Goal: Information Seeking & Learning: Find specific fact

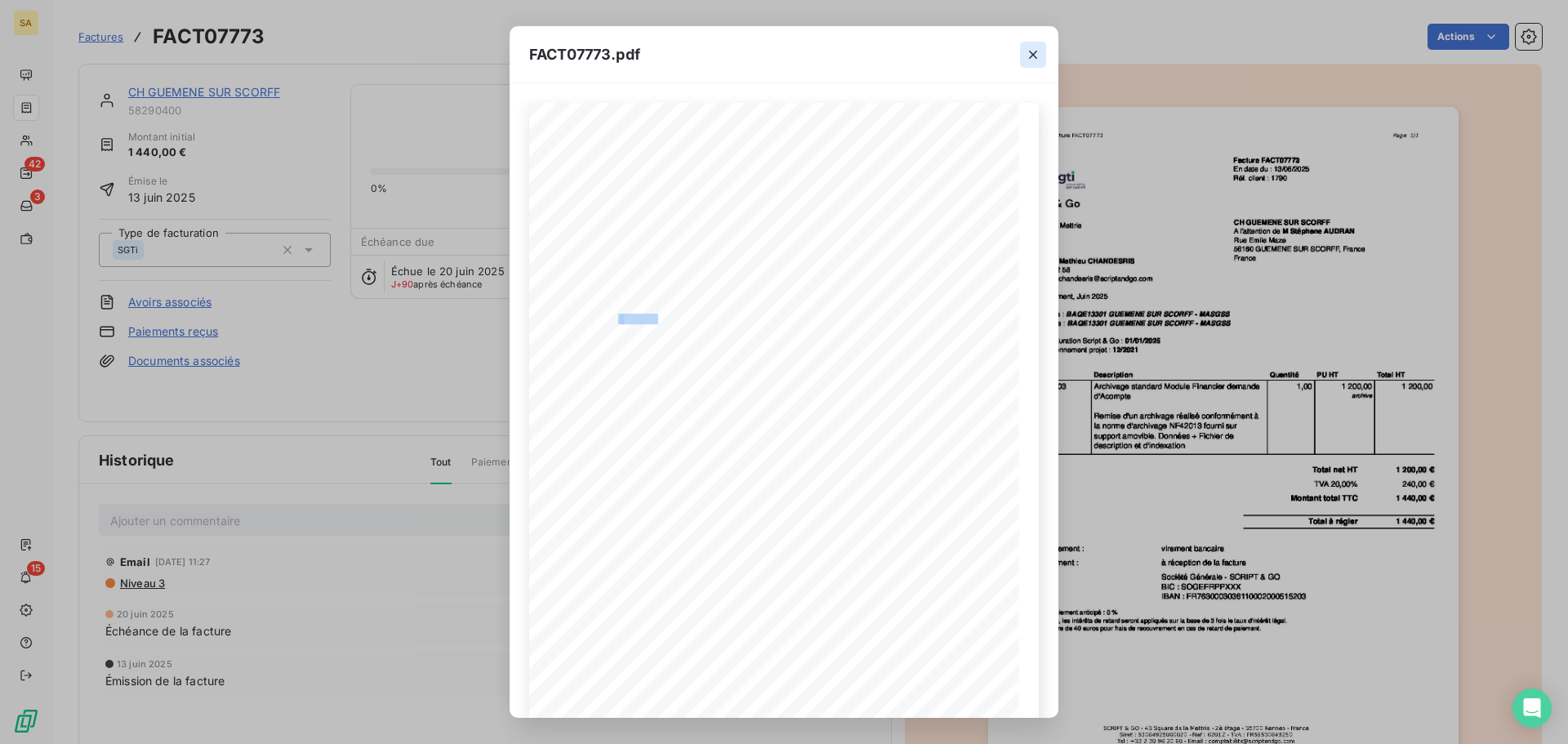
click at [1034, 55] on icon "button" at bounding box center [1032, 54] width 8 height 8
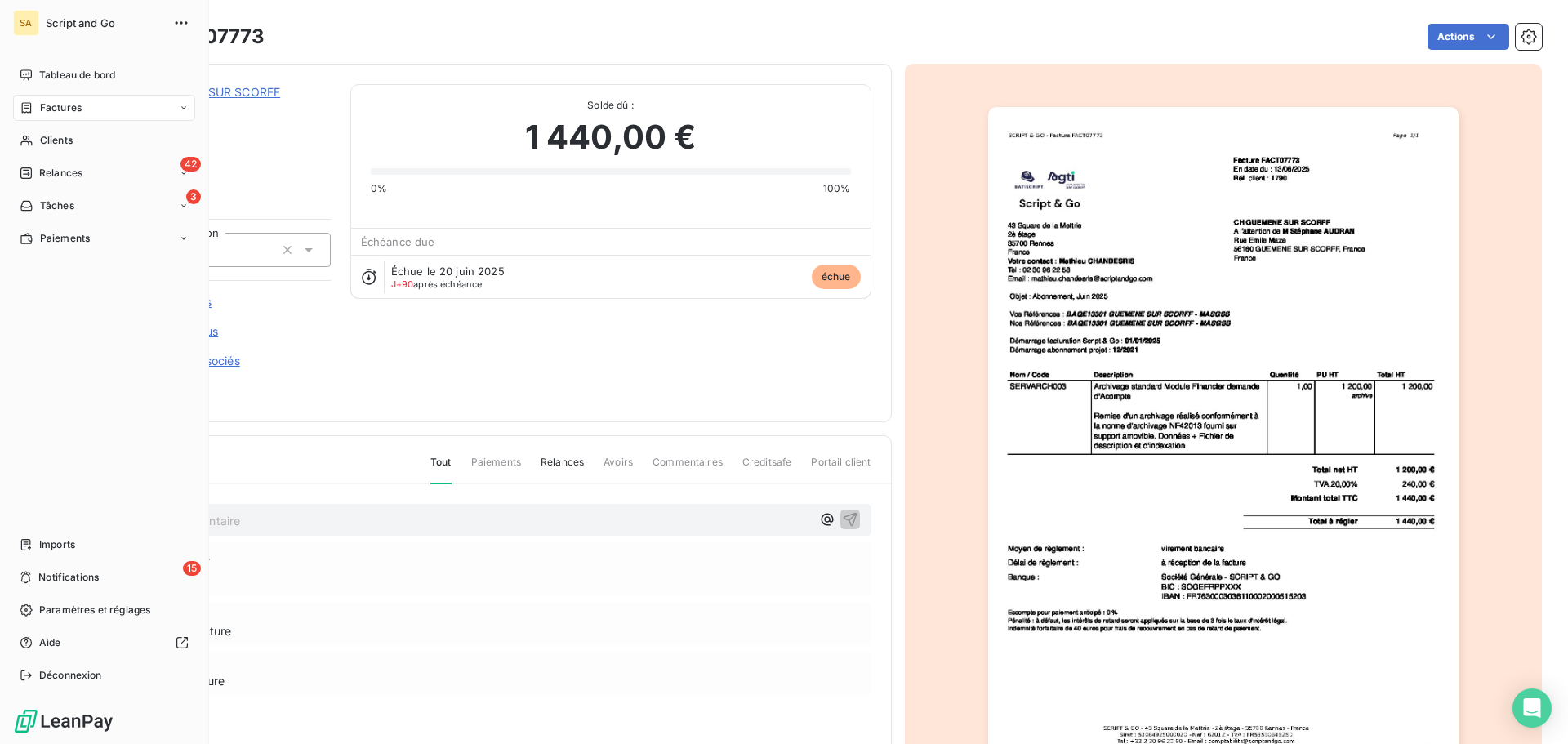
click at [53, 105] on span "Factures" at bounding box center [61, 107] width 42 height 14
click at [68, 166] on span "Avoirs" at bounding box center [53, 173] width 30 height 14
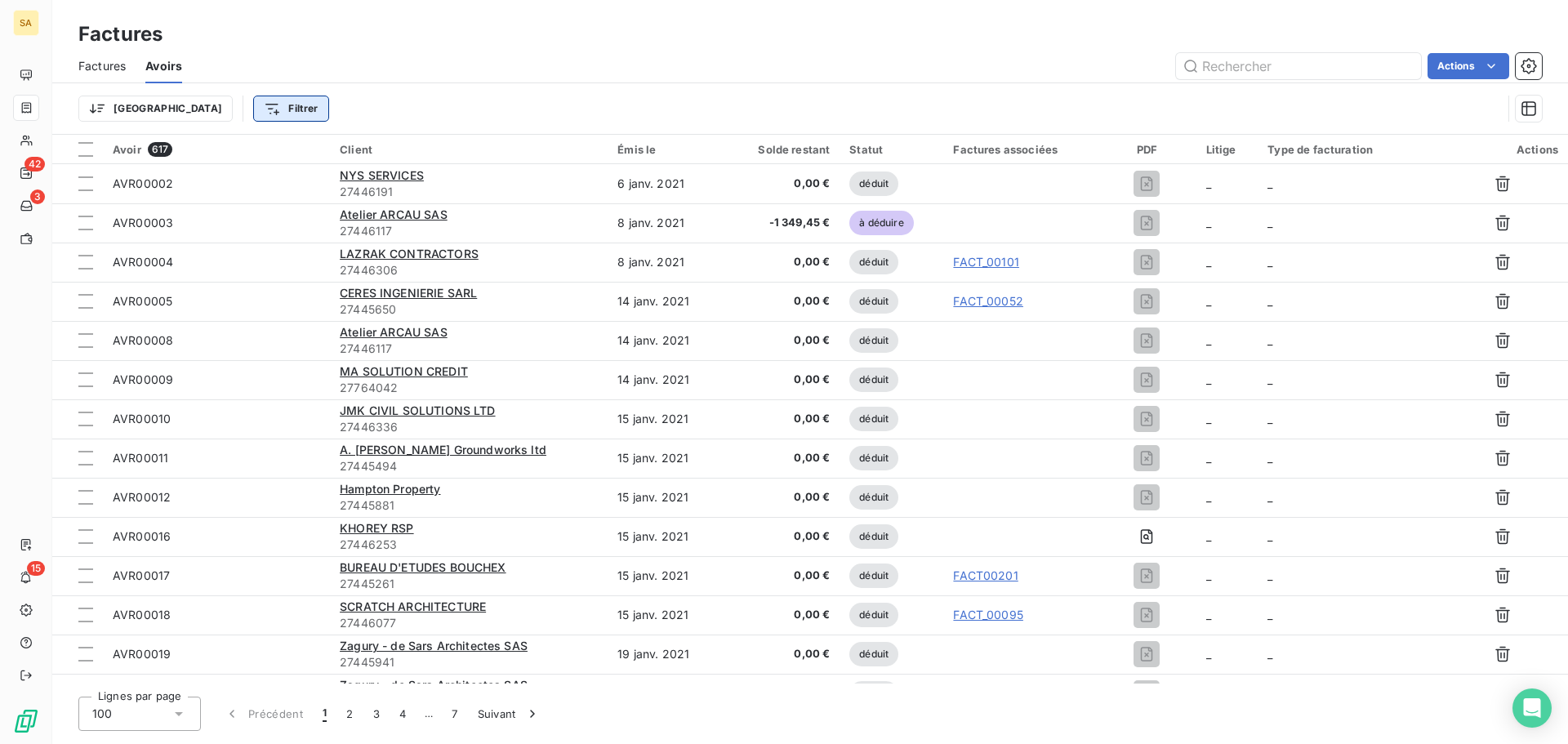
click at [210, 109] on html "SA 42 3 15 Factures Factures Avoirs Actions Trier Filtrer Avoir 617 Client Émis…" at bounding box center [784, 372] width 1568 height 744
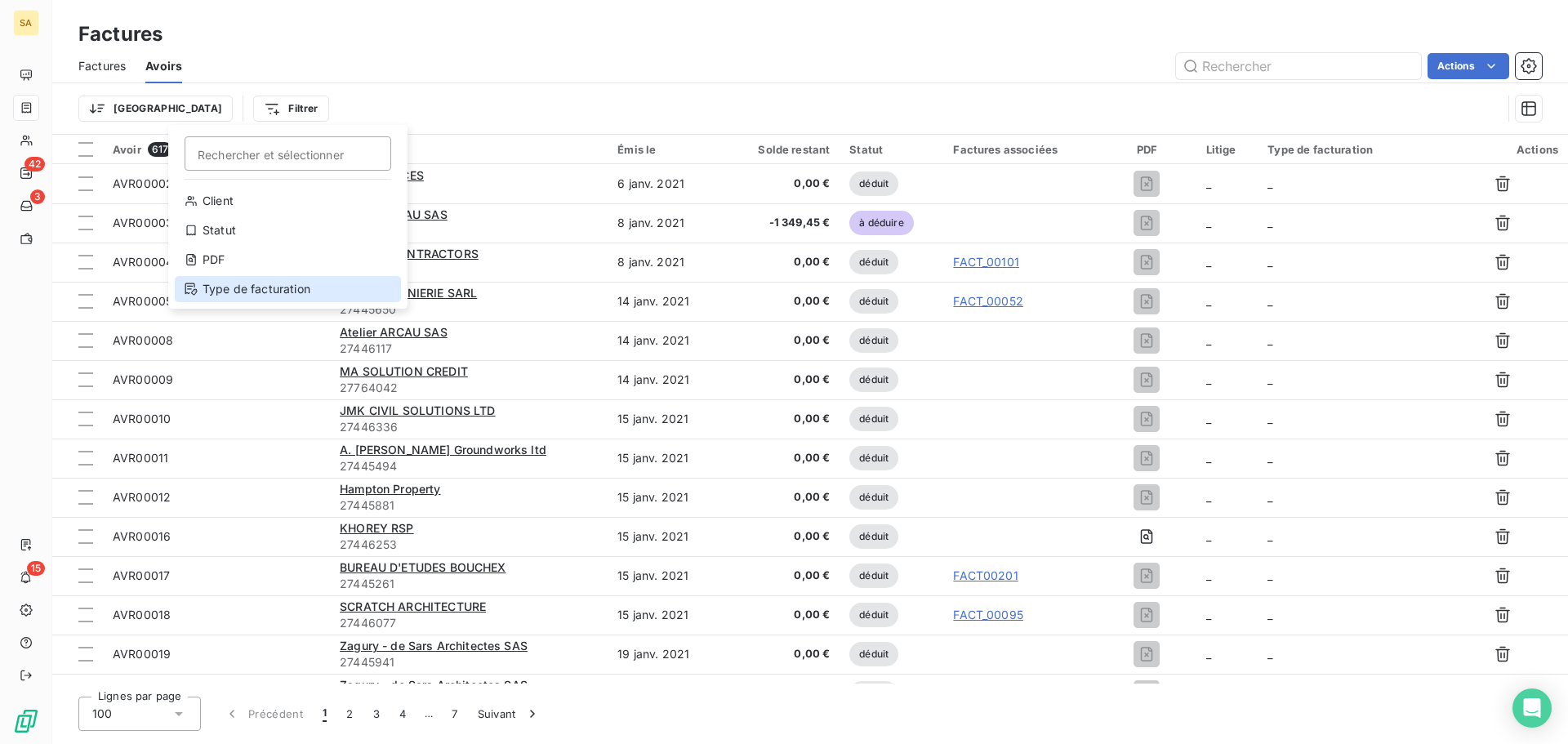
click at [235, 280] on div "Type de facturation" at bounding box center [287, 289] width 226 height 26
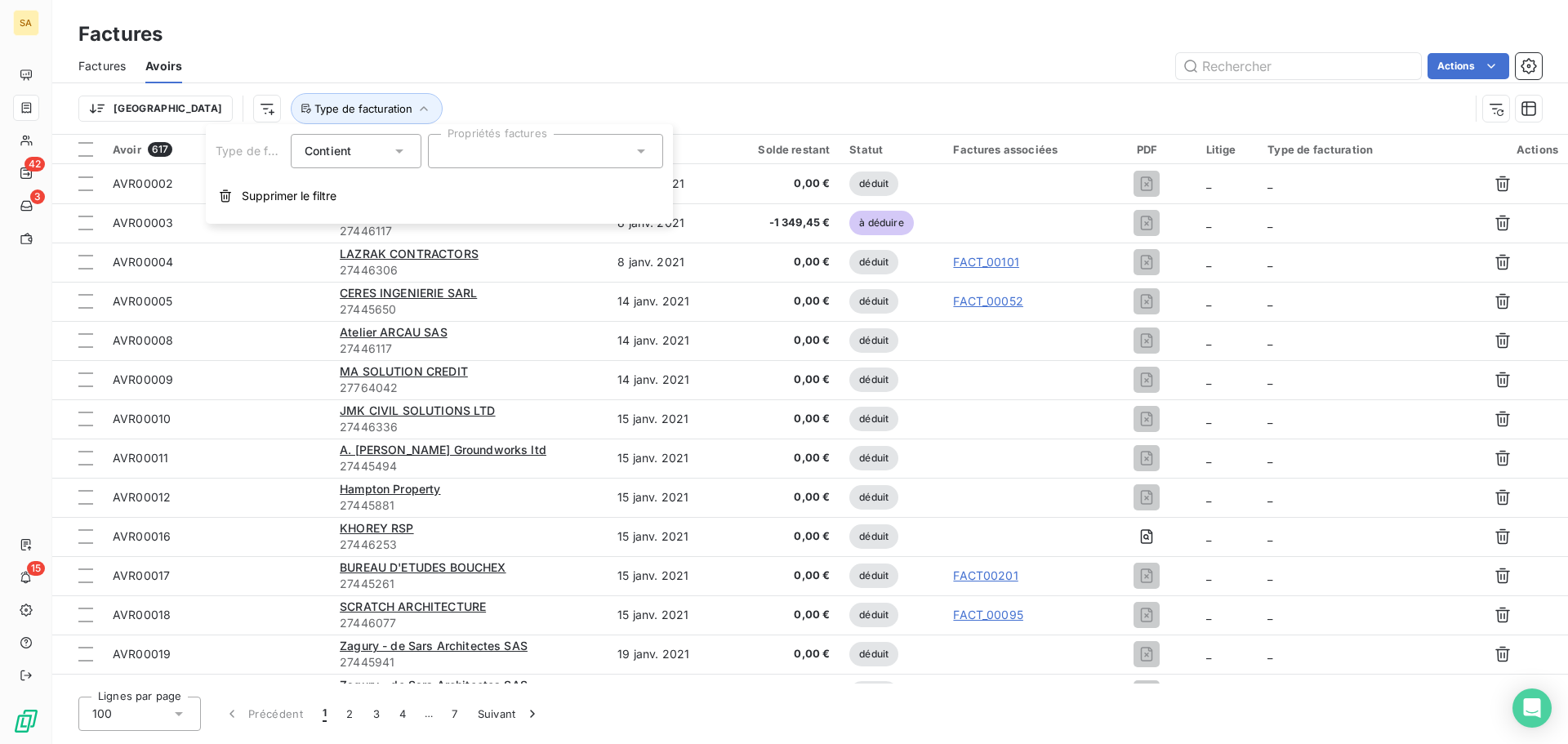
click at [468, 144] on div at bounding box center [546, 151] width 235 height 34
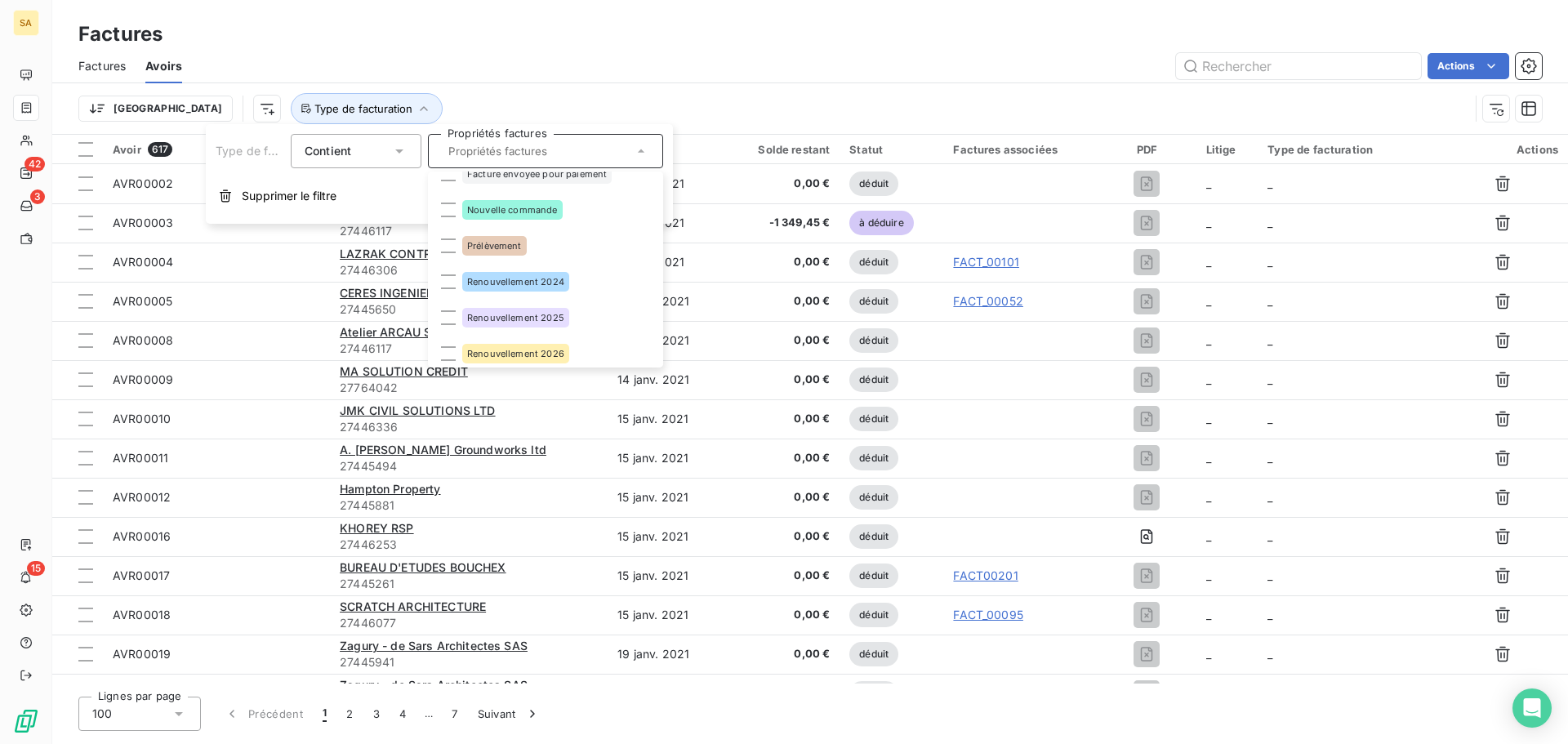
scroll to position [95, 0]
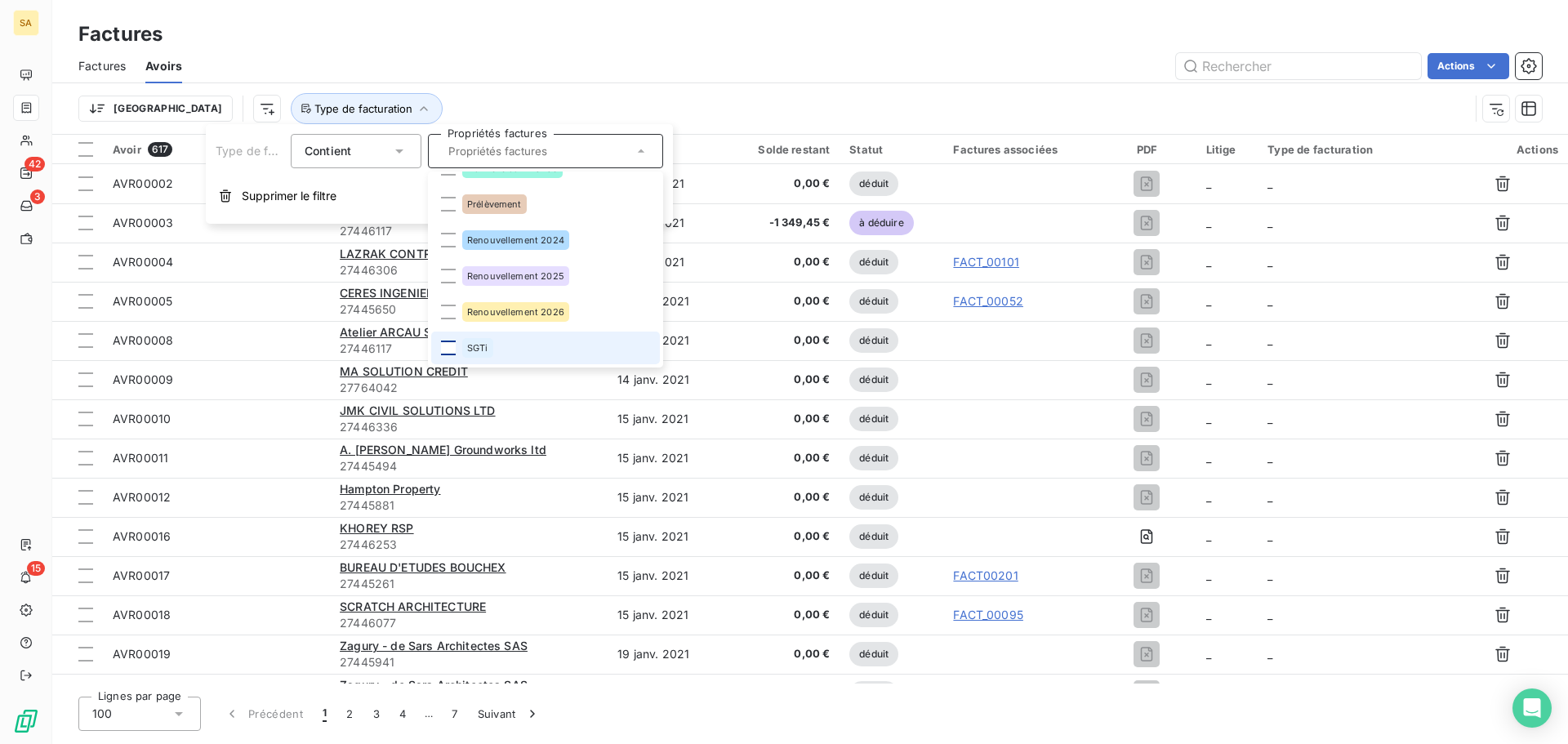
click at [447, 349] on div at bounding box center [448, 348] width 14 height 14
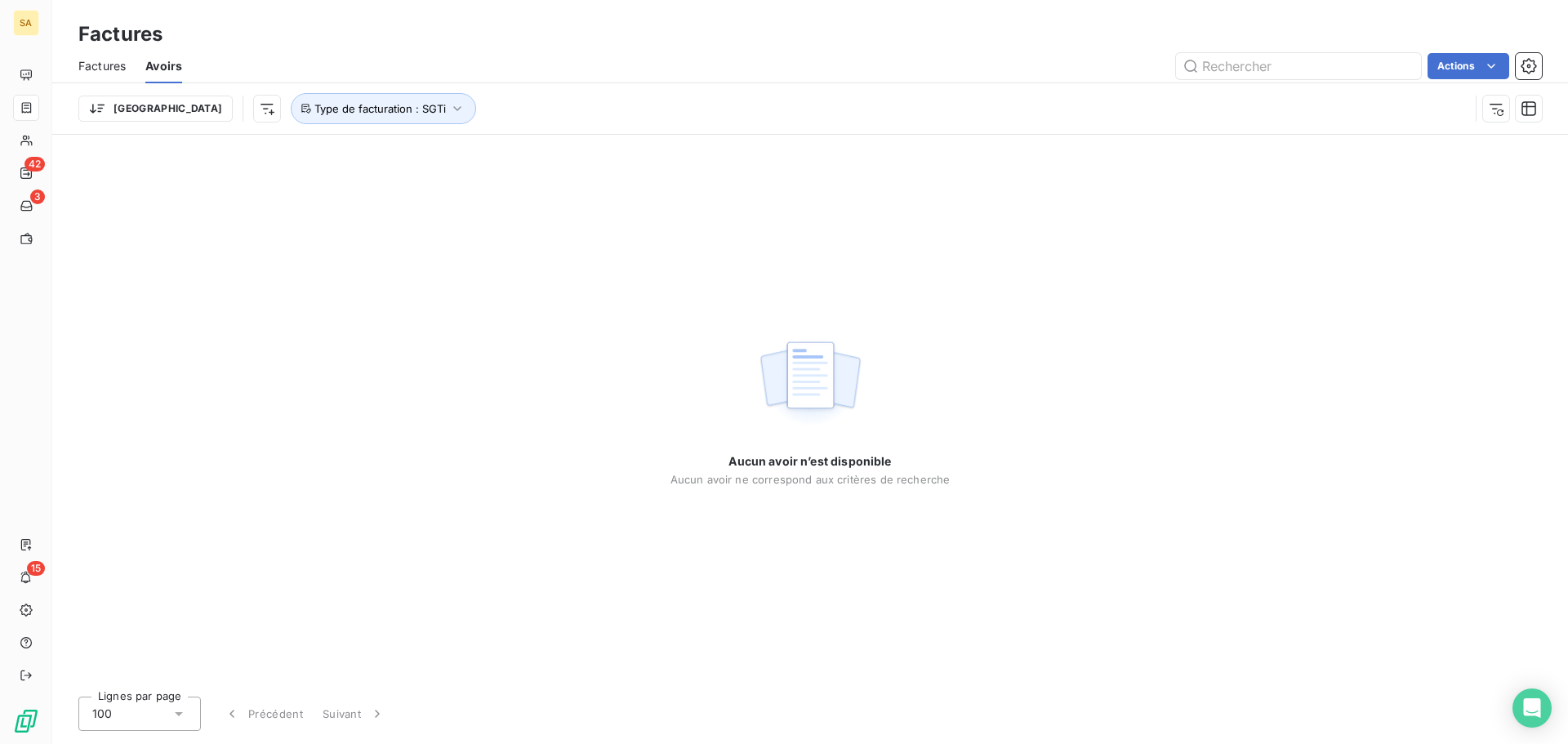
click at [1233, 221] on div "Aucun avoir n’est disponible Aucun avoir ne correspond aux critères de recherche" at bounding box center [810, 409] width 1516 height 549
click at [314, 106] on span "Type de facturation : SGTi" at bounding box center [380, 108] width 132 height 13
drag, startPoint x: 283, startPoint y: 196, endPoint x: 493, endPoint y: 177, distance: 210.9
click at [493, 177] on div "Type de facturation Contient is Propriétés factures (1) SGTi Supprimer le filtre" at bounding box center [439, 173] width 467 height 99
click at [613, 147] on icon "button" at bounding box center [620, 151] width 16 height 16
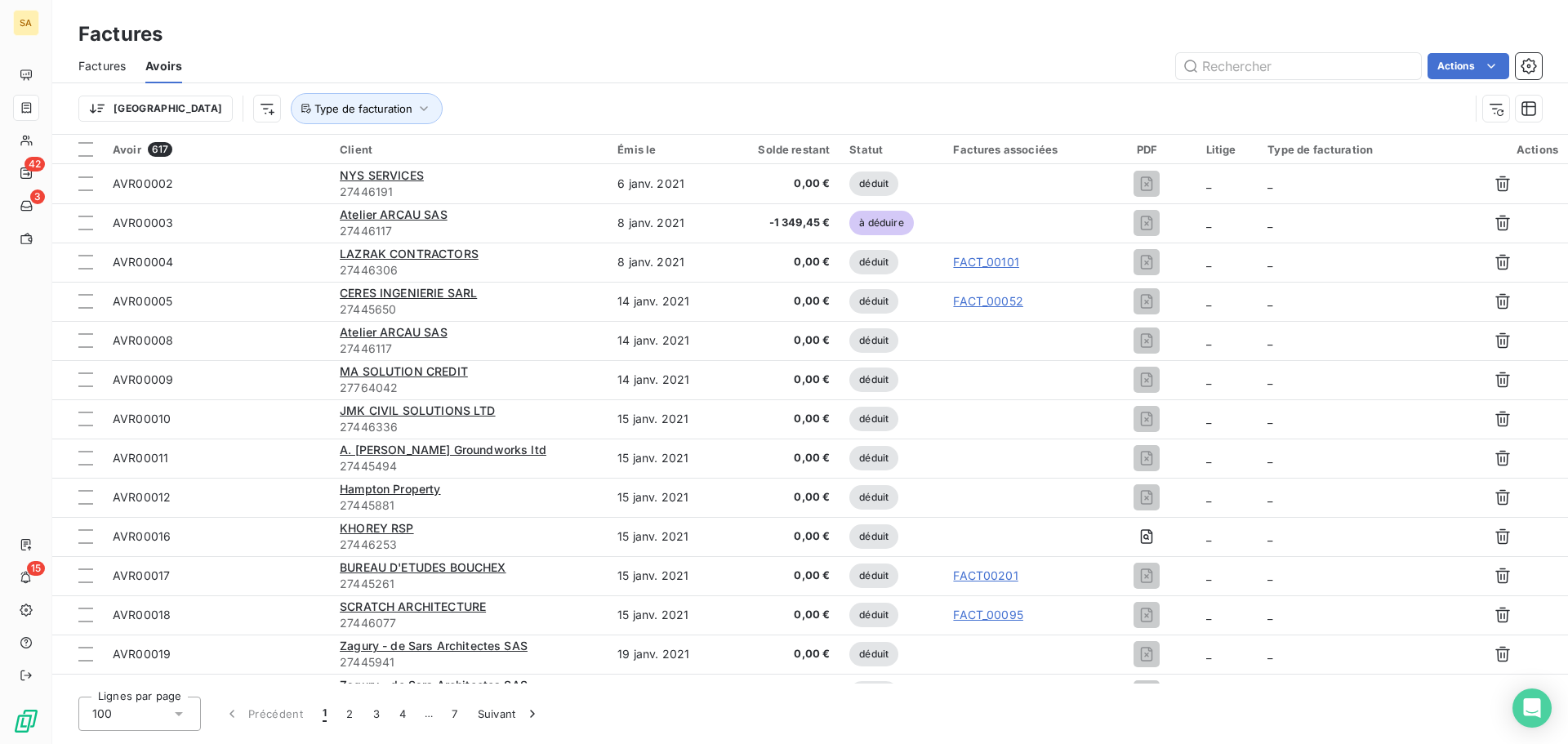
click at [811, 58] on div "Actions" at bounding box center [872, 66] width 1340 height 26
click at [233, 181] on span "Trier par ordre croissant" at bounding box center [226, 183] width 132 height 16
click at [285, 149] on icon at bounding box center [289, 149] width 16 height 16
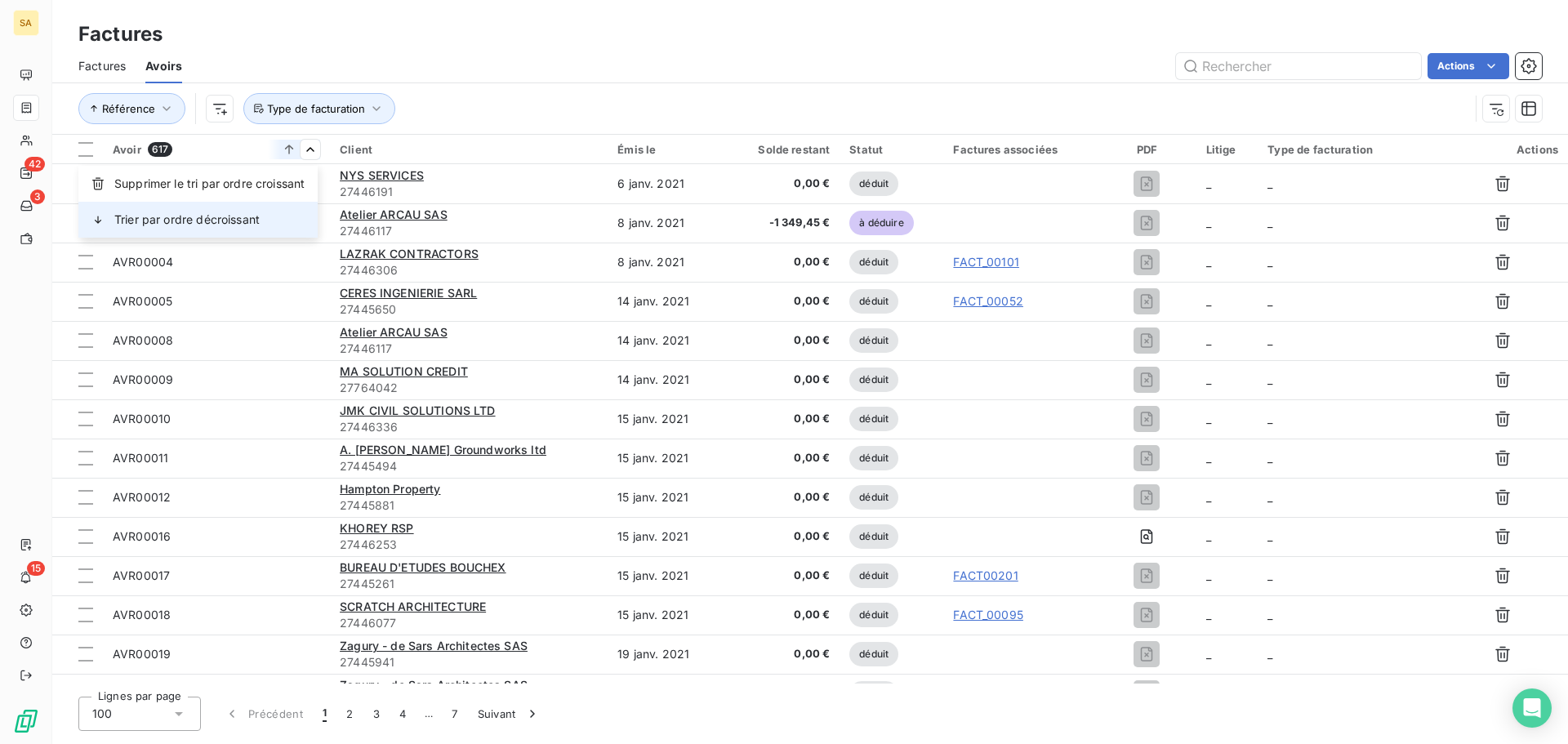
click at [295, 219] on div "Trier par ordre décroissant" at bounding box center [198, 219] width 239 height 36
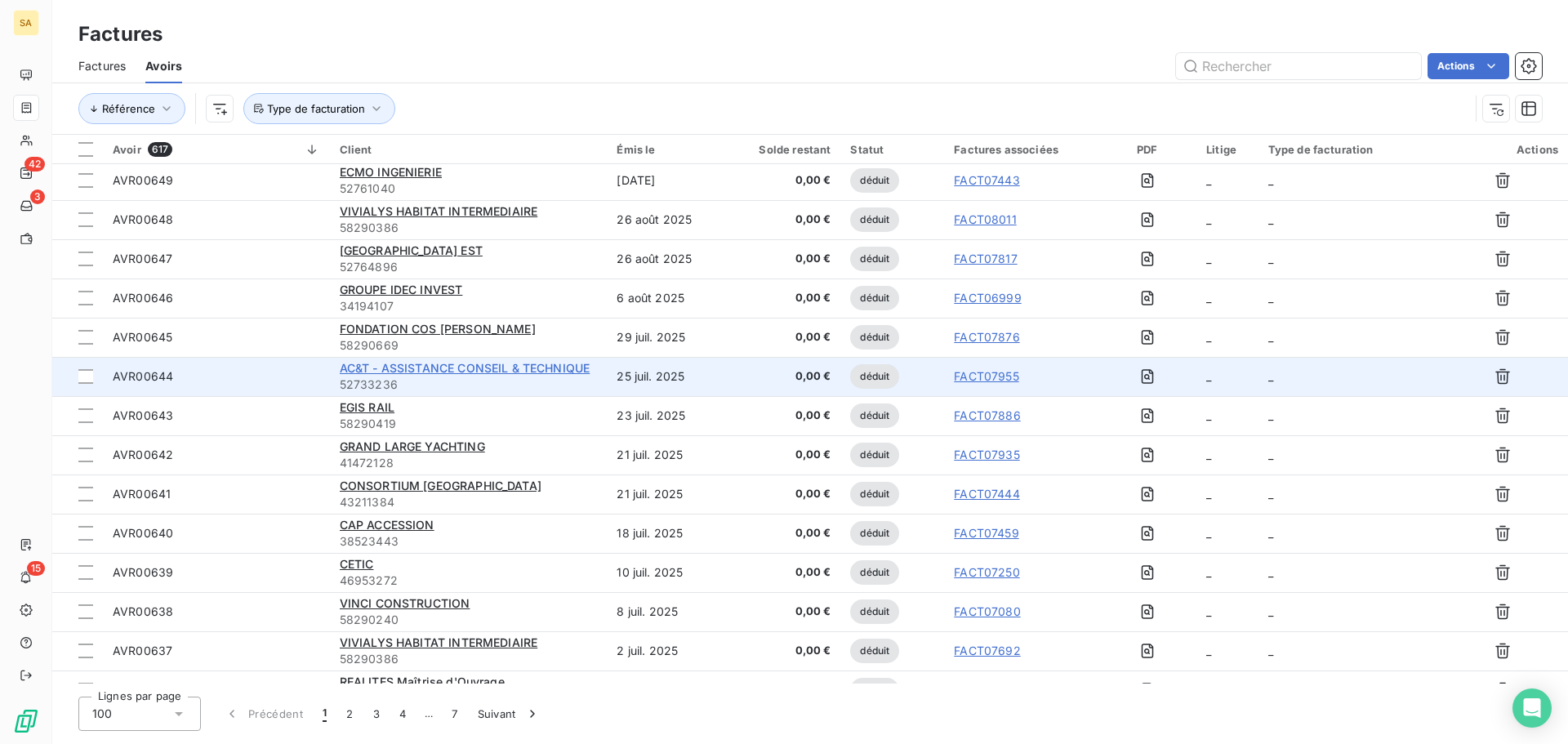
scroll to position [163, 0]
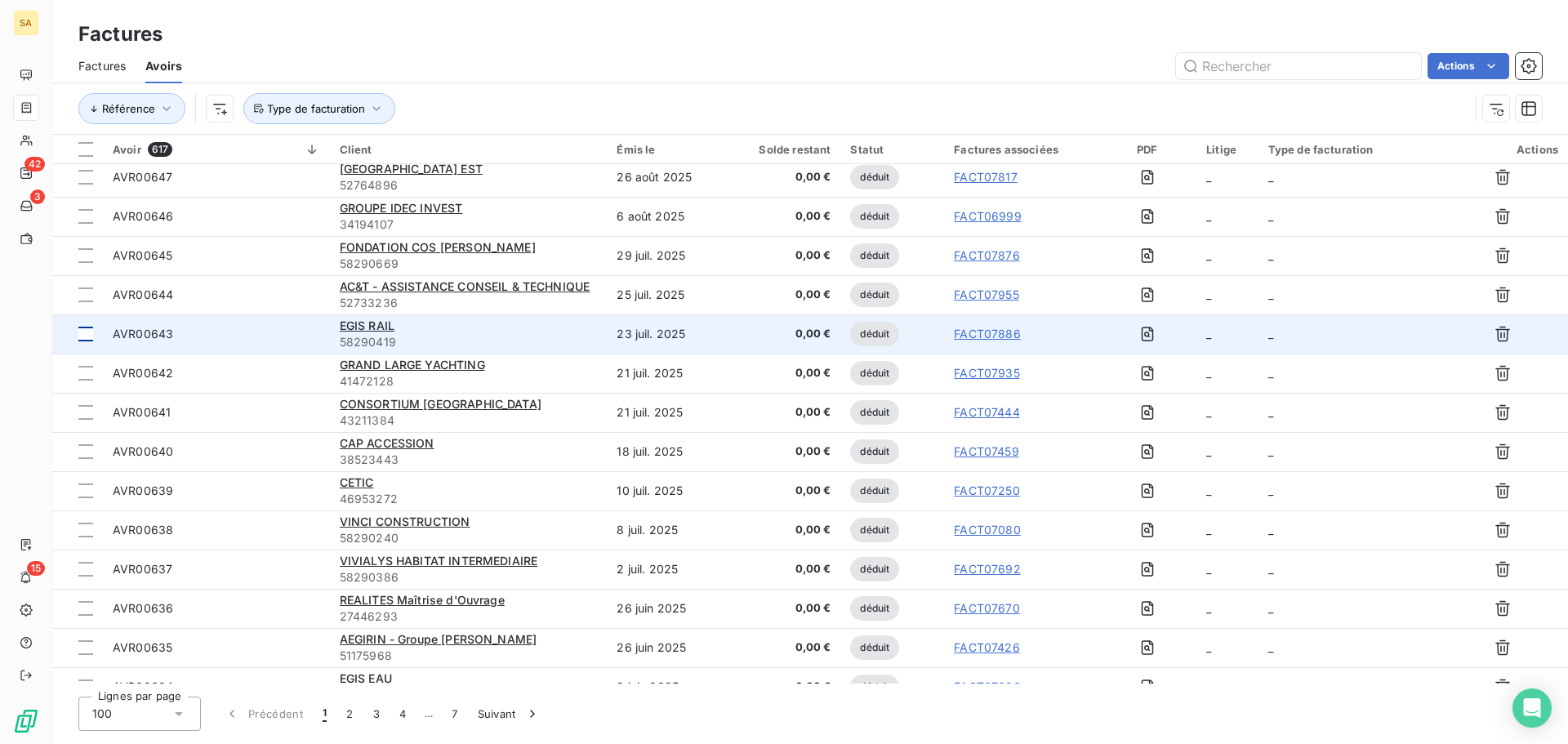
click at [82, 334] on div at bounding box center [86, 334] width 14 height 14
click at [1395, 333] on td "_" at bounding box center [1348, 333] width 179 height 39
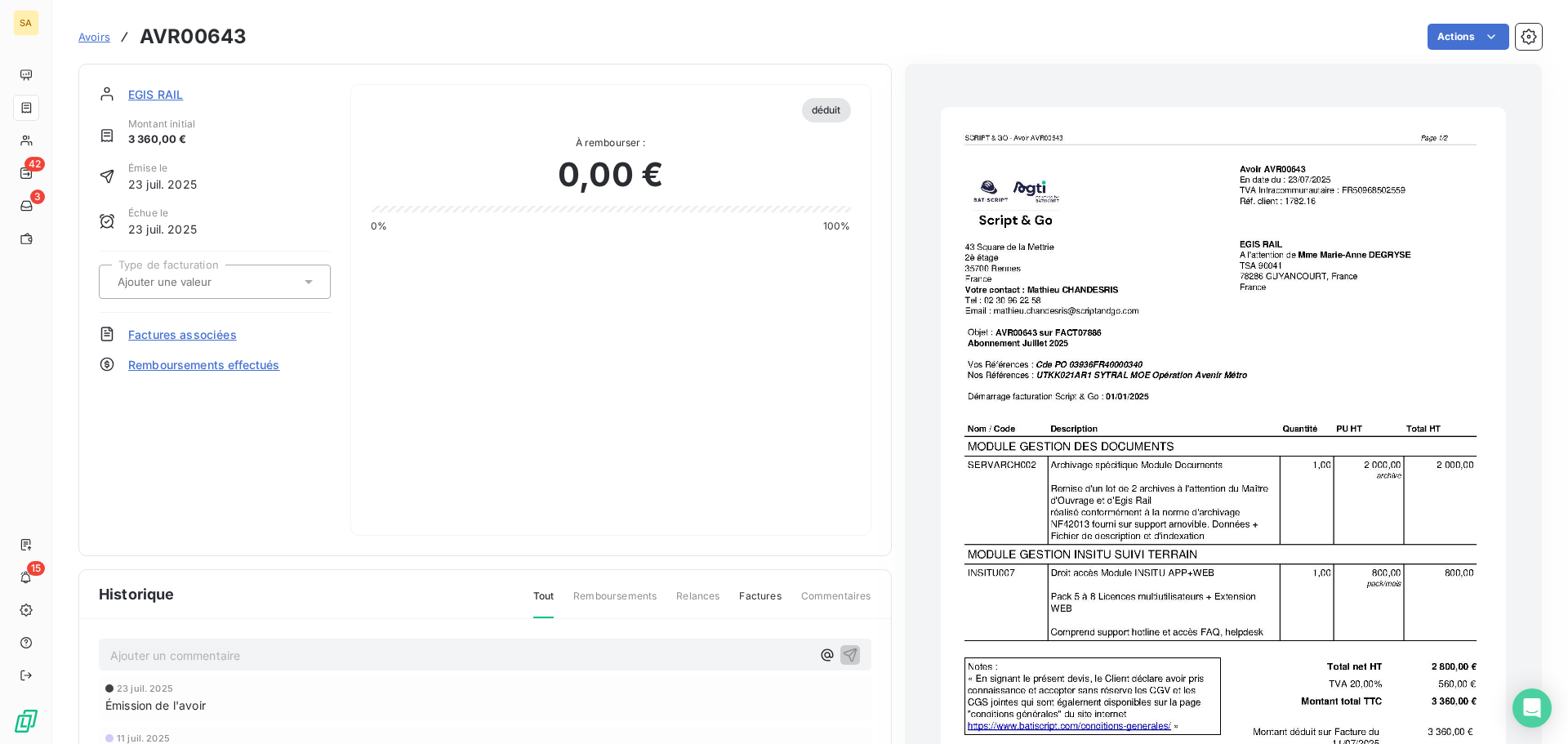
click at [261, 274] on div at bounding box center [207, 282] width 188 height 22
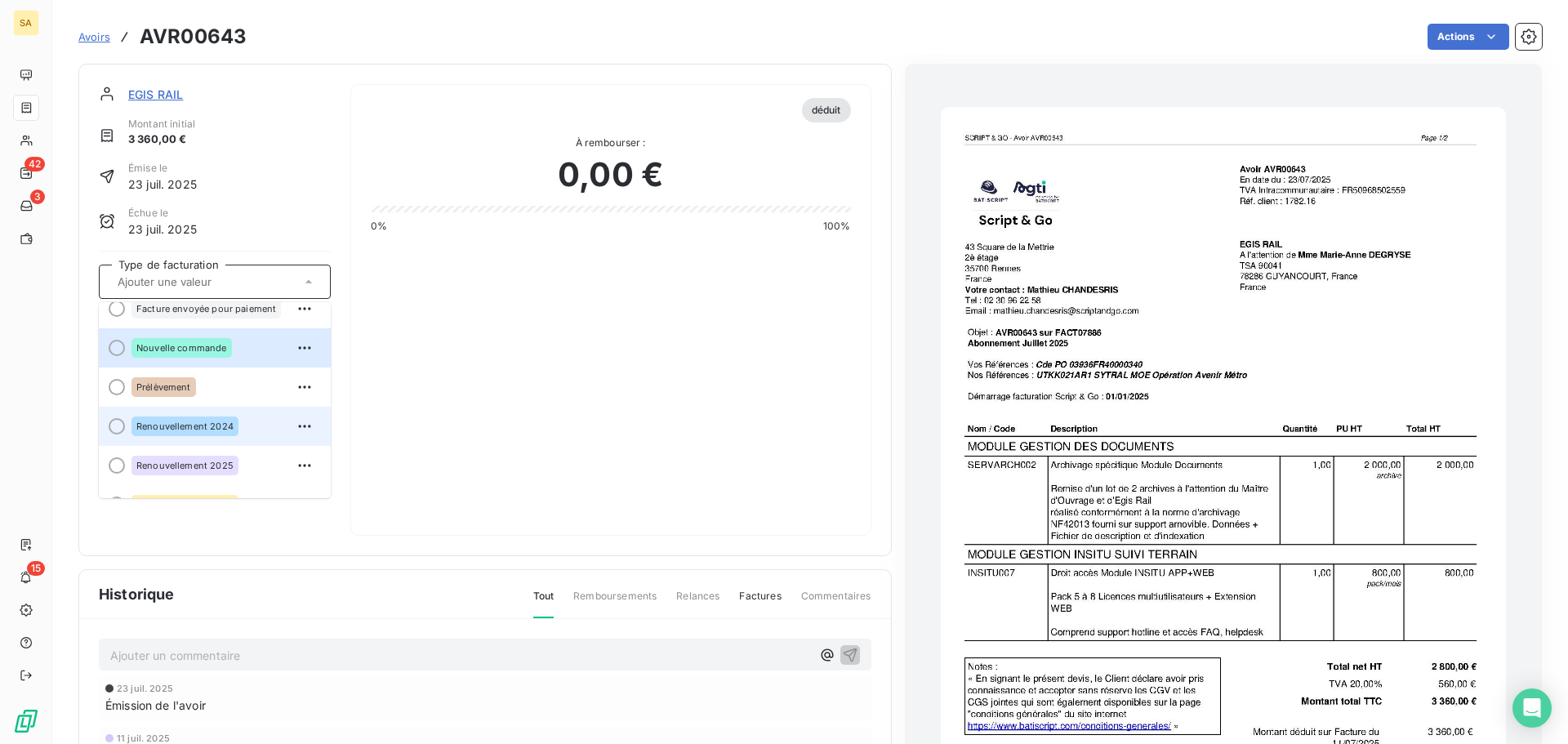
scroll to position [124, 0]
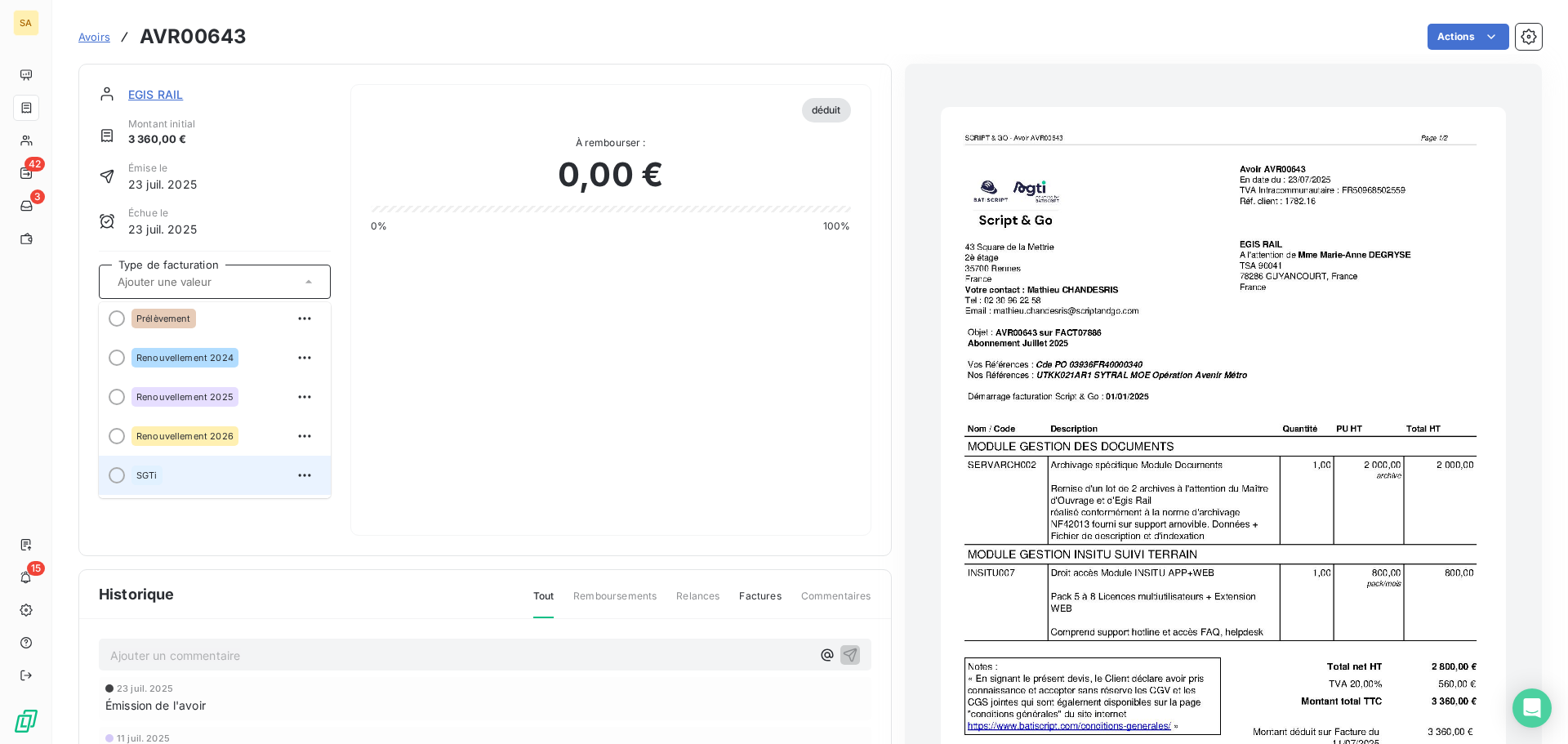
click at [116, 472] on div at bounding box center [117, 475] width 16 height 16
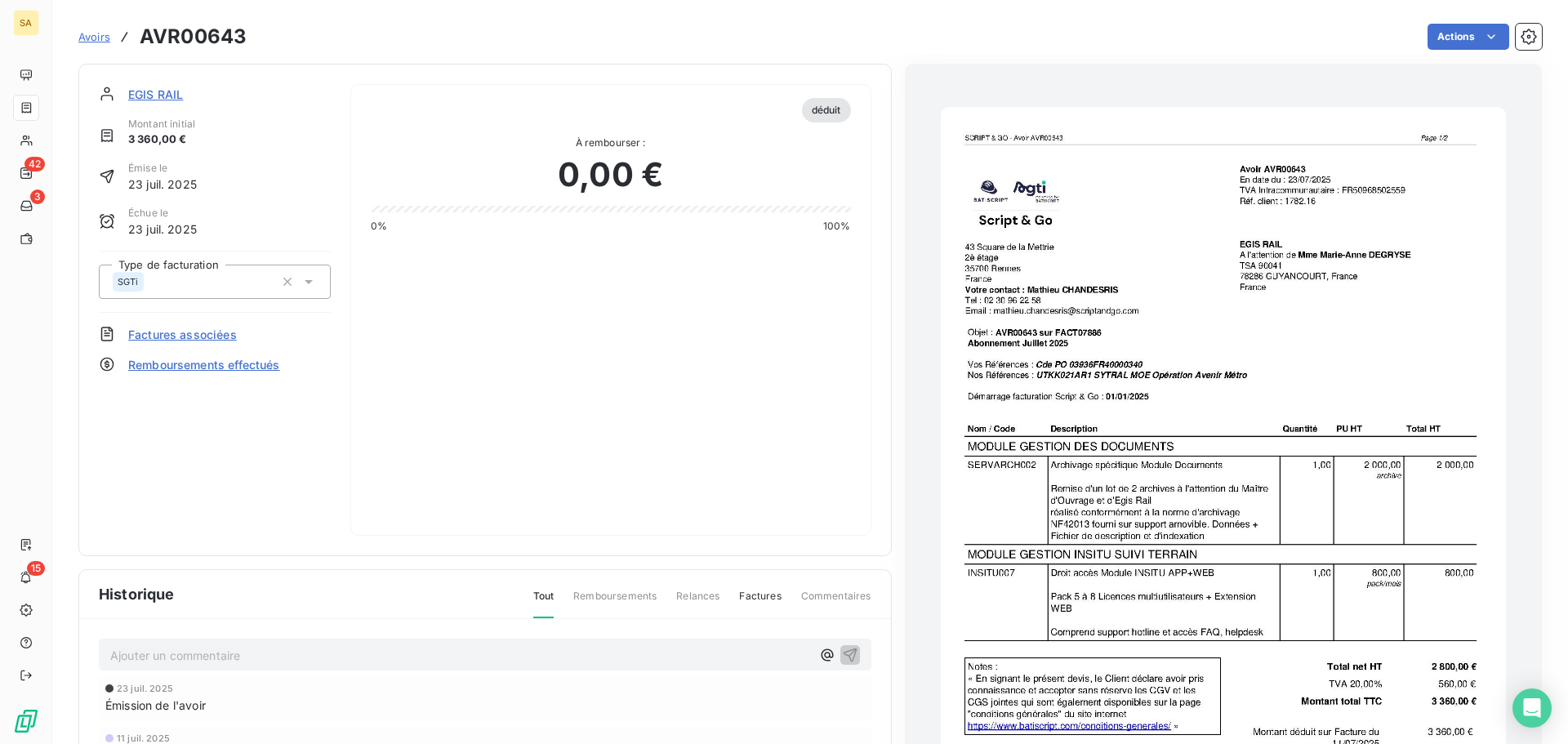
click at [95, 33] on span "Avoirs" at bounding box center [94, 36] width 32 height 13
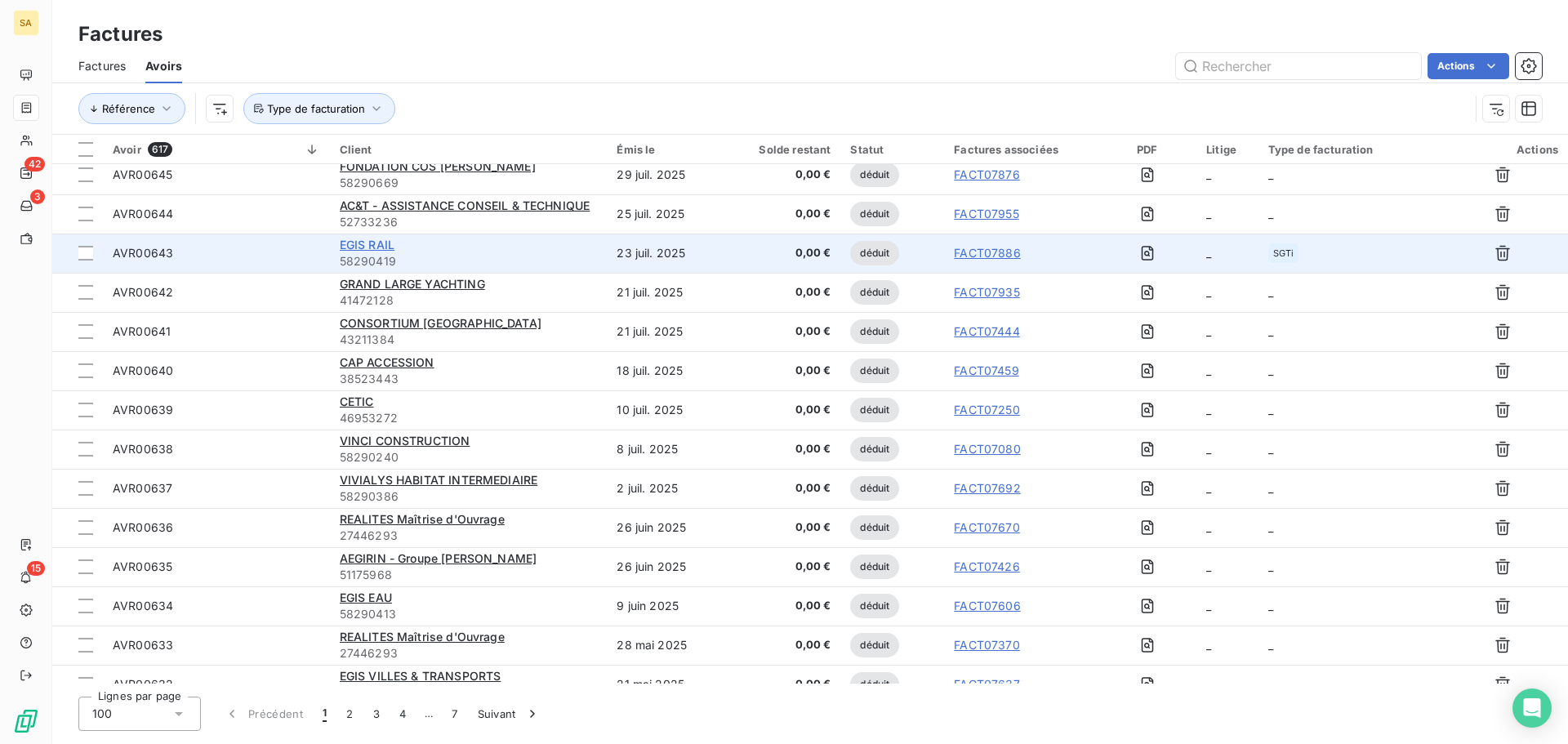
scroll to position [245, 0]
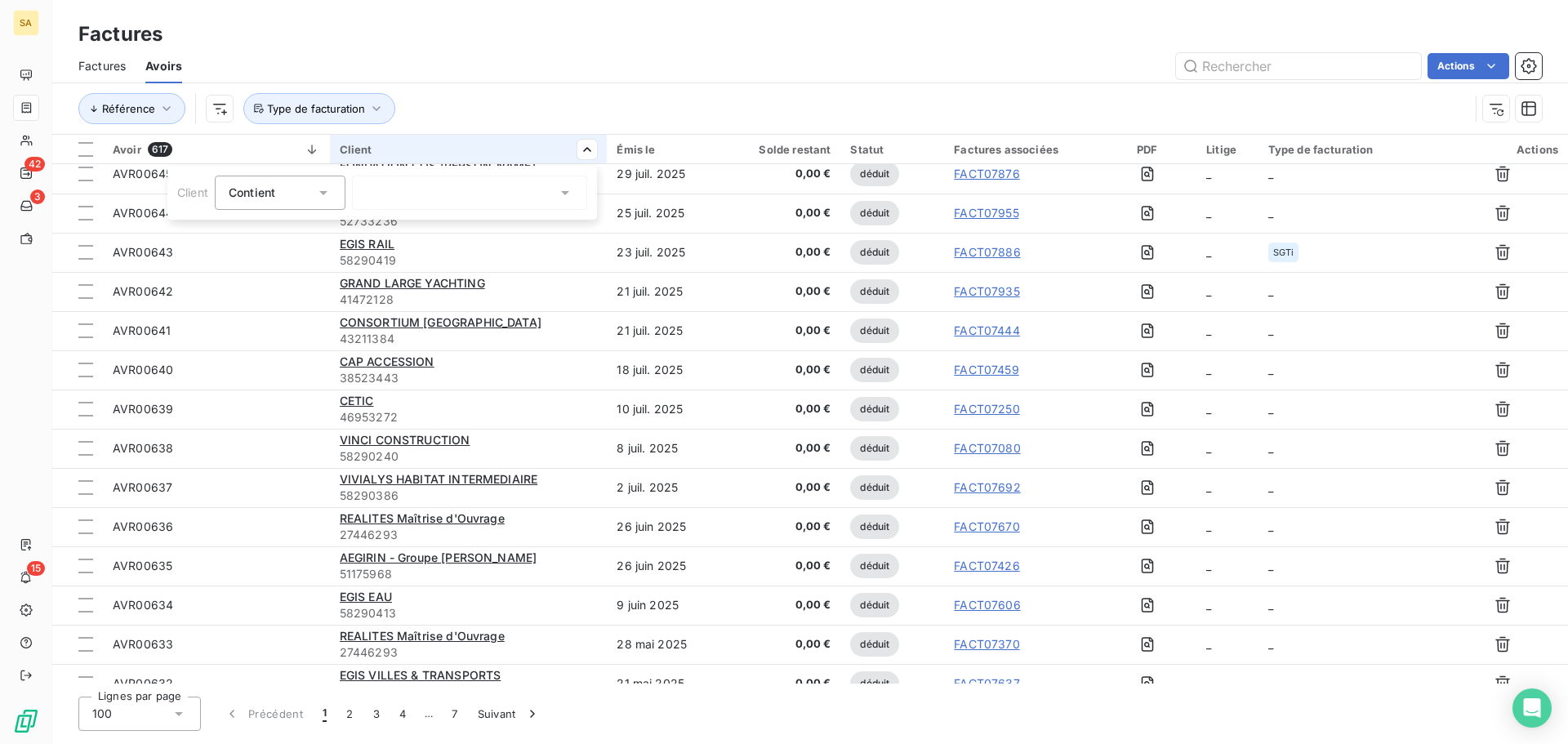
click at [526, 191] on div at bounding box center [470, 192] width 235 height 34
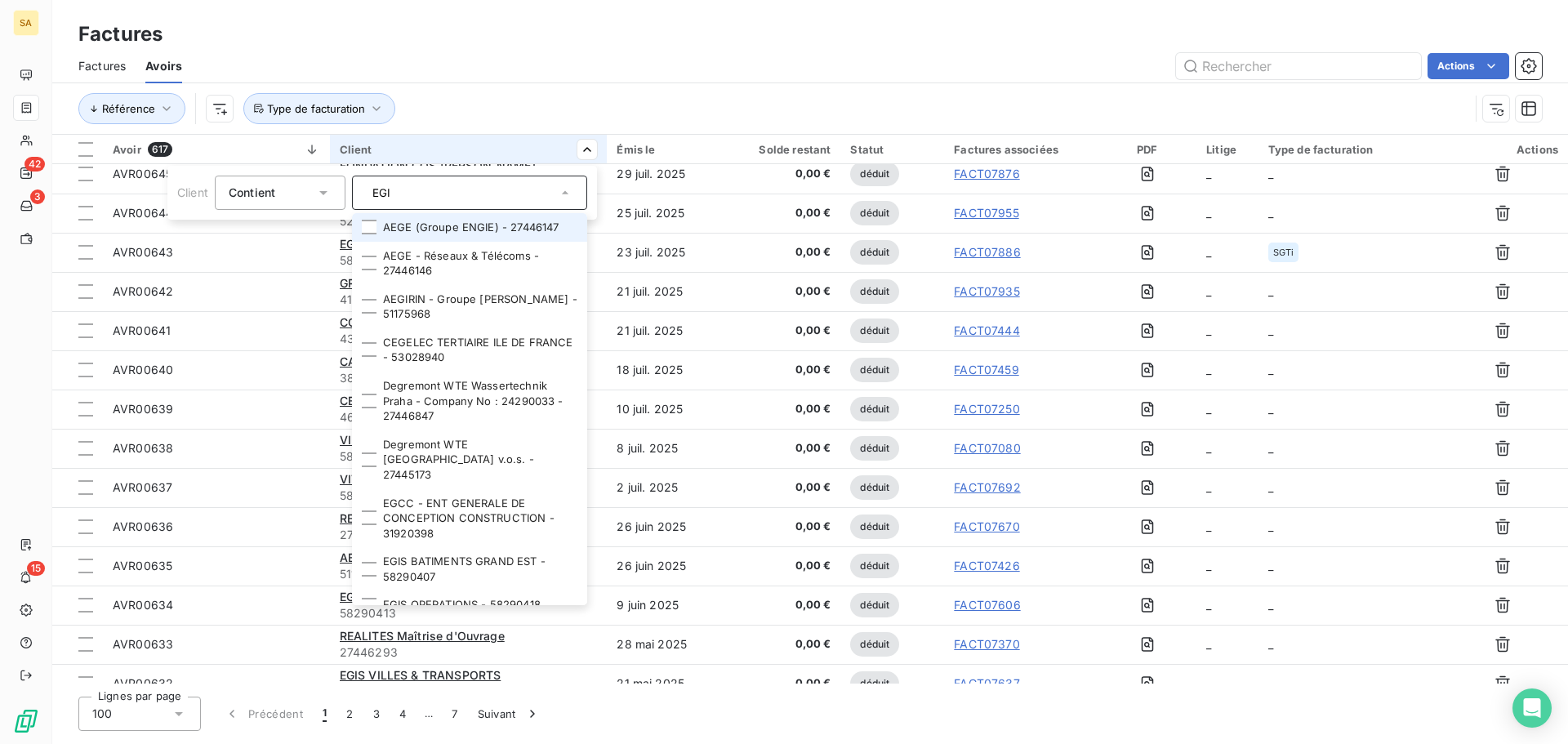
type input "EGIS"
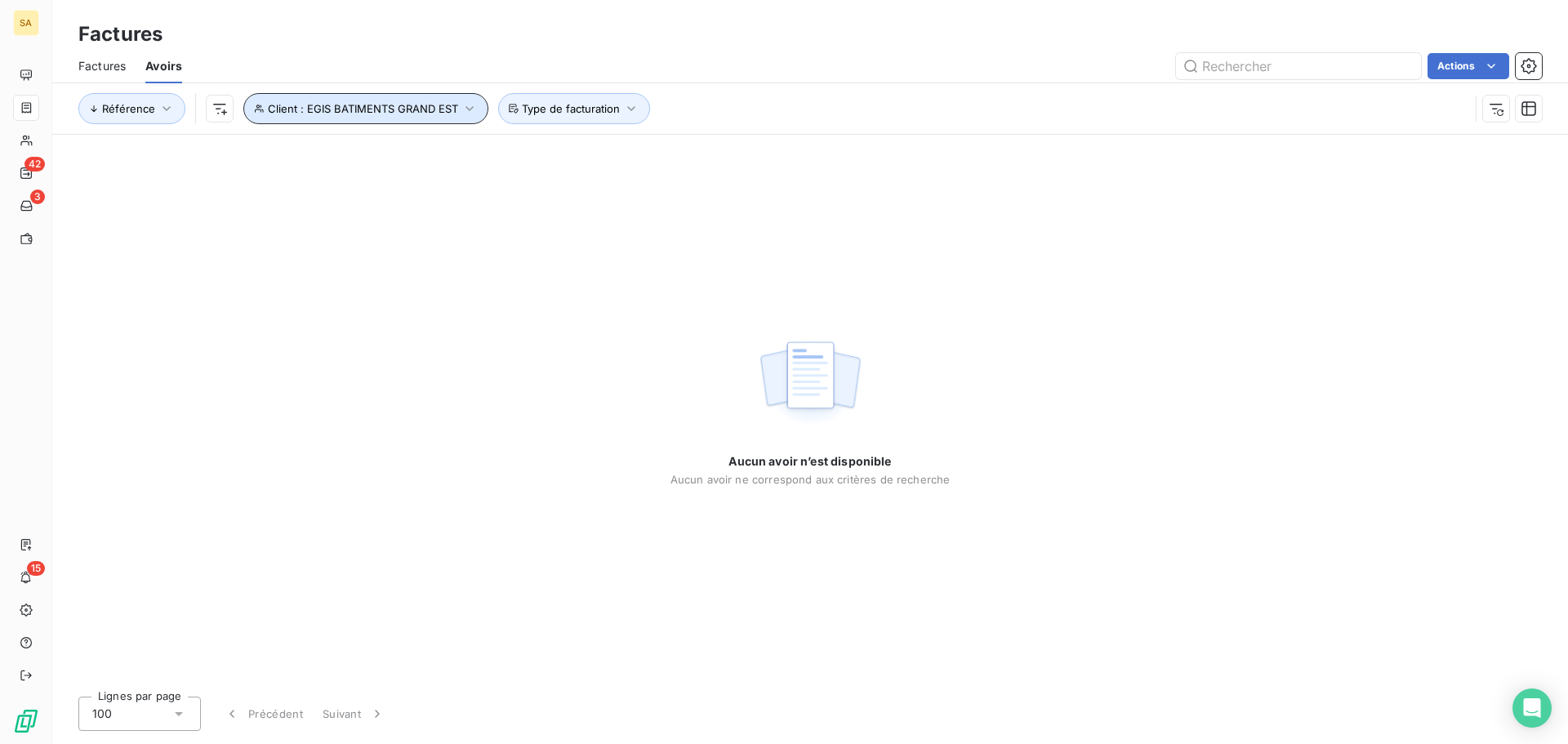
click at [462, 110] on icon "button" at bounding box center [470, 108] width 16 height 16
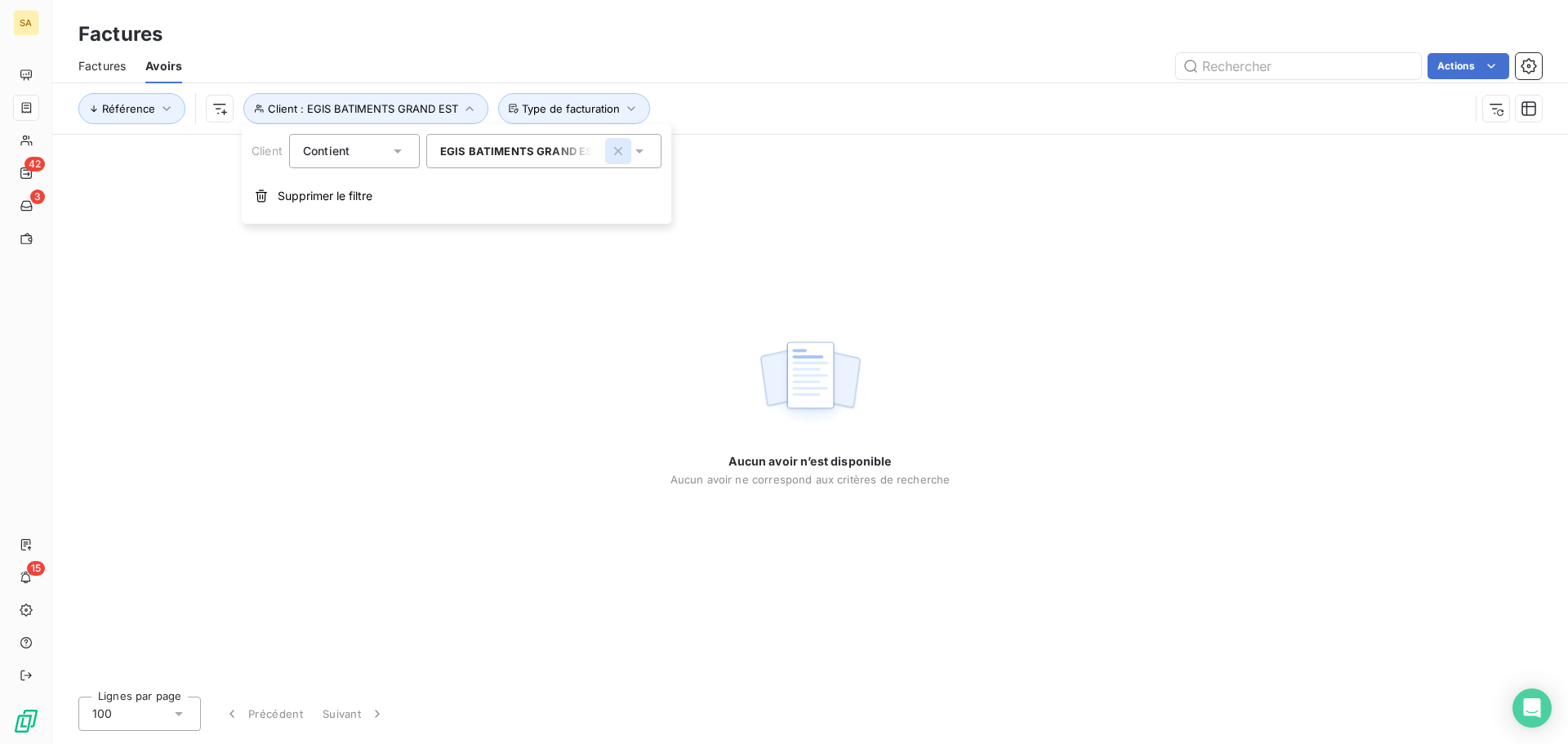
click at [617, 150] on icon "button" at bounding box center [618, 151] width 16 height 16
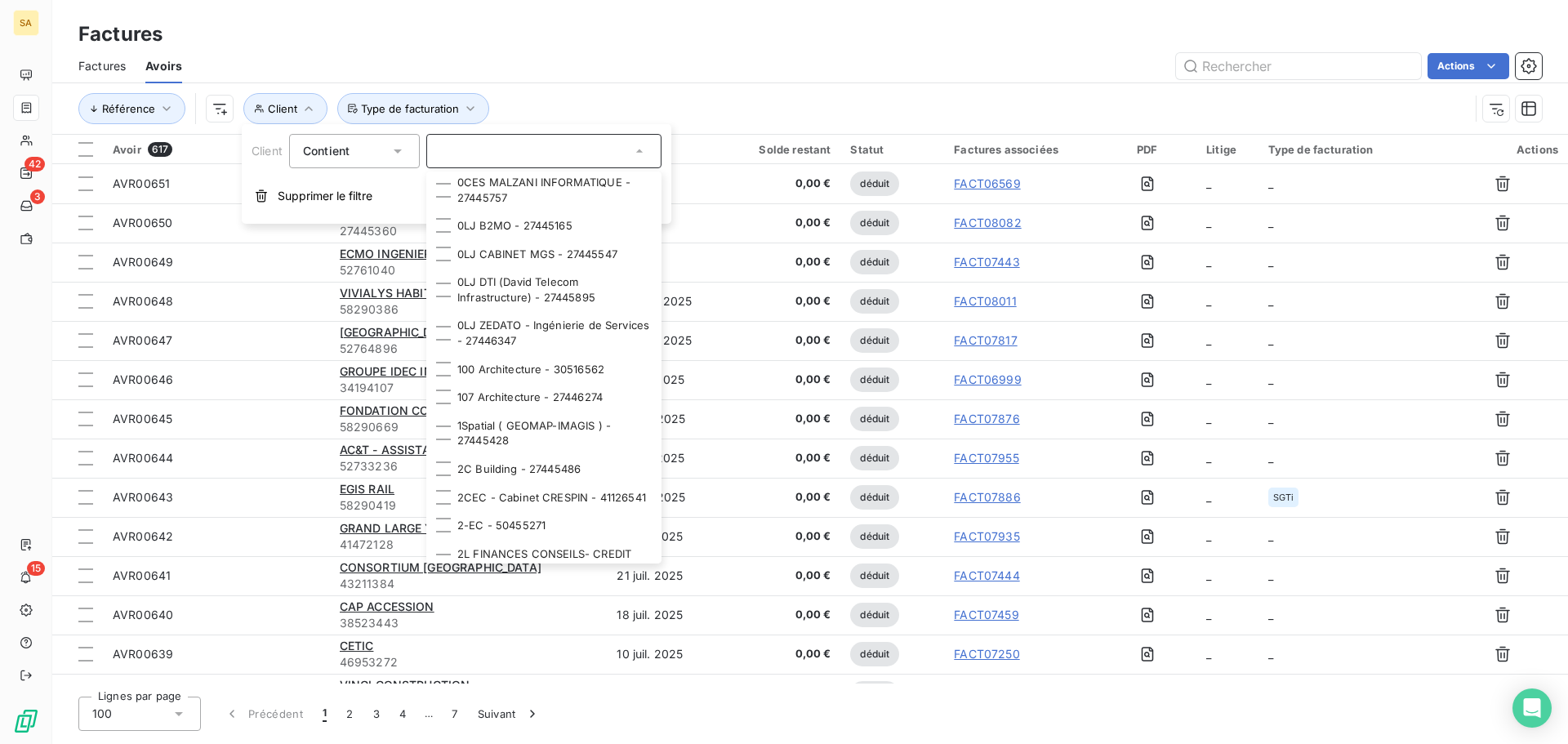
scroll to position [0, 0]
click at [667, 57] on div "Actions" at bounding box center [872, 66] width 1340 height 26
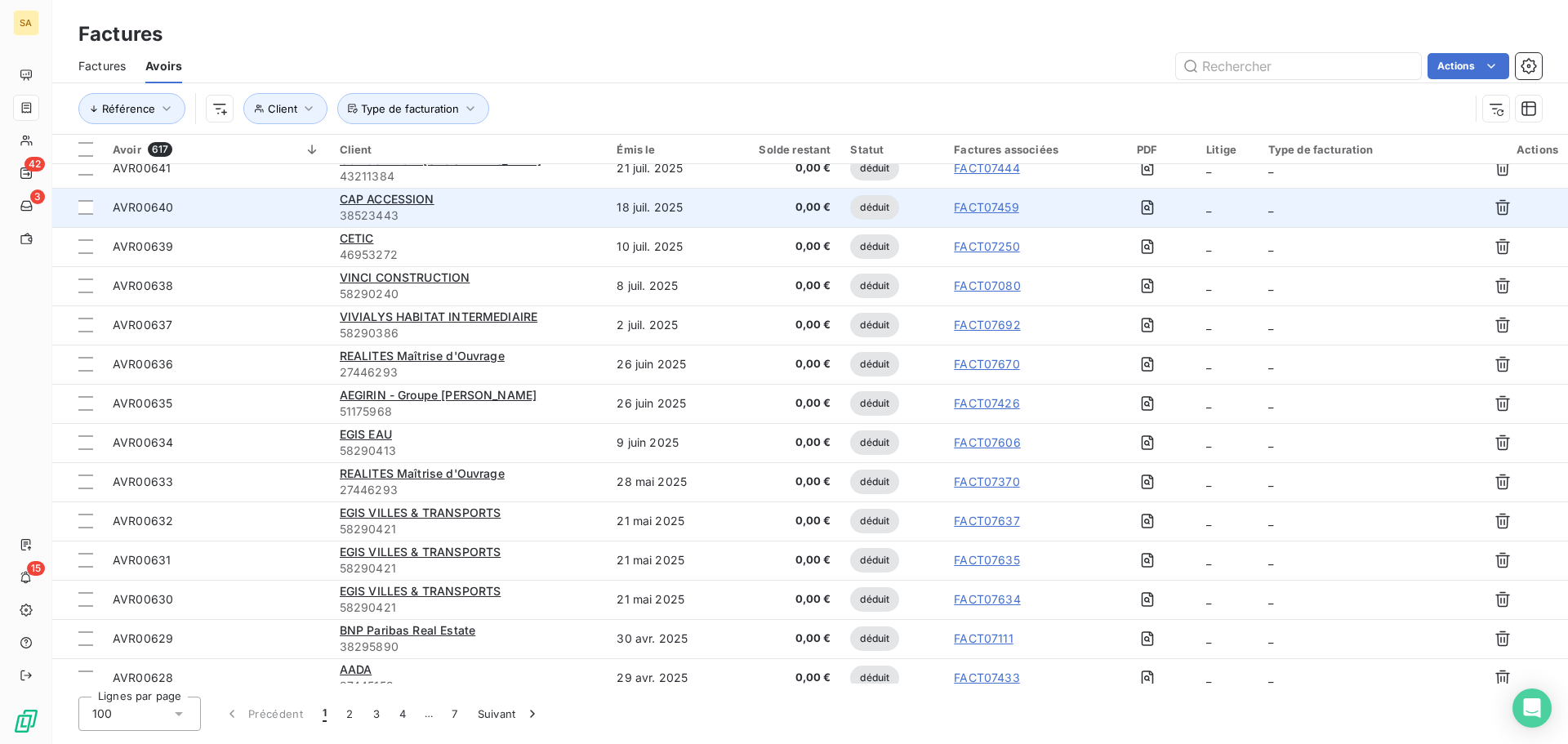
scroll to position [408, 0]
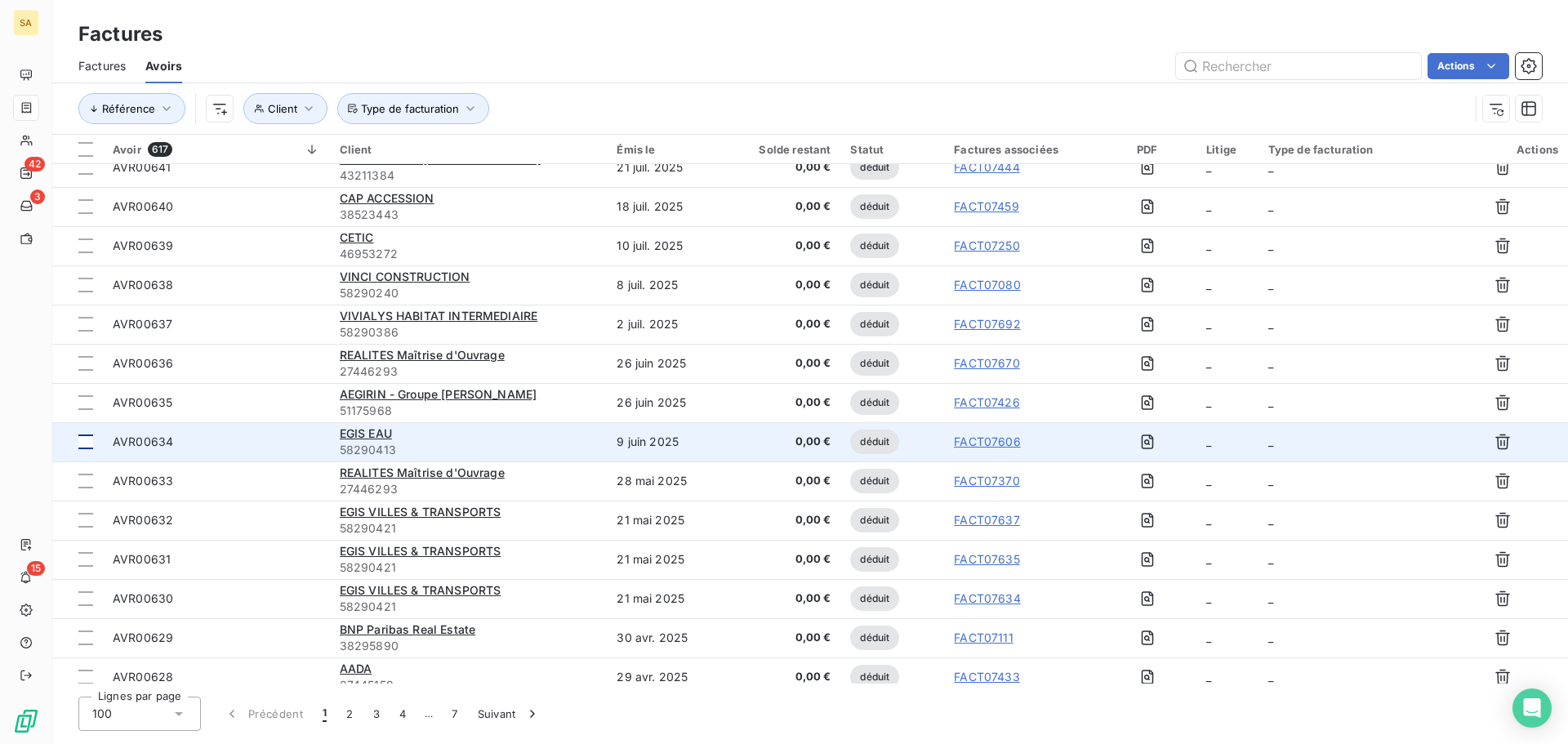
click at [84, 439] on div at bounding box center [86, 442] width 14 height 14
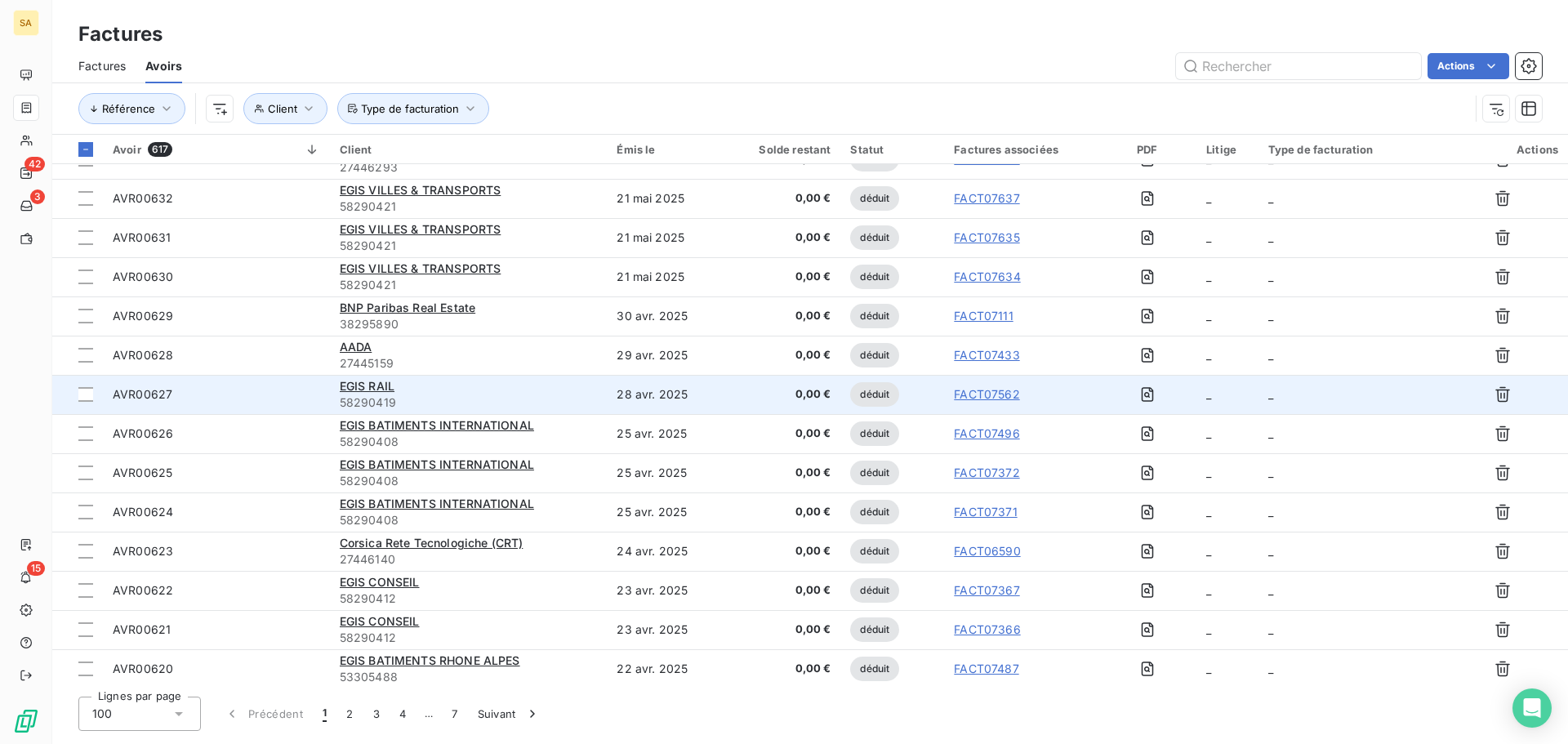
scroll to position [735, 0]
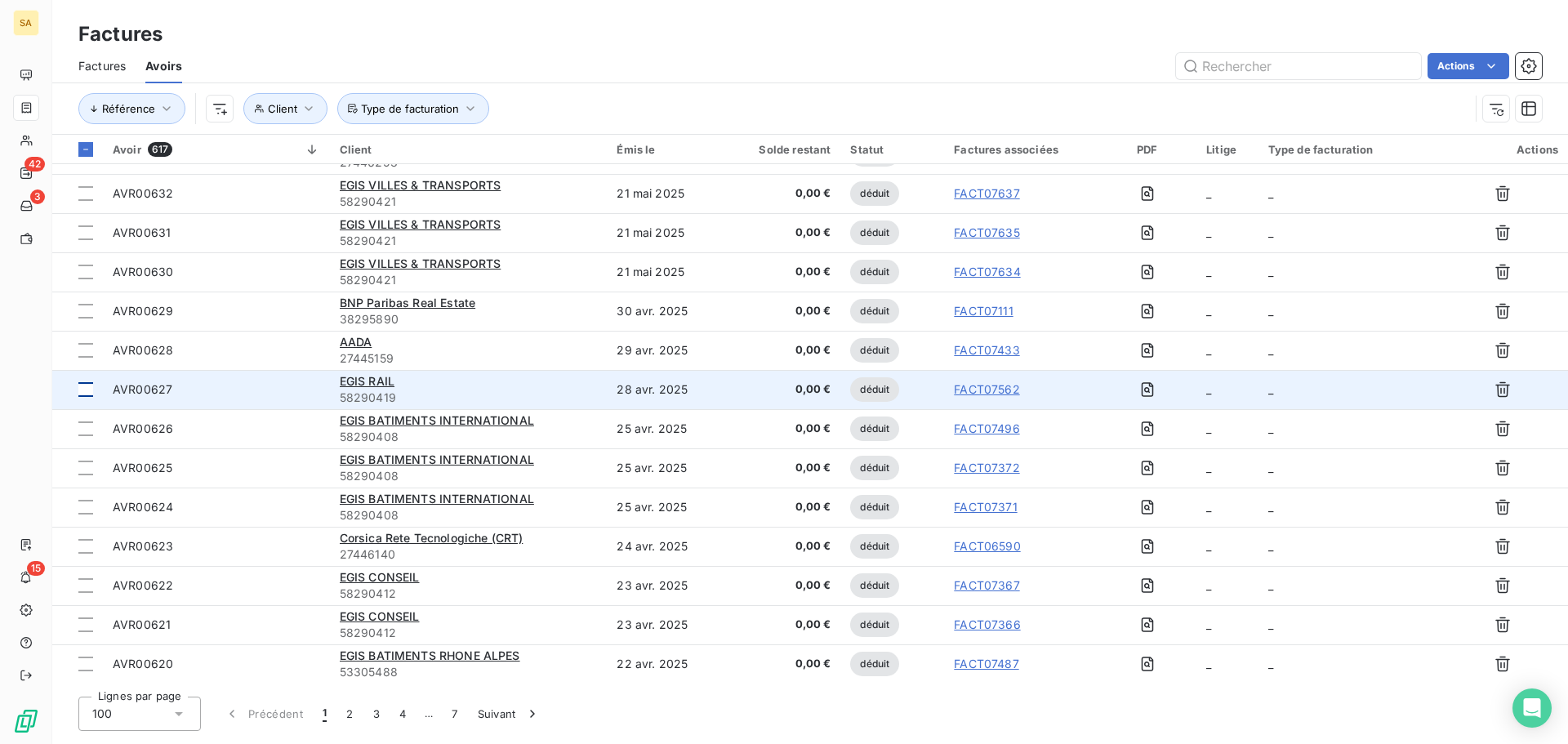
click at [88, 387] on div at bounding box center [86, 389] width 14 height 14
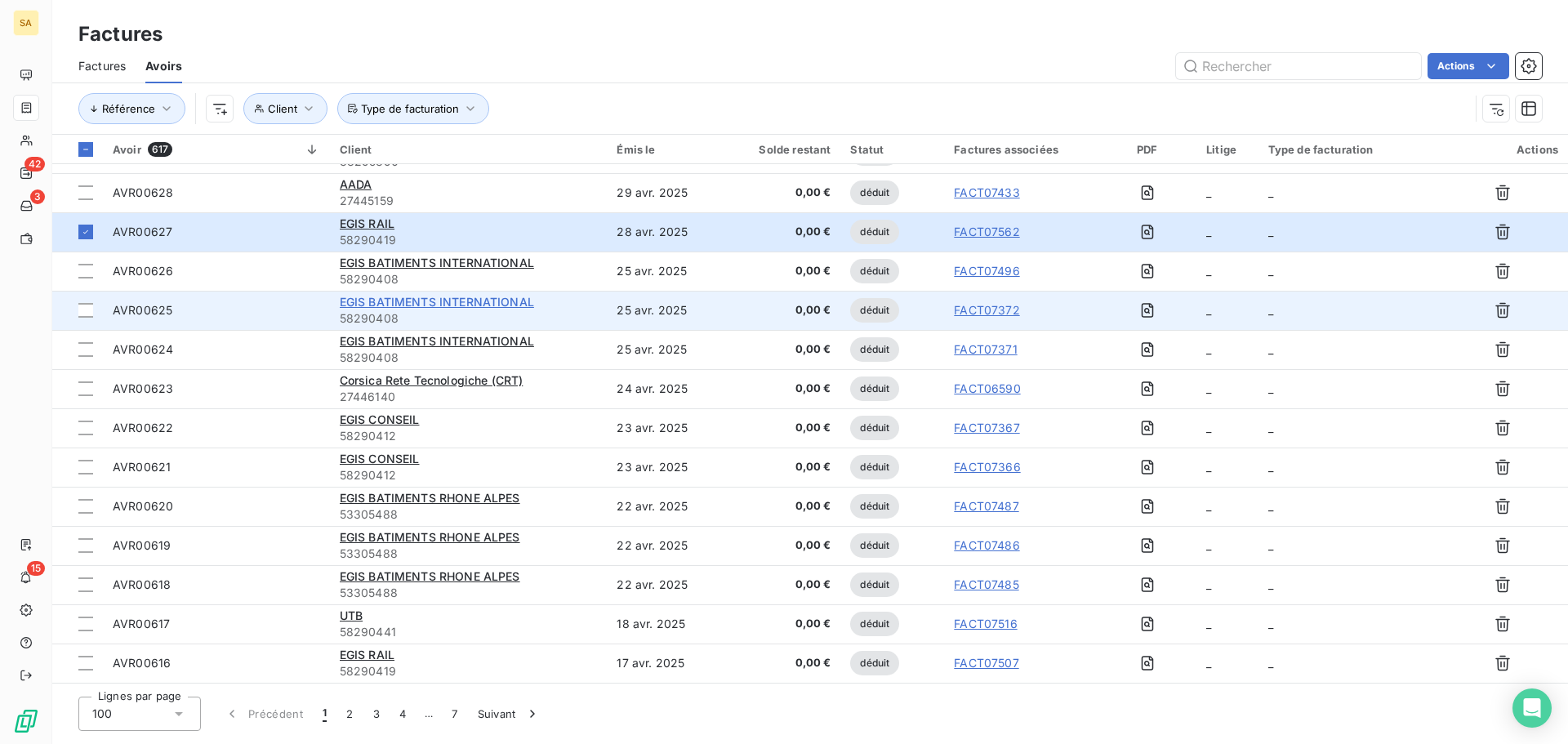
scroll to position [898, 0]
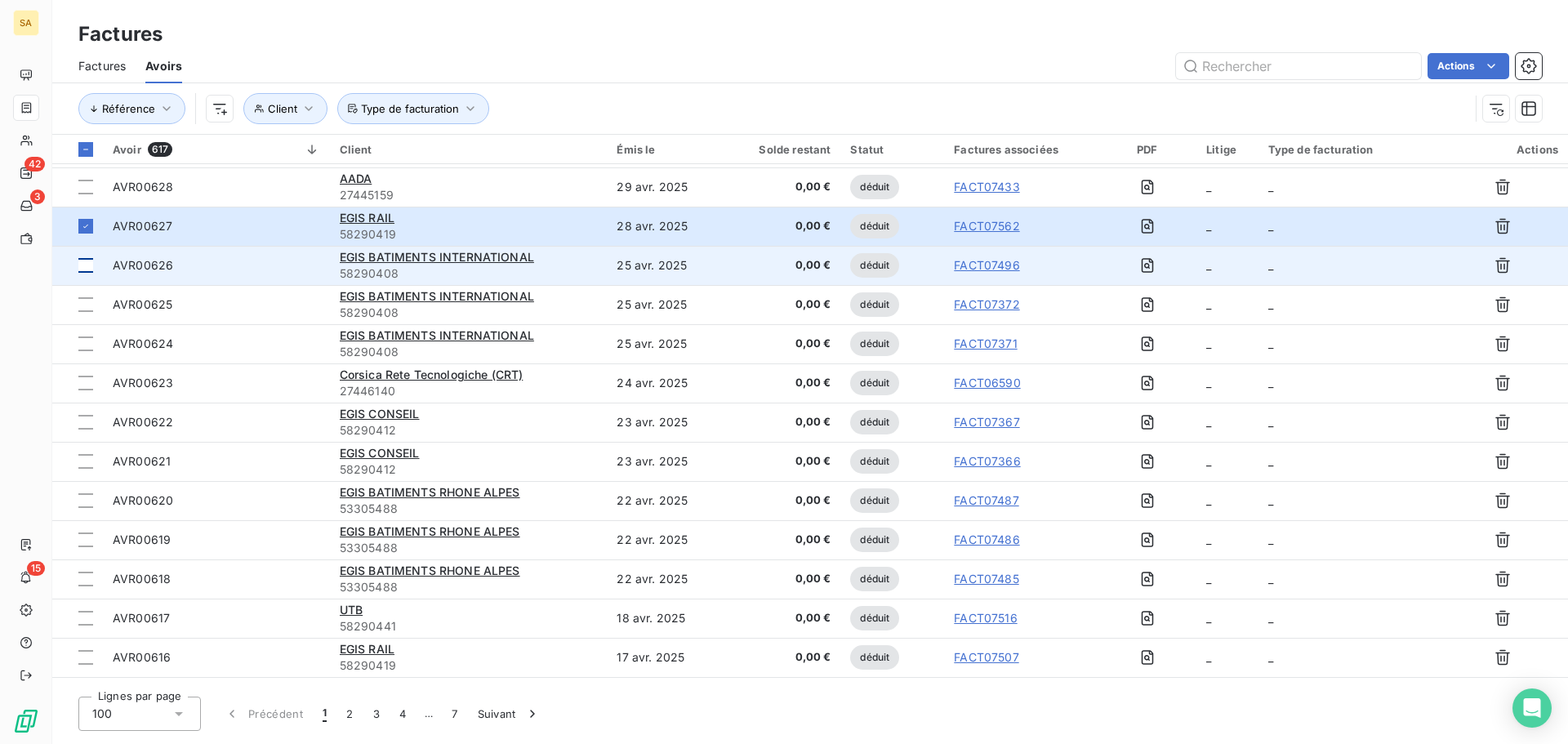
click at [79, 267] on div at bounding box center [86, 265] width 14 height 14
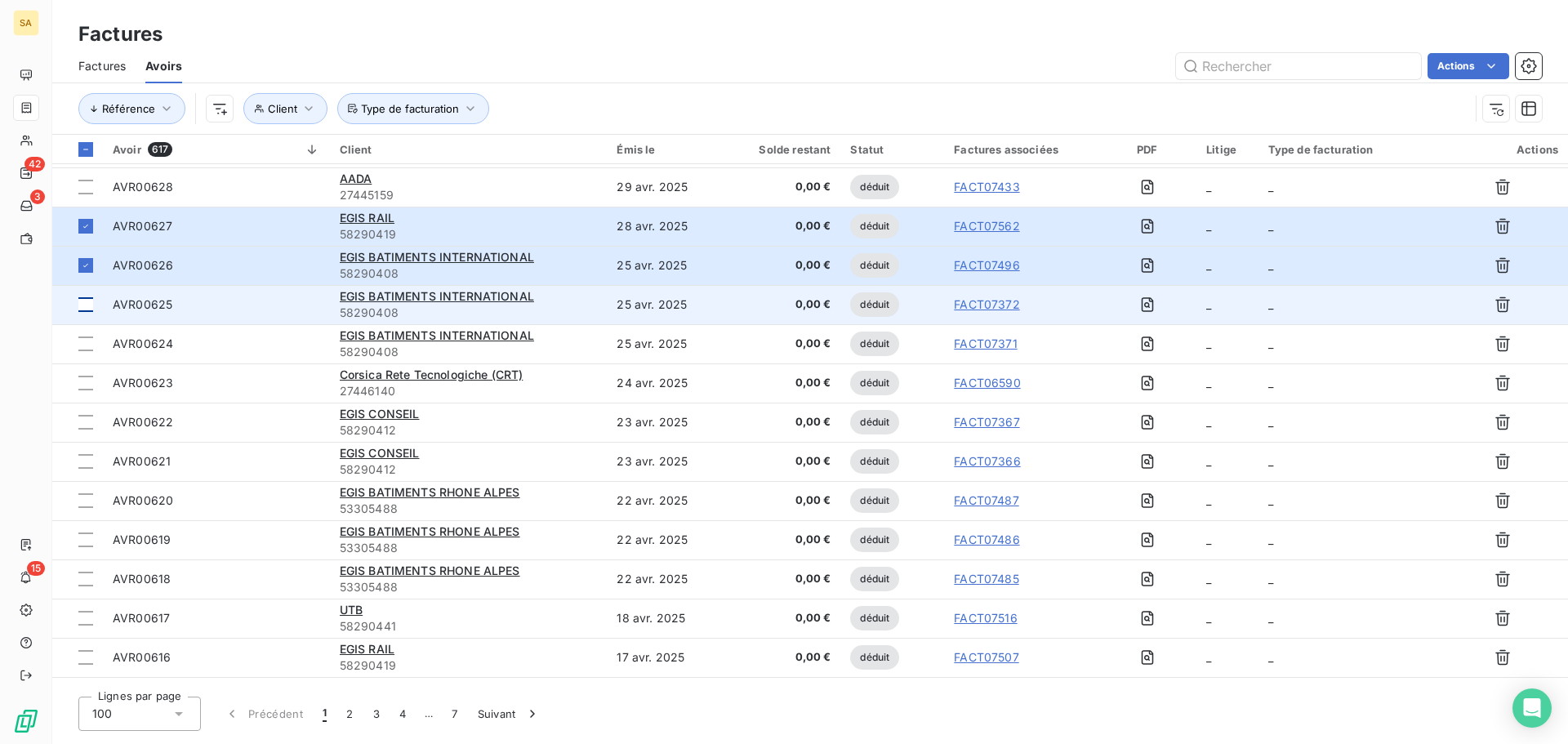
click at [86, 304] on div at bounding box center [86, 304] width 14 height 14
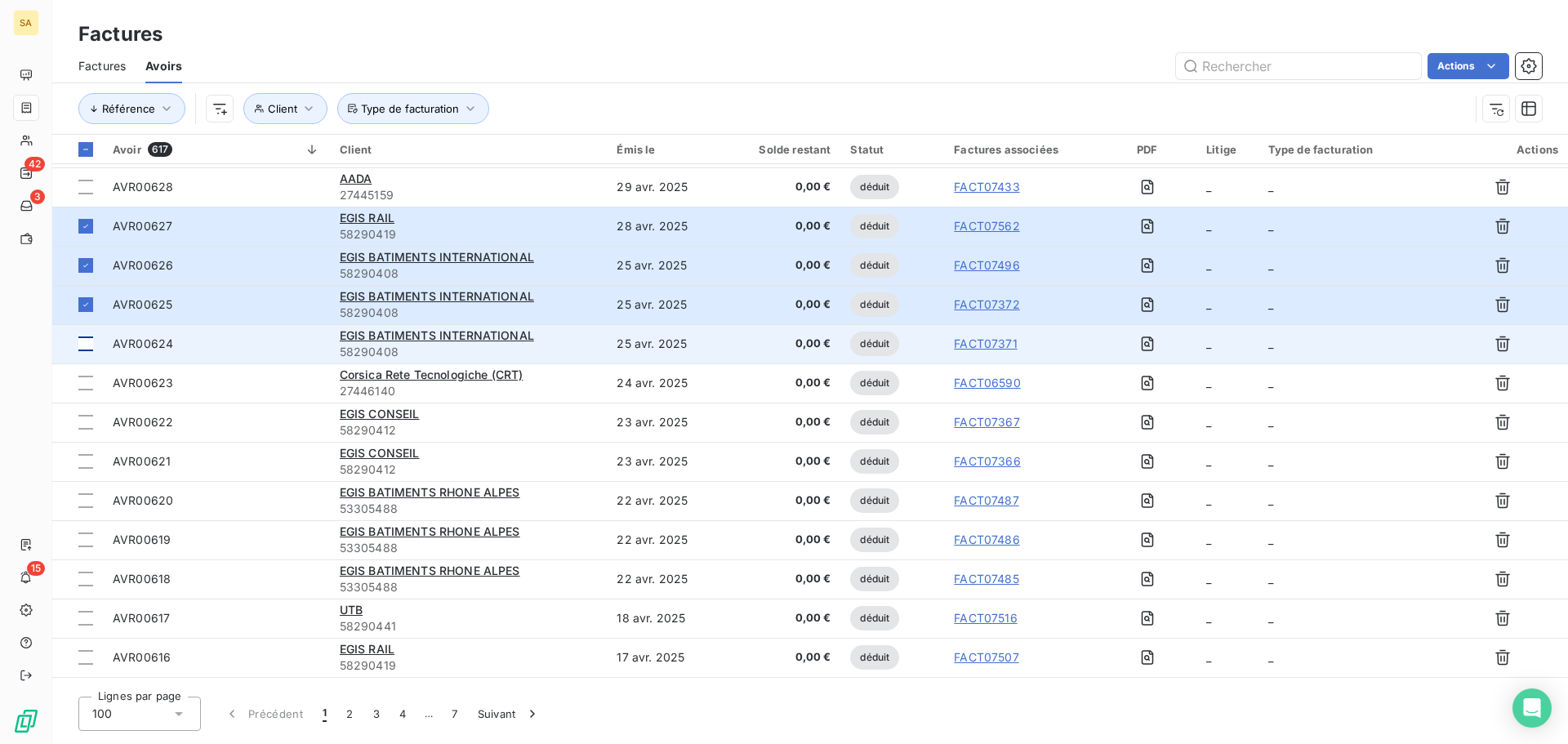
click at [83, 341] on div at bounding box center [86, 344] width 14 height 14
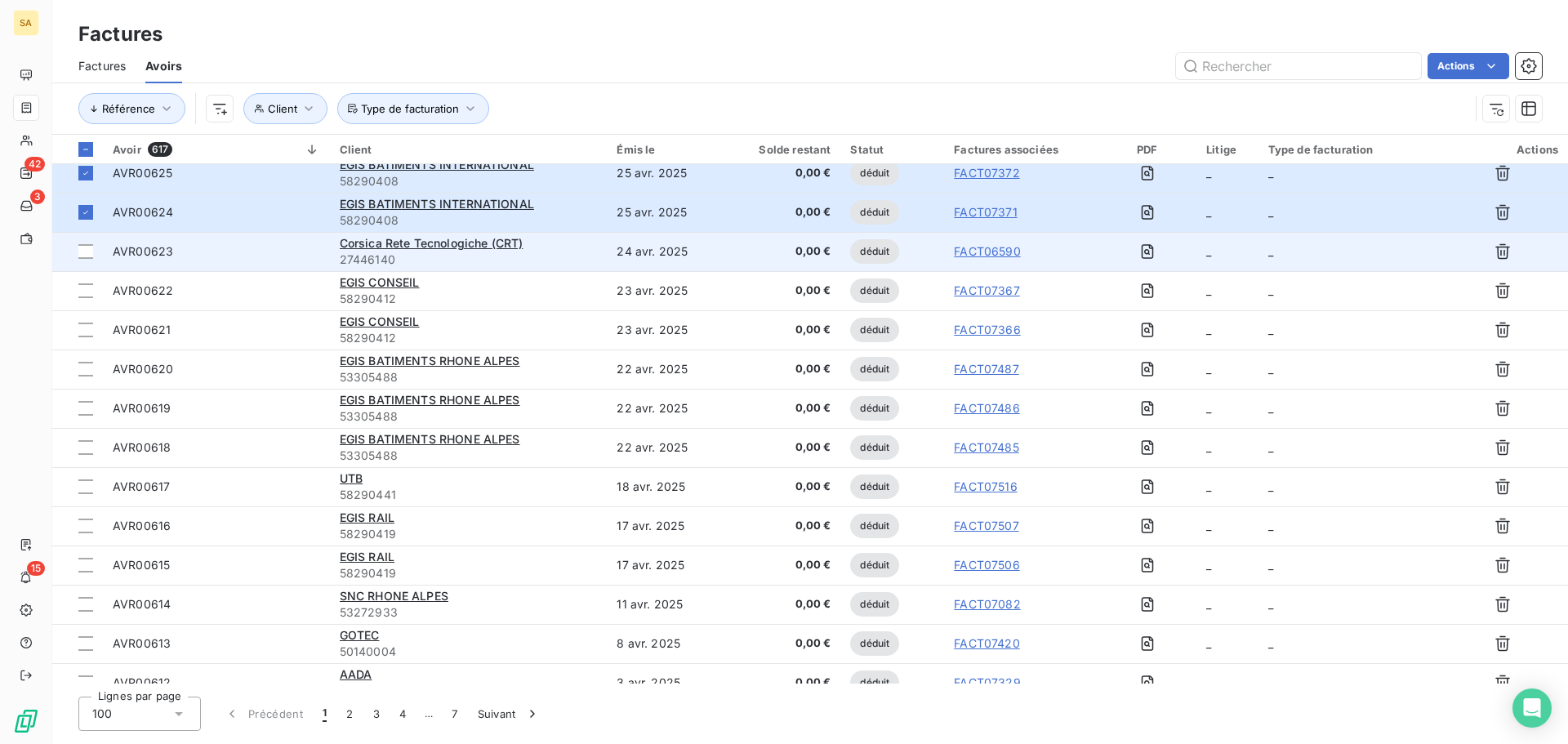
scroll to position [1061, 0]
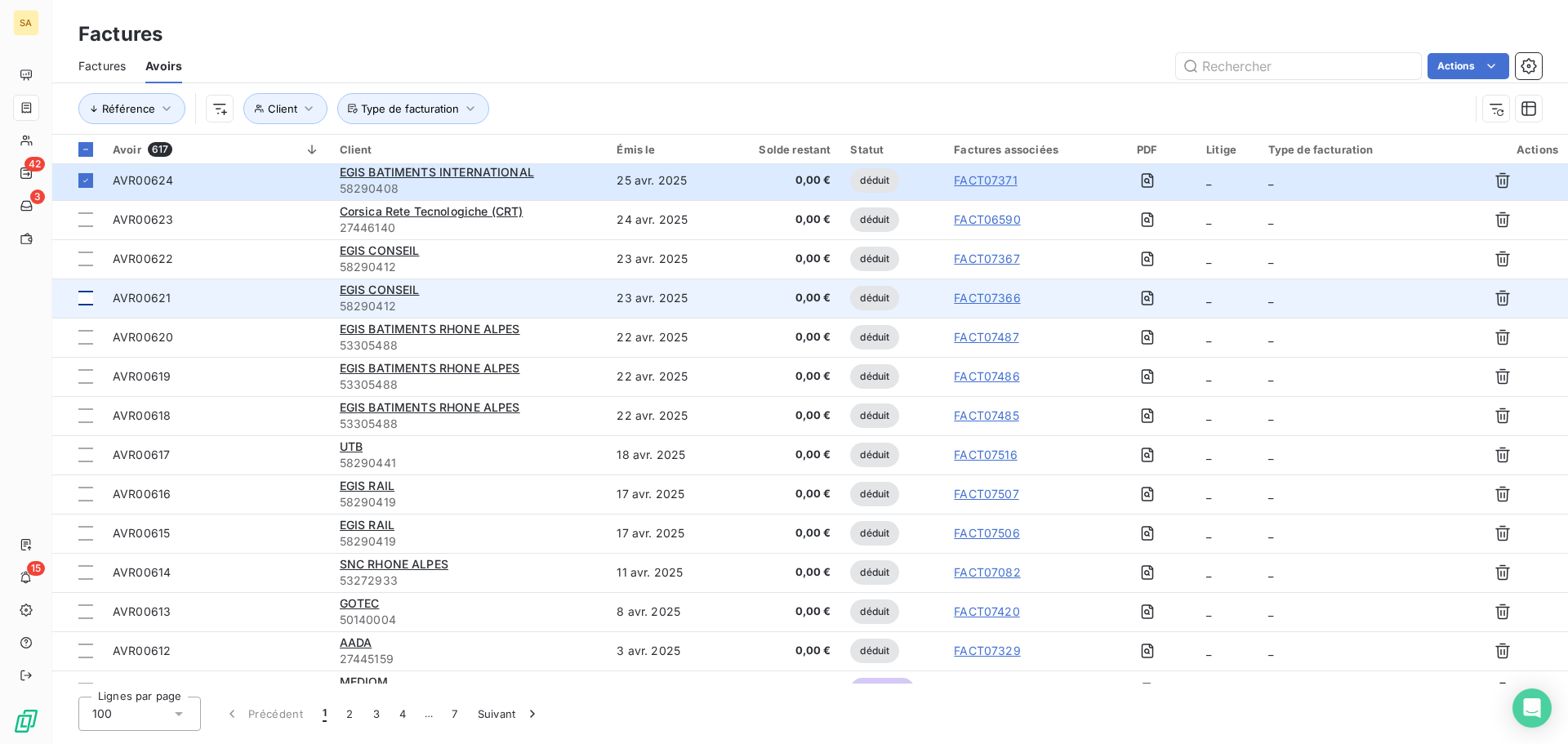
click at [84, 264] on div at bounding box center [86, 258] width 14 height 14
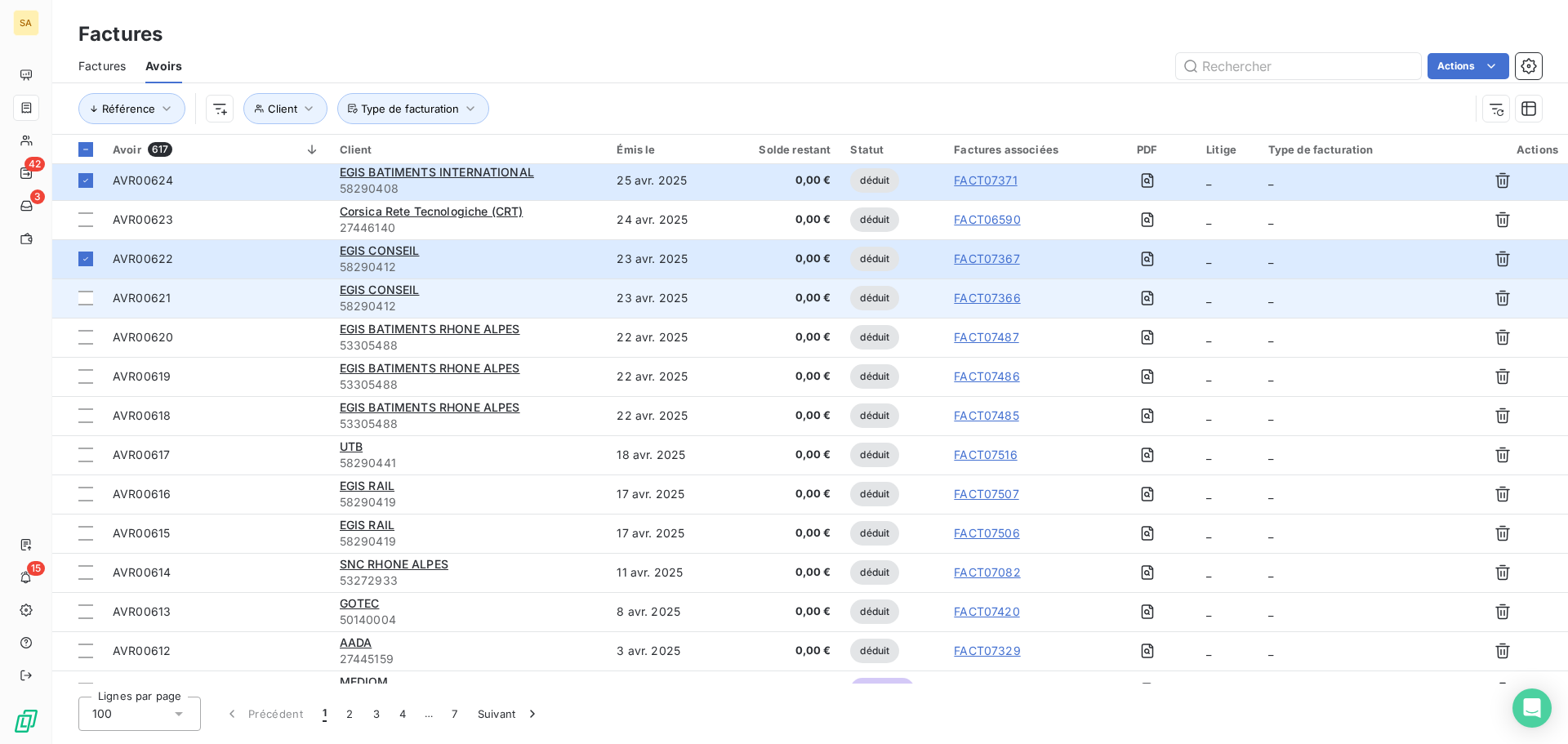
drag, startPoint x: 86, startPoint y: 296, endPoint x: 115, endPoint y: 300, distance: 29.3
click at [86, 297] on div at bounding box center [86, 298] width 14 height 14
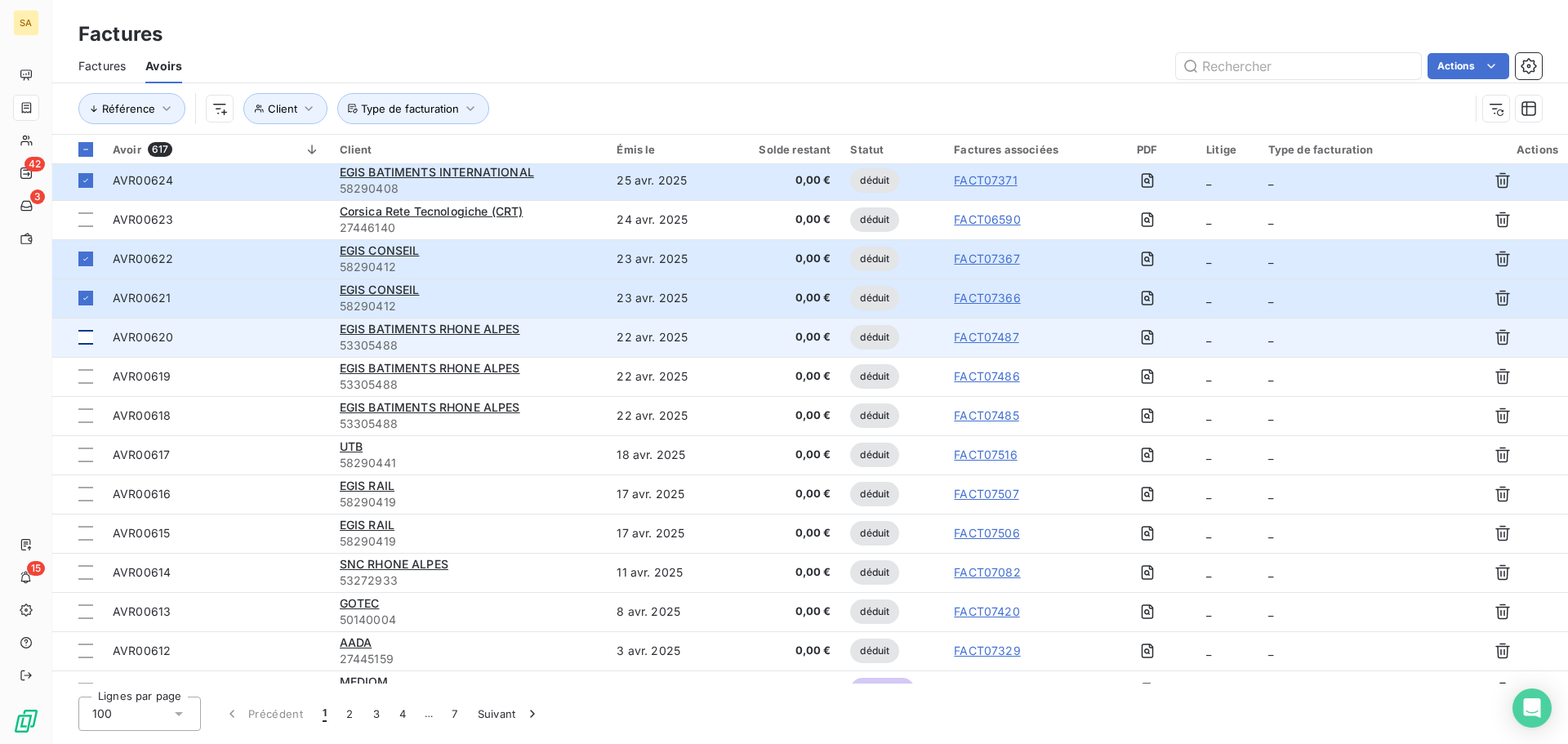
click at [89, 338] on div at bounding box center [86, 337] width 14 height 14
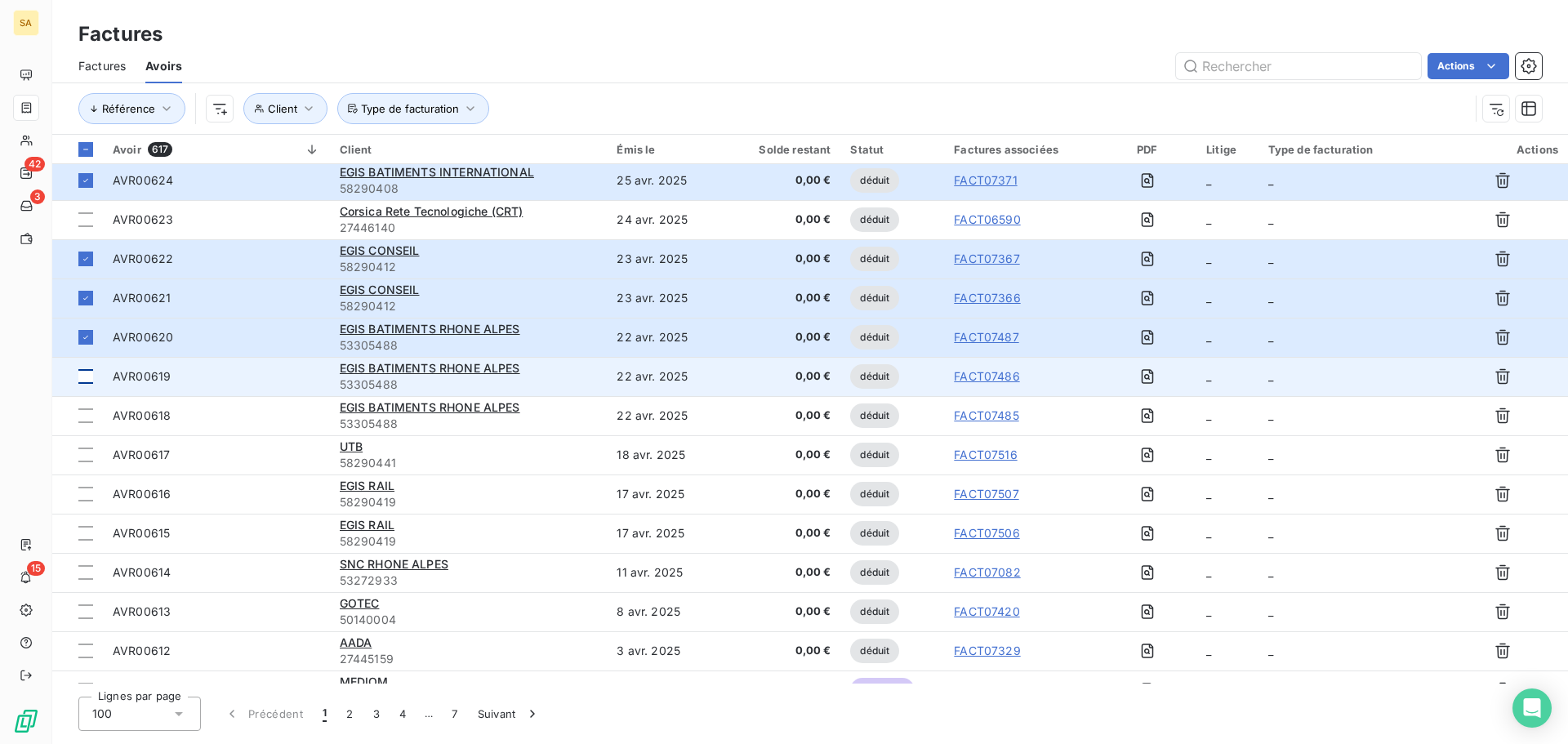
click at [88, 371] on div at bounding box center [86, 377] width 14 height 14
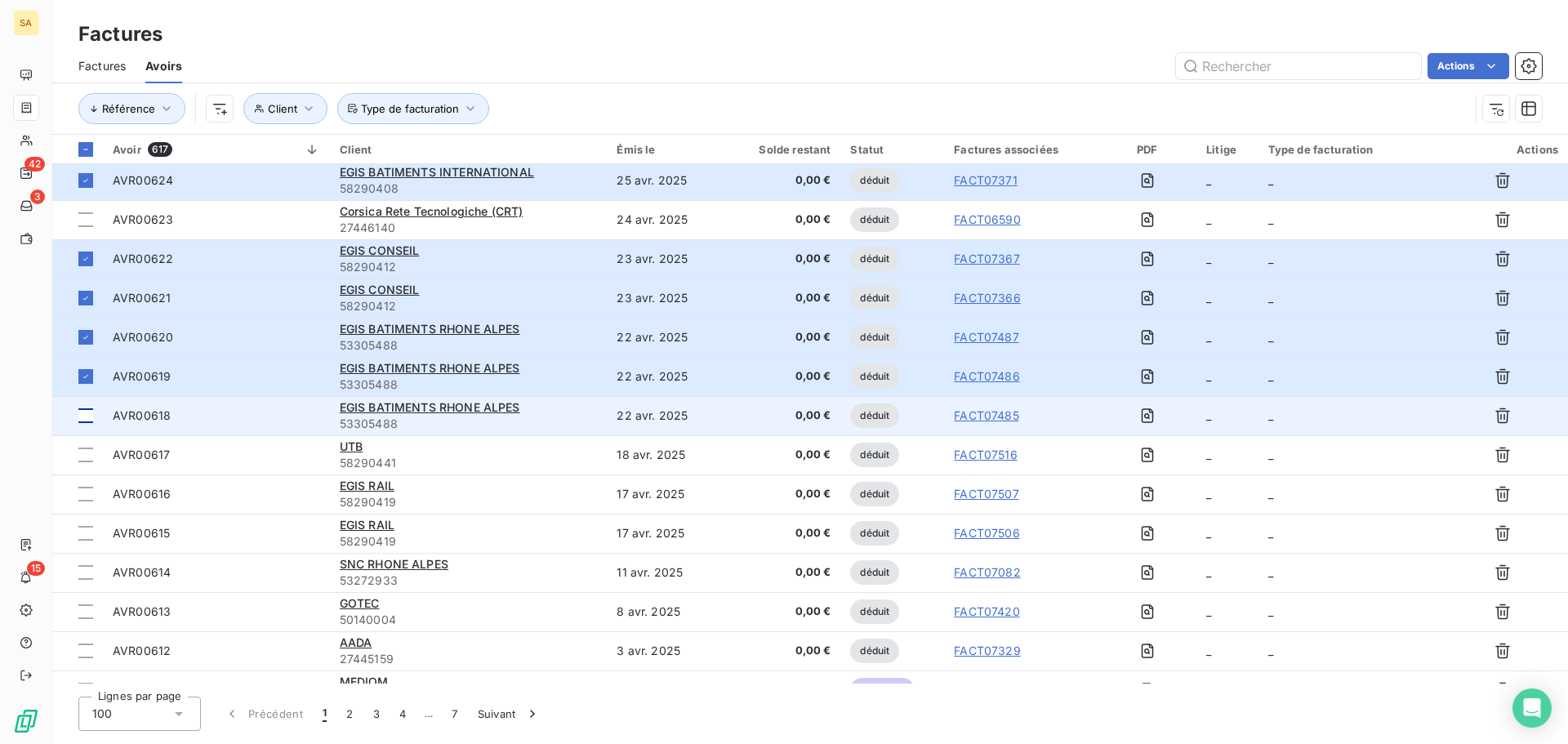
click at [82, 411] on div at bounding box center [86, 415] width 14 height 14
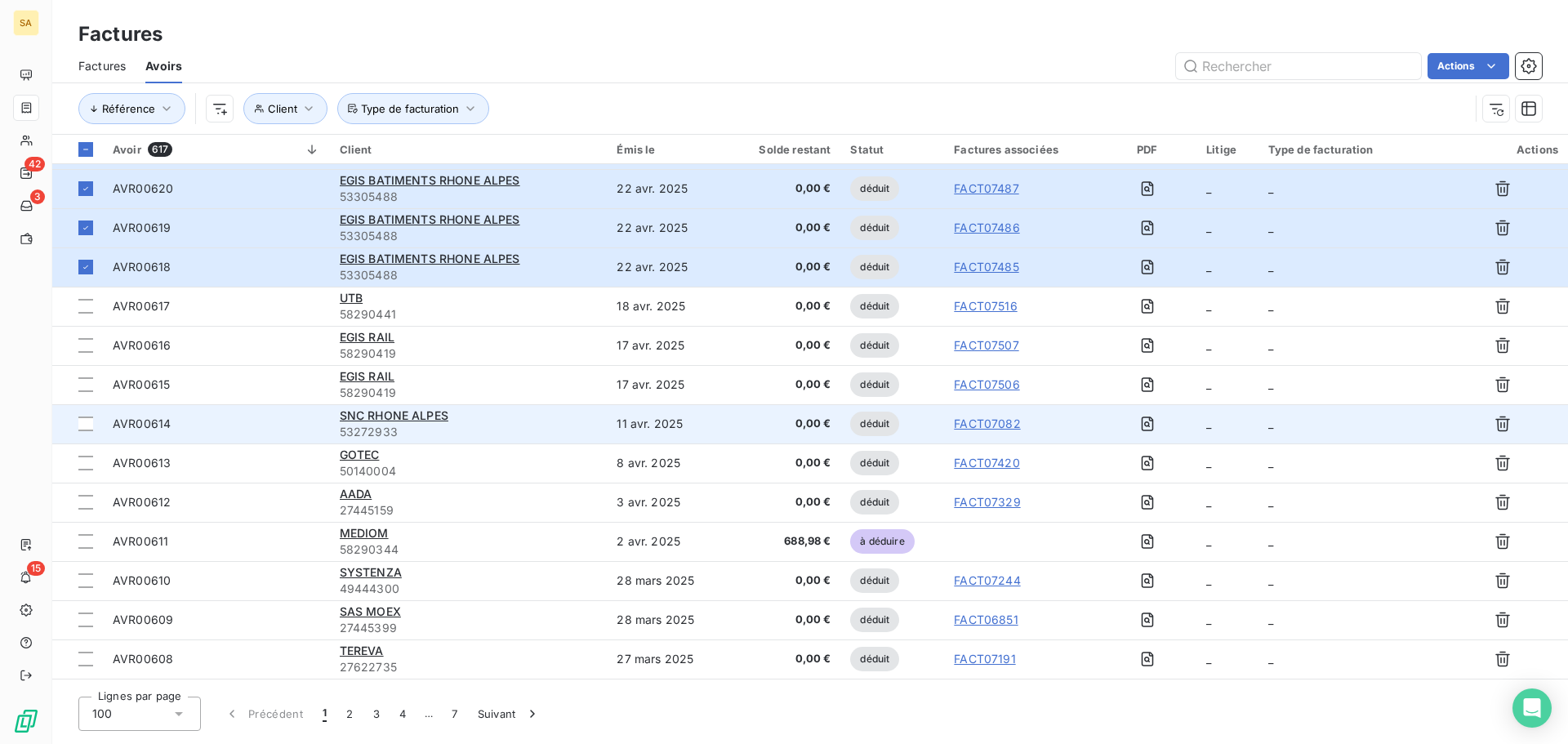
scroll to position [1224, 0]
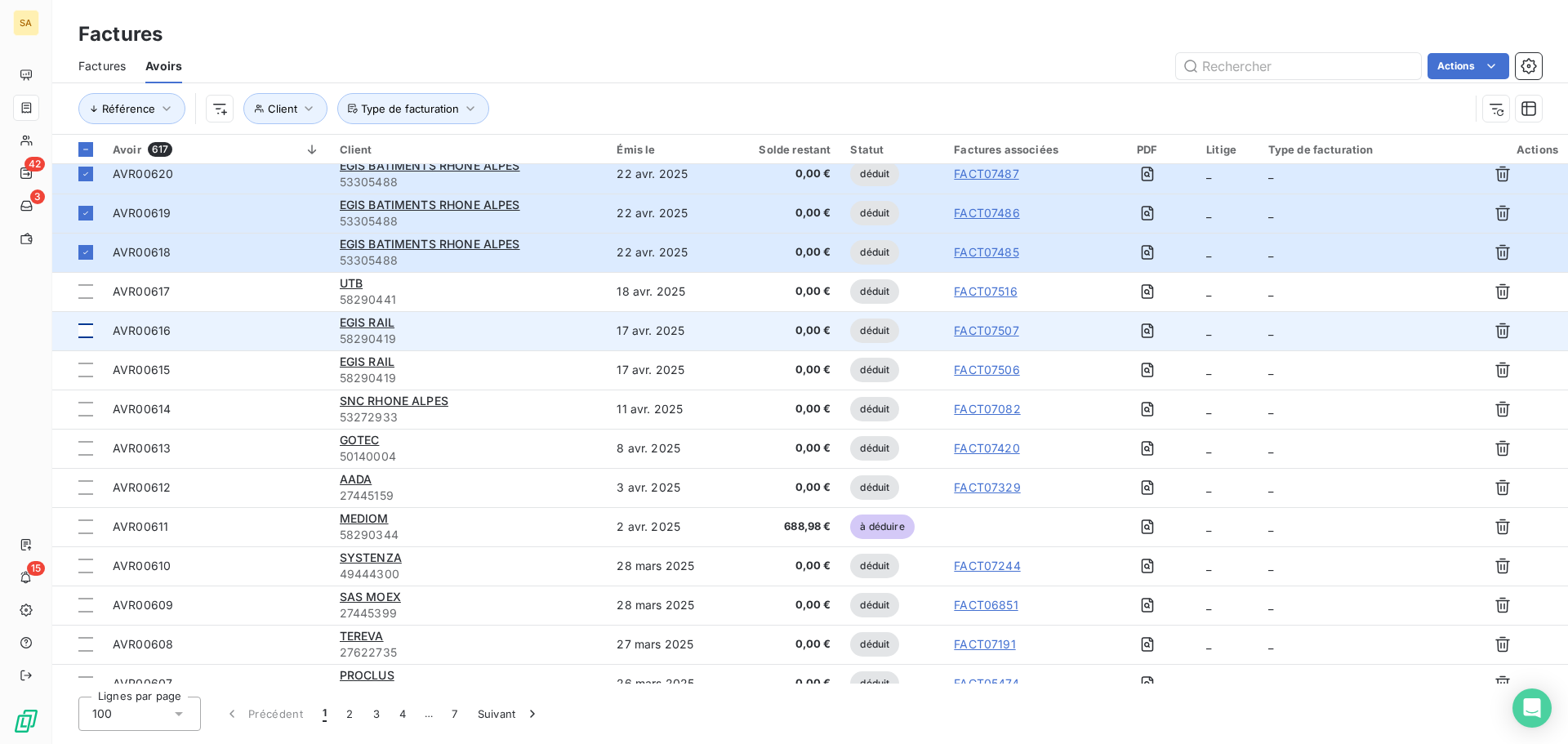
click at [82, 327] on div at bounding box center [86, 330] width 14 height 14
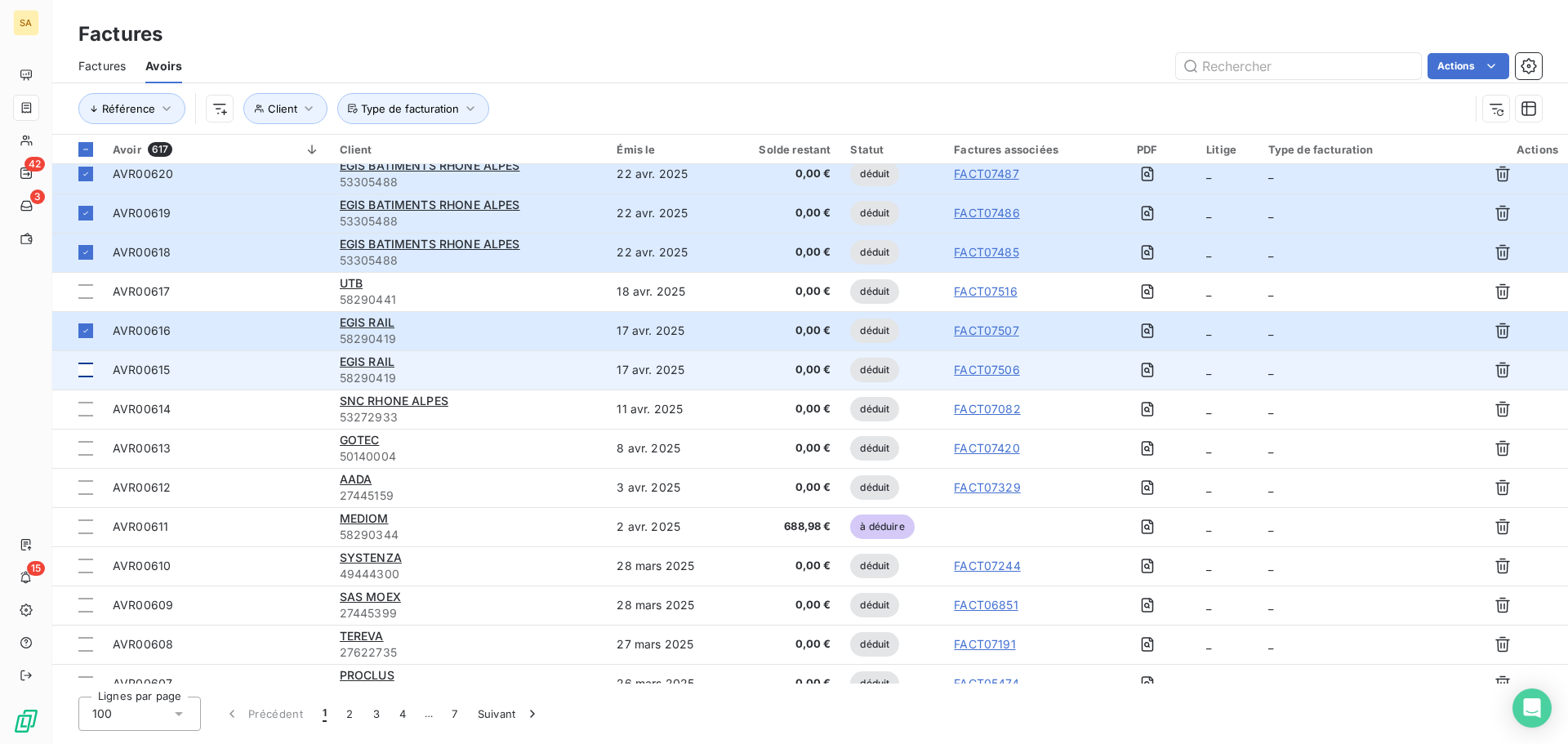
click at [84, 366] on div at bounding box center [86, 369] width 14 height 14
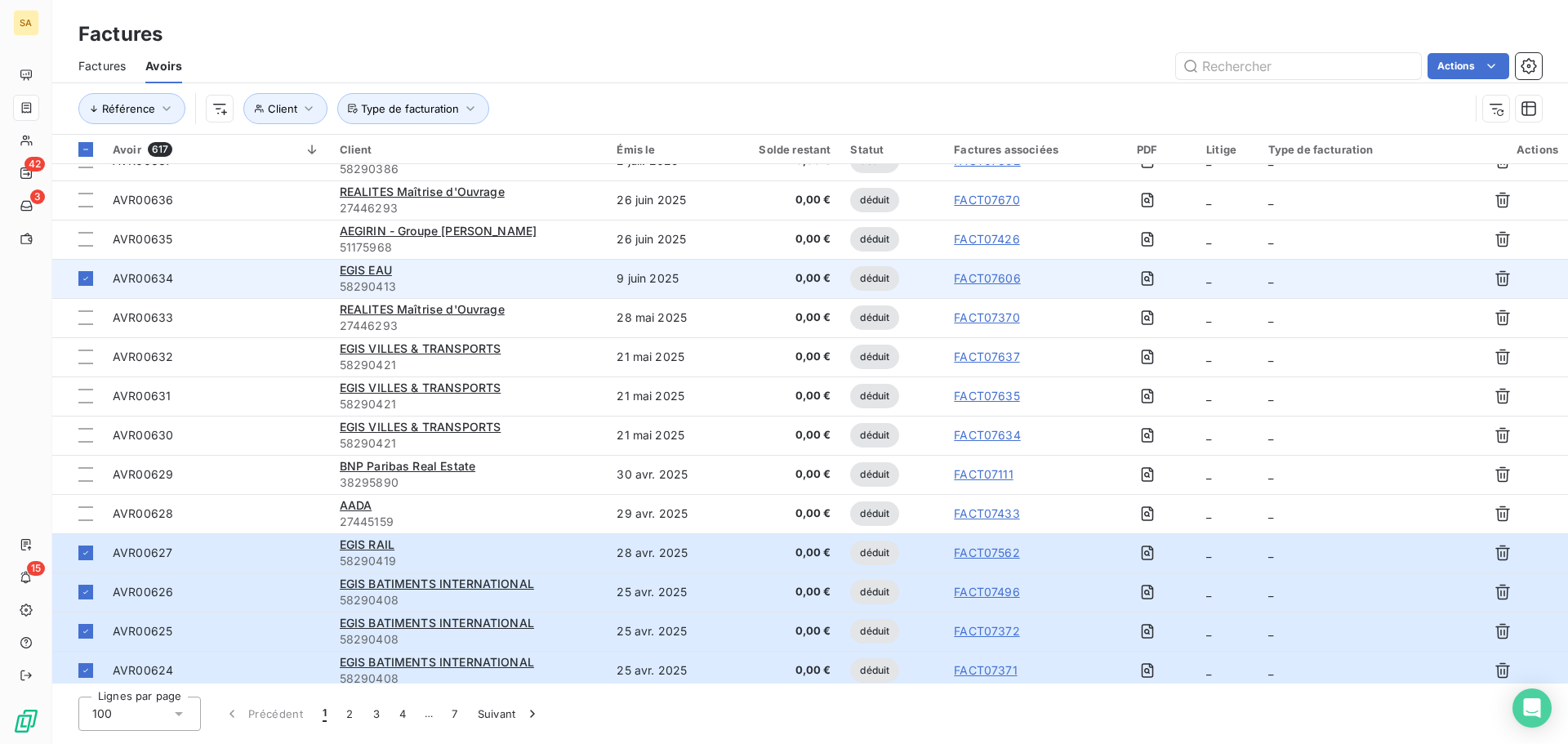
scroll to position [653, 0]
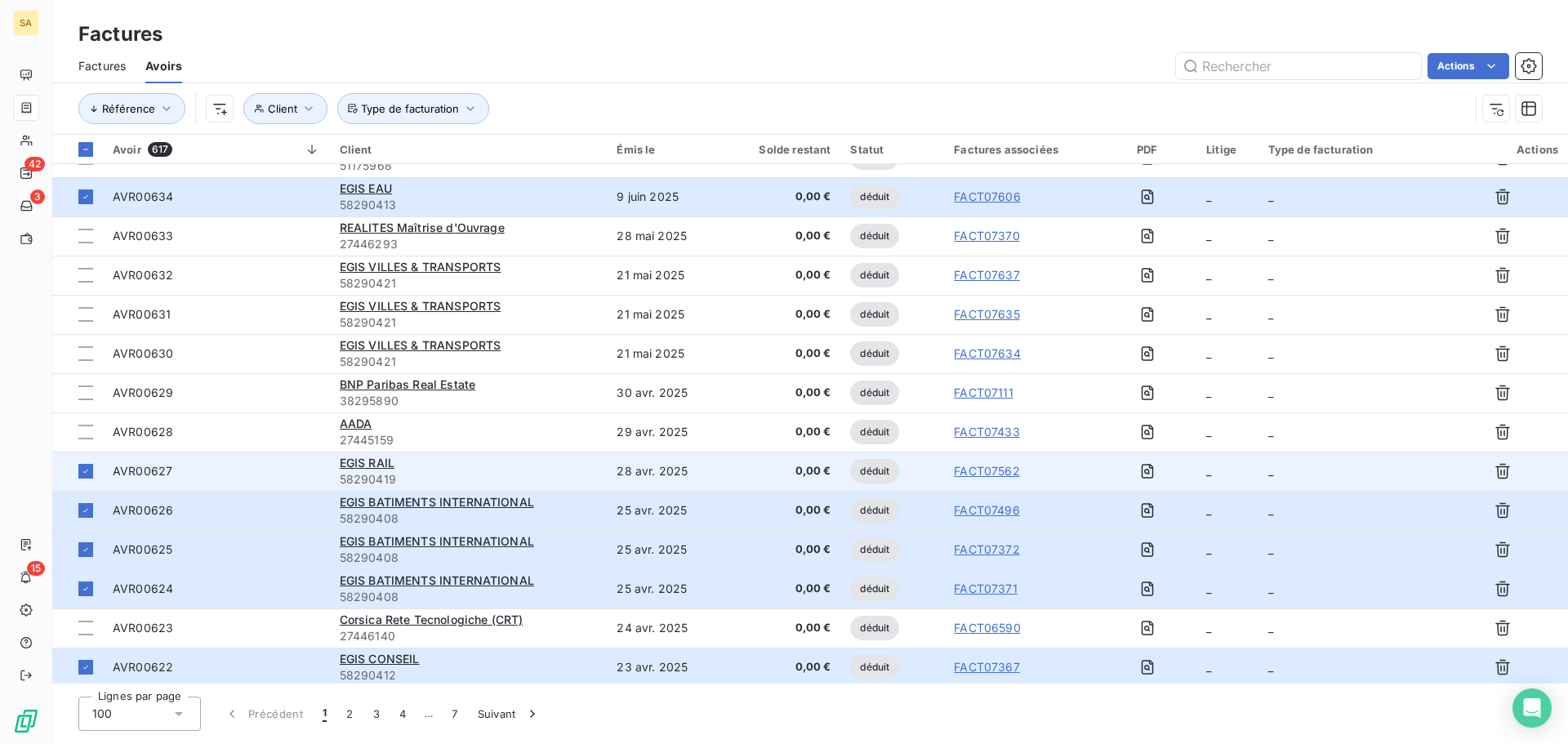
click at [1309, 466] on td "_" at bounding box center [1348, 470] width 179 height 39
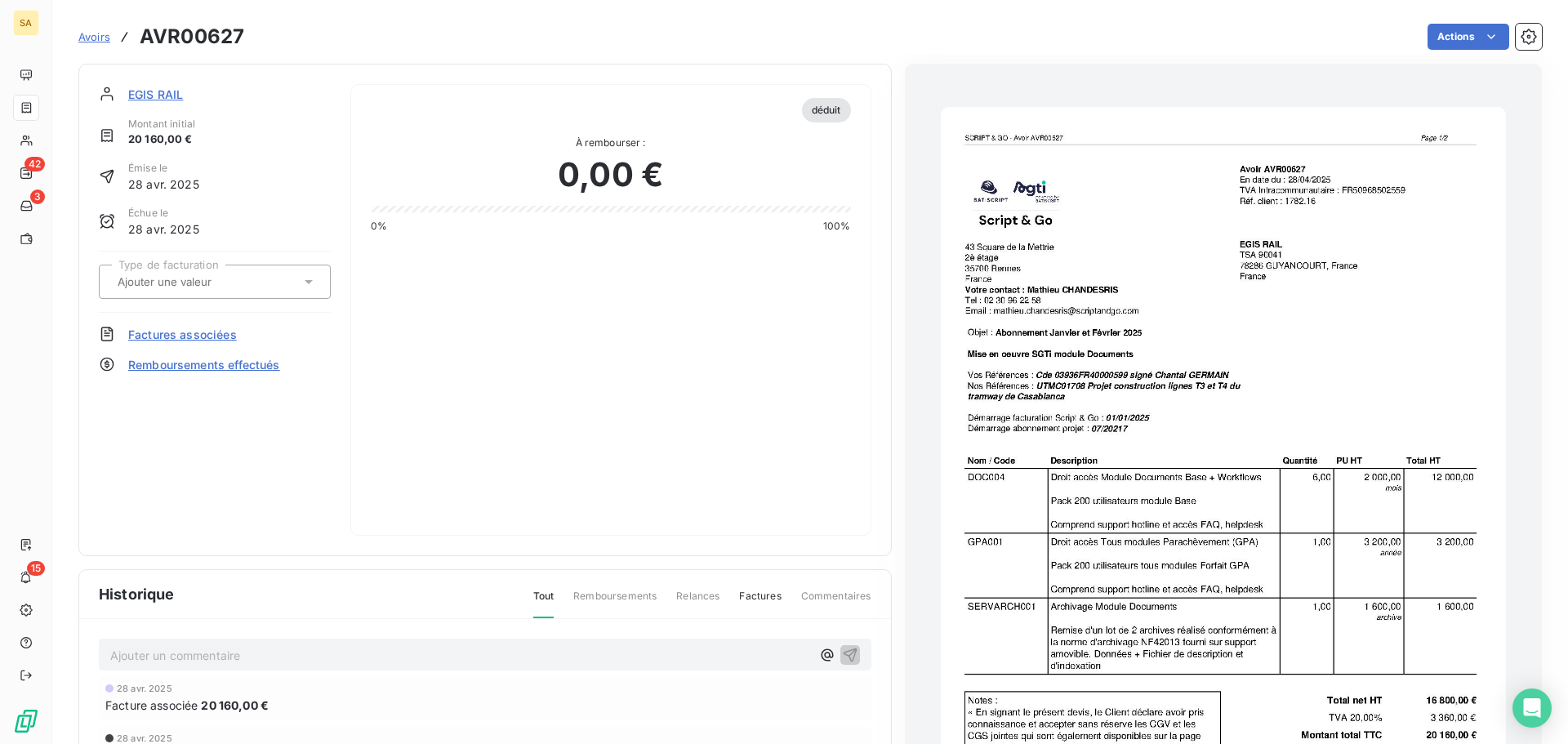
click at [203, 296] on div at bounding box center [214, 282] width 232 height 34
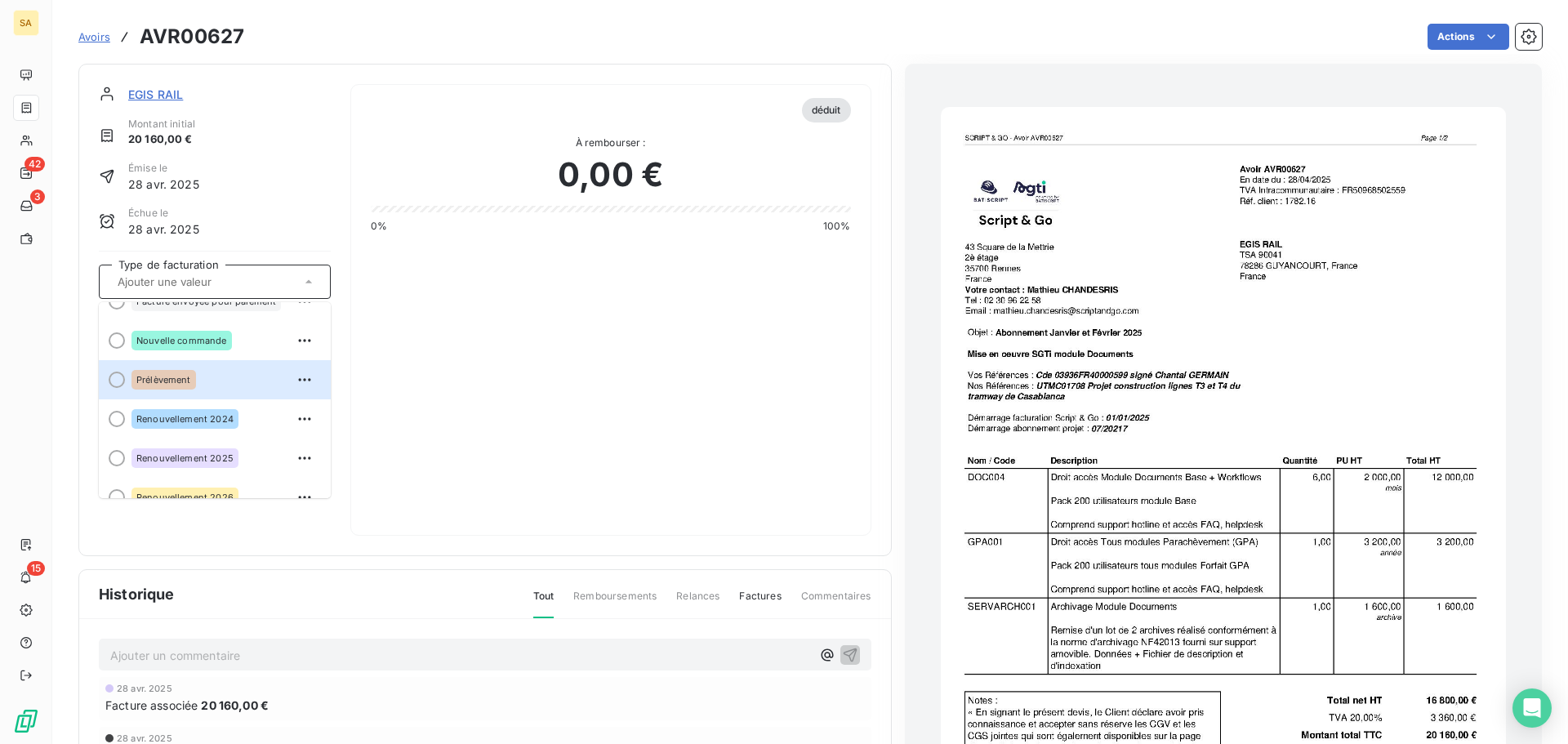
scroll to position [124, 0]
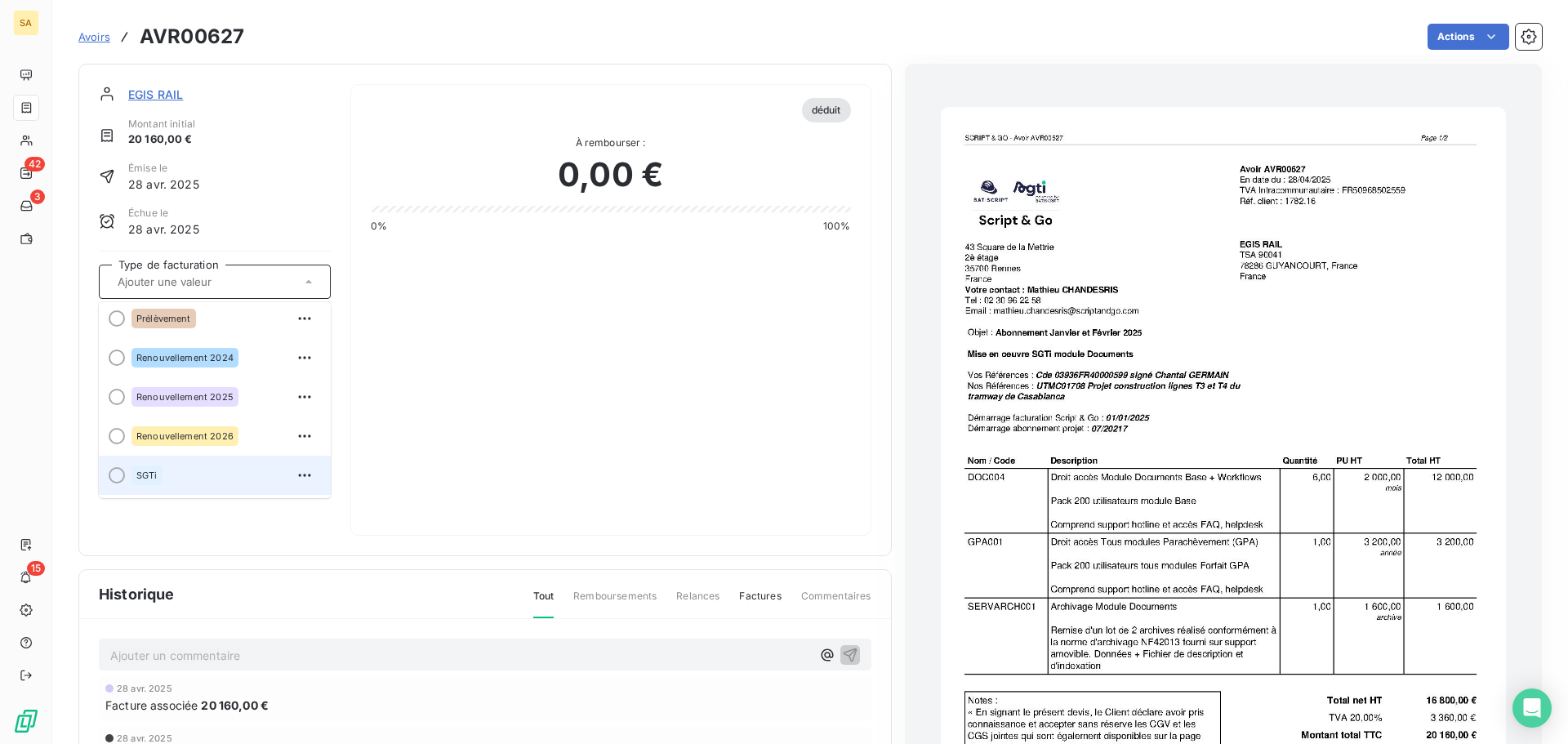
click at [179, 470] on div "SGTi" at bounding box center [225, 475] width 186 height 26
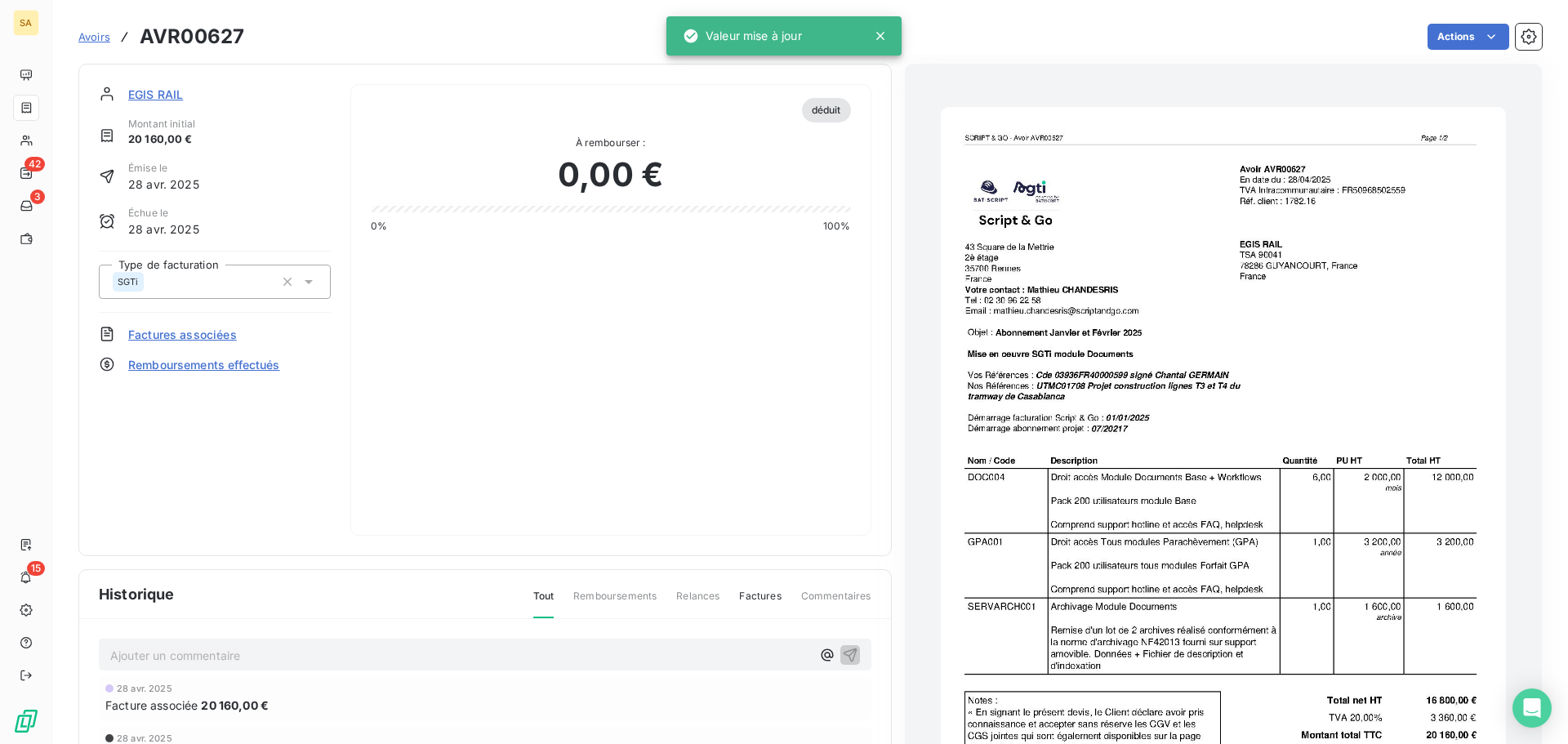
click at [92, 39] on span "Avoirs" at bounding box center [94, 36] width 32 height 13
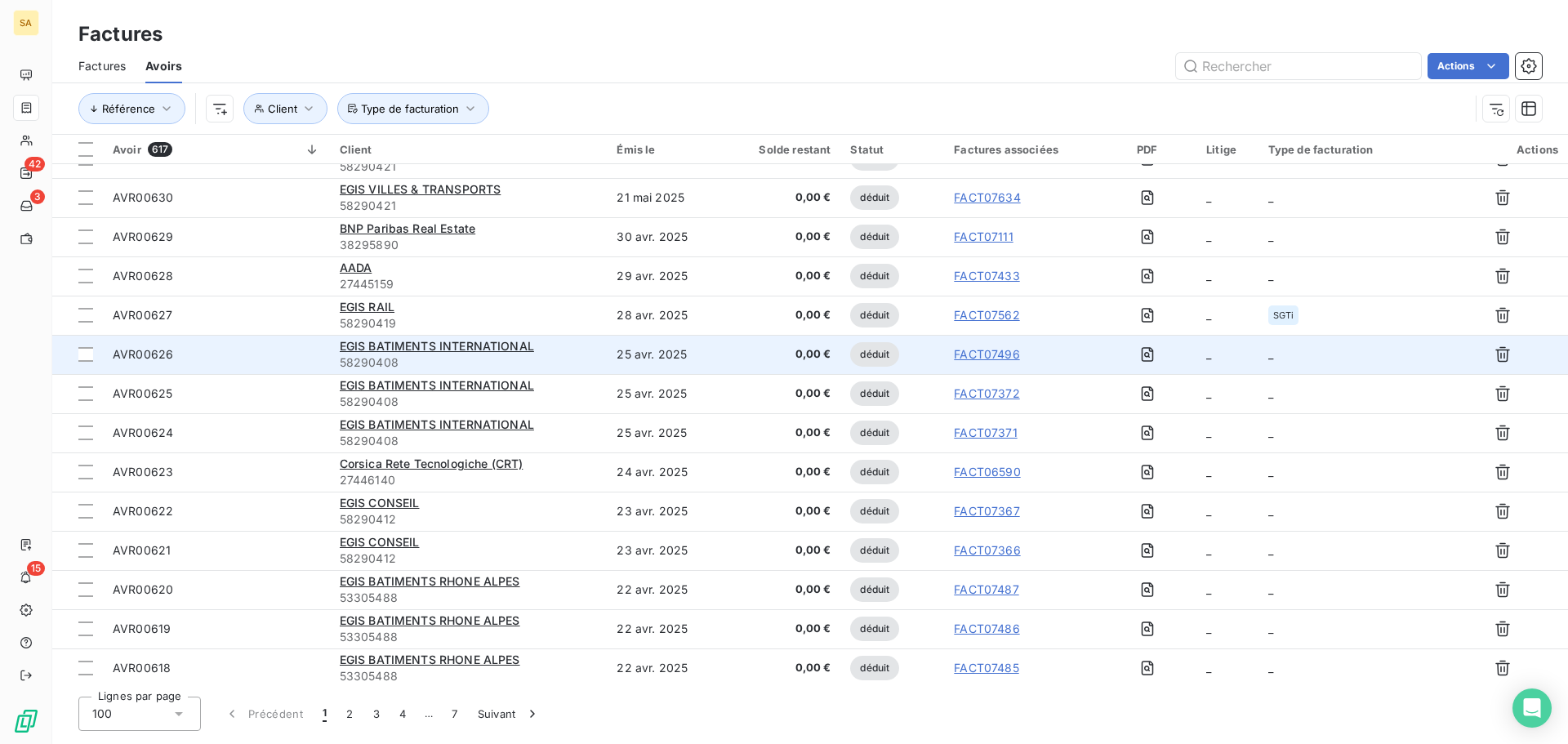
scroll to position [816, 0]
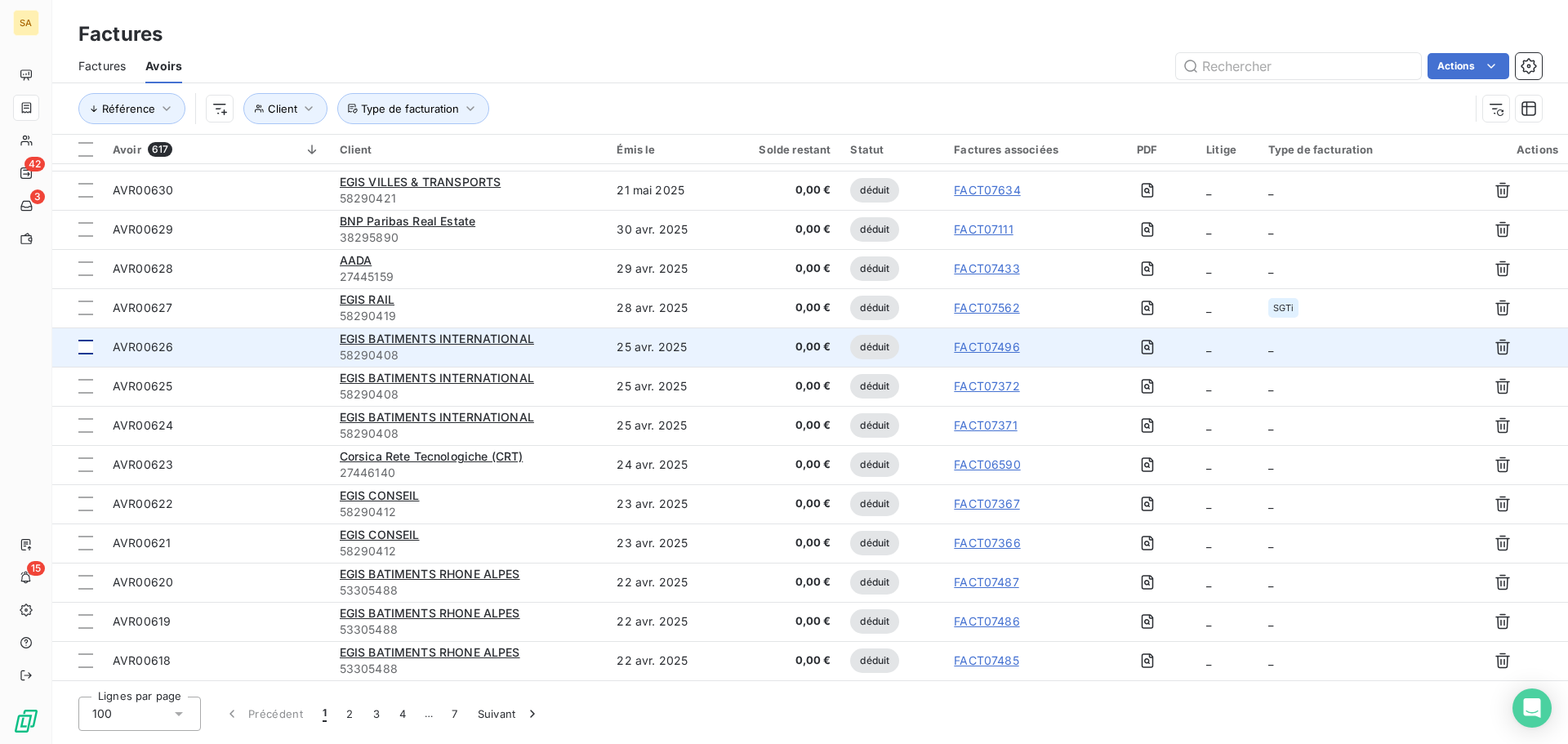
click at [89, 345] on div at bounding box center [86, 347] width 14 height 14
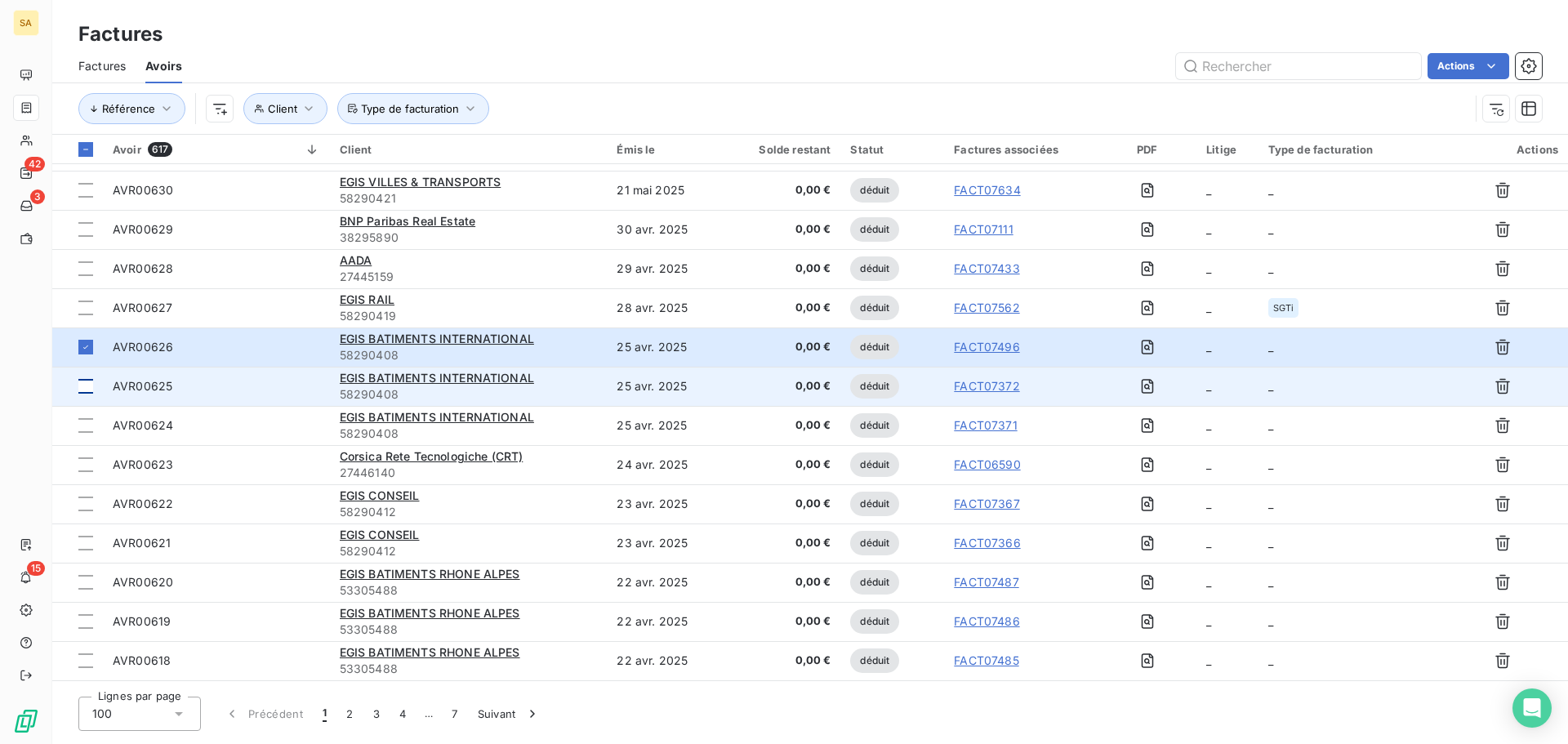
click at [88, 379] on div at bounding box center [86, 386] width 14 height 14
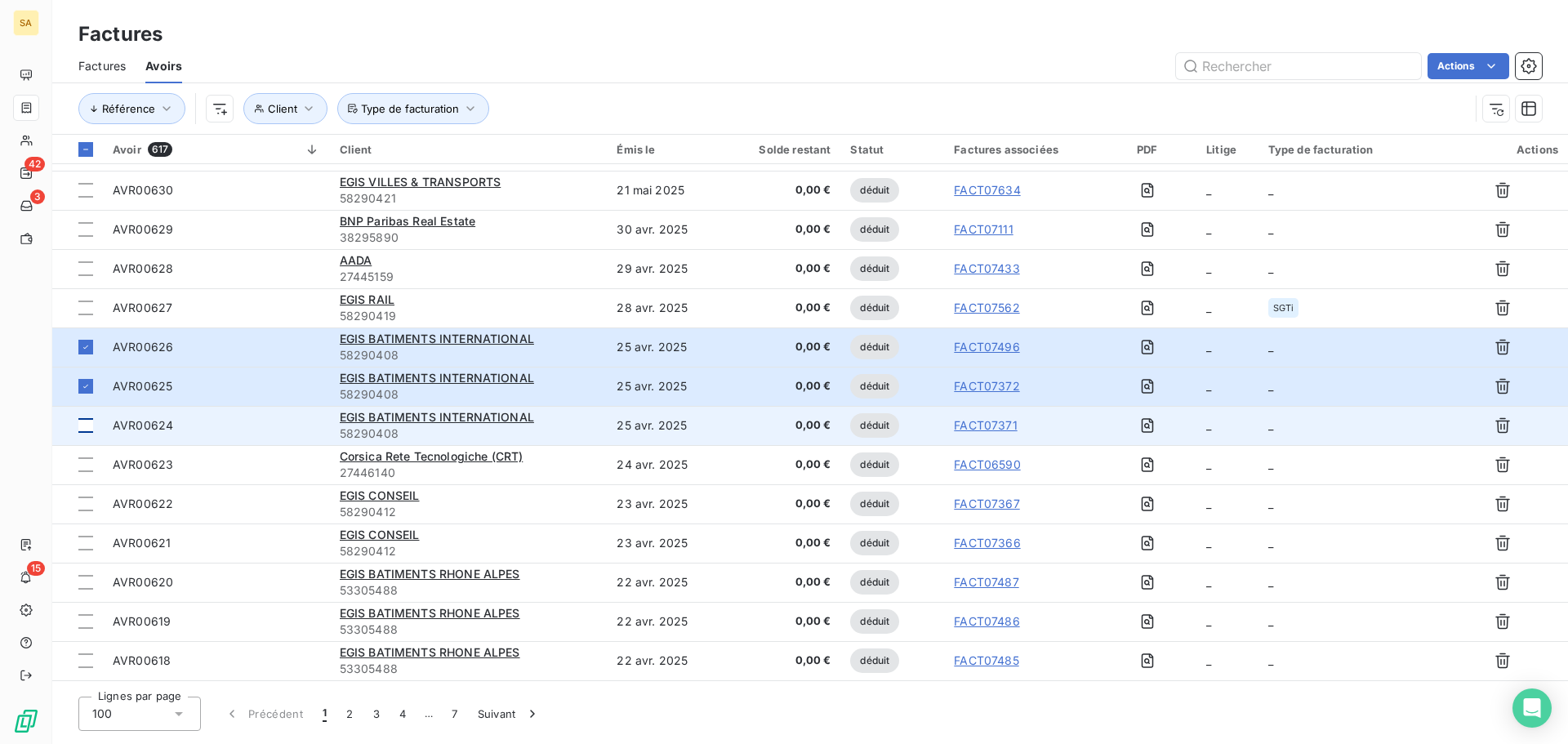
click at [88, 425] on div at bounding box center [86, 425] width 14 height 14
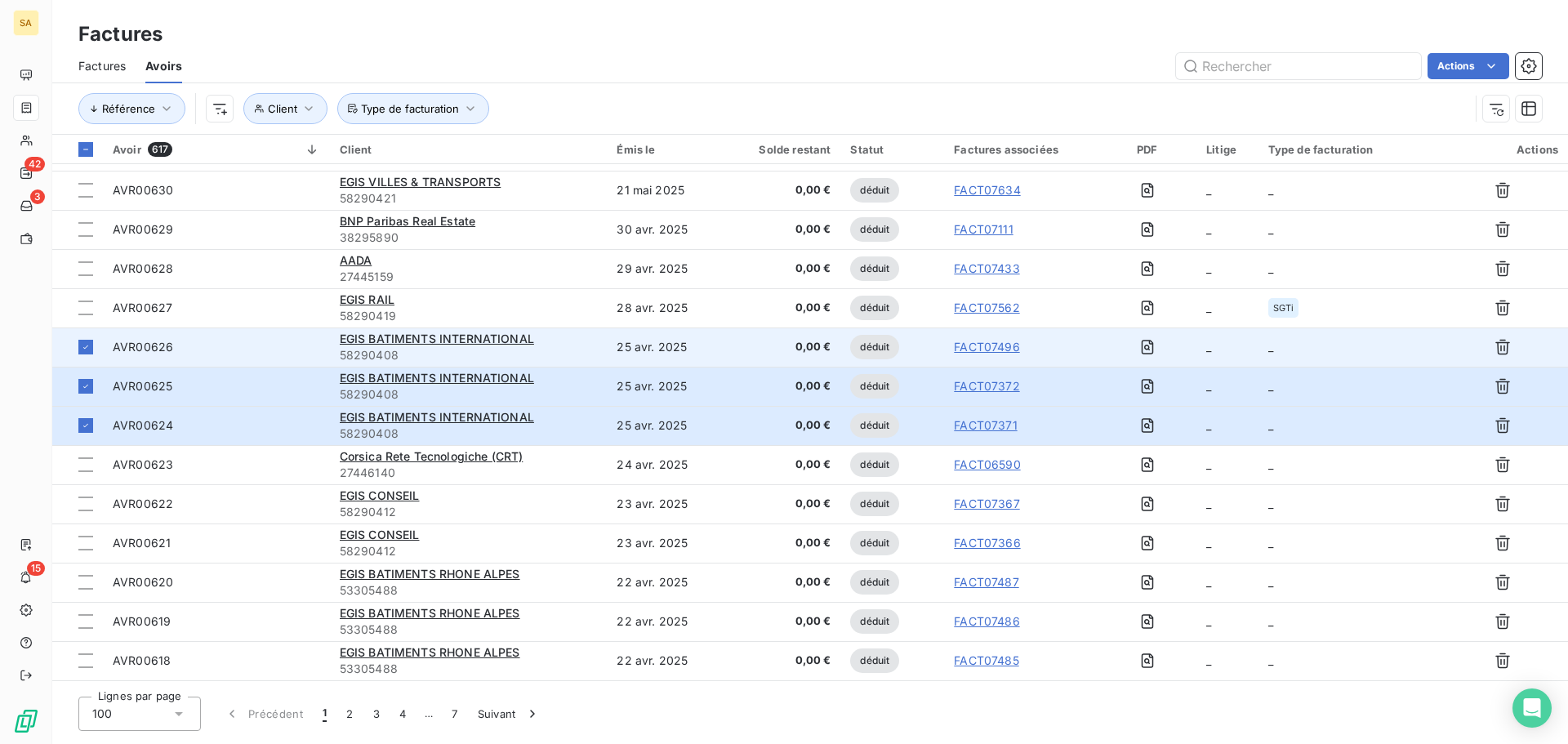
click at [1285, 345] on td "_" at bounding box center [1348, 347] width 179 height 39
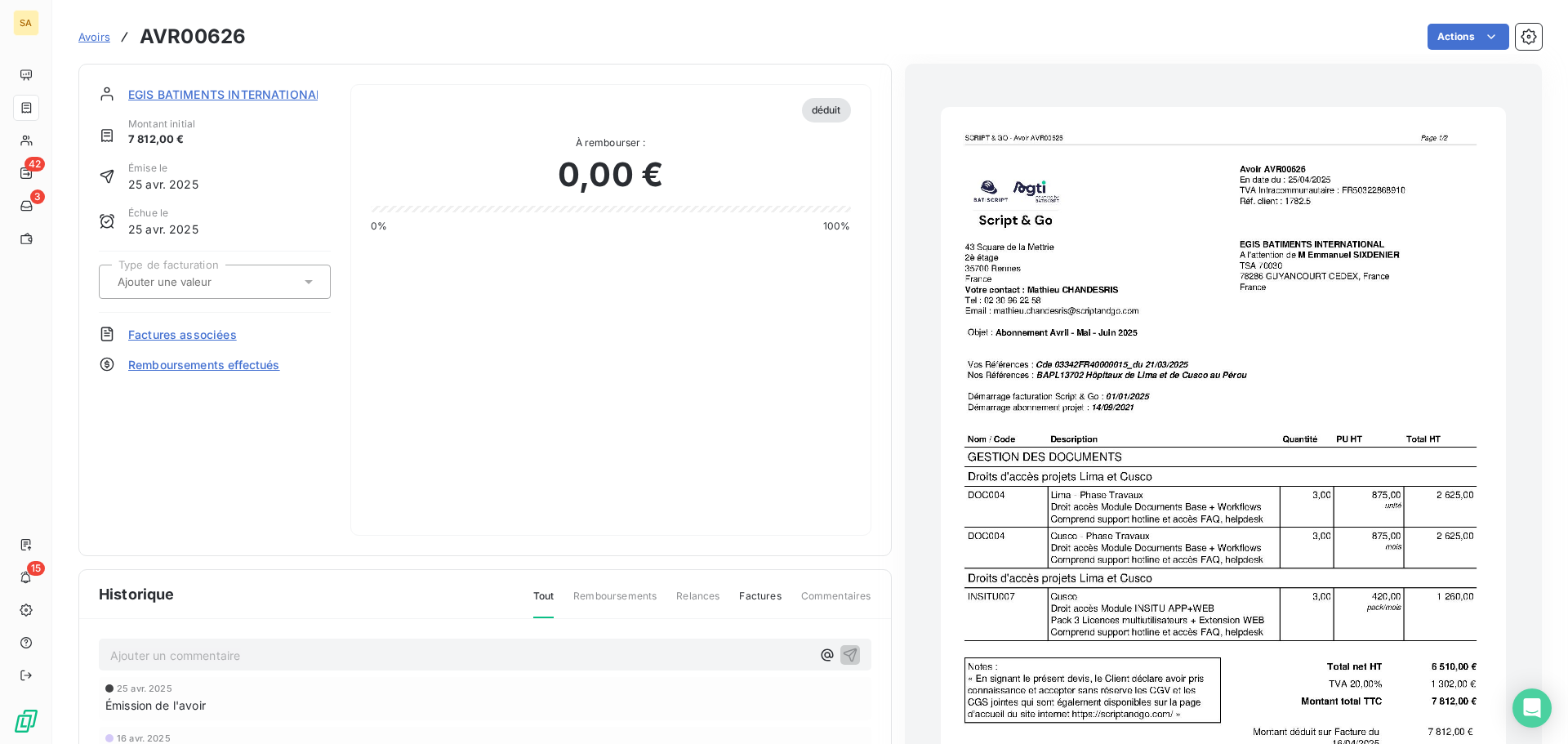
click at [235, 279] on input "text" at bounding box center [198, 282] width 164 height 14
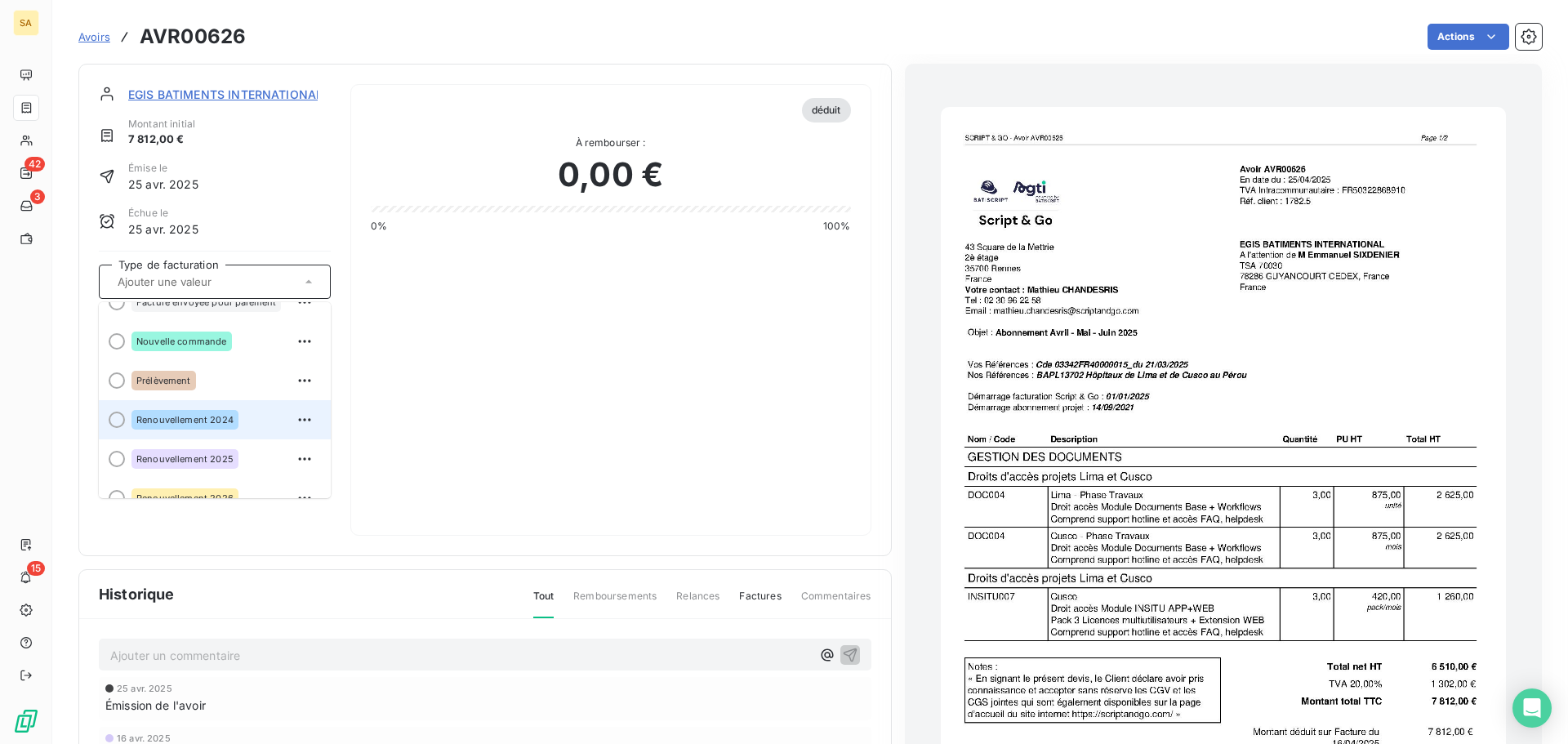
scroll to position [124, 0]
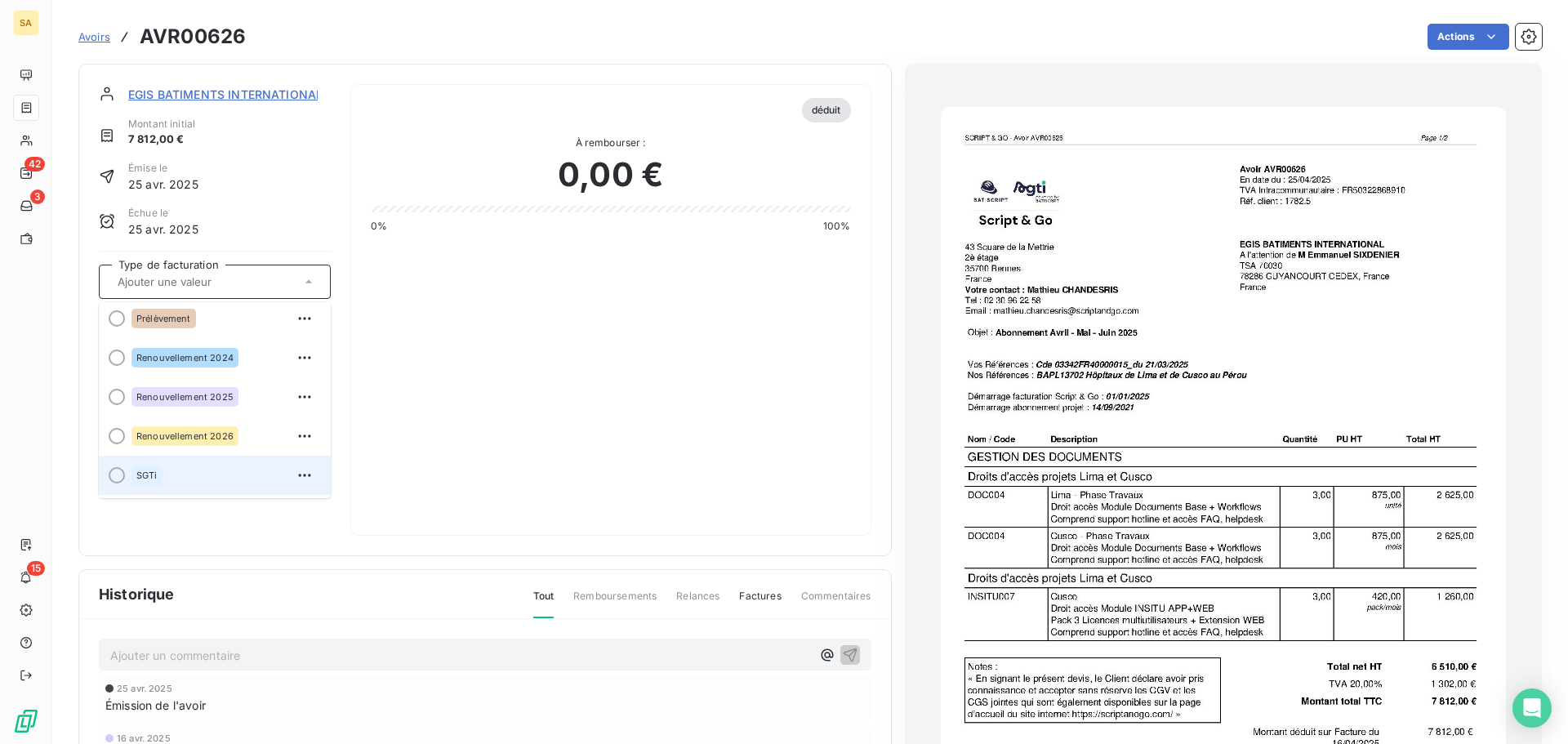
click at [191, 467] on div "SGTi" at bounding box center [225, 475] width 186 height 26
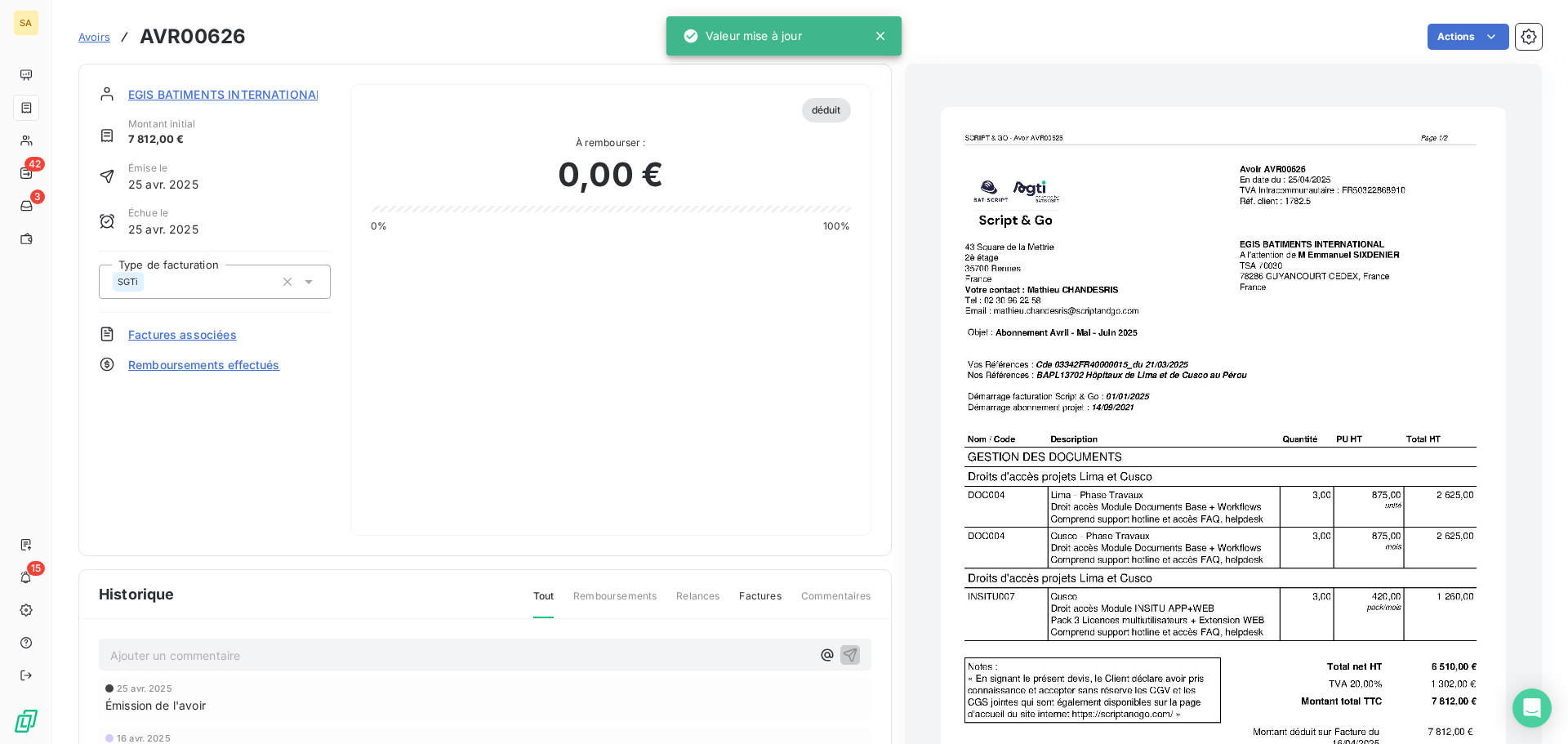
click at [98, 33] on span "Avoirs" at bounding box center [94, 36] width 32 height 13
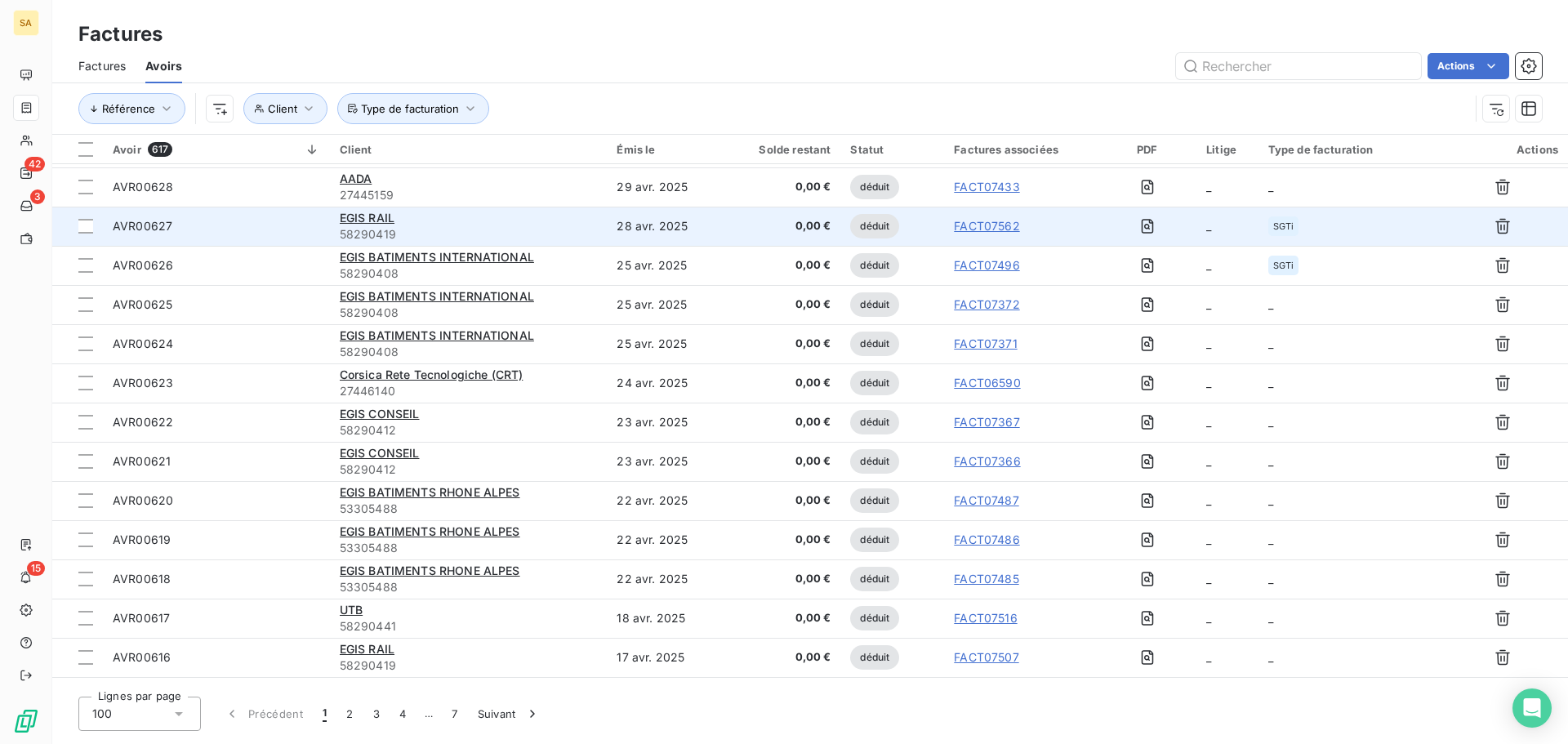
scroll to position [816, 0]
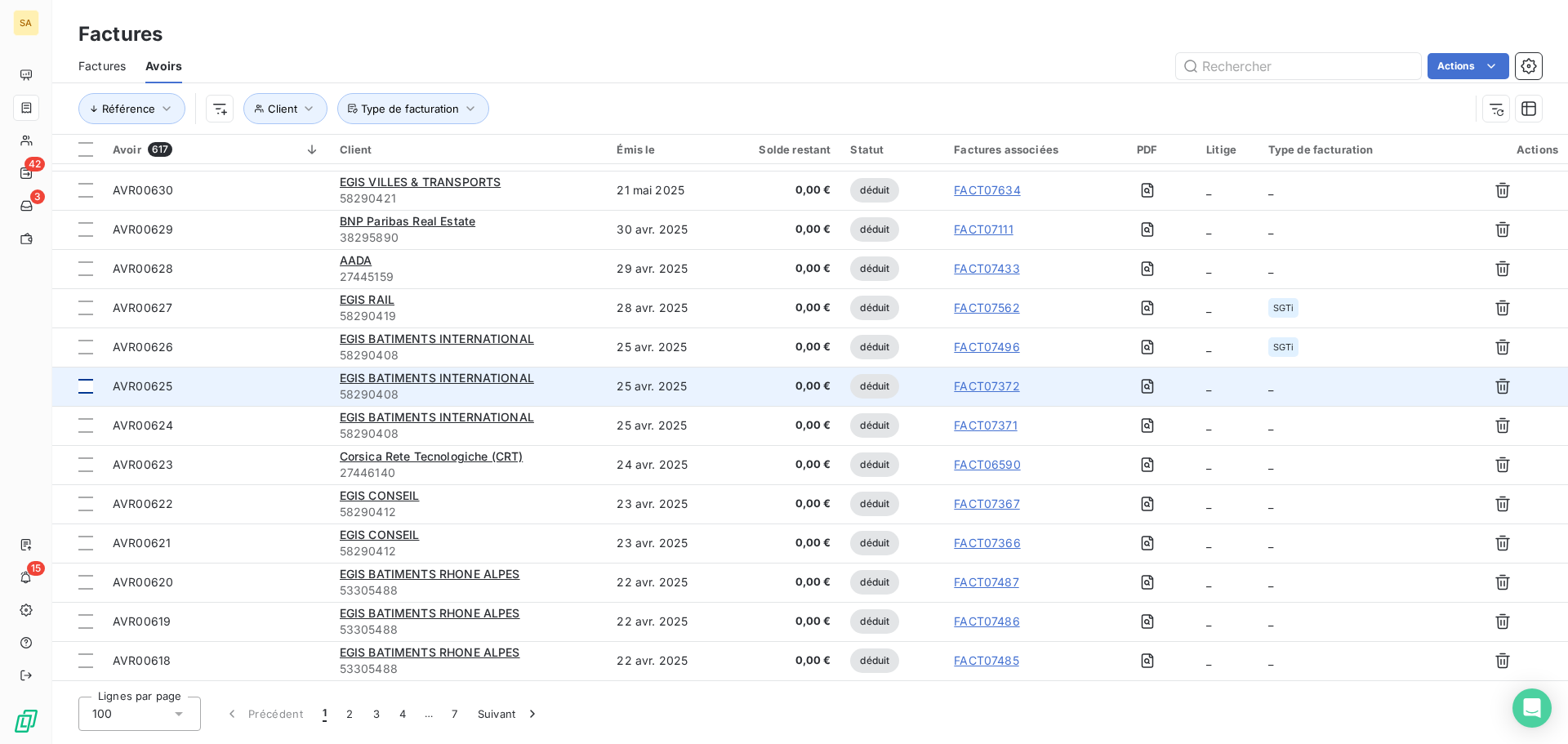
click at [96, 386] on td at bounding box center [78, 386] width 51 height 39
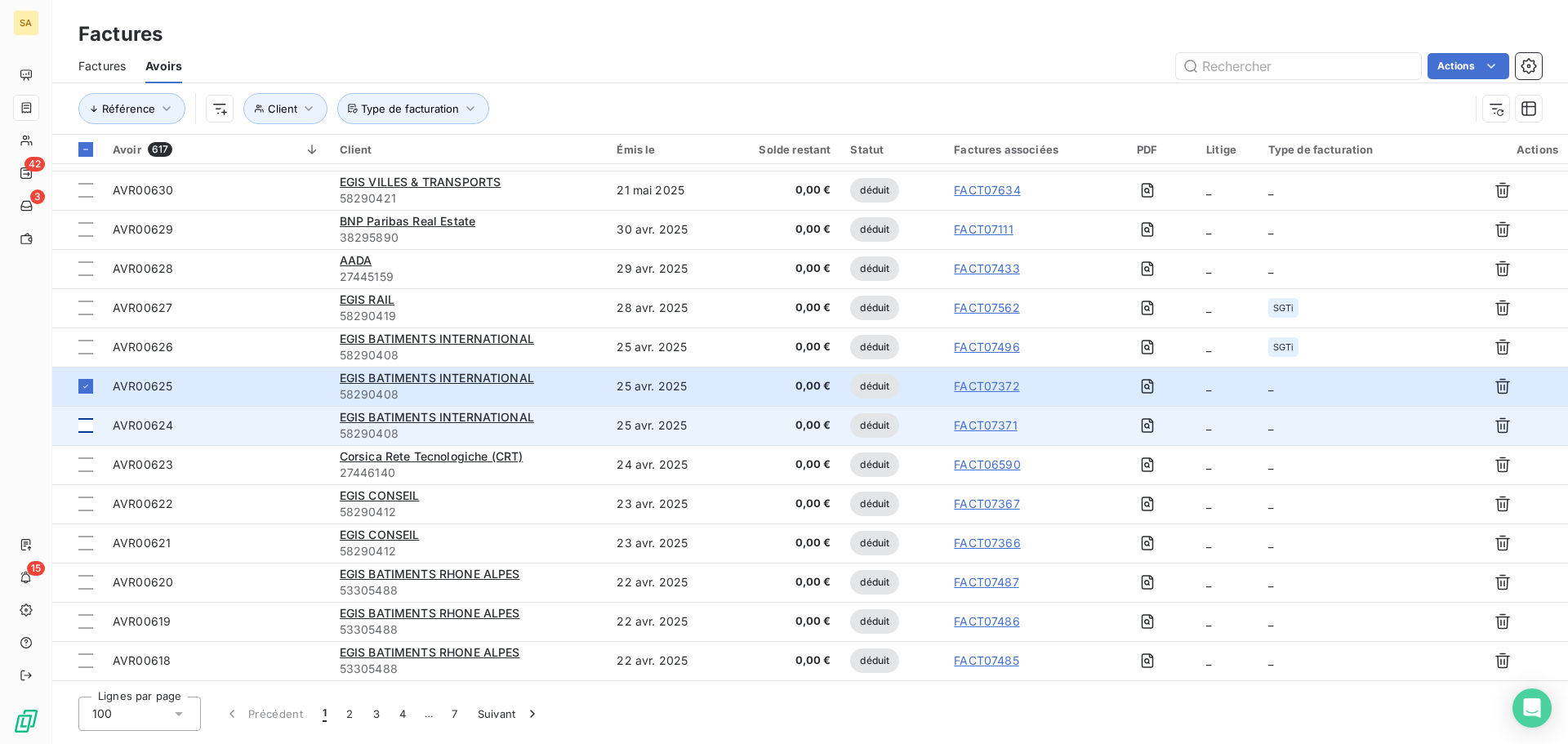
click at [82, 421] on div at bounding box center [86, 425] width 14 height 14
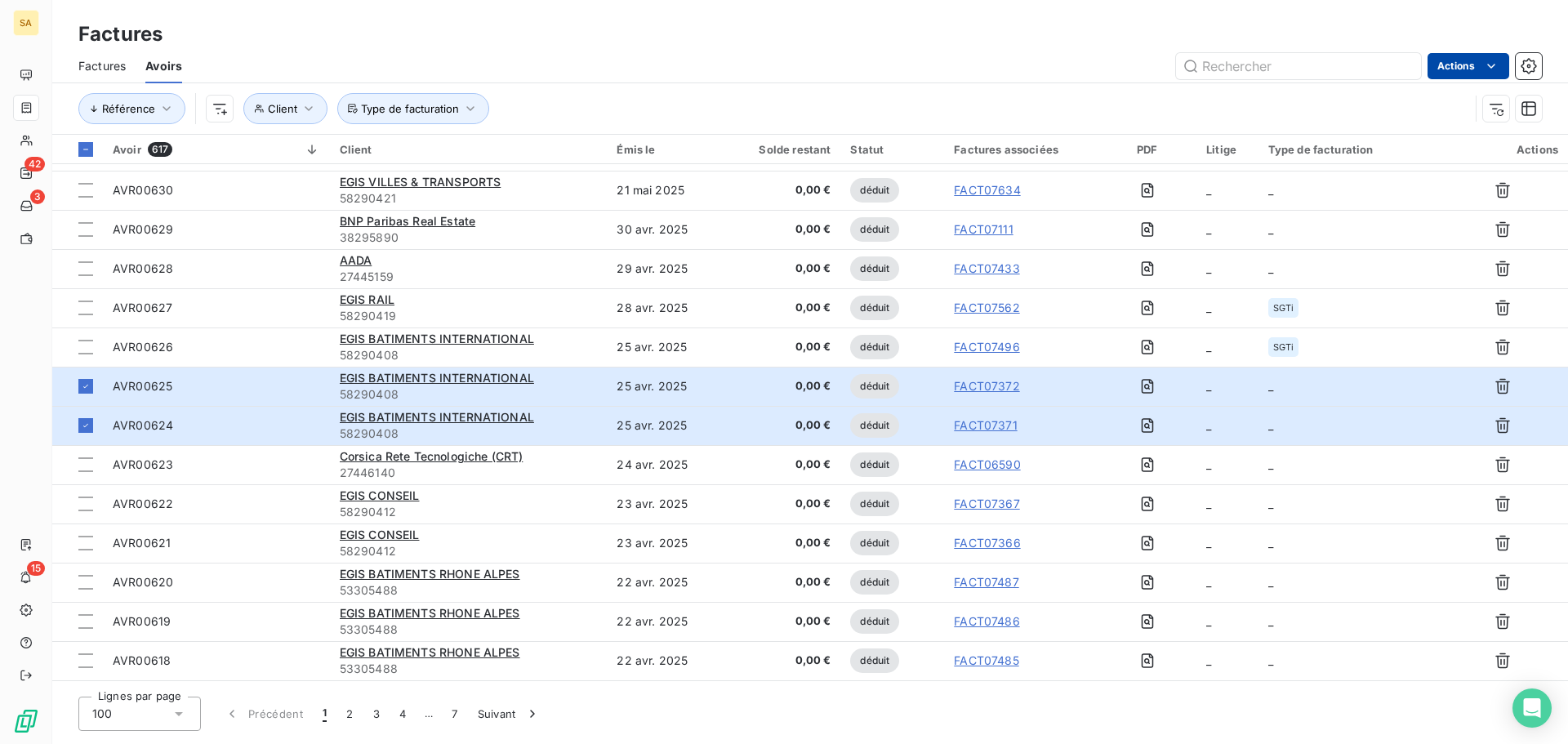
click at [1453, 63] on html "SA 42 3 15 Factures Factures Avoirs Actions Référence Client Type de facturatio…" at bounding box center [784, 372] width 1568 height 744
click at [1401, 107] on div "Éditer les Propriétés factures" at bounding box center [1398, 102] width 206 height 26
click at [1282, 149] on span "Type de facturation" at bounding box center [1274, 150] width 125 height 21
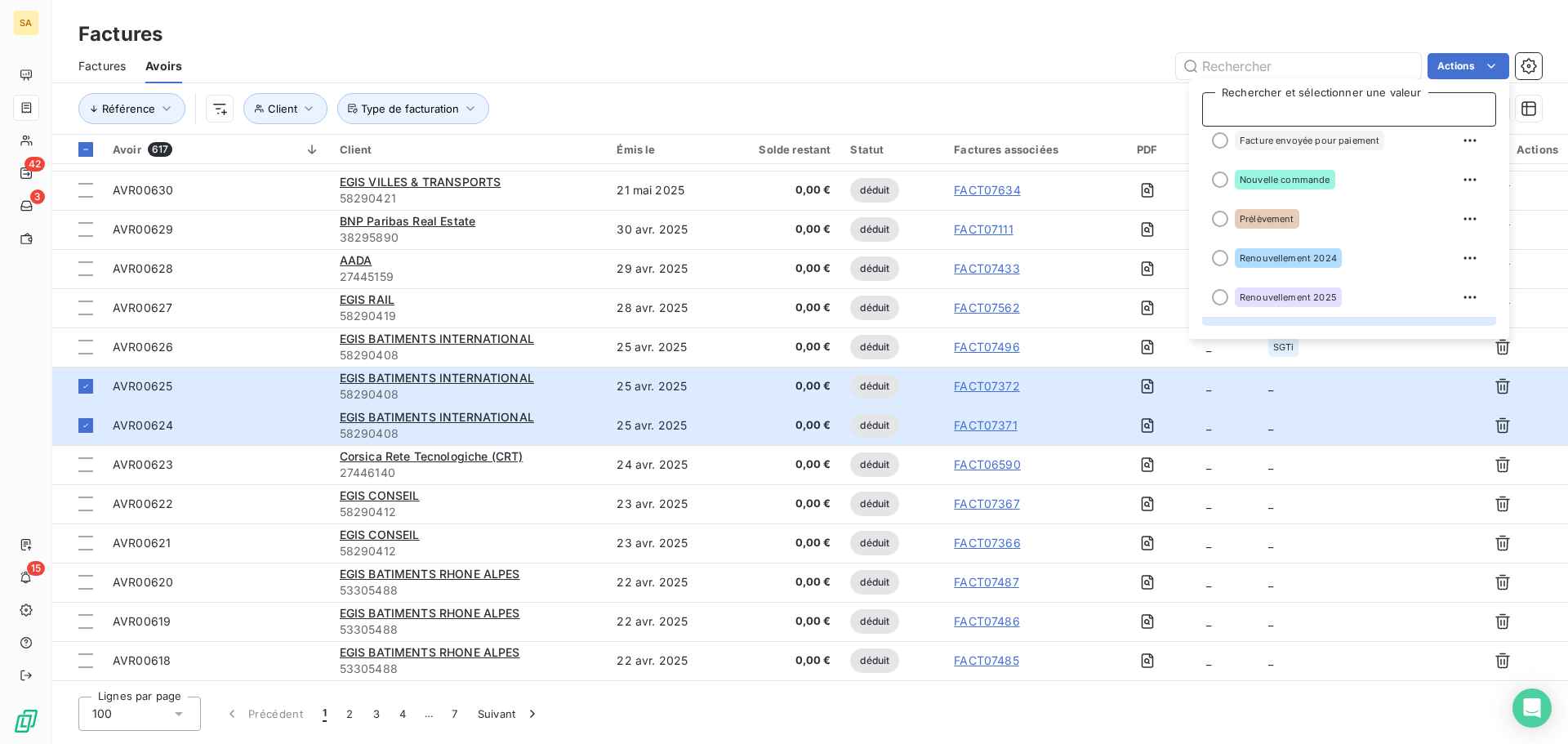
scroll to position [153, 0]
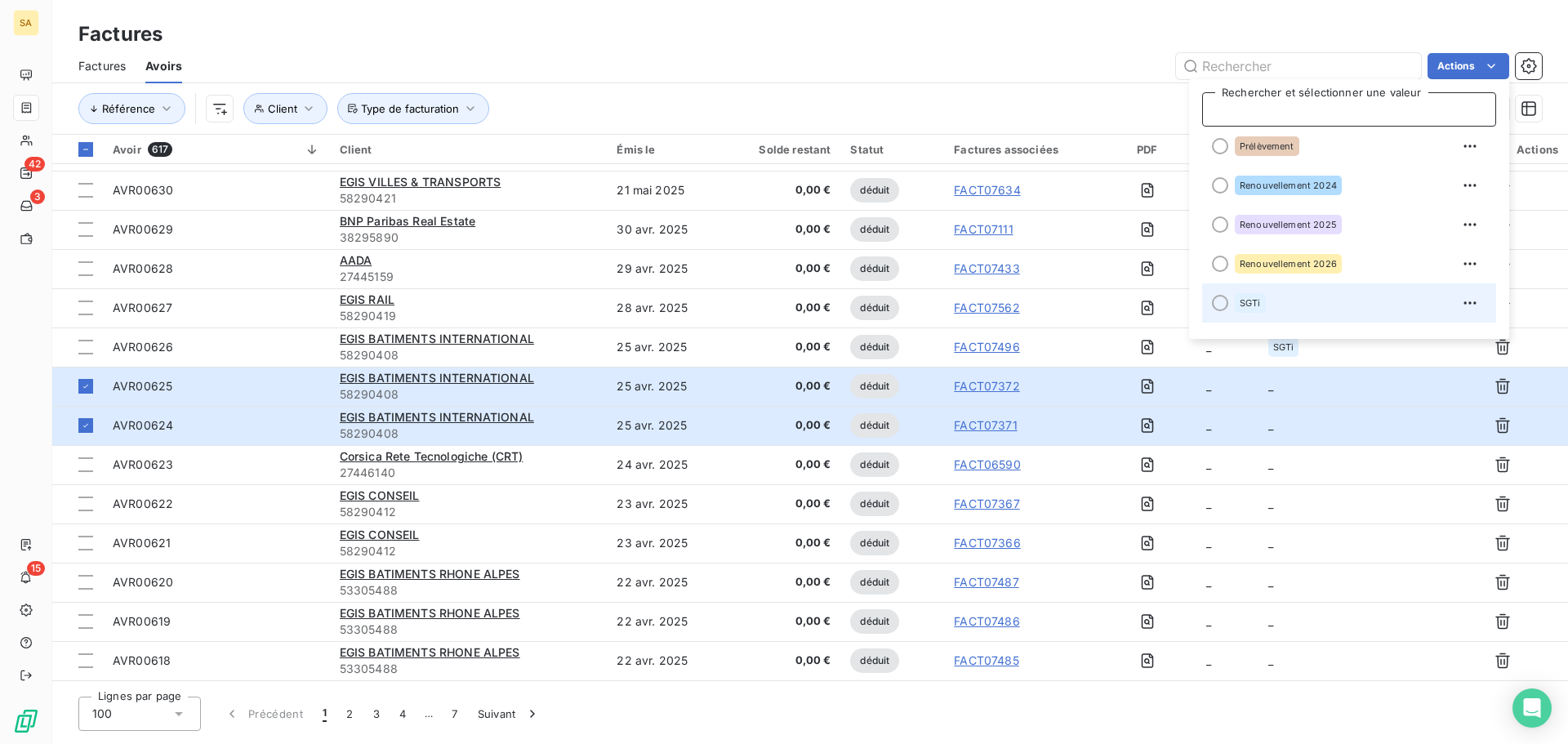
click at [1225, 302] on div at bounding box center [1220, 302] width 16 height 16
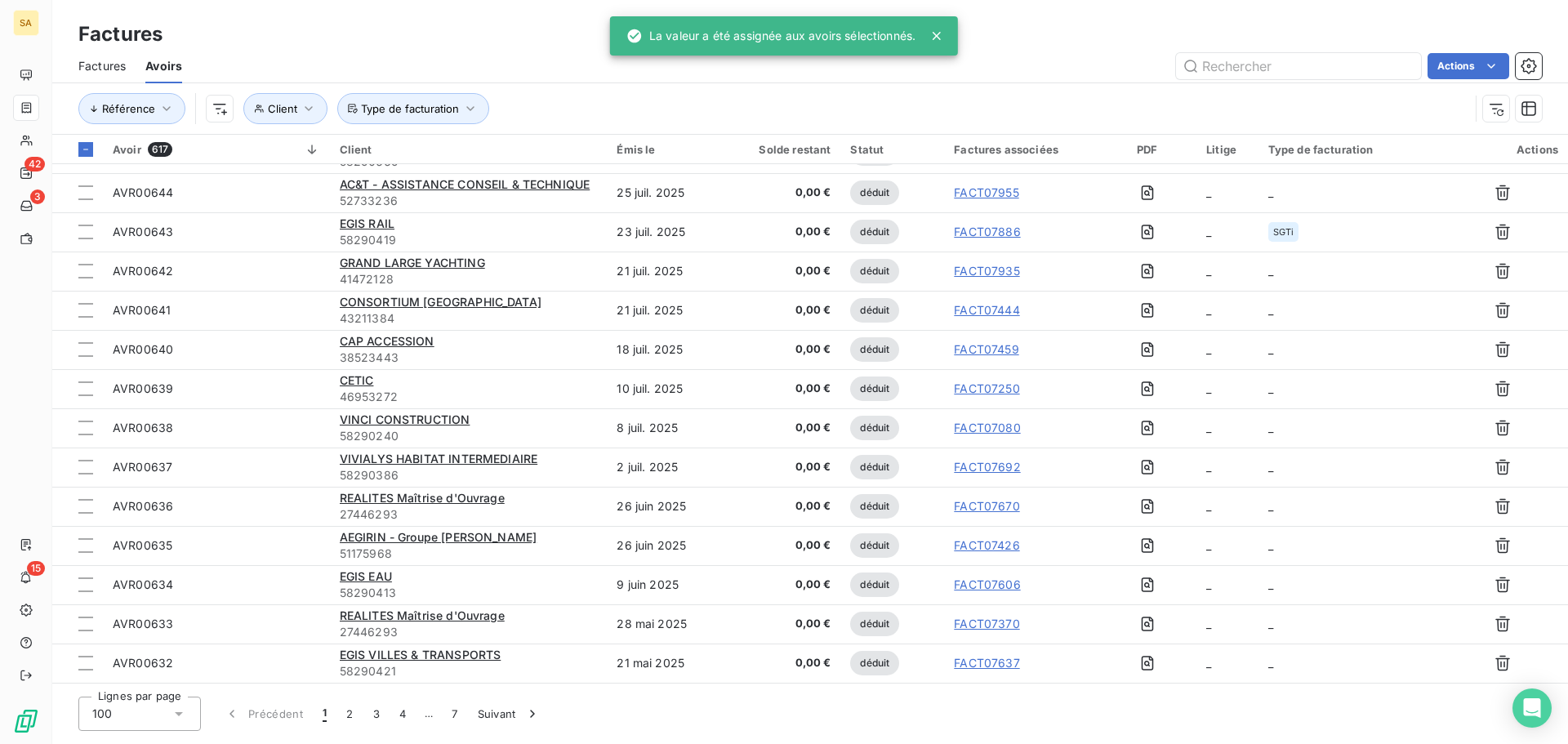
scroll to position [816, 0]
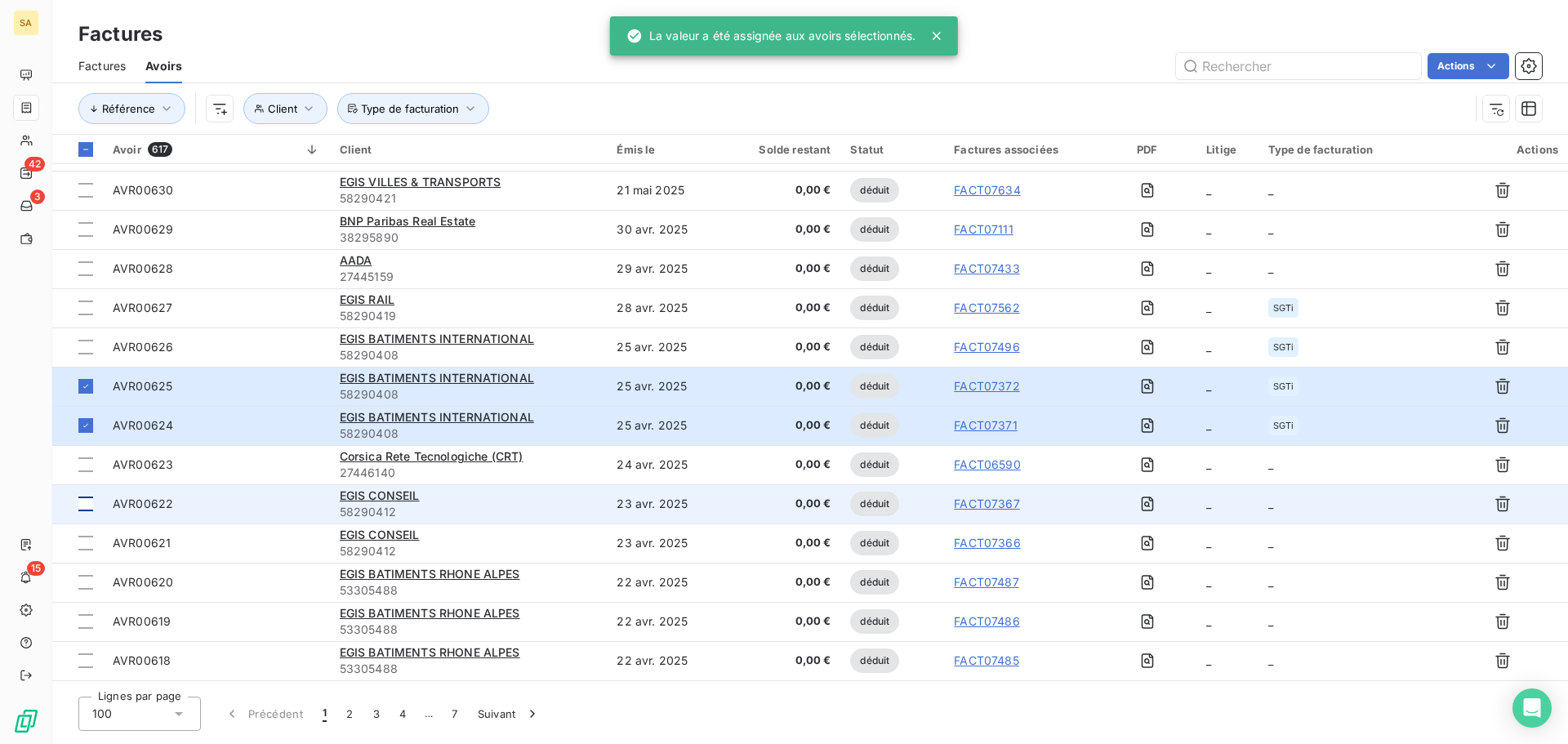
click at [93, 502] on td at bounding box center [78, 503] width 51 height 39
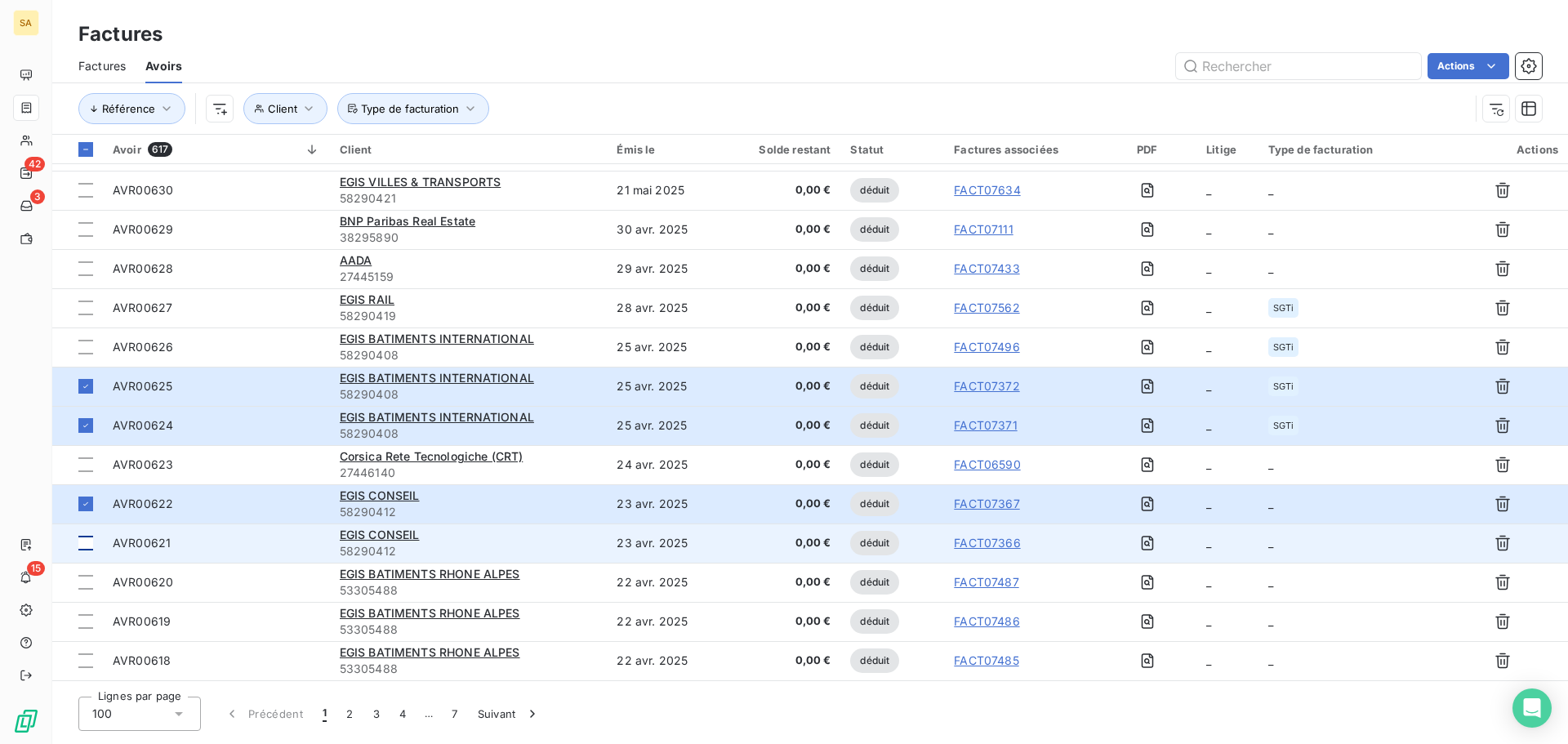
click at [93, 541] on td at bounding box center [78, 543] width 51 height 39
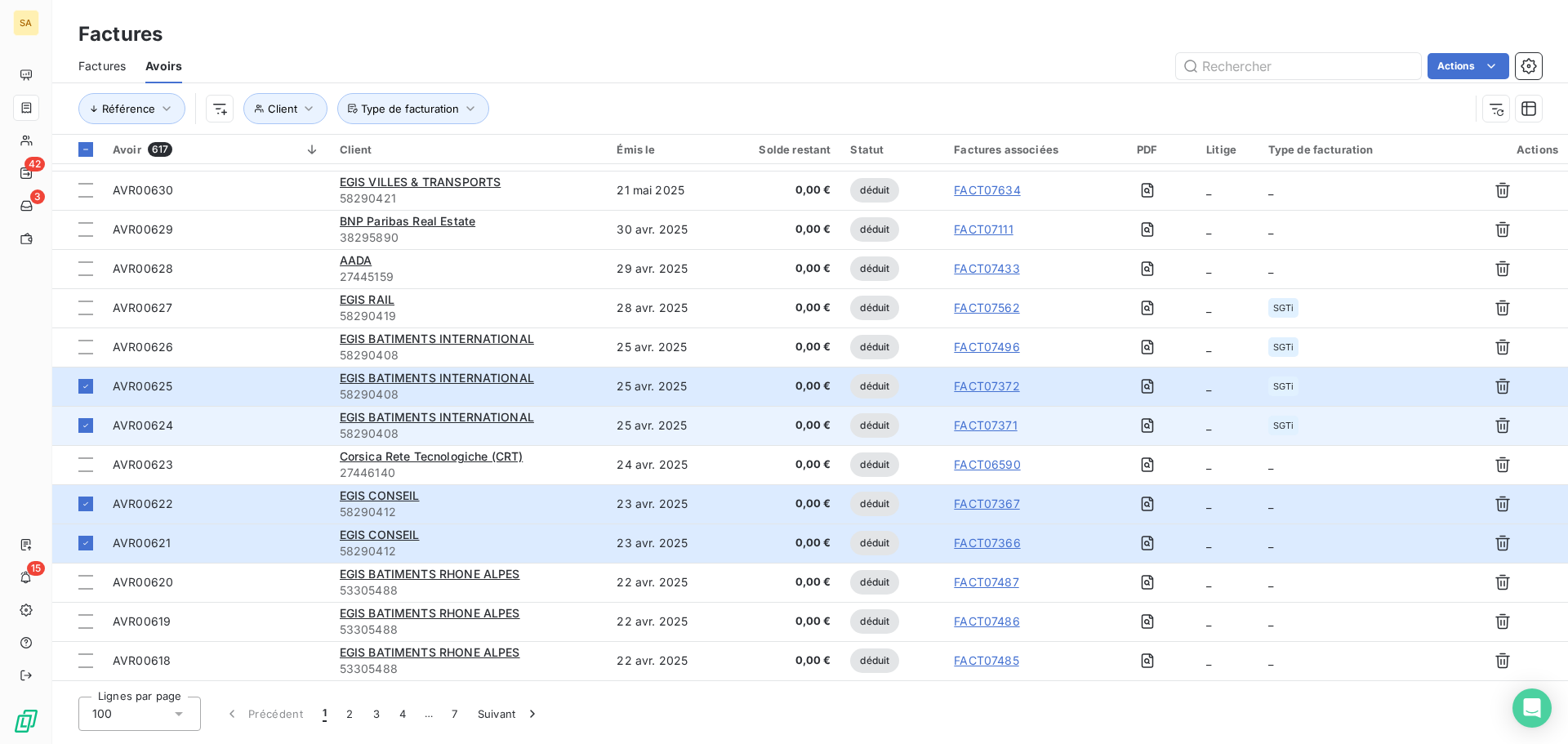
click at [178, 444] on td "AVR00624" at bounding box center [216, 424] width 227 height 39
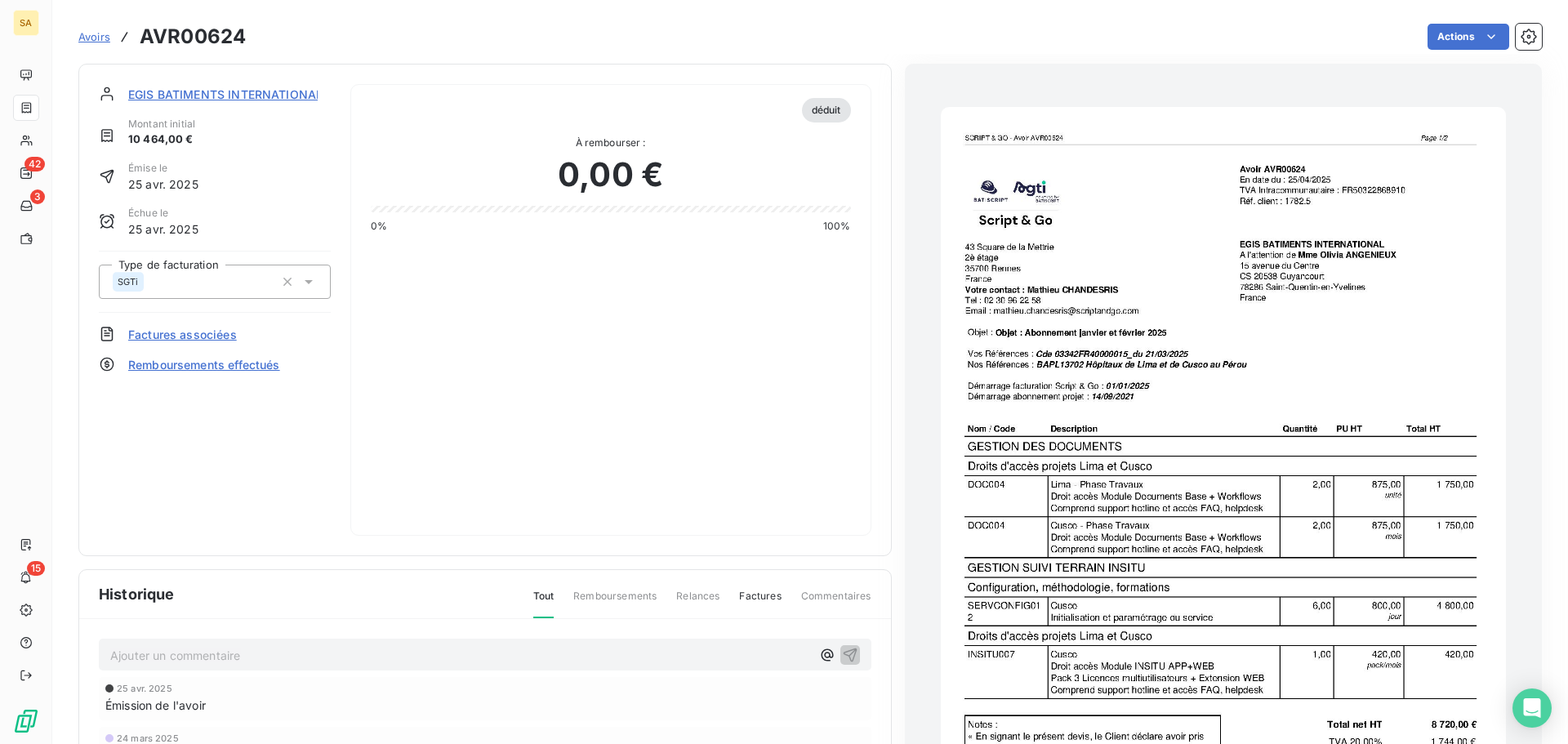
click at [99, 37] on span "Avoirs" at bounding box center [94, 36] width 32 height 13
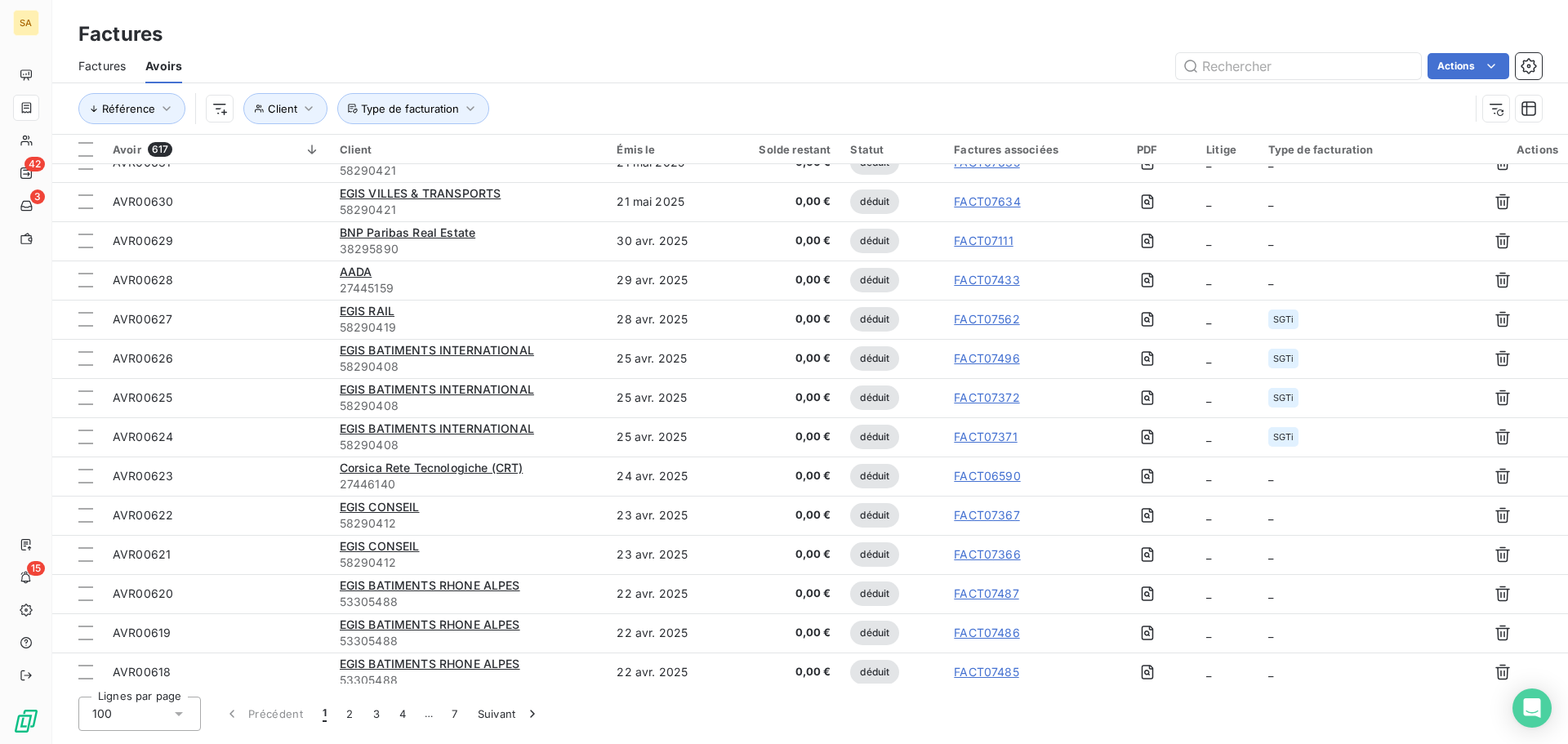
scroll to position [898, 0]
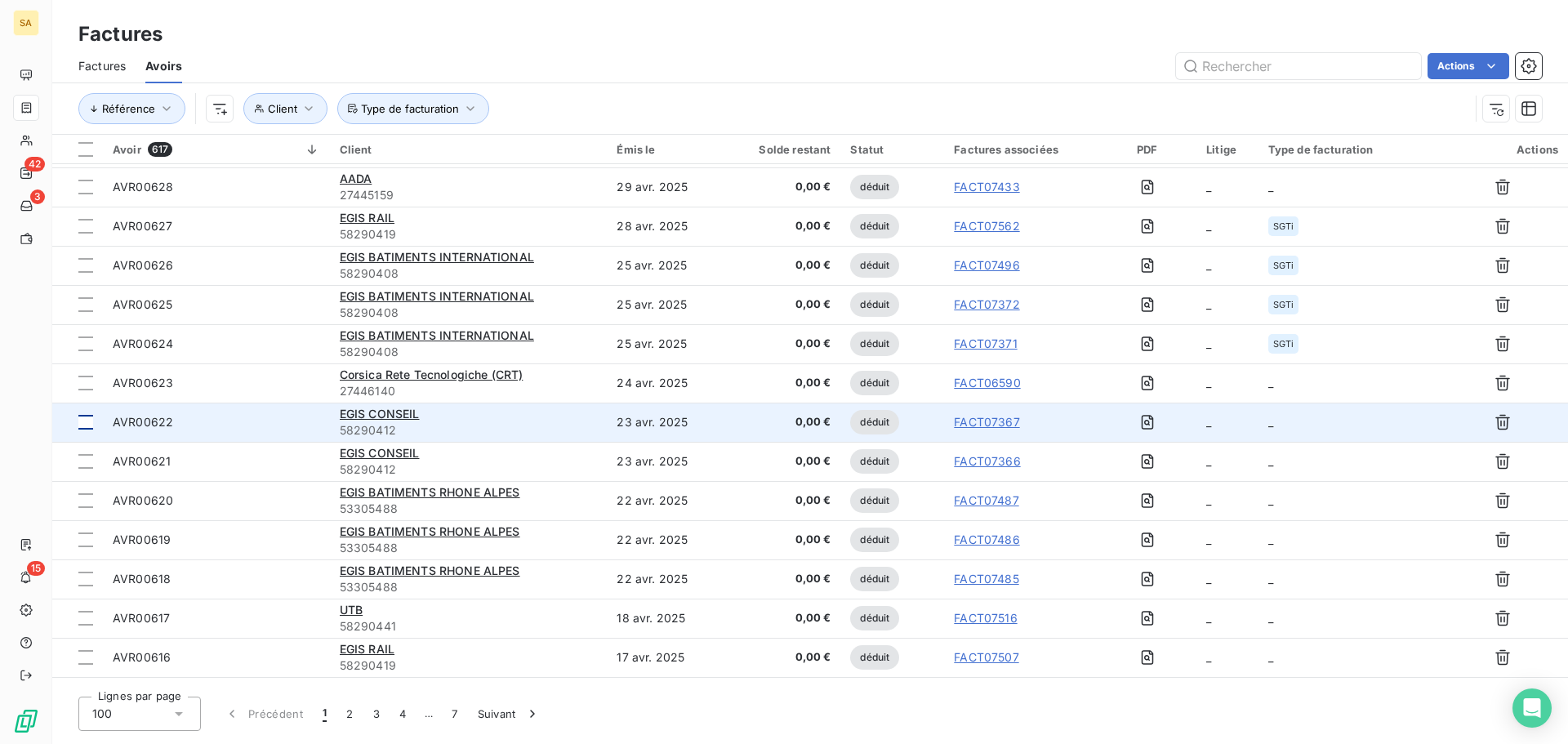
click at [92, 420] on div at bounding box center [86, 422] width 14 height 14
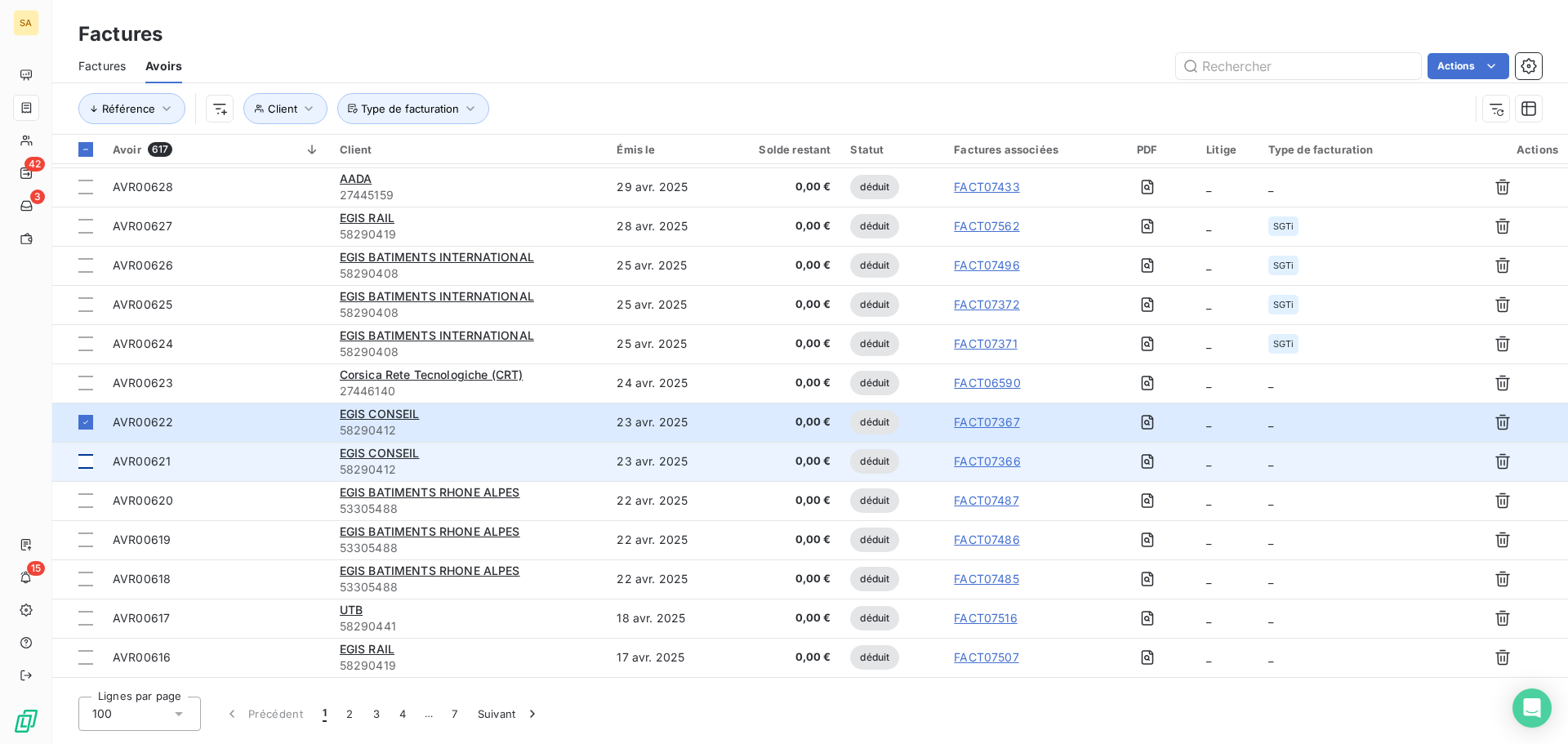
click at [90, 461] on div at bounding box center [86, 461] width 14 height 14
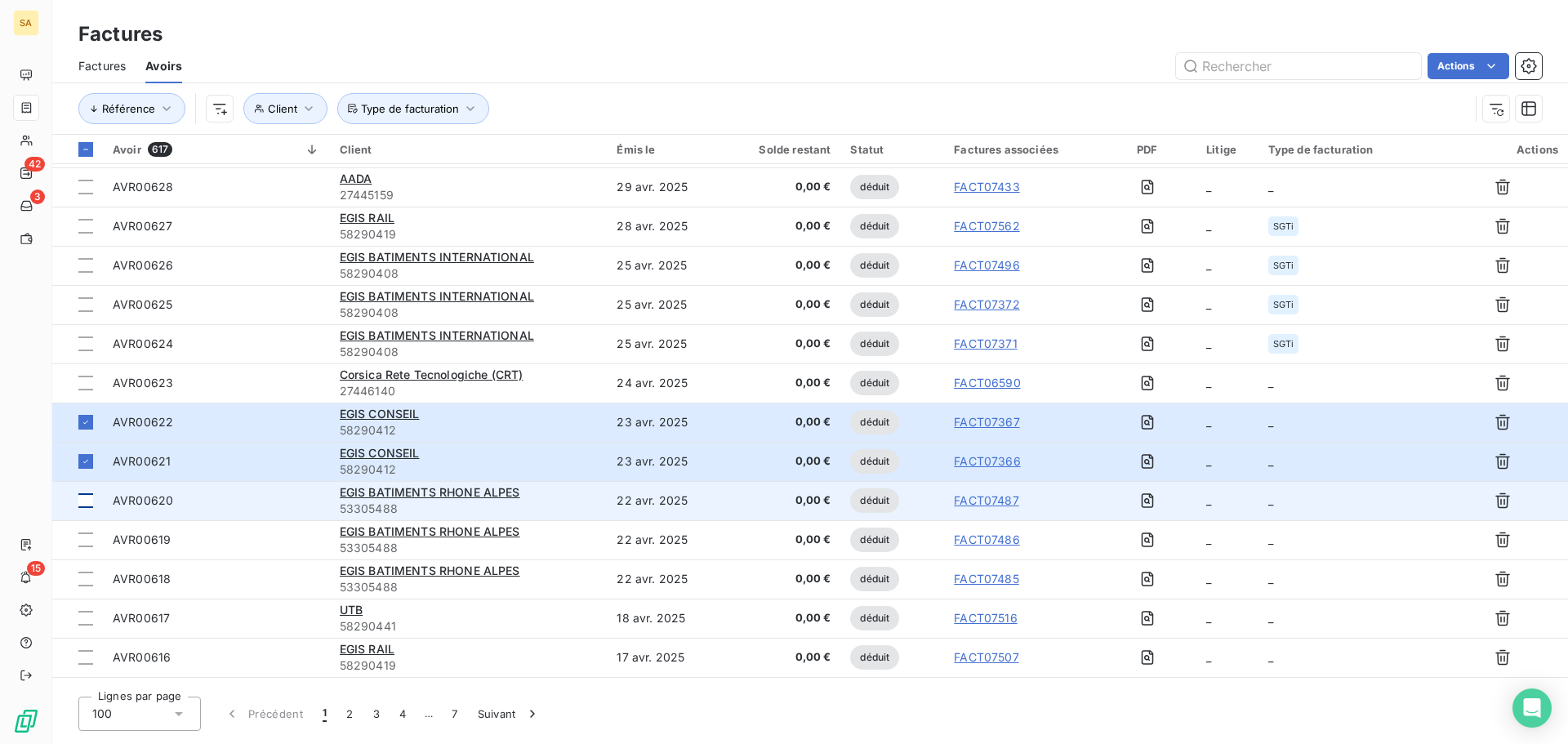
click at [89, 499] on div at bounding box center [86, 500] width 14 height 14
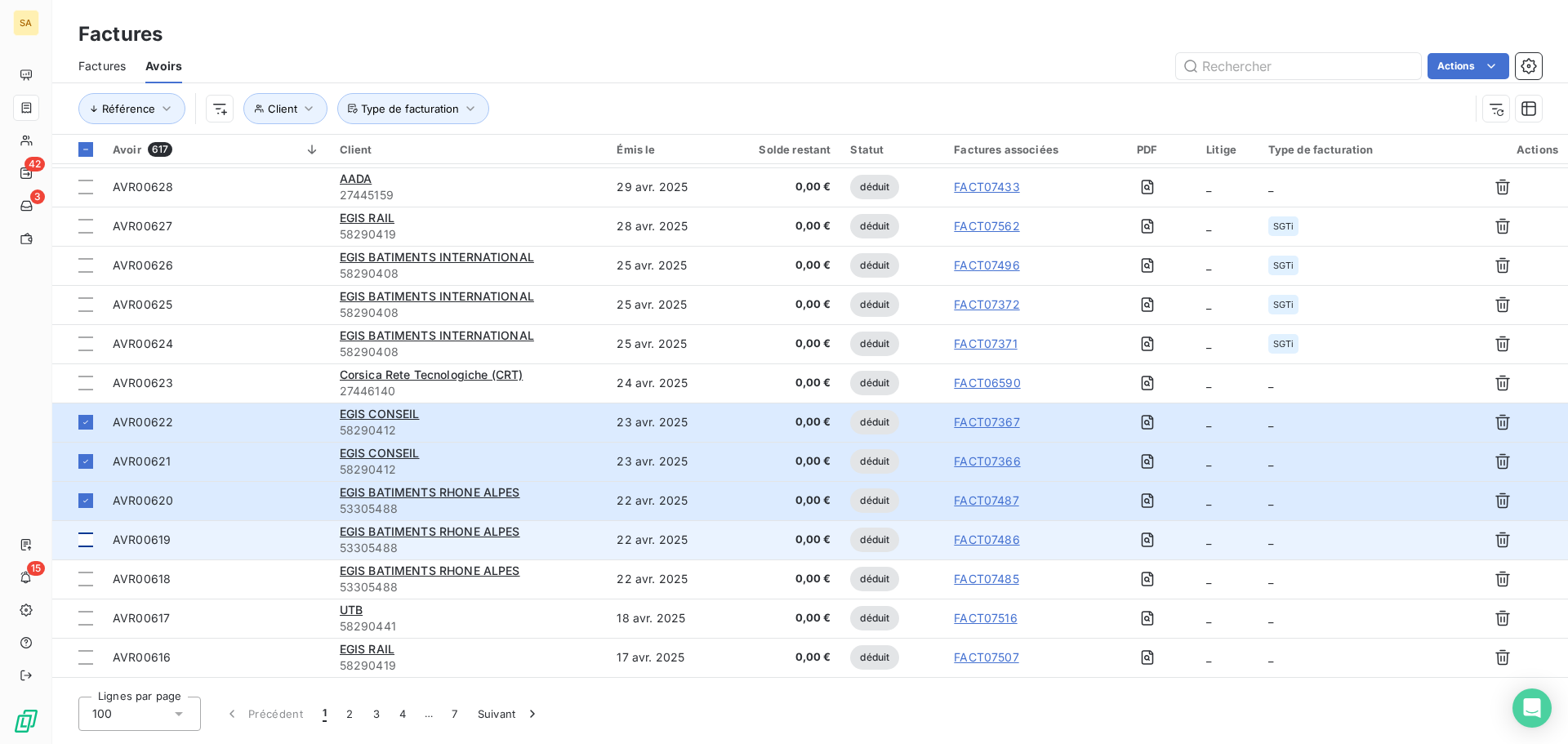
drag, startPoint x: 86, startPoint y: 533, endPoint x: 98, endPoint y: 550, distance: 20.8
click at [86, 534] on div at bounding box center [86, 540] width 14 height 14
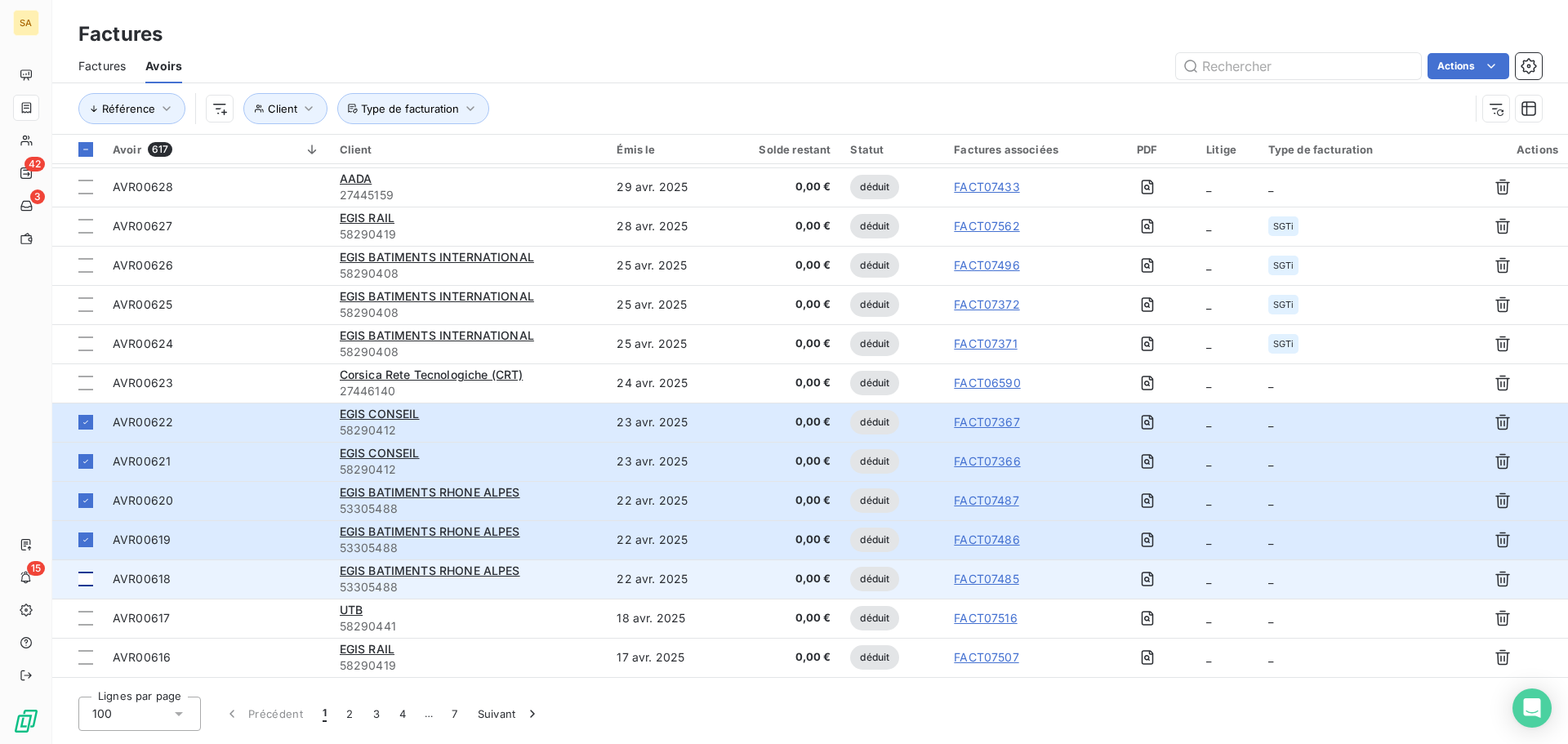
click at [89, 581] on div at bounding box center [86, 579] width 14 height 14
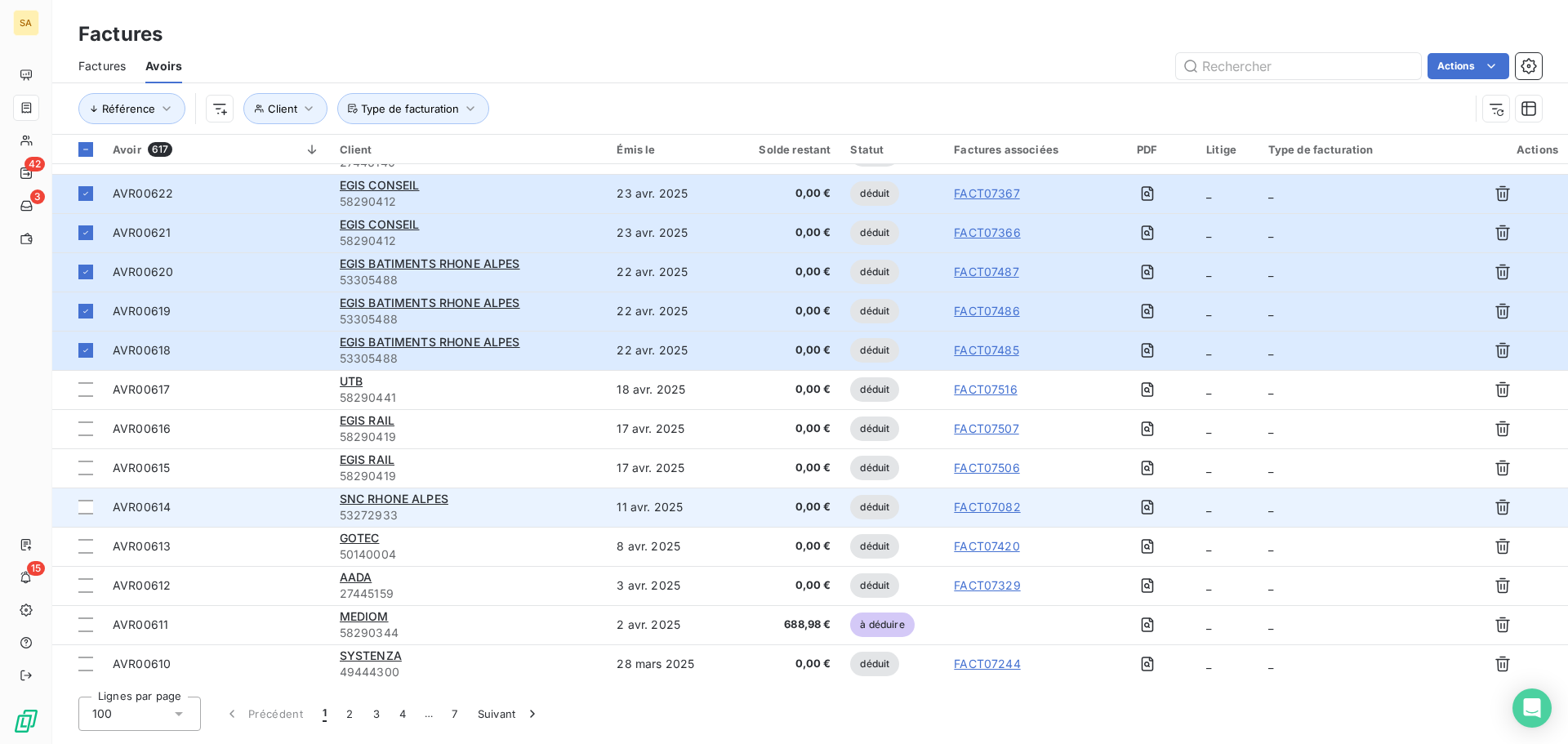
scroll to position [1143, 0]
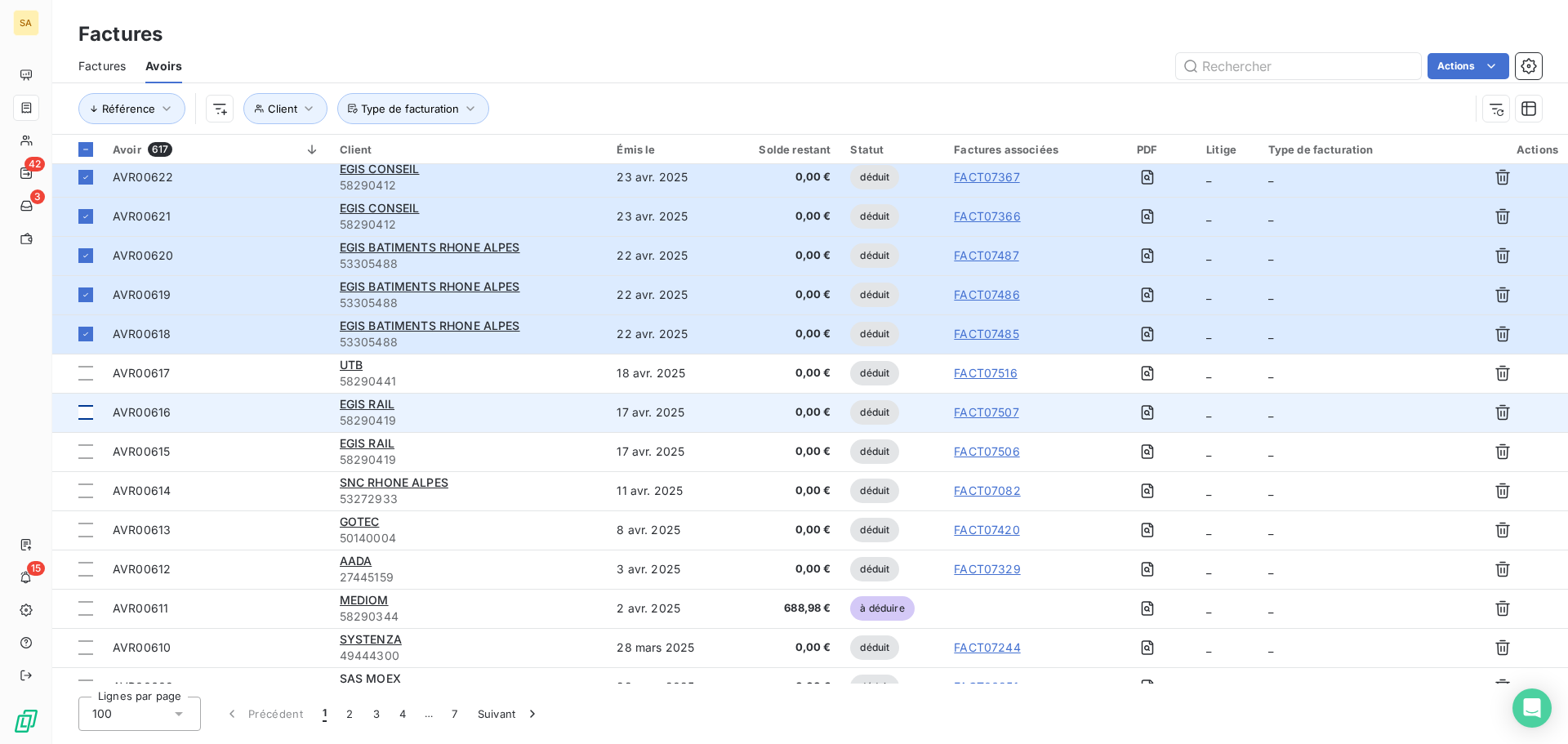
click at [89, 410] on div at bounding box center [86, 412] width 14 height 14
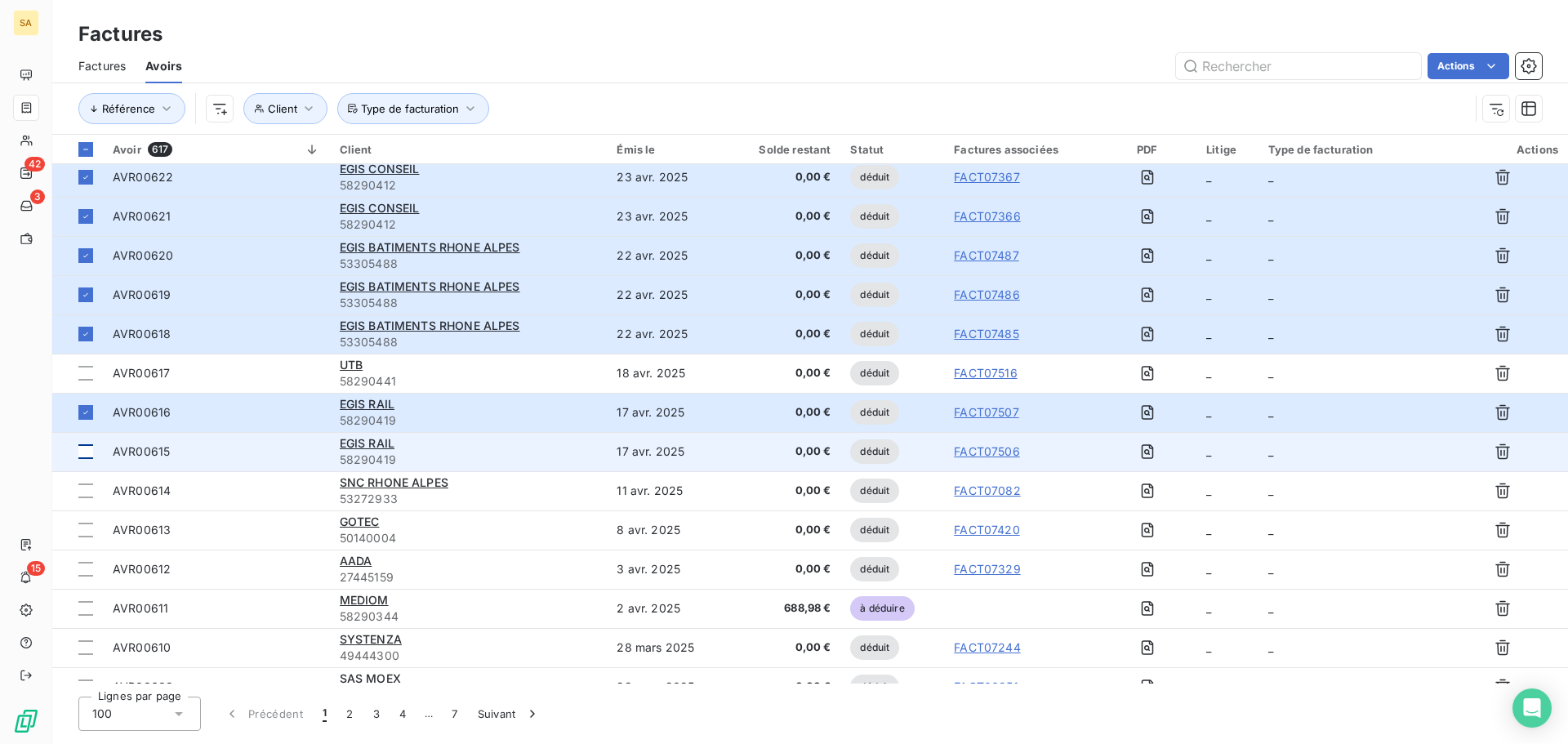
click at [86, 450] on div at bounding box center [86, 451] width 14 height 14
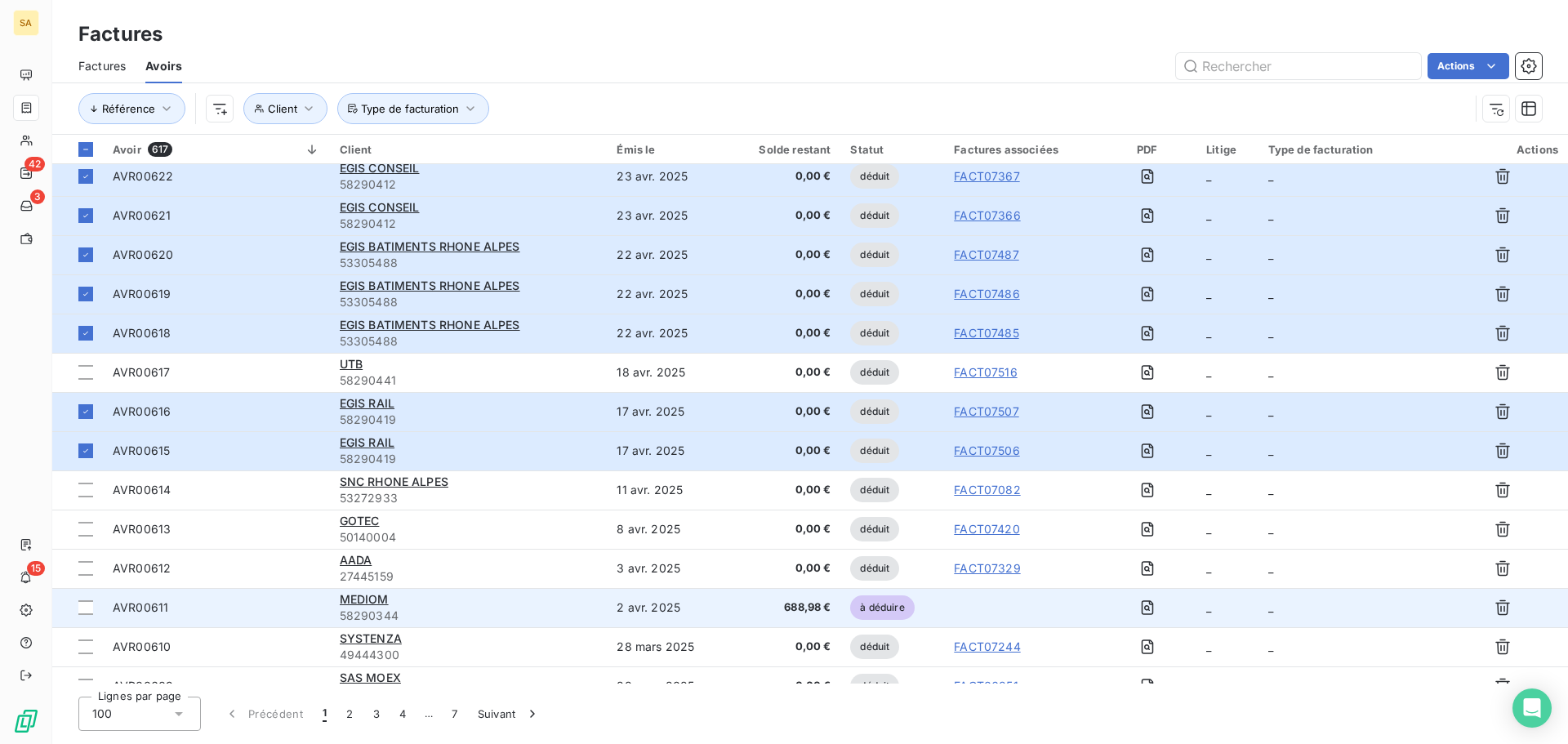
scroll to position [1114, 0]
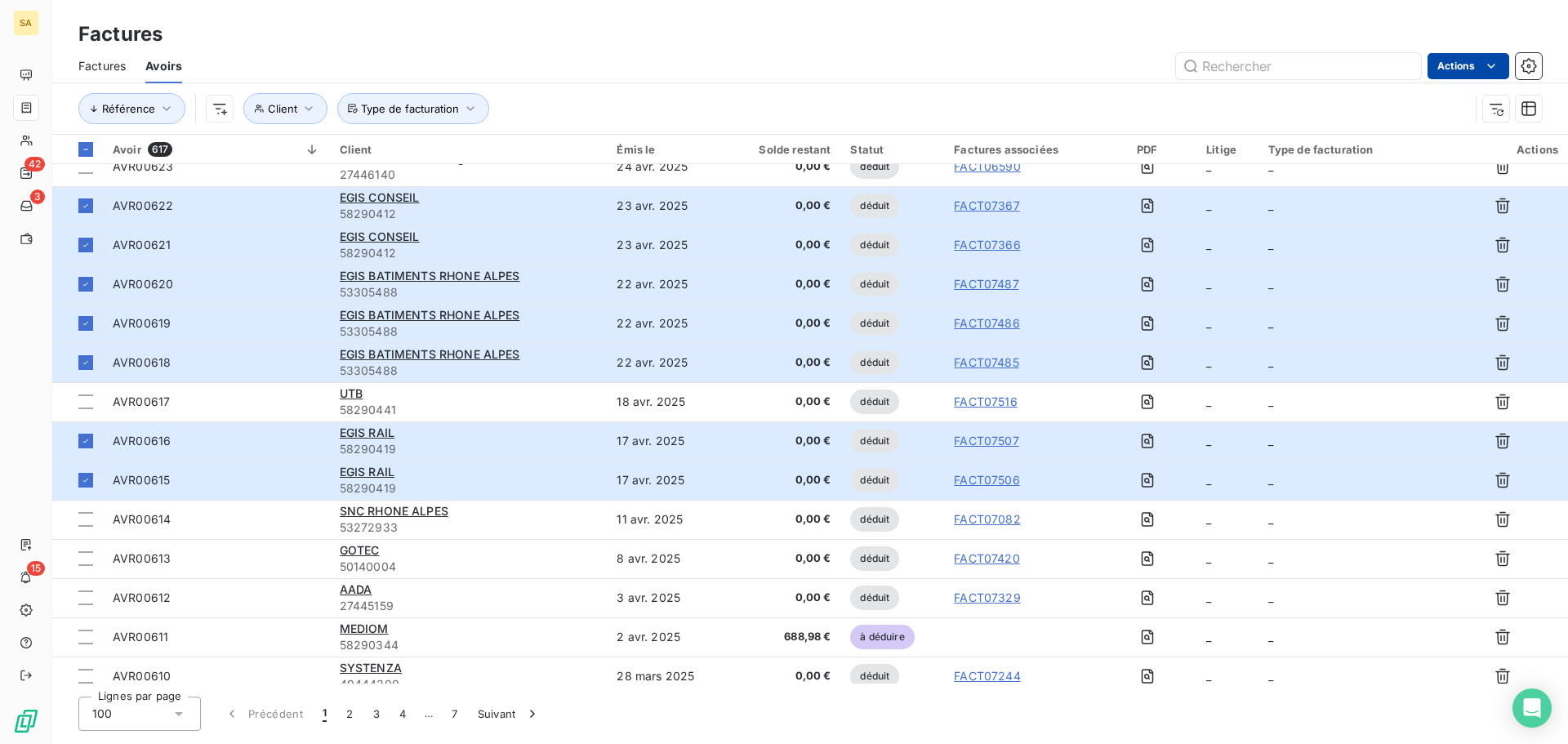
click at [1461, 71] on html "SA 42 3 15 Factures Factures Avoirs Actions Référence Client Type de facturatio…" at bounding box center [784, 372] width 1568 height 744
click at [1409, 104] on div "Éditer les Propriétés factures" at bounding box center [1398, 102] width 206 height 26
click at [1274, 147] on span "Type de facturation" at bounding box center [1274, 150] width 125 height 21
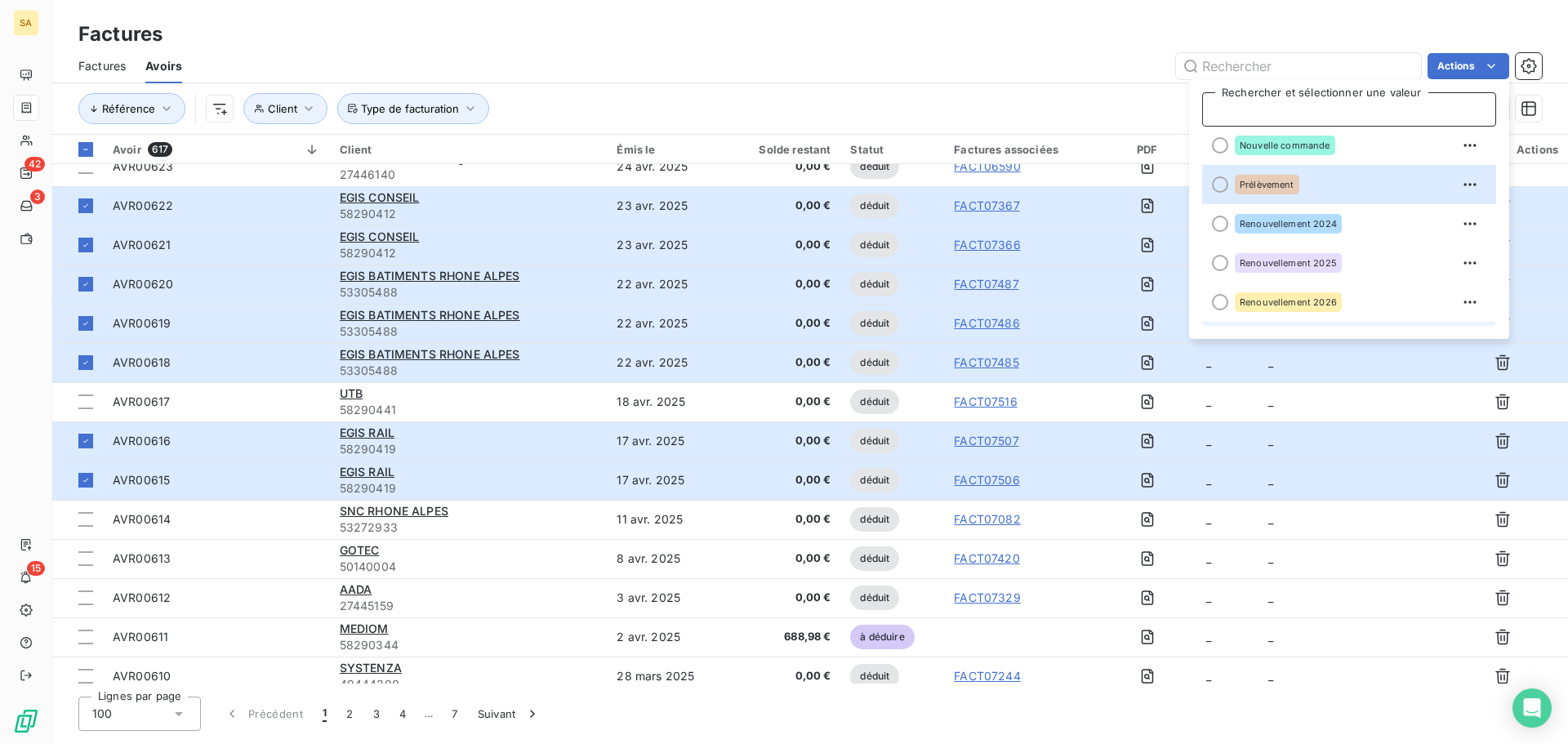
scroll to position [153, 0]
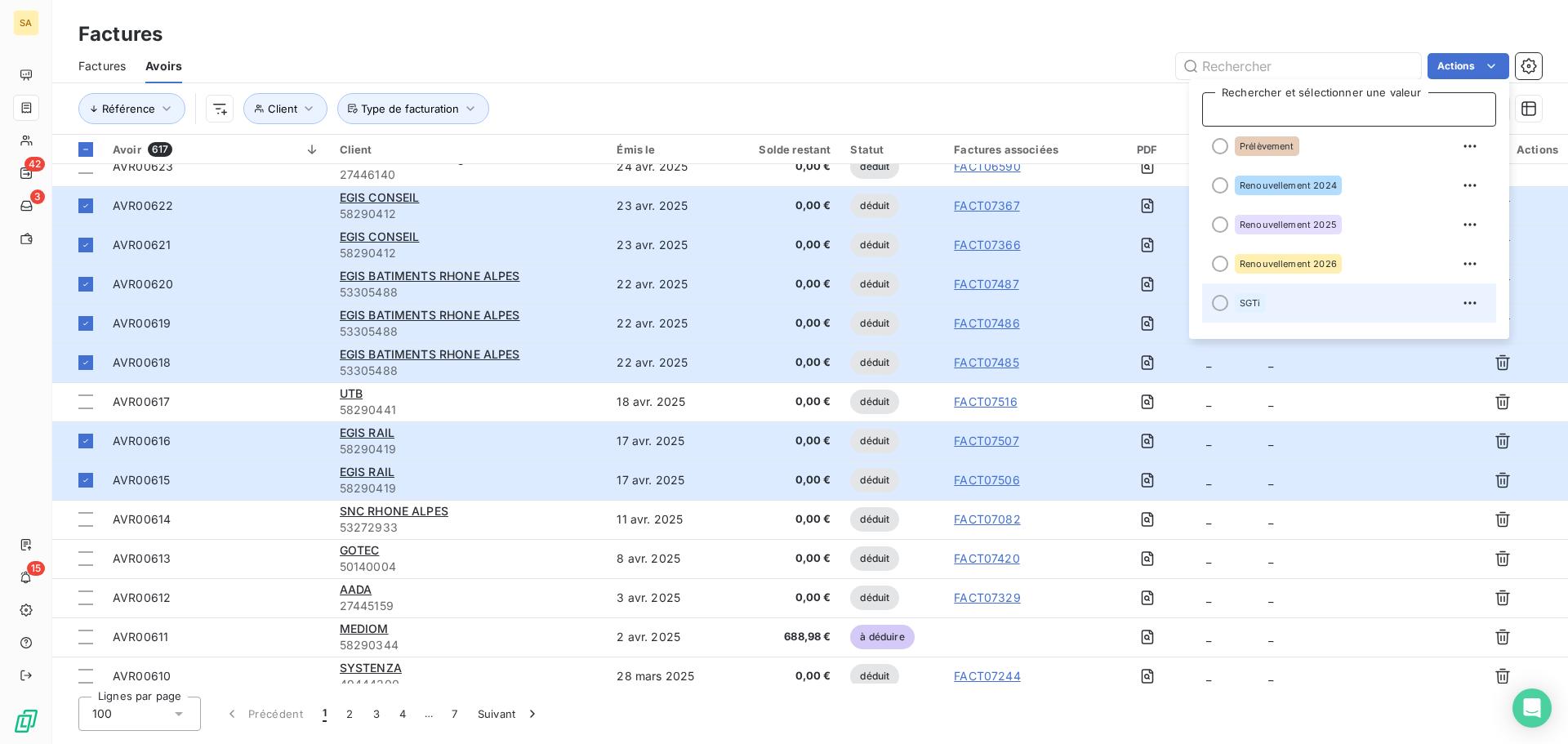
click at [1220, 303] on div at bounding box center [1220, 302] width 16 height 16
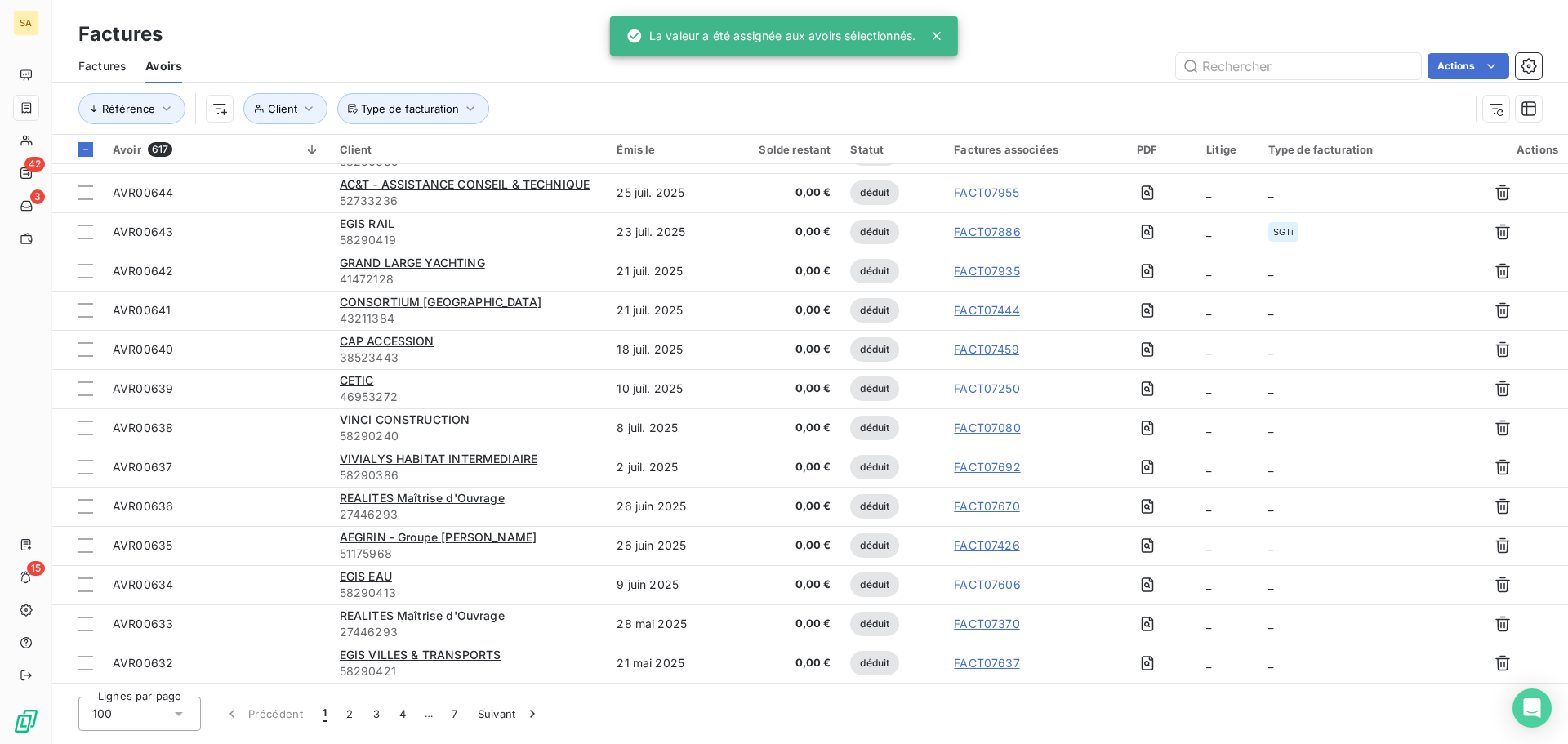
scroll to position [1114, 0]
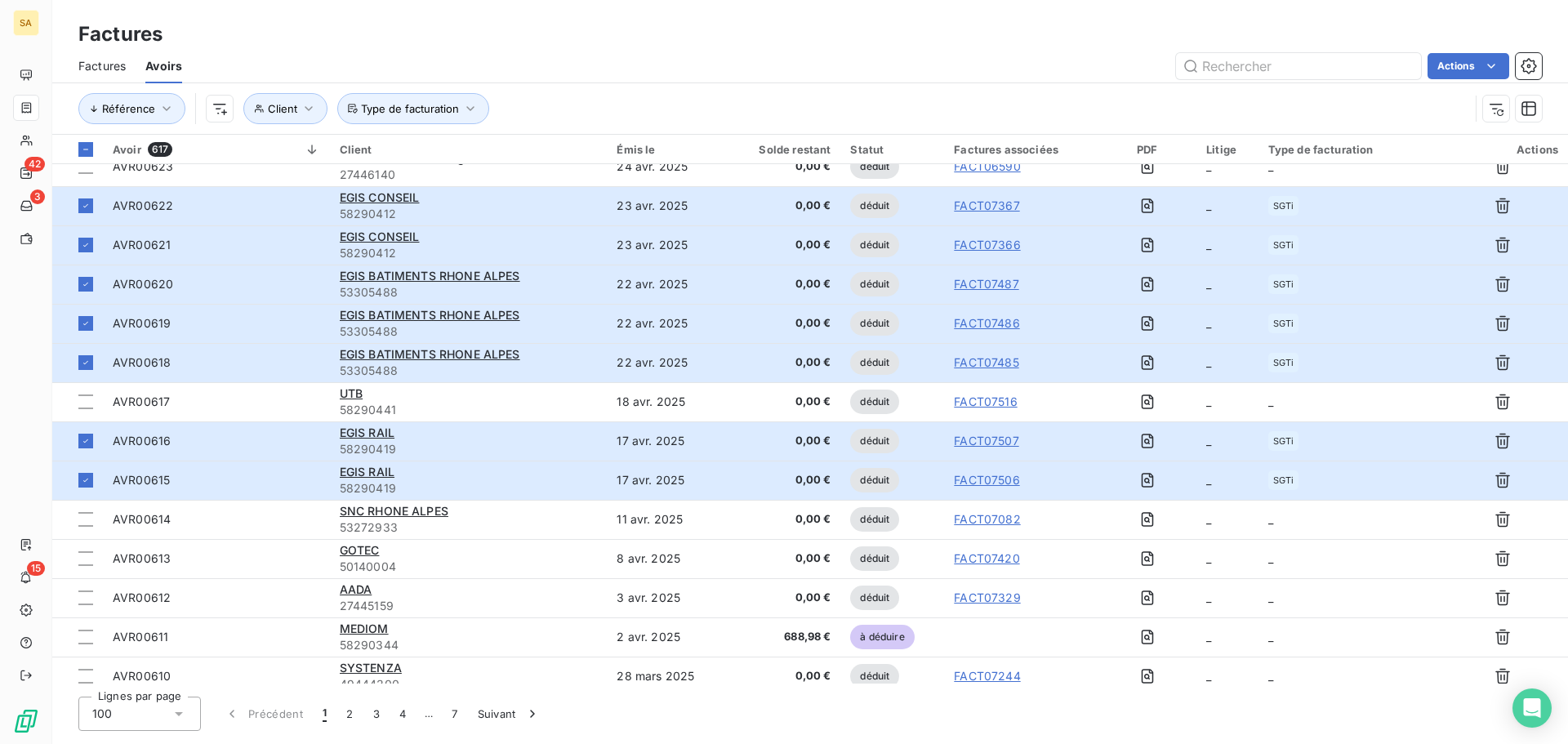
click at [558, 97] on div "Référence Client Type de facturation" at bounding box center [774, 108] width 1391 height 31
click at [447, 100] on button "Type de facturation" at bounding box center [413, 108] width 152 height 31
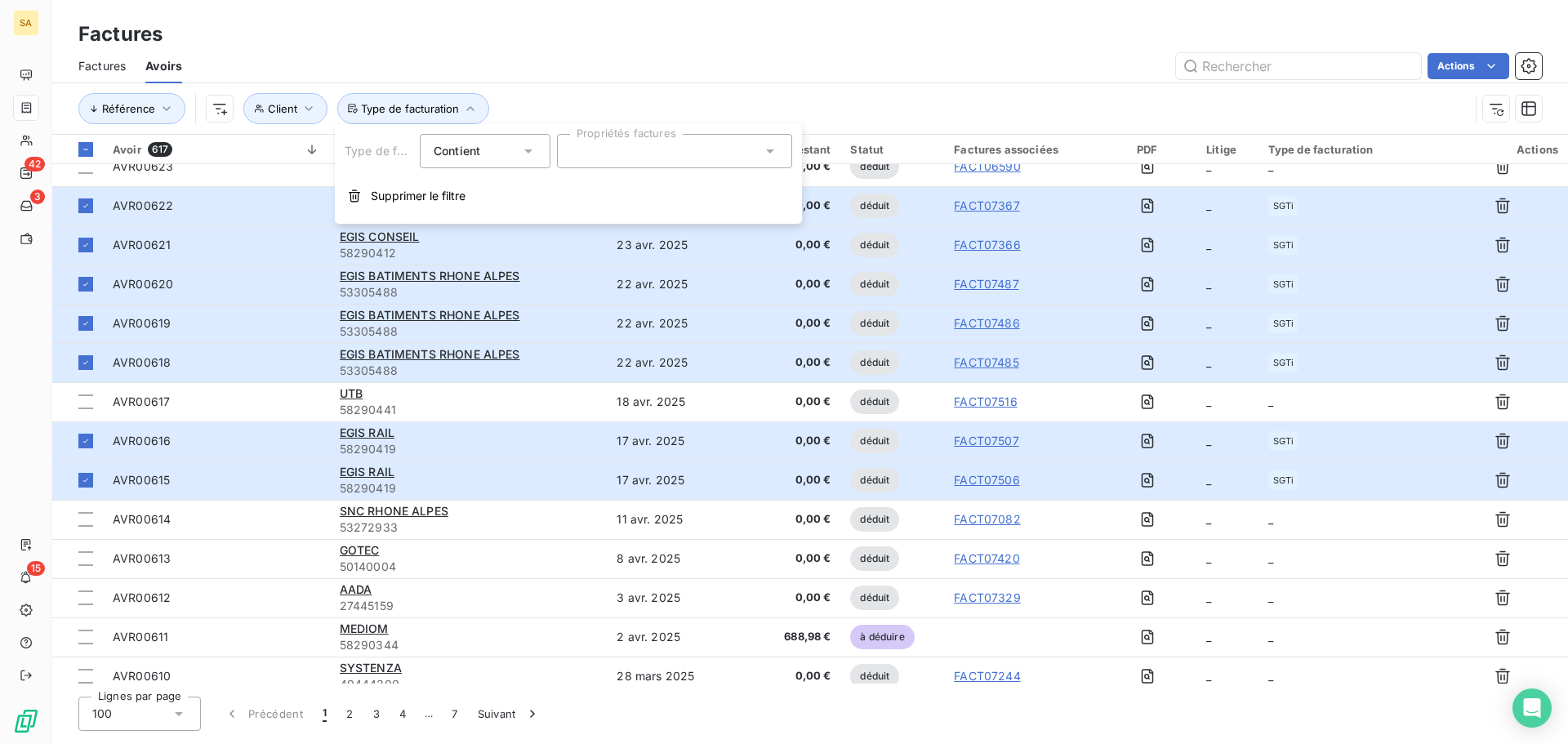
click at [600, 158] on div at bounding box center [675, 151] width 235 height 34
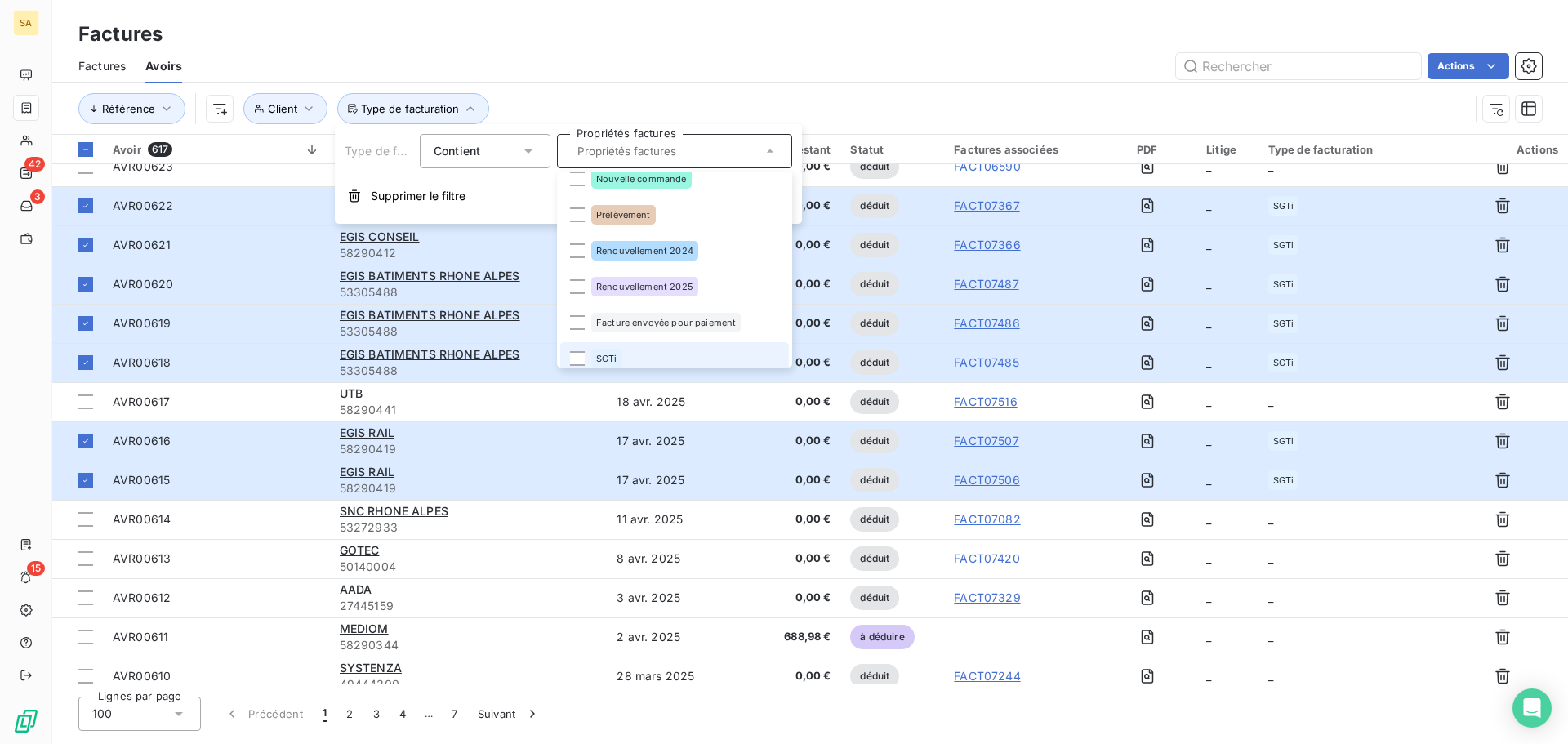
scroll to position [95, 0]
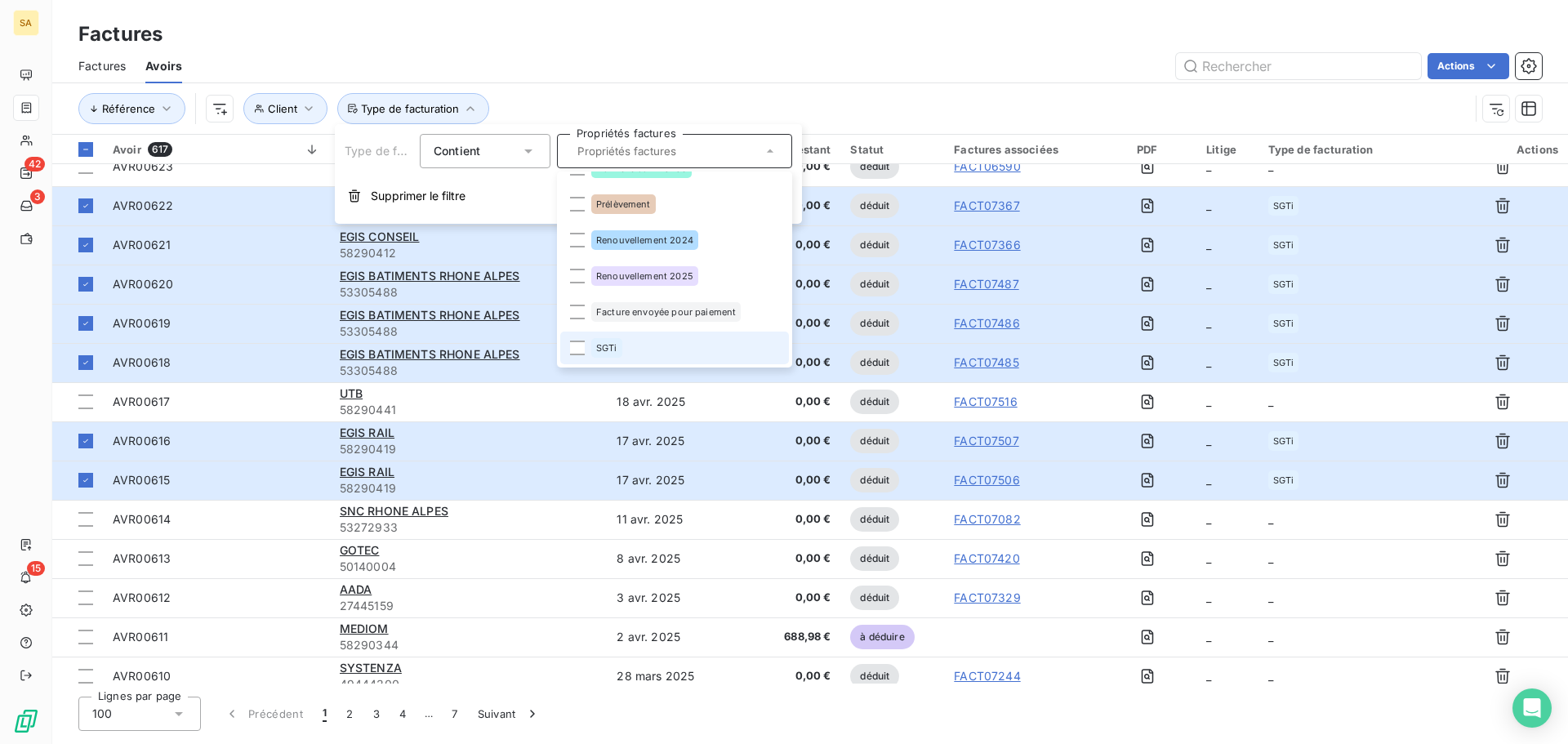
click at [609, 356] on div "SGTi" at bounding box center [607, 348] width 31 height 20
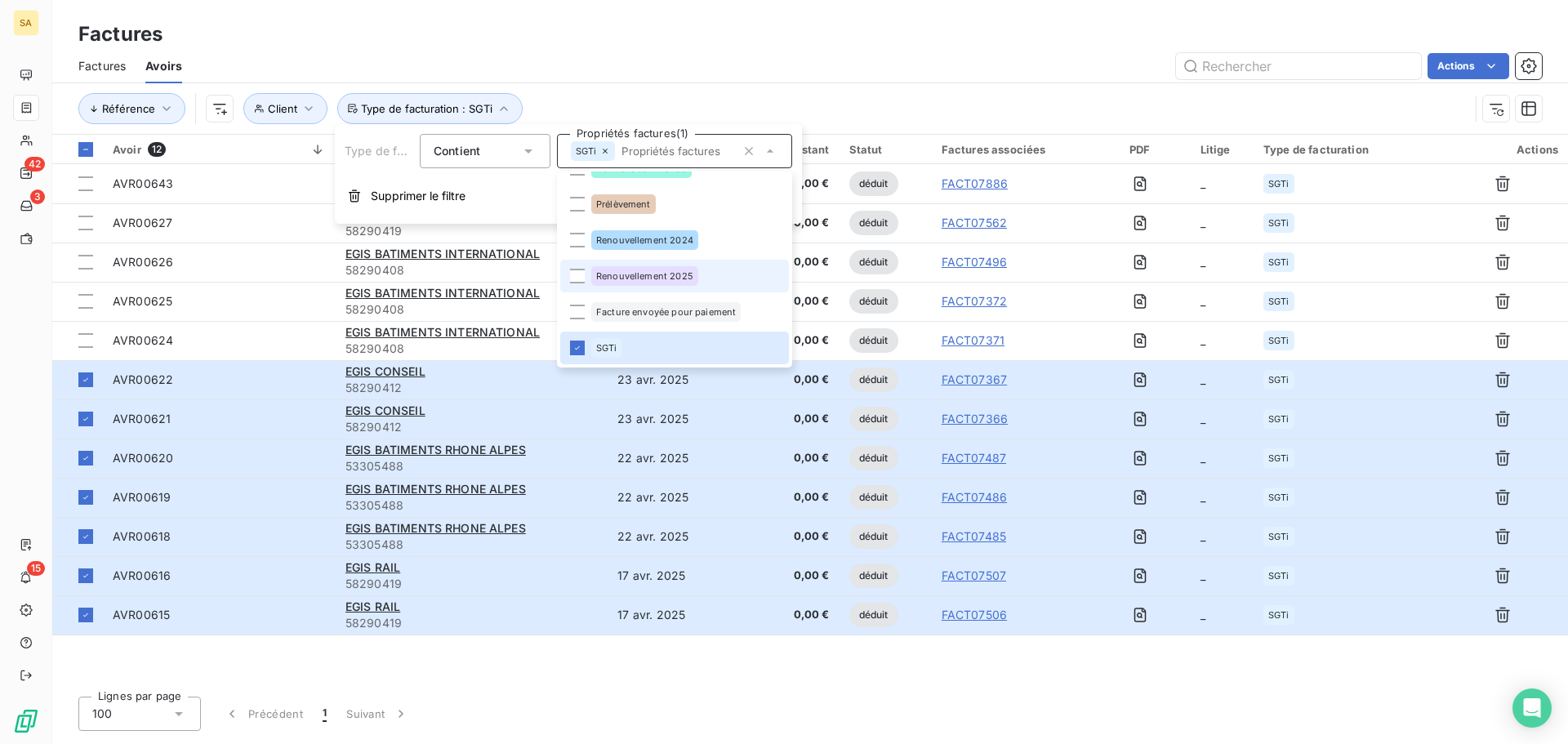
scroll to position [0, 0]
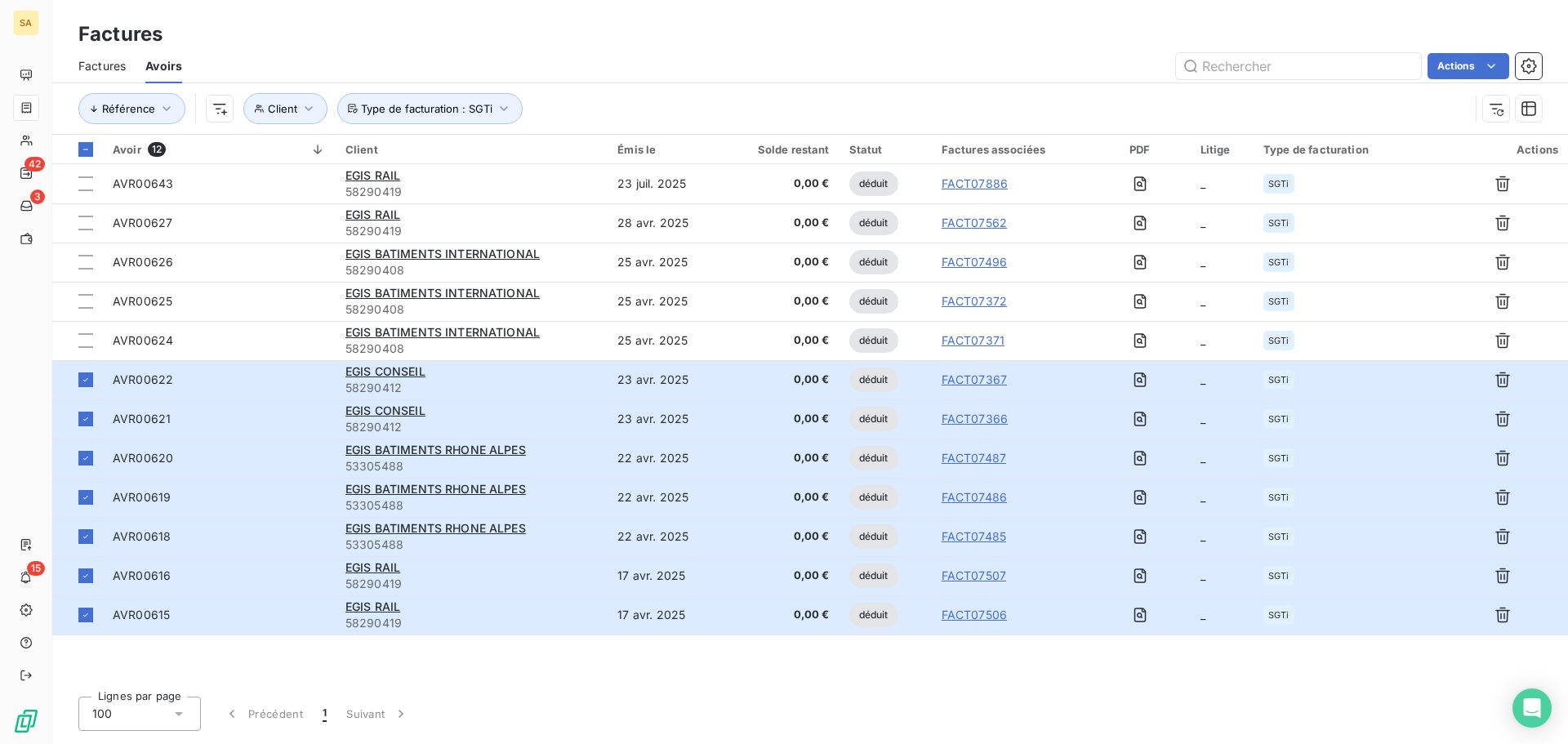
click at [811, 58] on div "Actions" at bounding box center [872, 66] width 1340 height 26
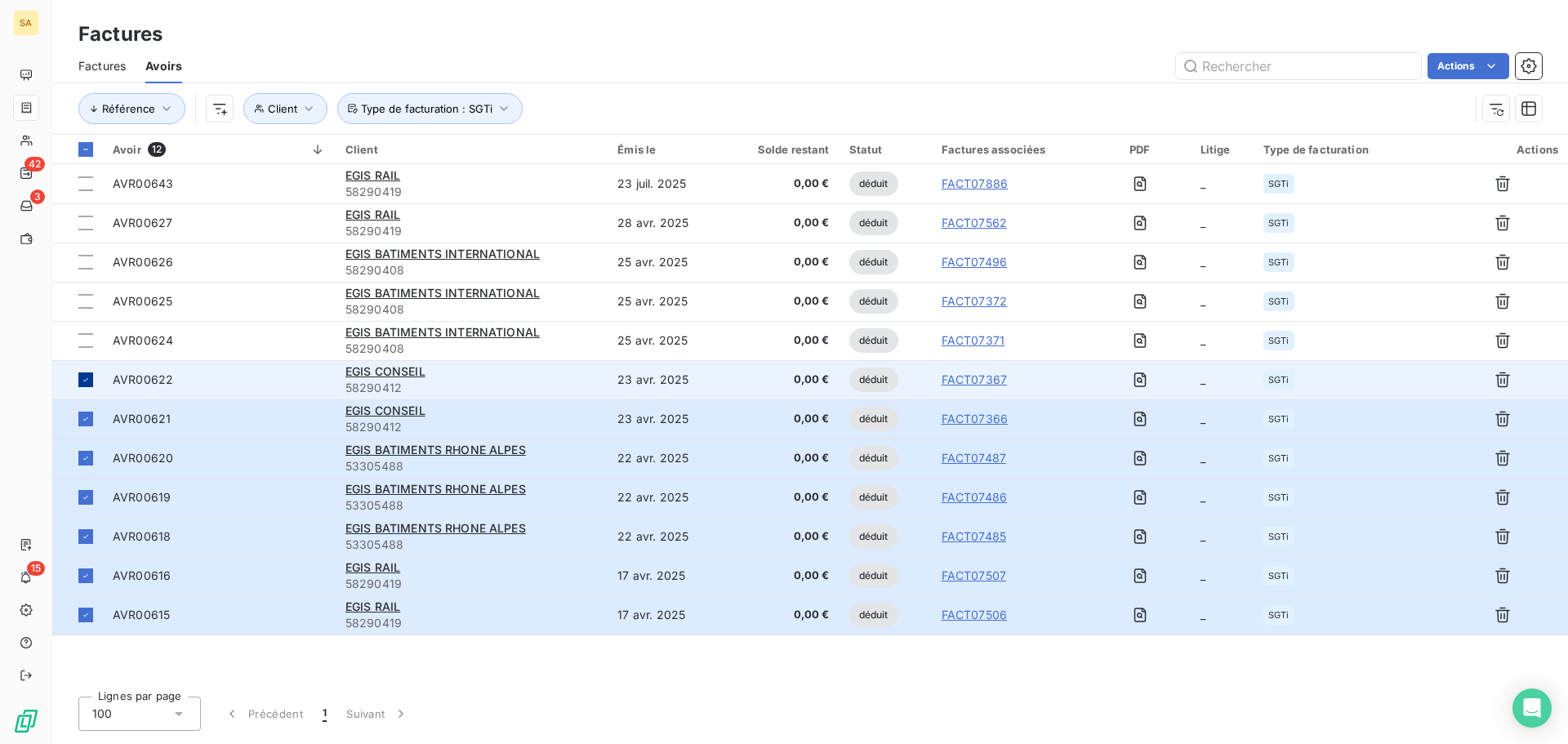
click at [83, 382] on icon at bounding box center [86, 379] width 10 height 10
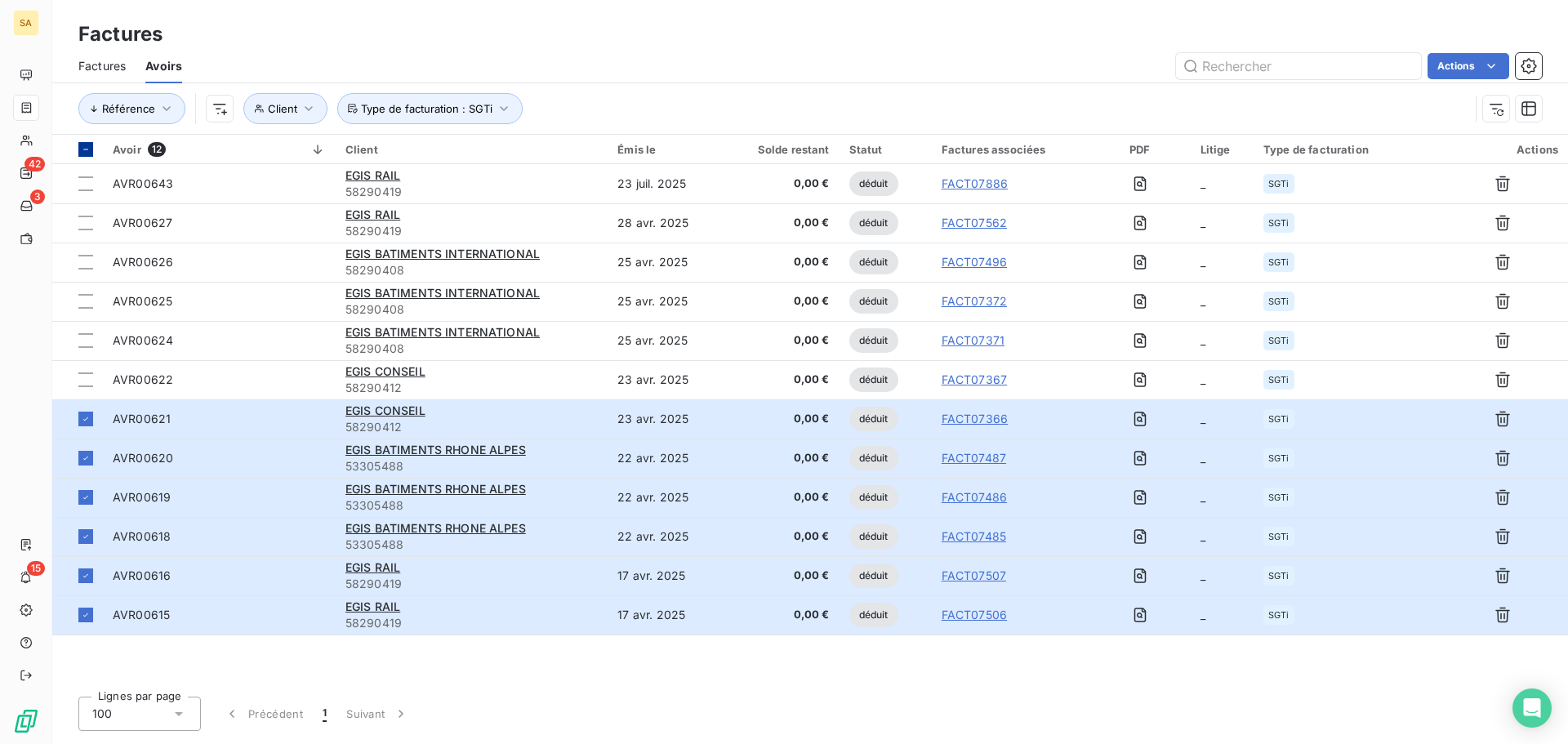
click at [85, 145] on icon at bounding box center [86, 149] width 10 height 10
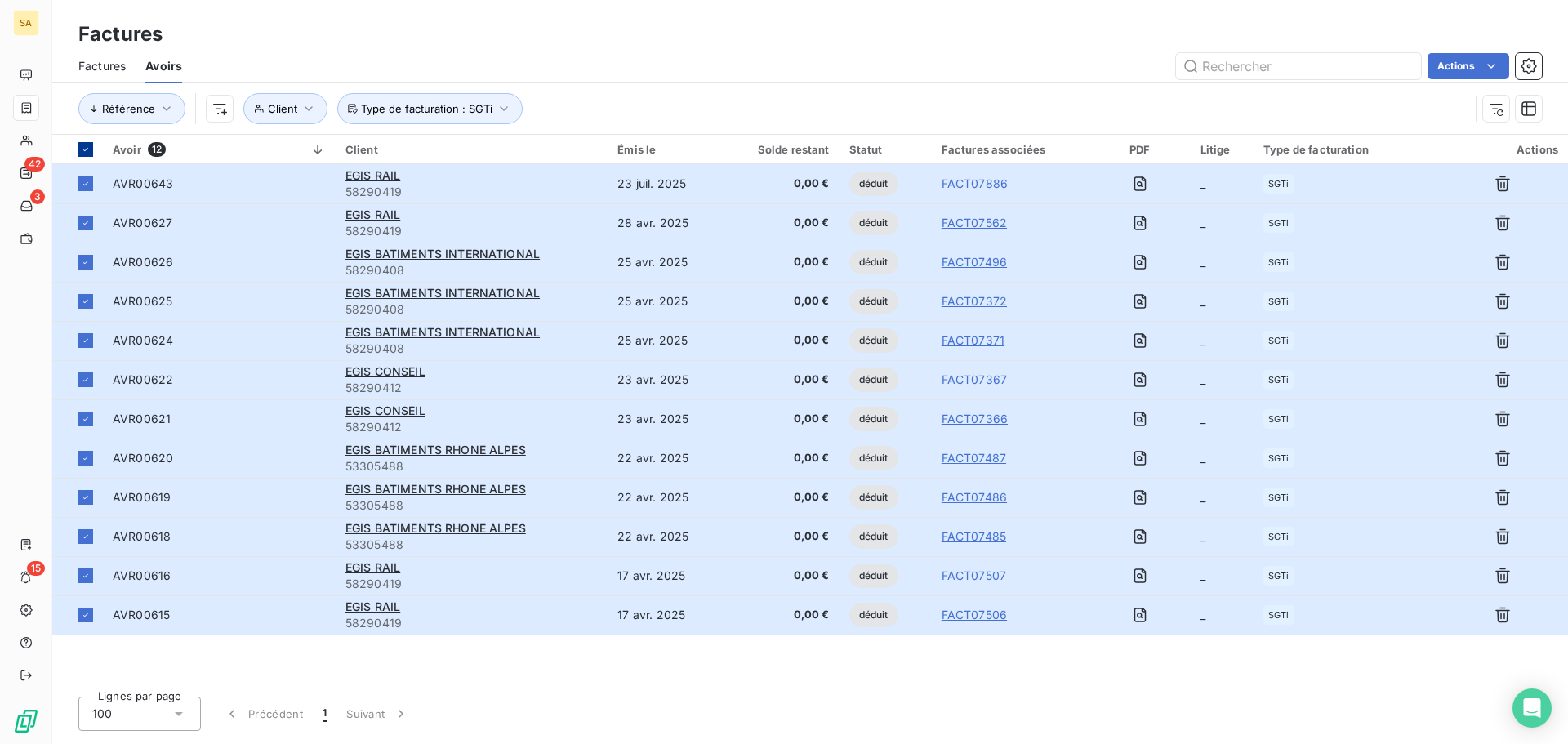
click at [86, 146] on icon at bounding box center [86, 149] width 10 height 10
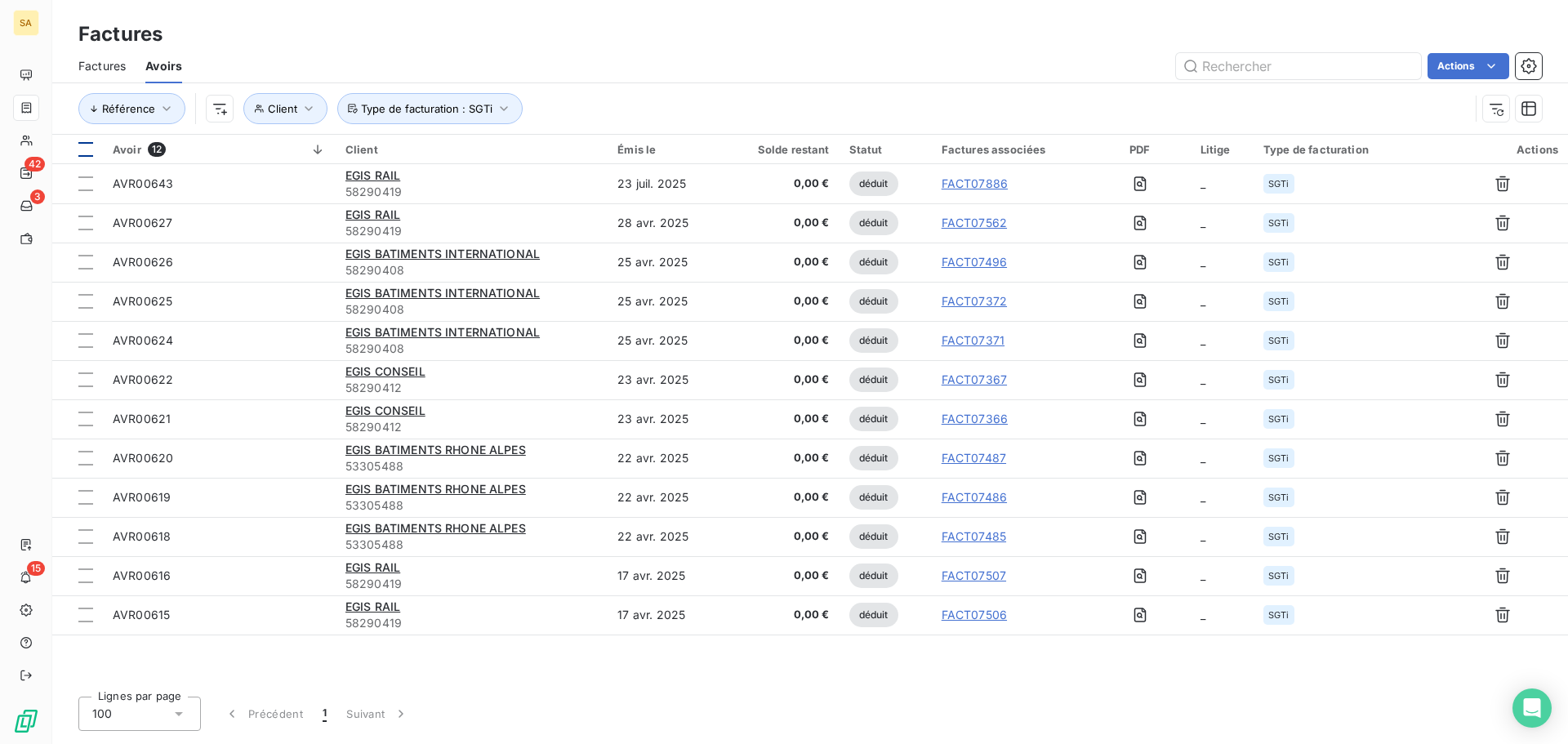
click at [86, 146] on div at bounding box center [86, 149] width 14 height 14
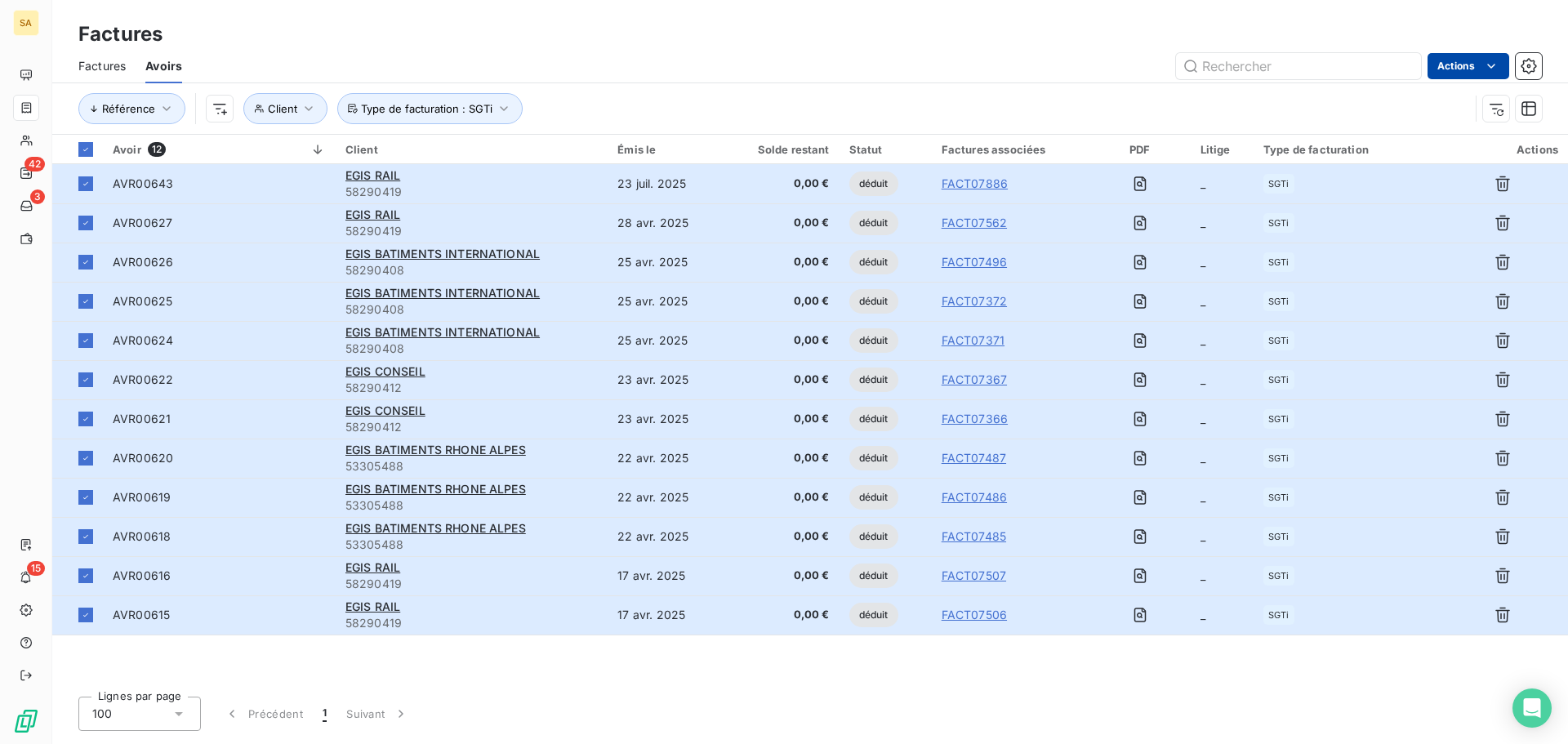
click at [1444, 68] on html "SA 42 3 15 Factures Factures Avoirs Actions Référence Client Type de facturatio…" at bounding box center [784, 372] width 1568 height 744
click at [1416, 125] on div "Exporter les avoirs (12 avoirs)" at bounding box center [1401, 131] width 200 height 26
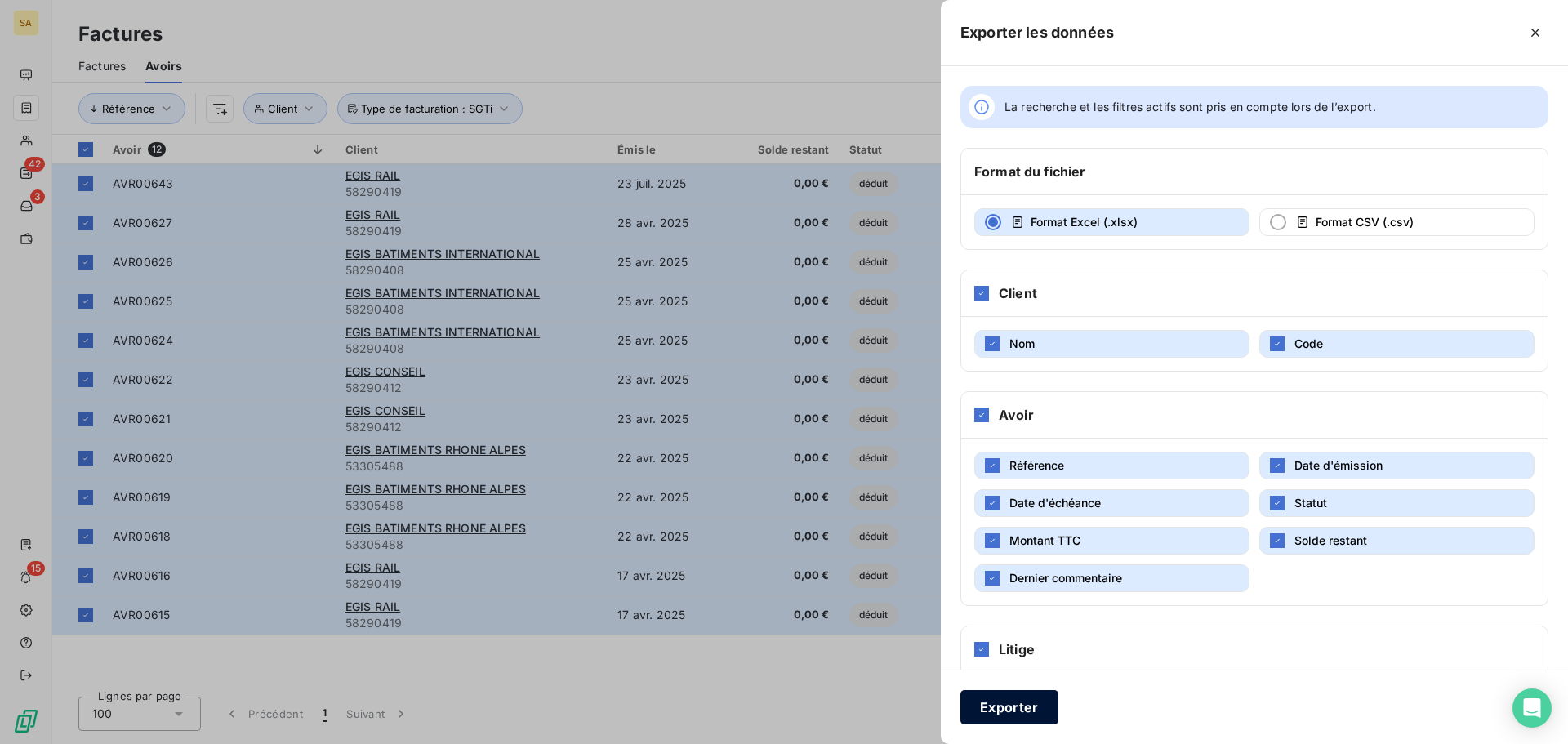
click at [1006, 699] on button "Exporter" at bounding box center [1009, 707] width 98 height 34
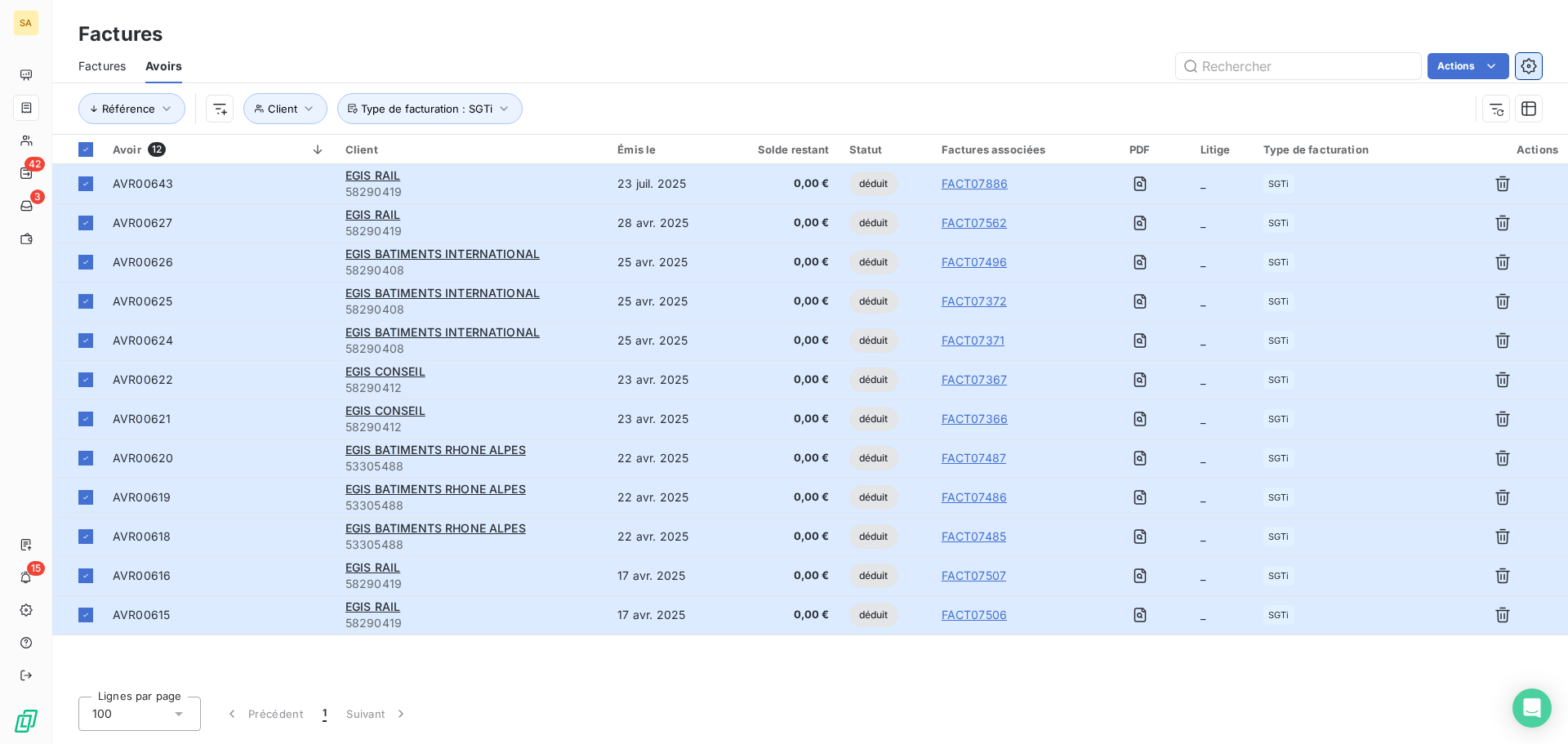
click at [1528, 75] on button "button" at bounding box center [1528, 66] width 26 height 26
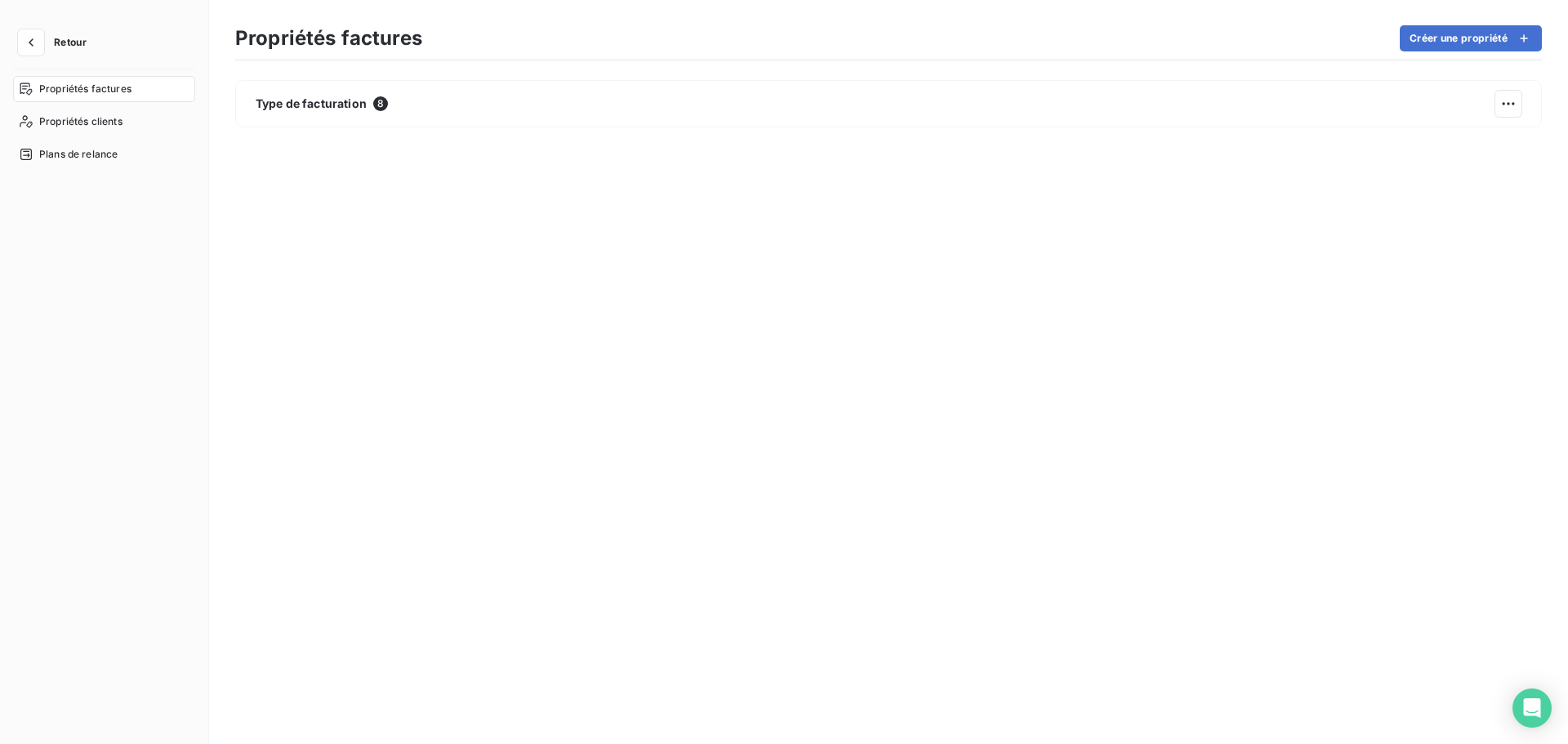
click at [14, 43] on button "Retour" at bounding box center [56, 42] width 87 height 26
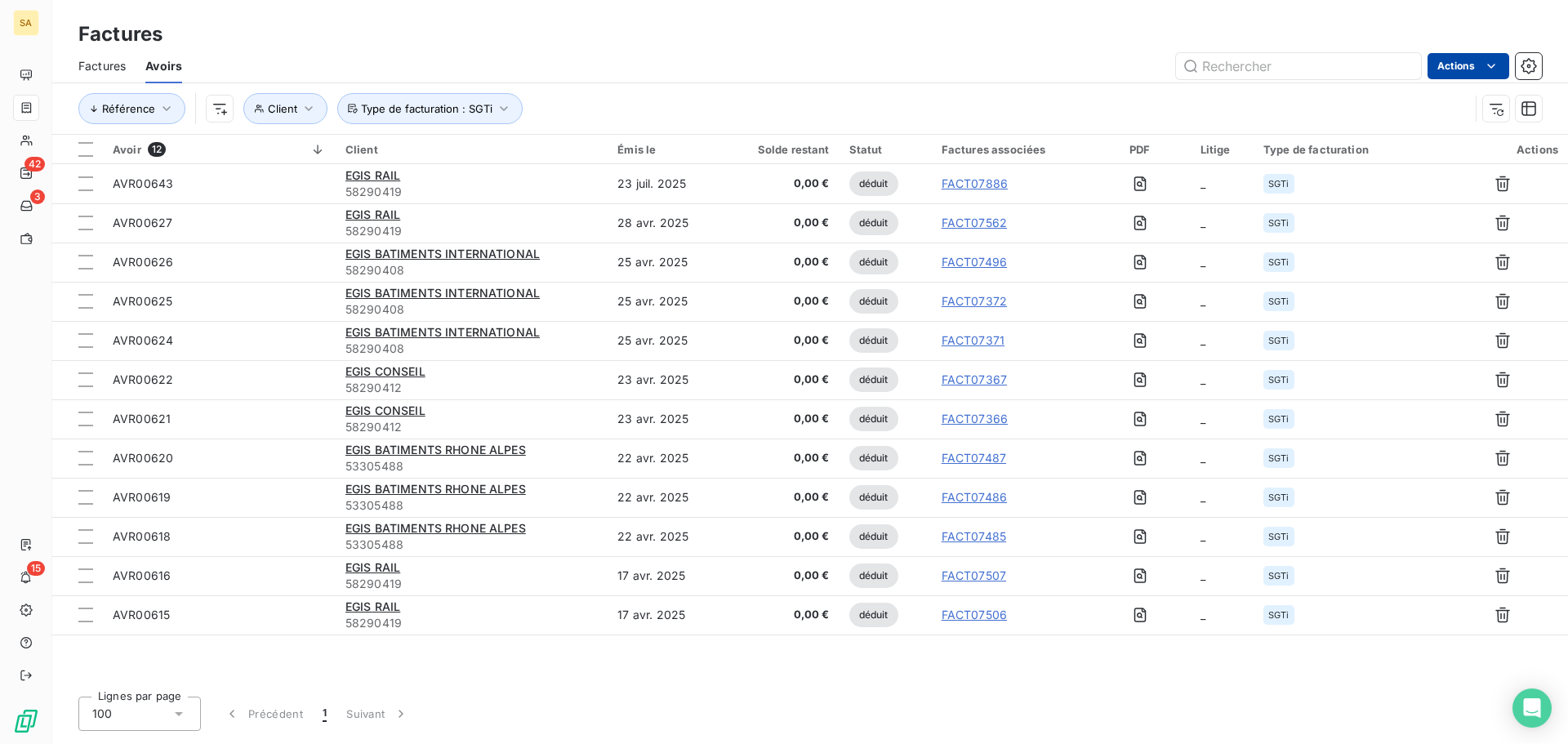
click at [1476, 73] on html "SA 42 3 15 Factures Factures Avoirs Actions Référence Client Type de facturatio…" at bounding box center [784, 372] width 1568 height 744
click at [1476, 73] on html "SA 42 3 15 Factures Factures Avoirs Actions Éditer les Propriétés factures Expo…" at bounding box center [784, 372] width 1568 height 744
click at [1535, 108] on icon "button" at bounding box center [1529, 108] width 16 height 16
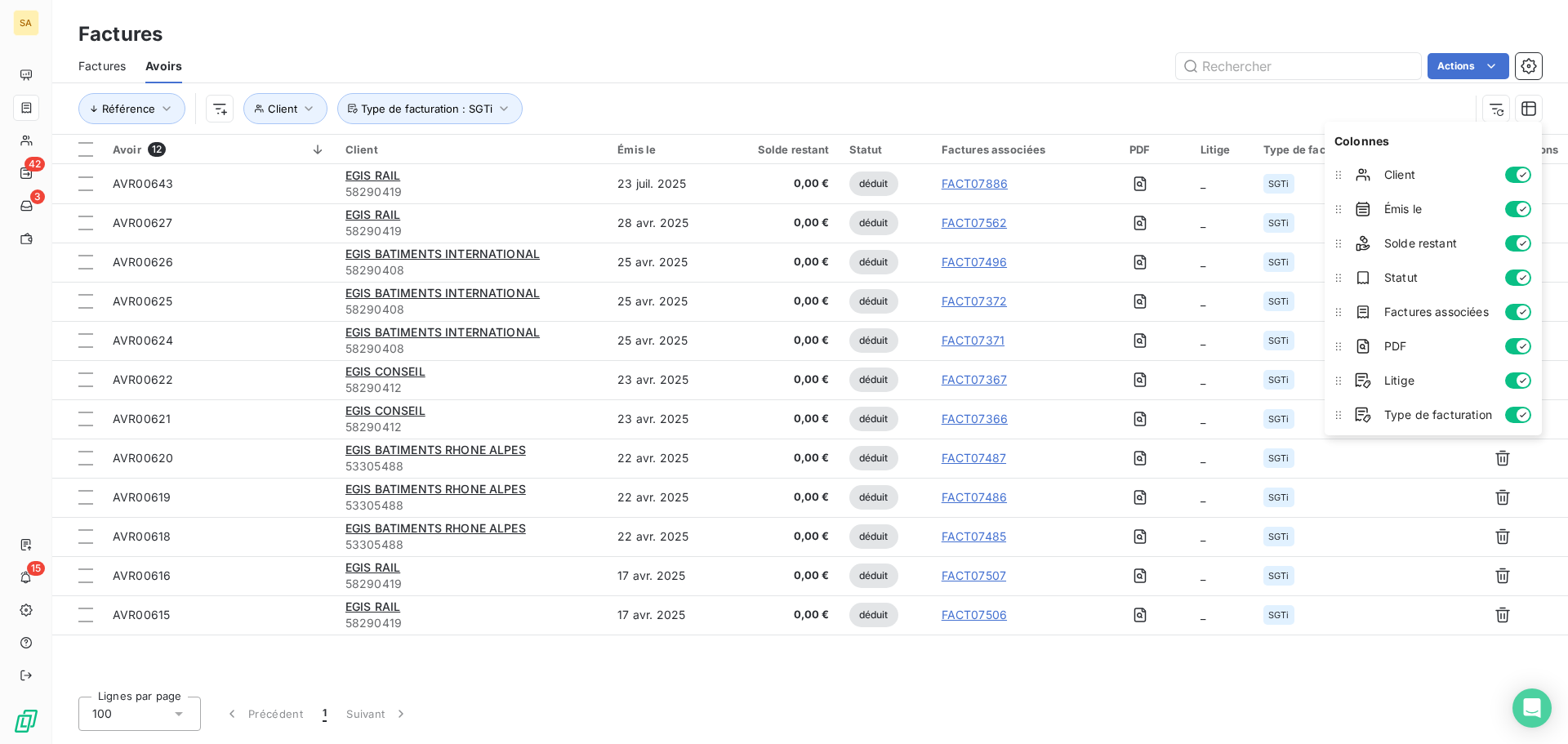
click at [1288, 101] on div "Référence Client Type de facturation : SGTi" at bounding box center [774, 108] width 1391 height 31
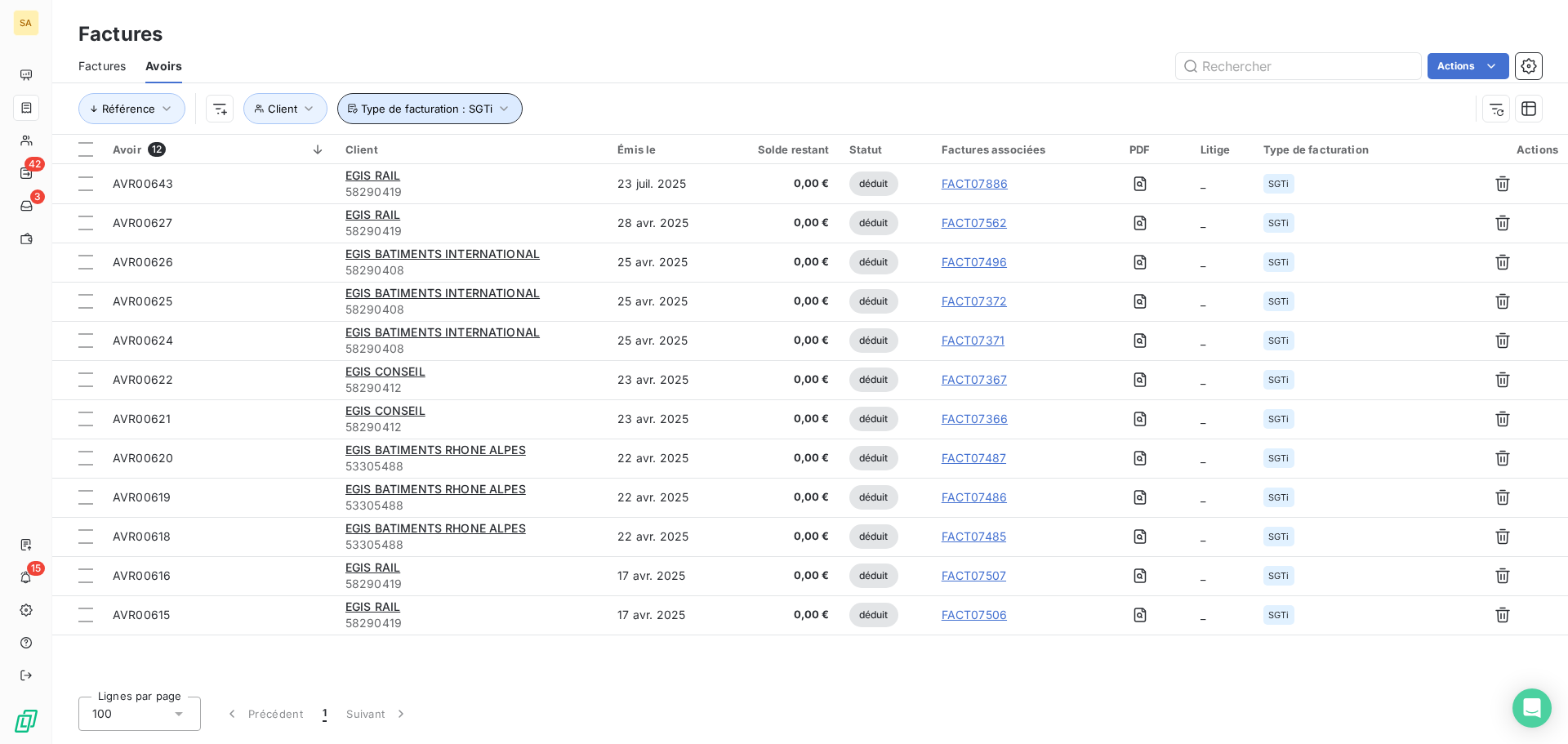
click at [453, 107] on span "Type de facturation : SGTi" at bounding box center [427, 108] width 132 height 13
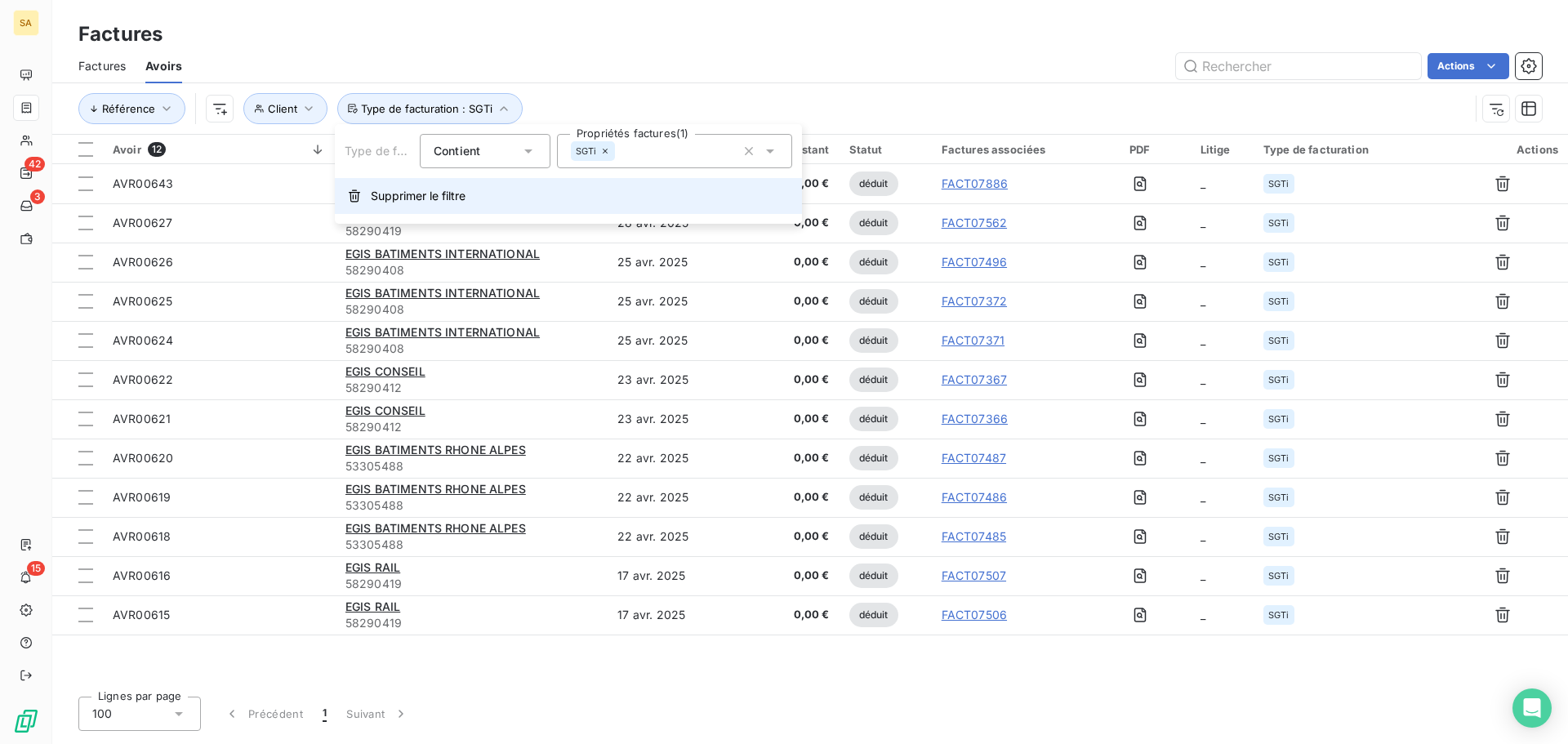
click at [429, 197] on span "Supprimer le filtre" at bounding box center [417, 196] width 95 height 16
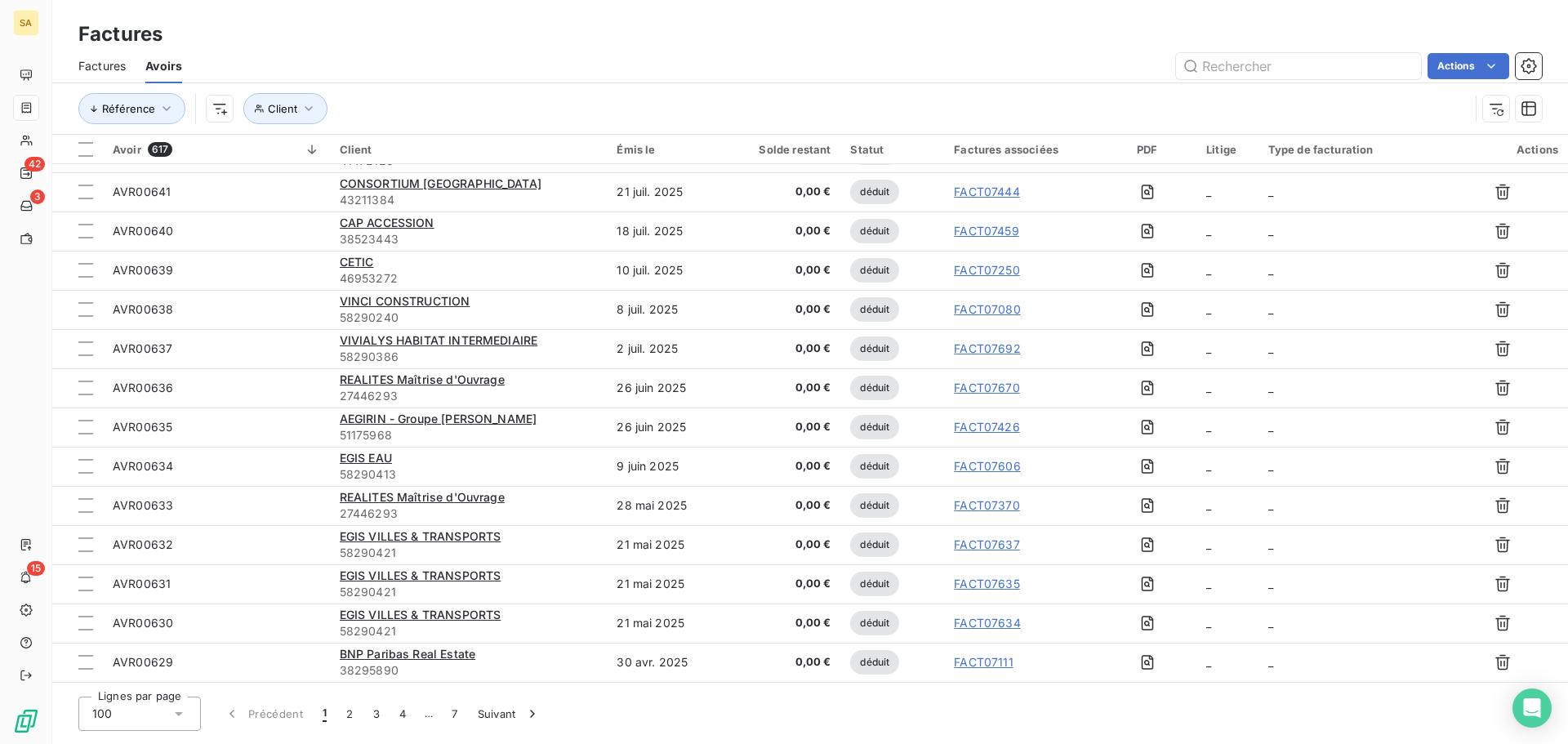
scroll to position [408, 0]
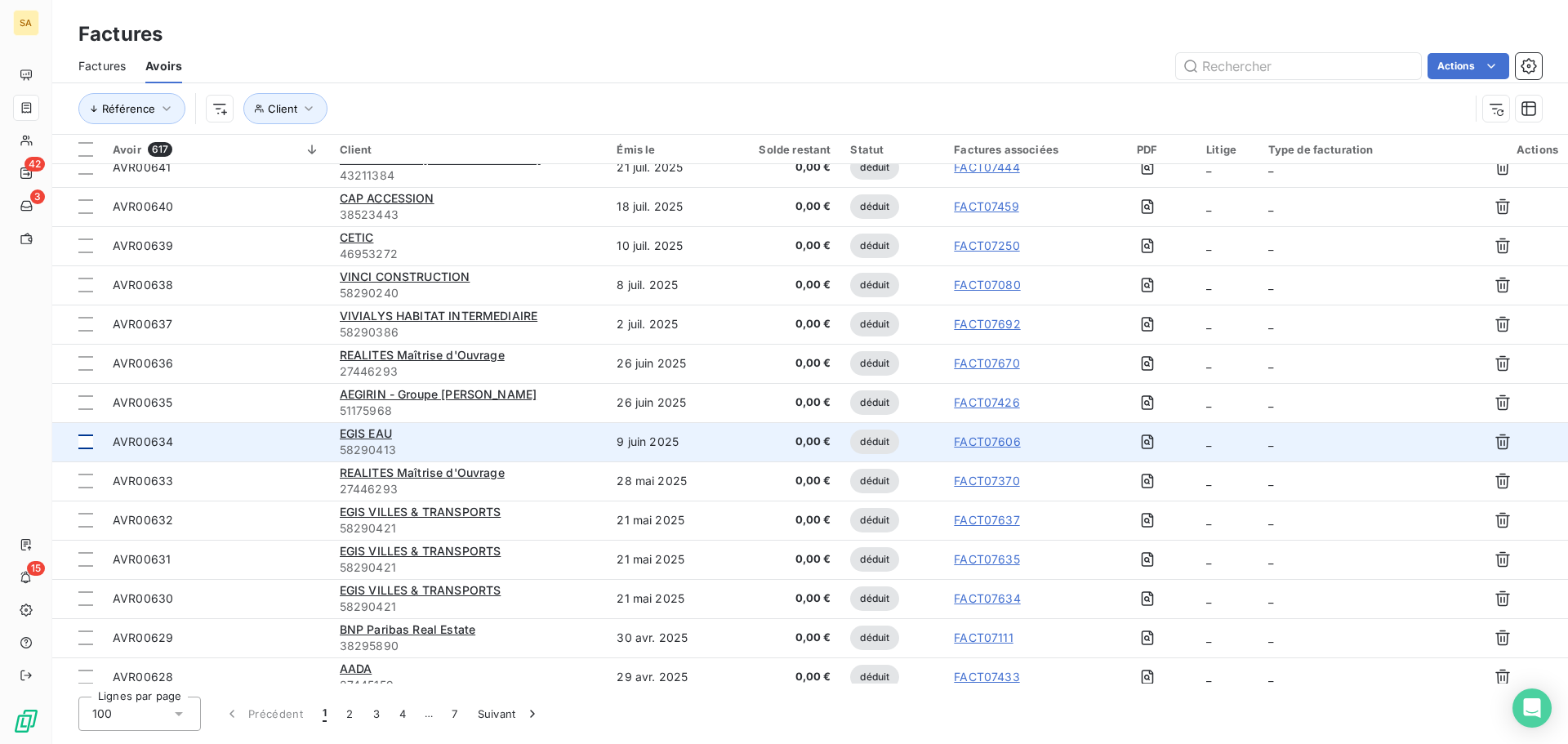
click at [83, 439] on div at bounding box center [86, 442] width 14 height 14
click at [1274, 441] on td "_" at bounding box center [1348, 441] width 179 height 39
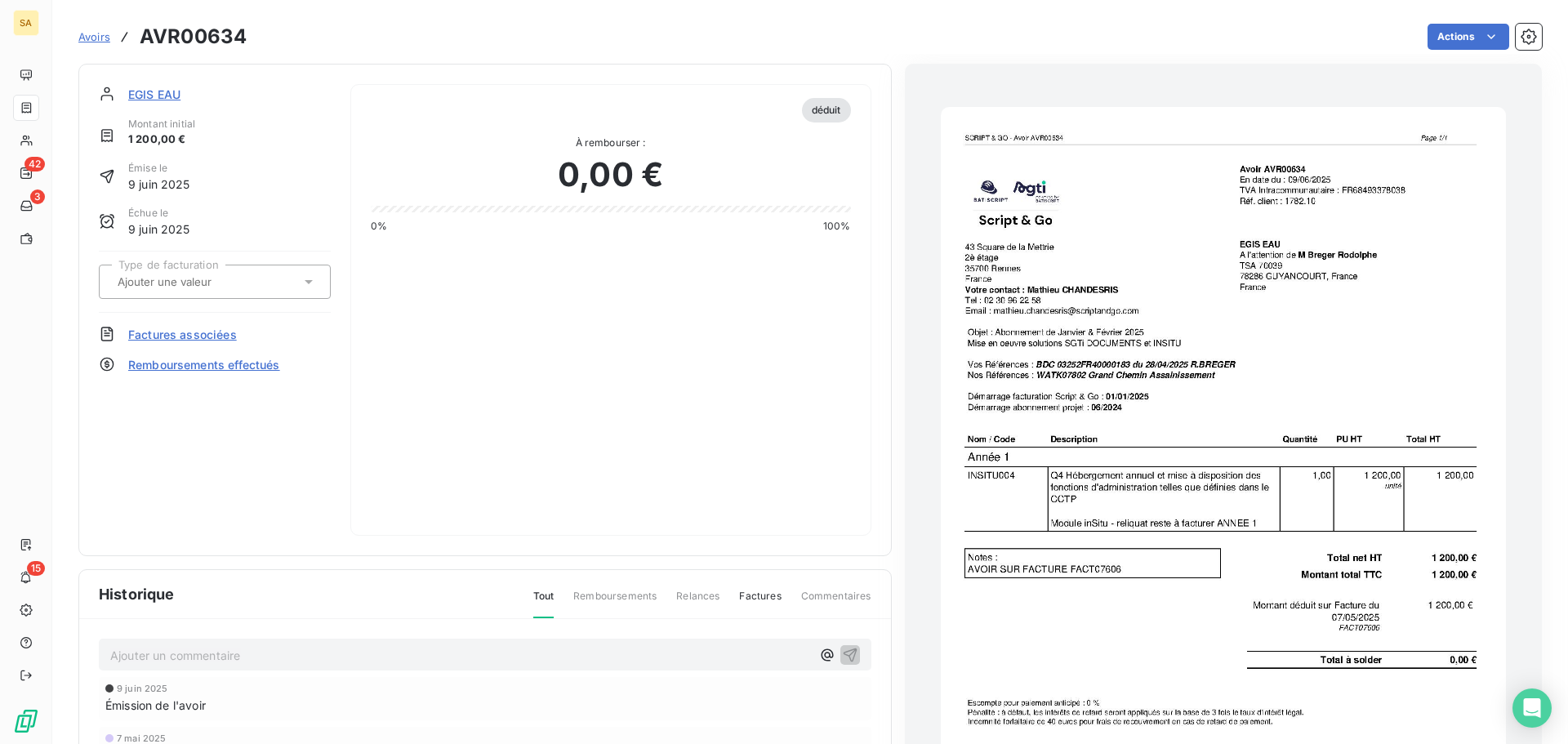
click at [299, 272] on div at bounding box center [214, 282] width 232 height 34
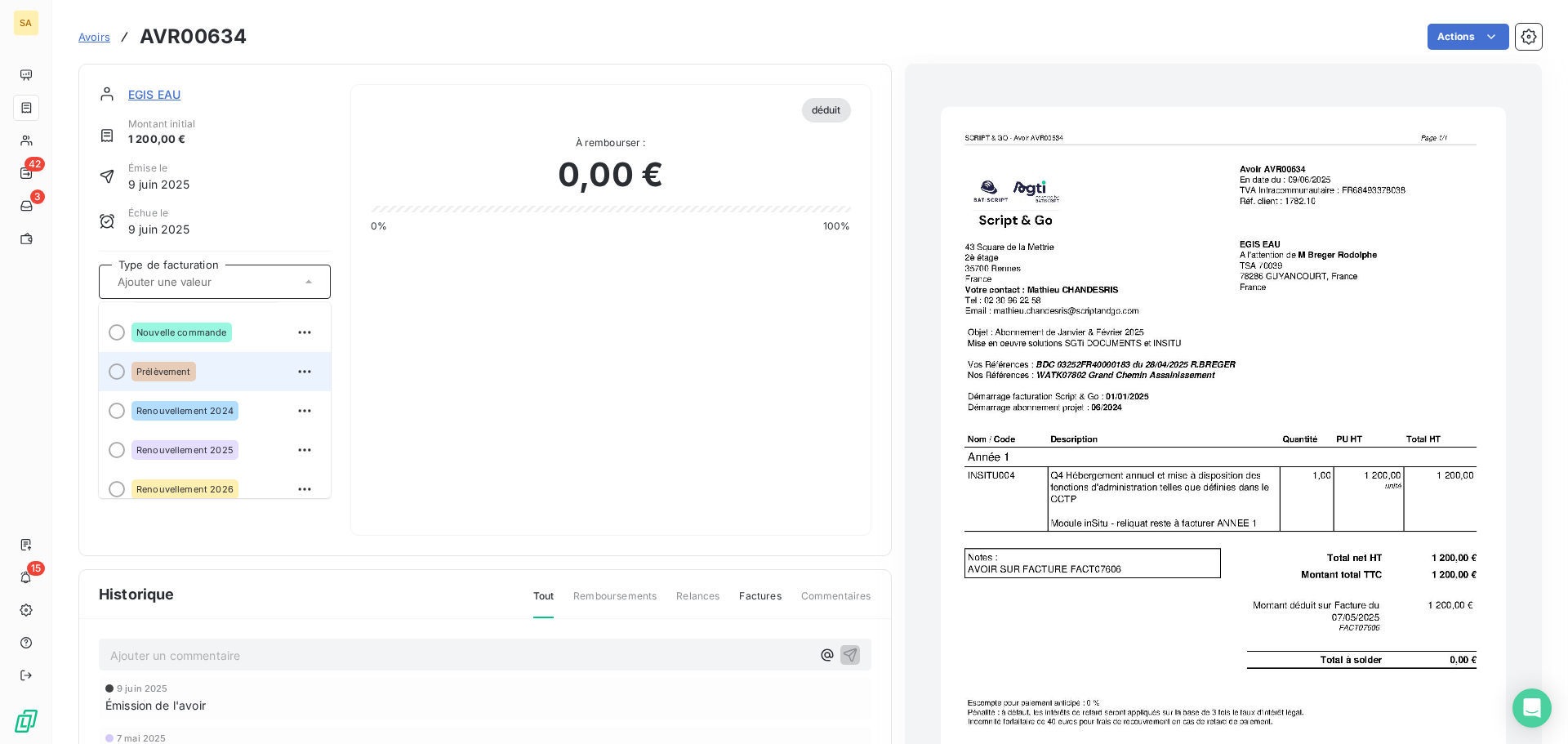
scroll to position [124, 0]
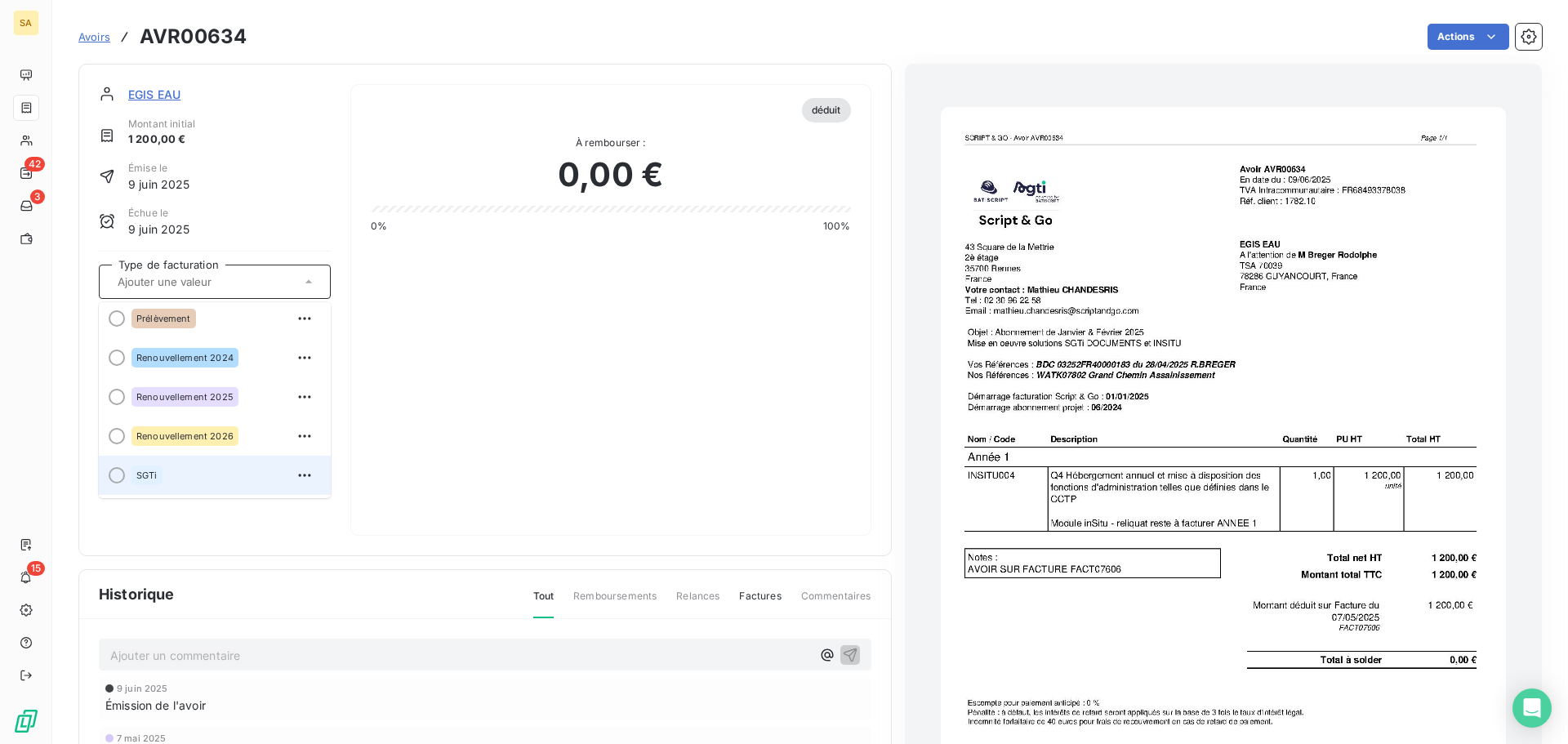
click at [230, 470] on div "SGTi" at bounding box center [225, 475] width 186 height 26
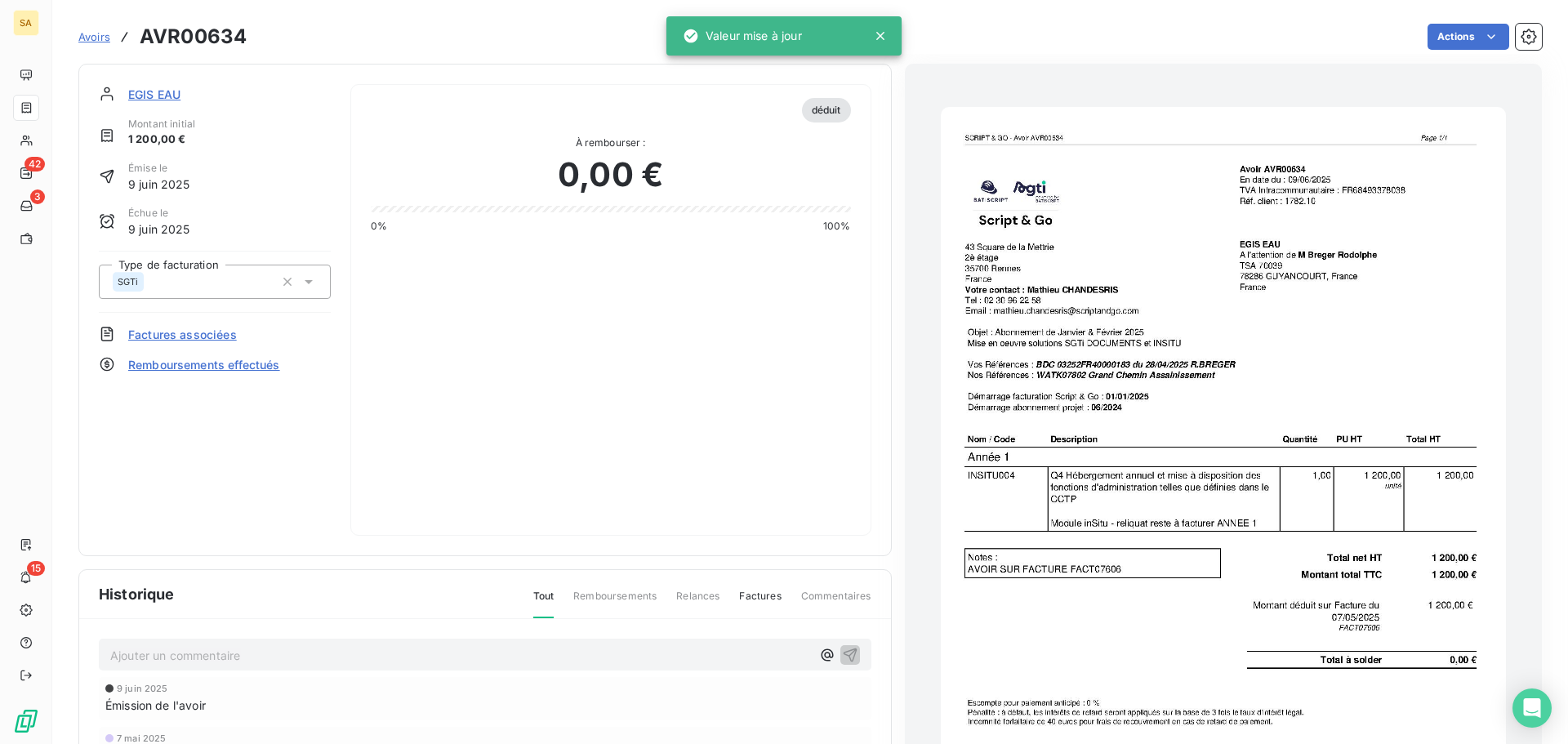
click at [98, 34] on span "Avoirs" at bounding box center [94, 36] width 32 height 13
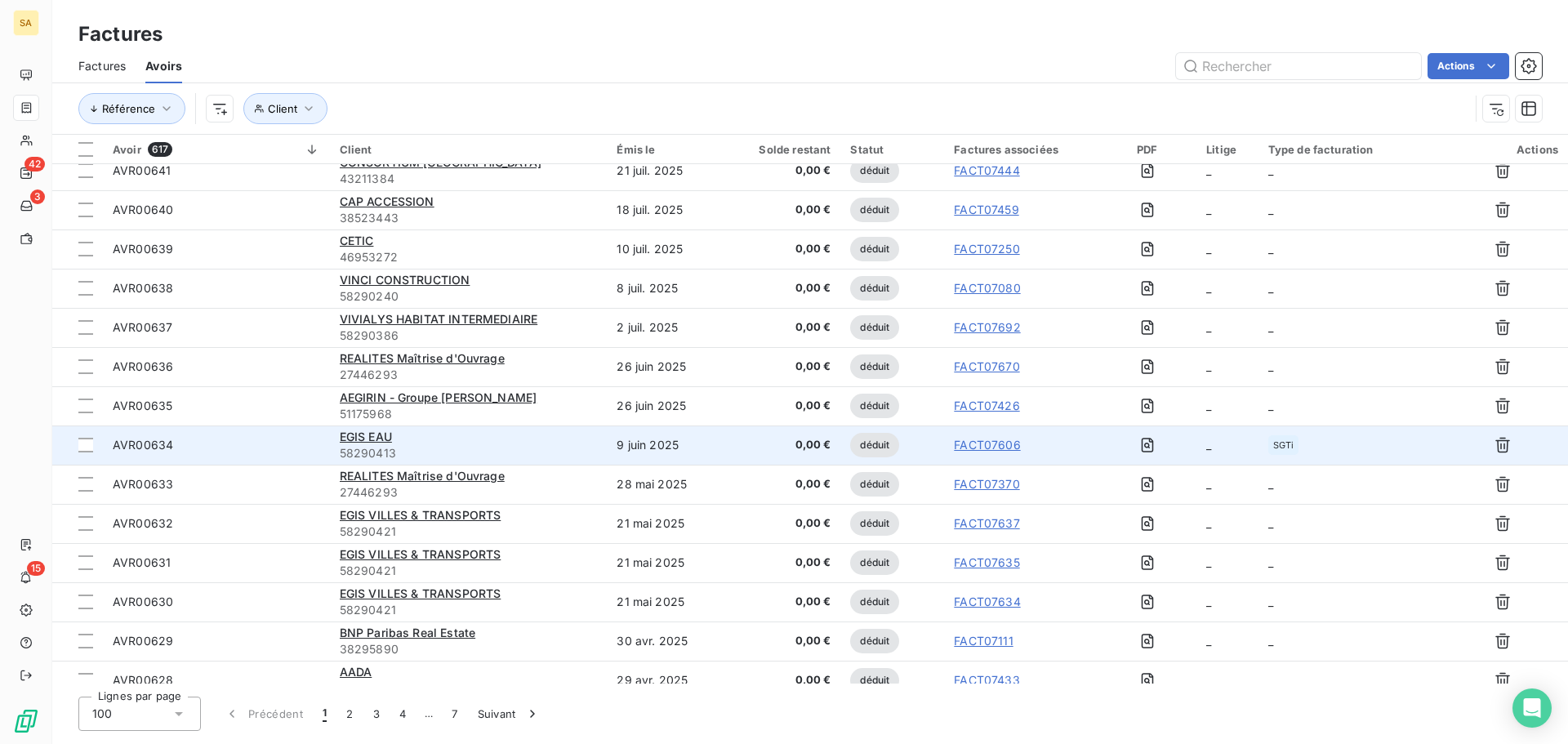
scroll to position [408, 0]
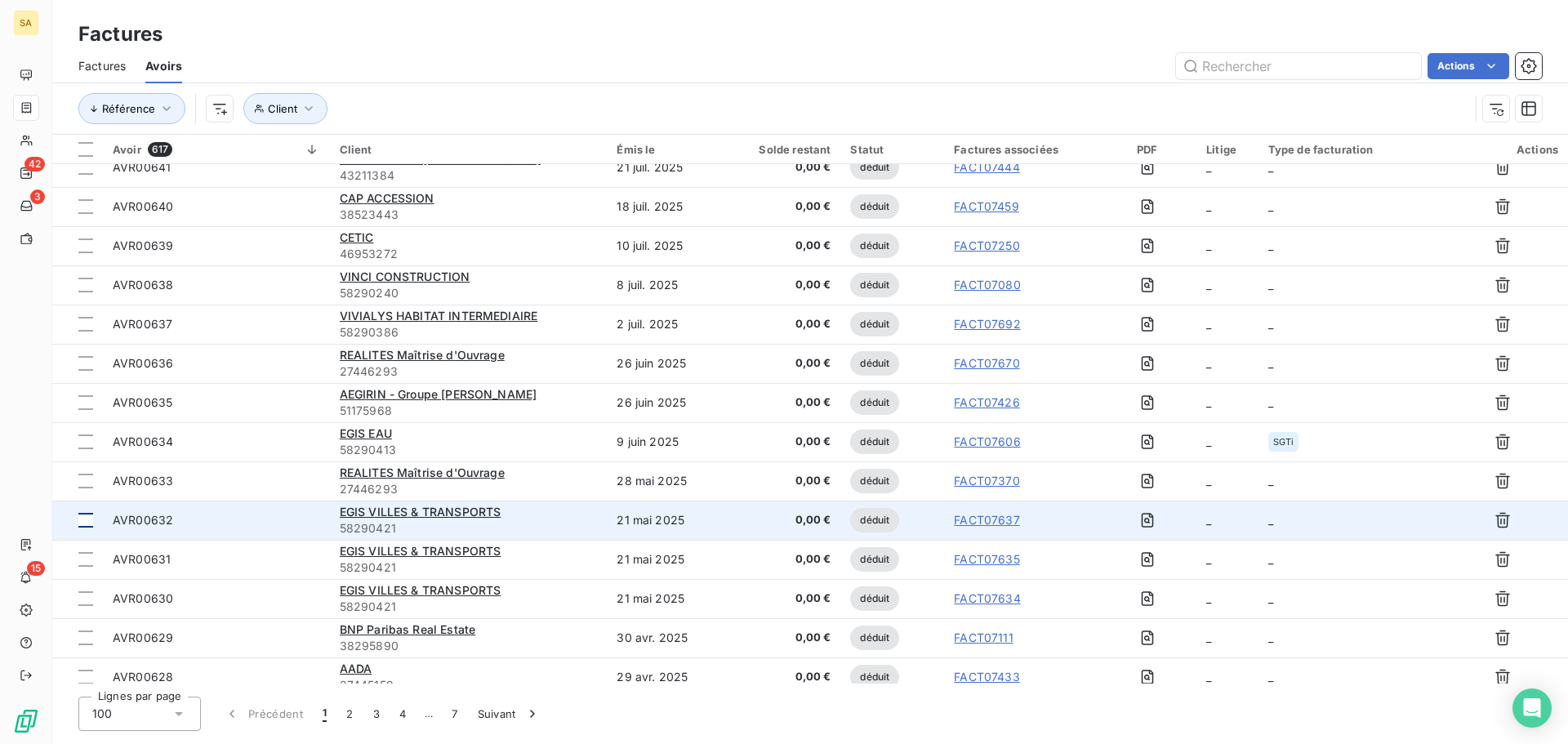
click at [77, 521] on td at bounding box center [78, 519] width 51 height 39
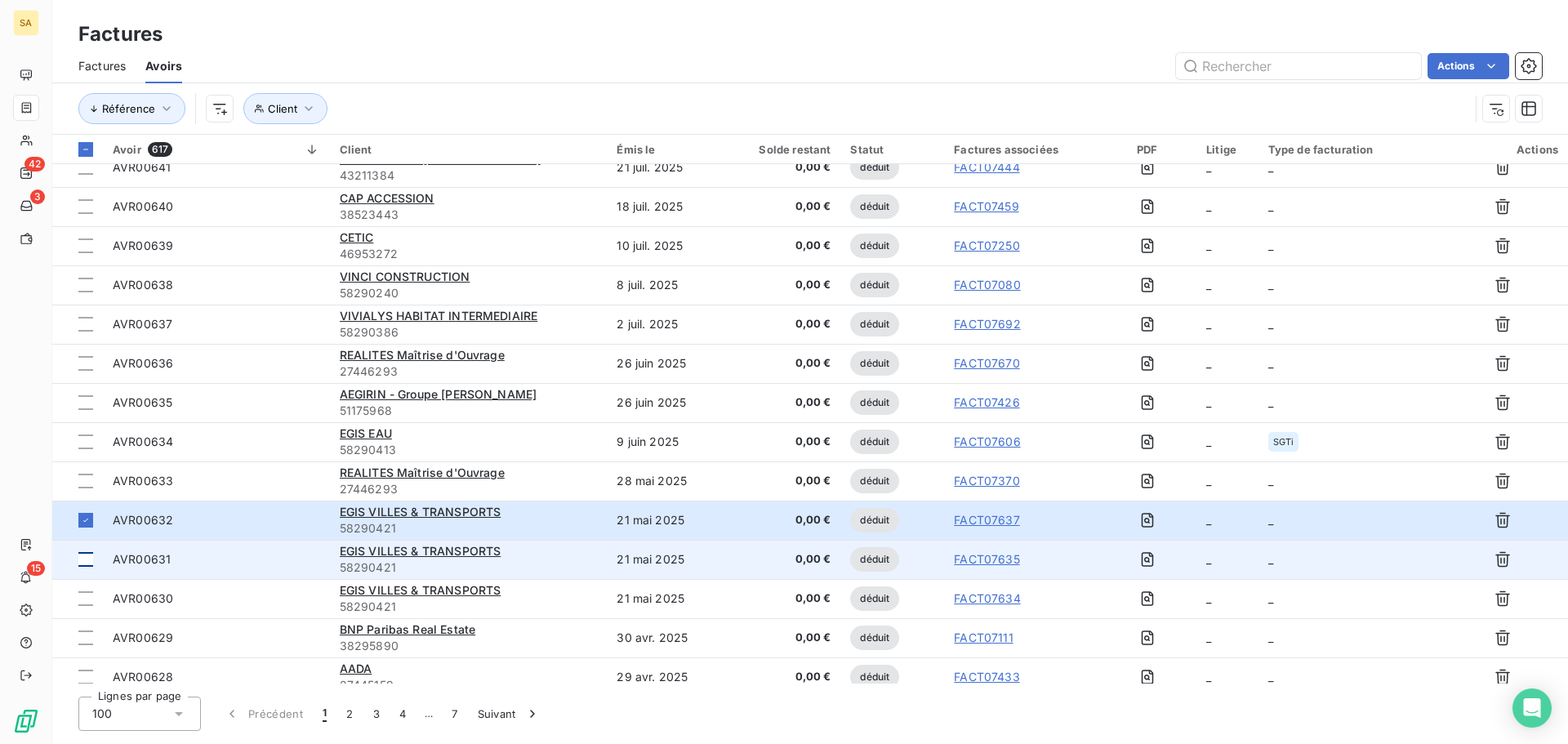
click at [83, 556] on div at bounding box center [86, 559] width 14 height 14
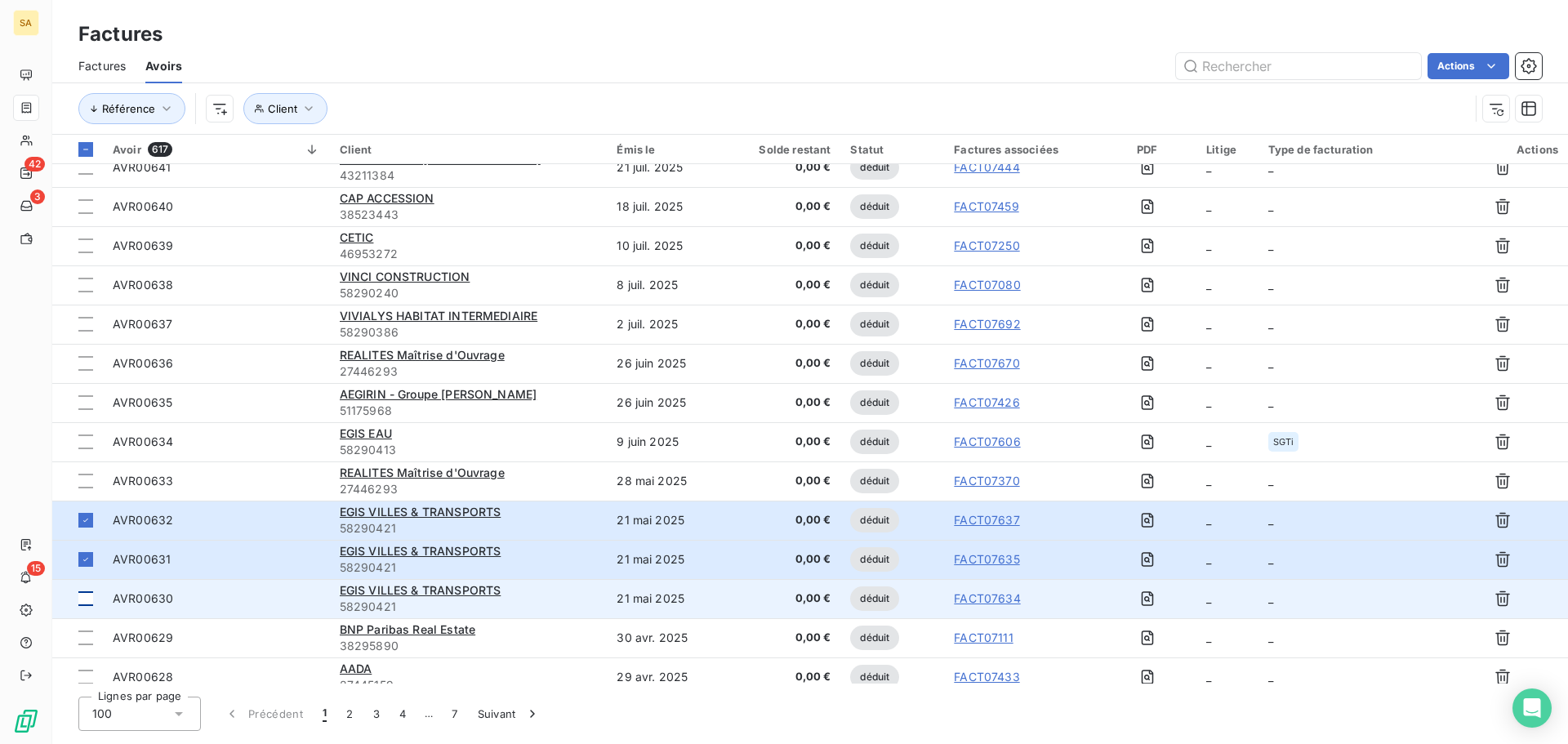
click at [77, 603] on td at bounding box center [78, 598] width 51 height 39
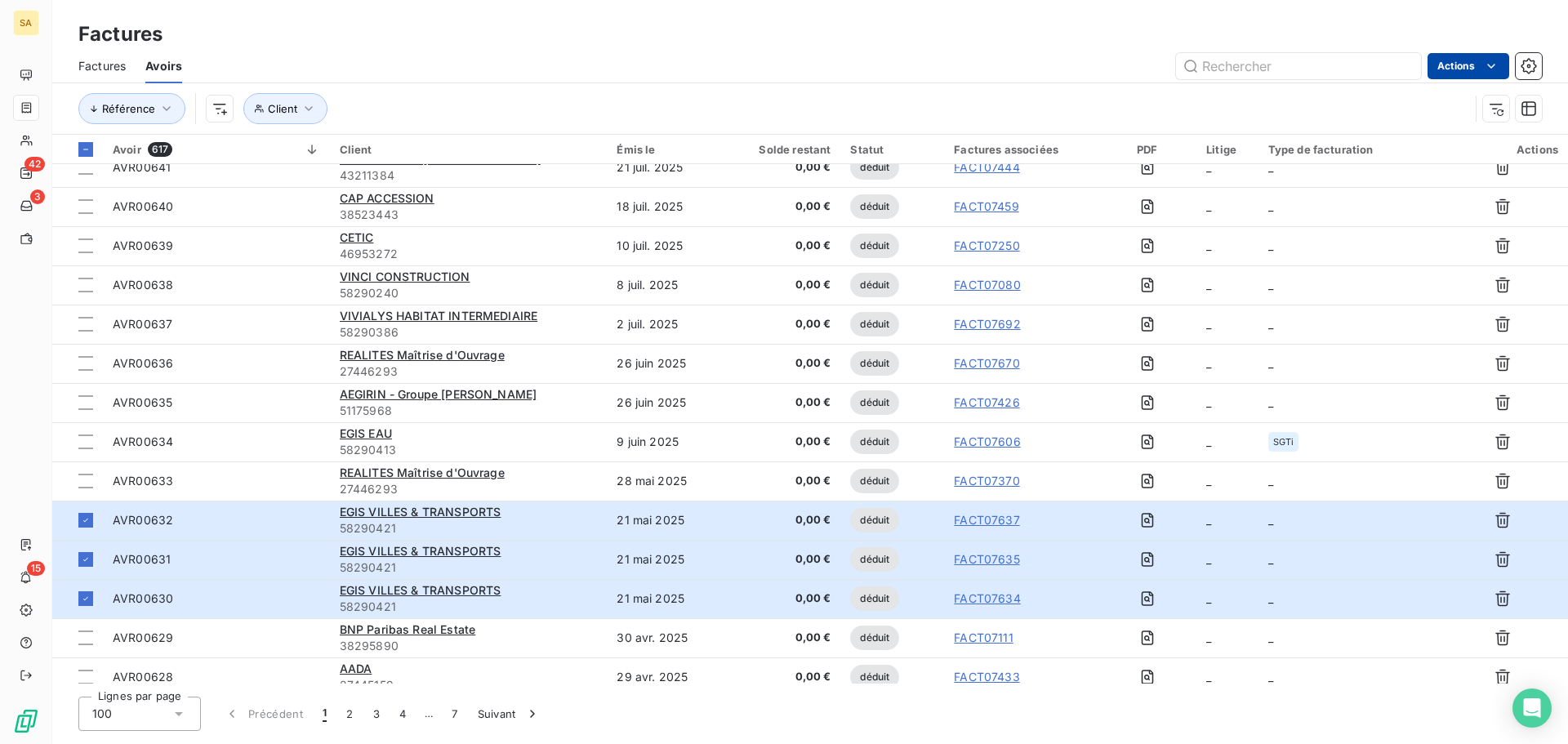
click at [1456, 63] on html "SA 42 3 15 Factures Factures Avoirs Actions Référence Client Avoir 617 Client É…" at bounding box center [784, 372] width 1568 height 744
click at [1442, 102] on div "Éditer les Propriétés factures" at bounding box center [1398, 102] width 206 height 26
click at [1259, 146] on span "Type de facturation" at bounding box center [1274, 150] width 125 height 21
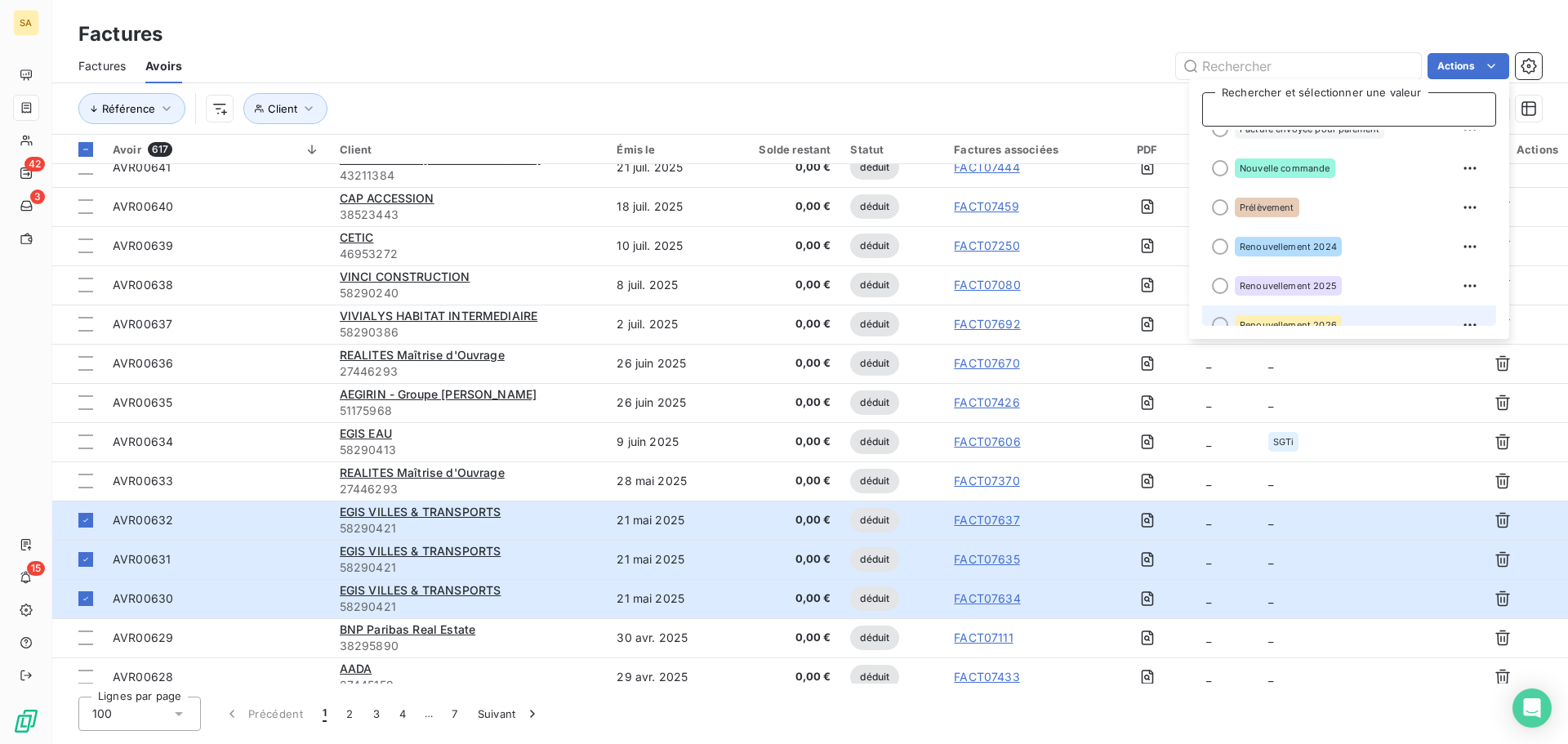
scroll to position [153, 0]
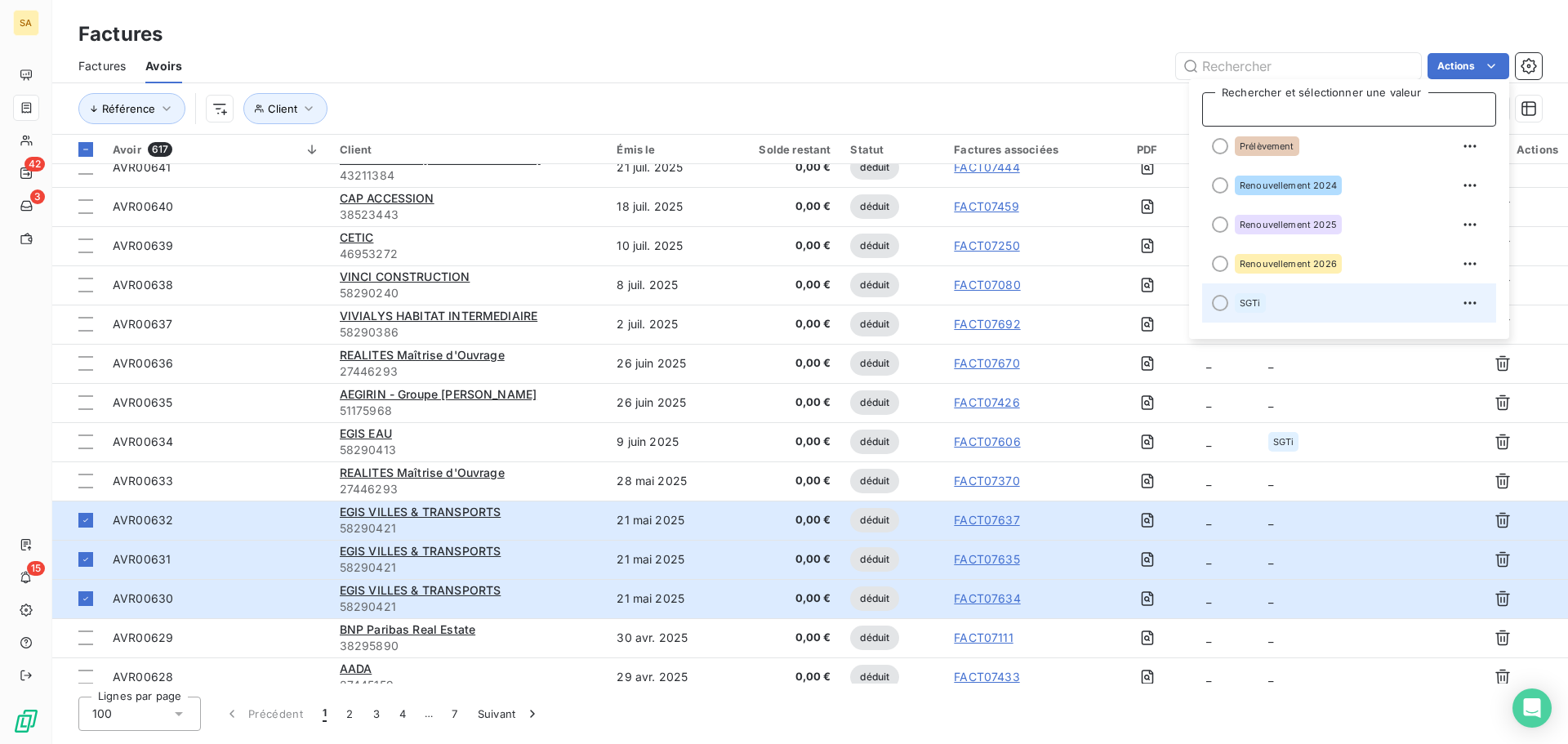
click at [1218, 302] on div at bounding box center [1220, 302] width 16 height 16
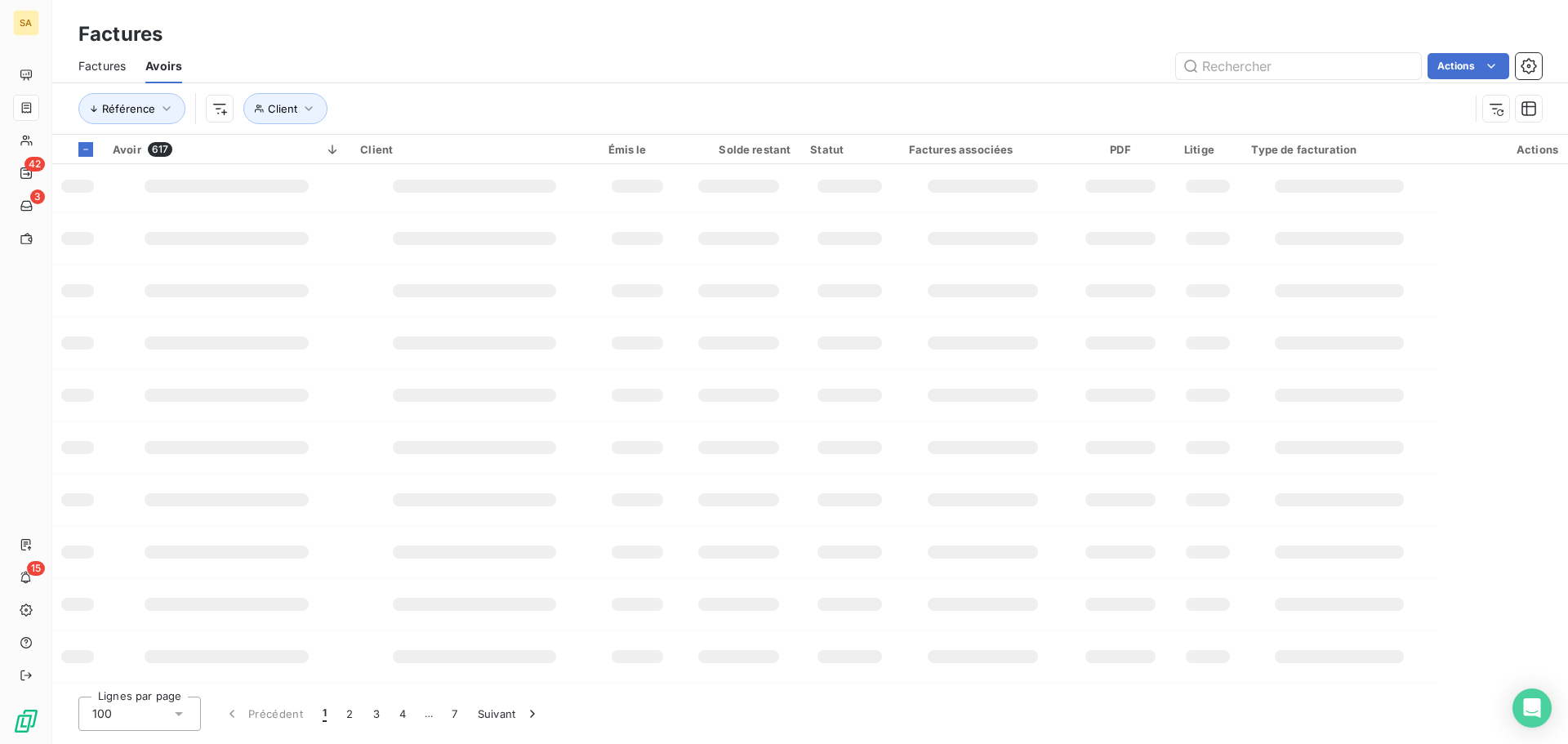
scroll to position [265, 0]
click at [305, 109] on icon "button" at bounding box center [308, 108] width 8 height 5
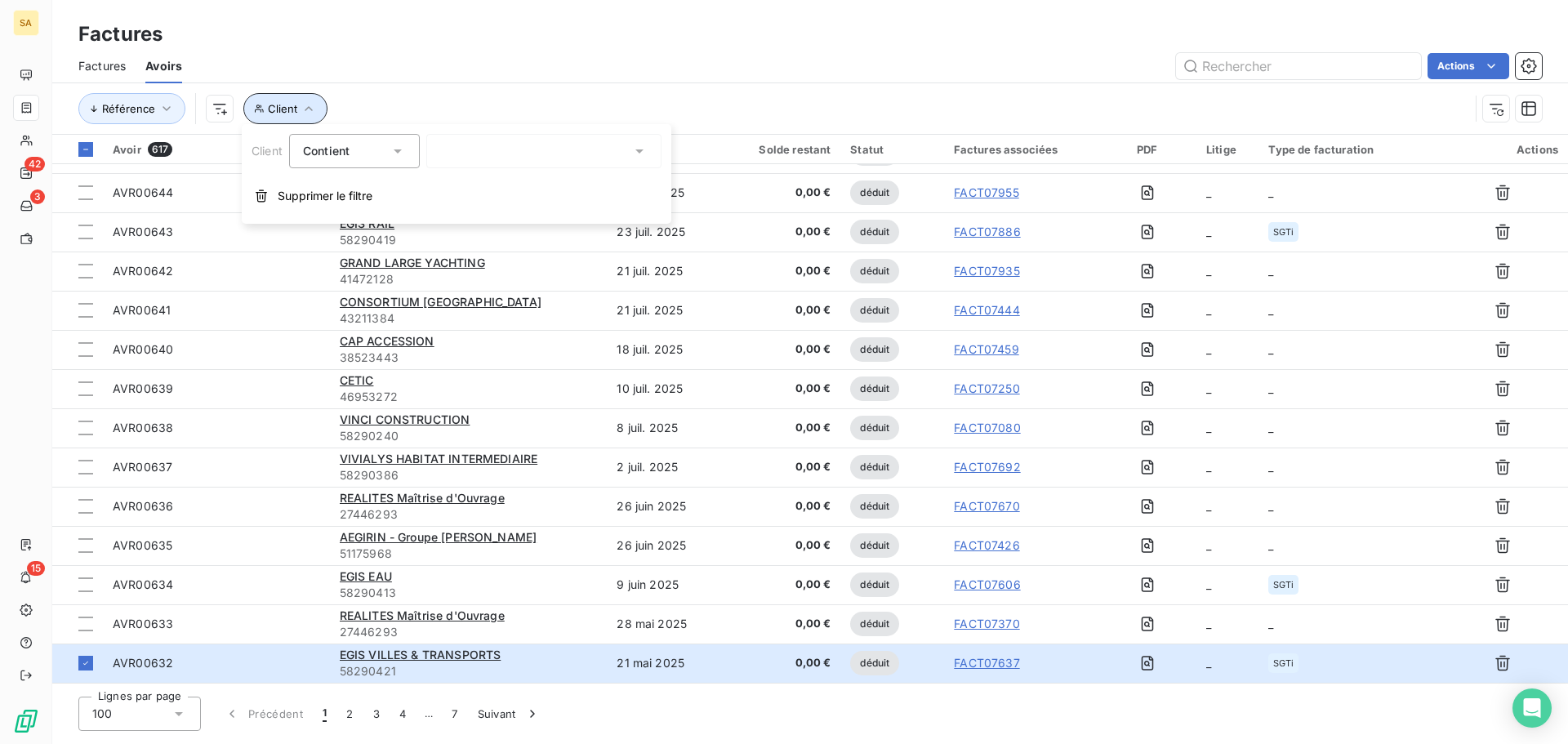
scroll to position [1061, 0]
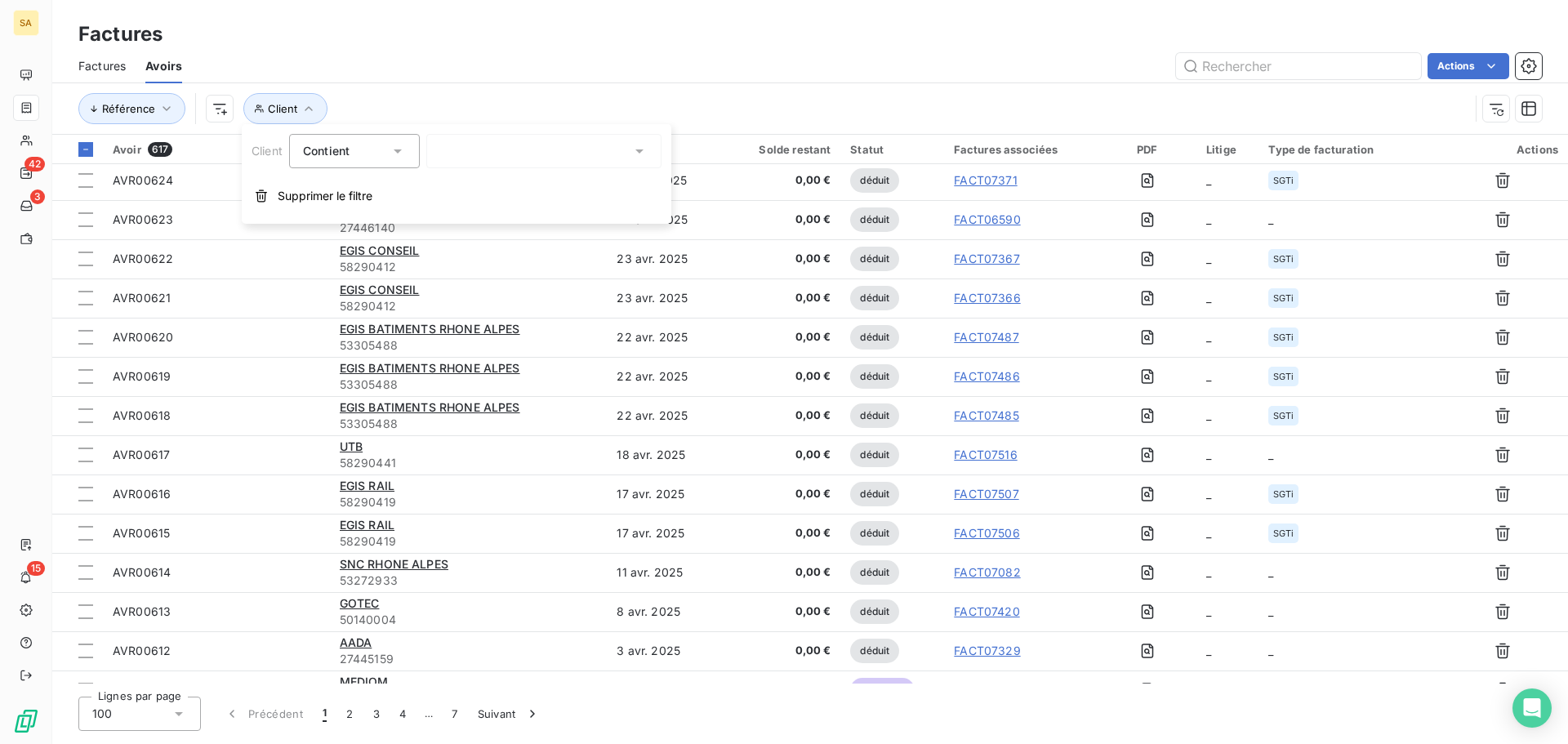
click at [482, 150] on div at bounding box center [544, 151] width 235 height 34
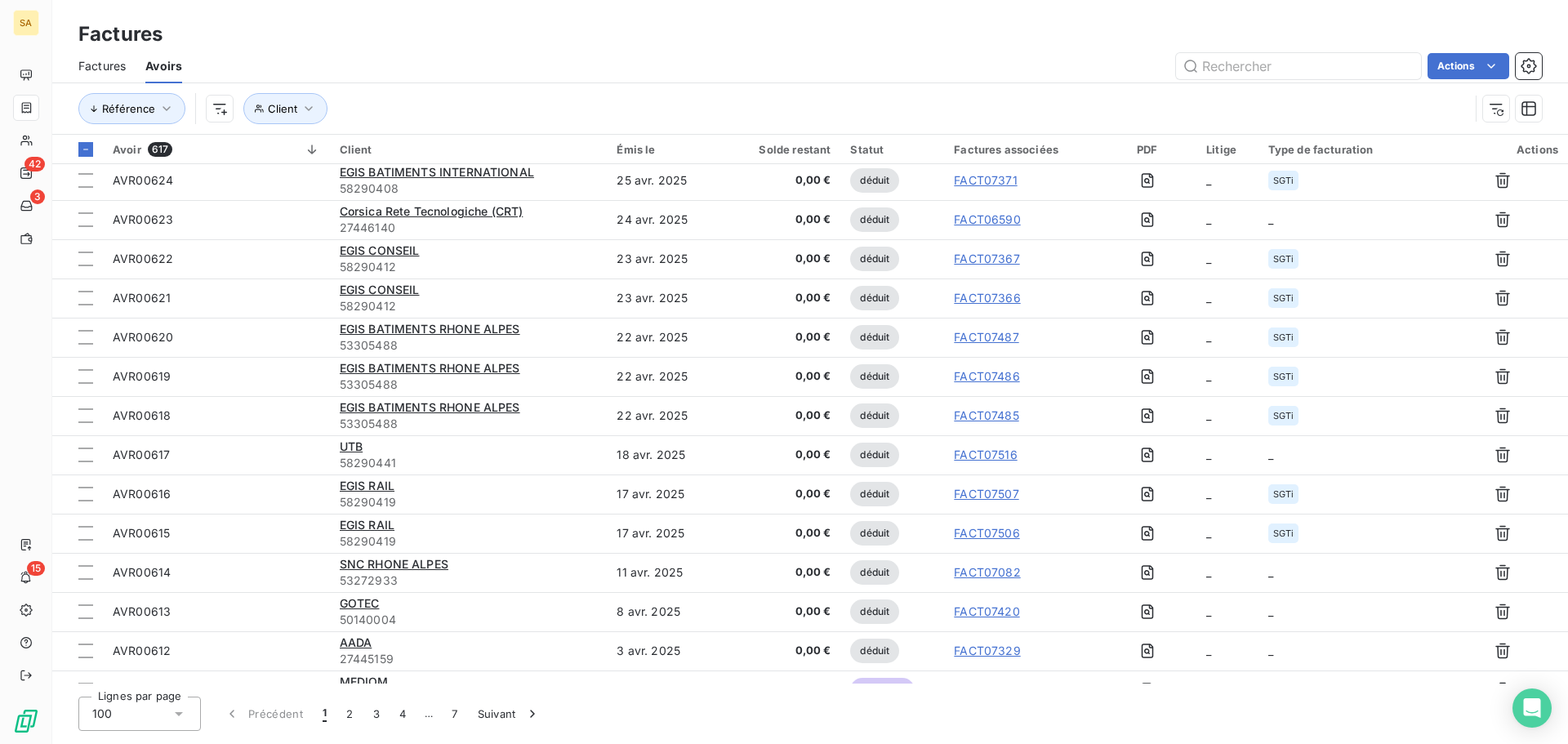
click at [576, 60] on div "Actions" at bounding box center [872, 66] width 1340 height 26
click at [295, 98] on button "Client" at bounding box center [285, 108] width 84 height 31
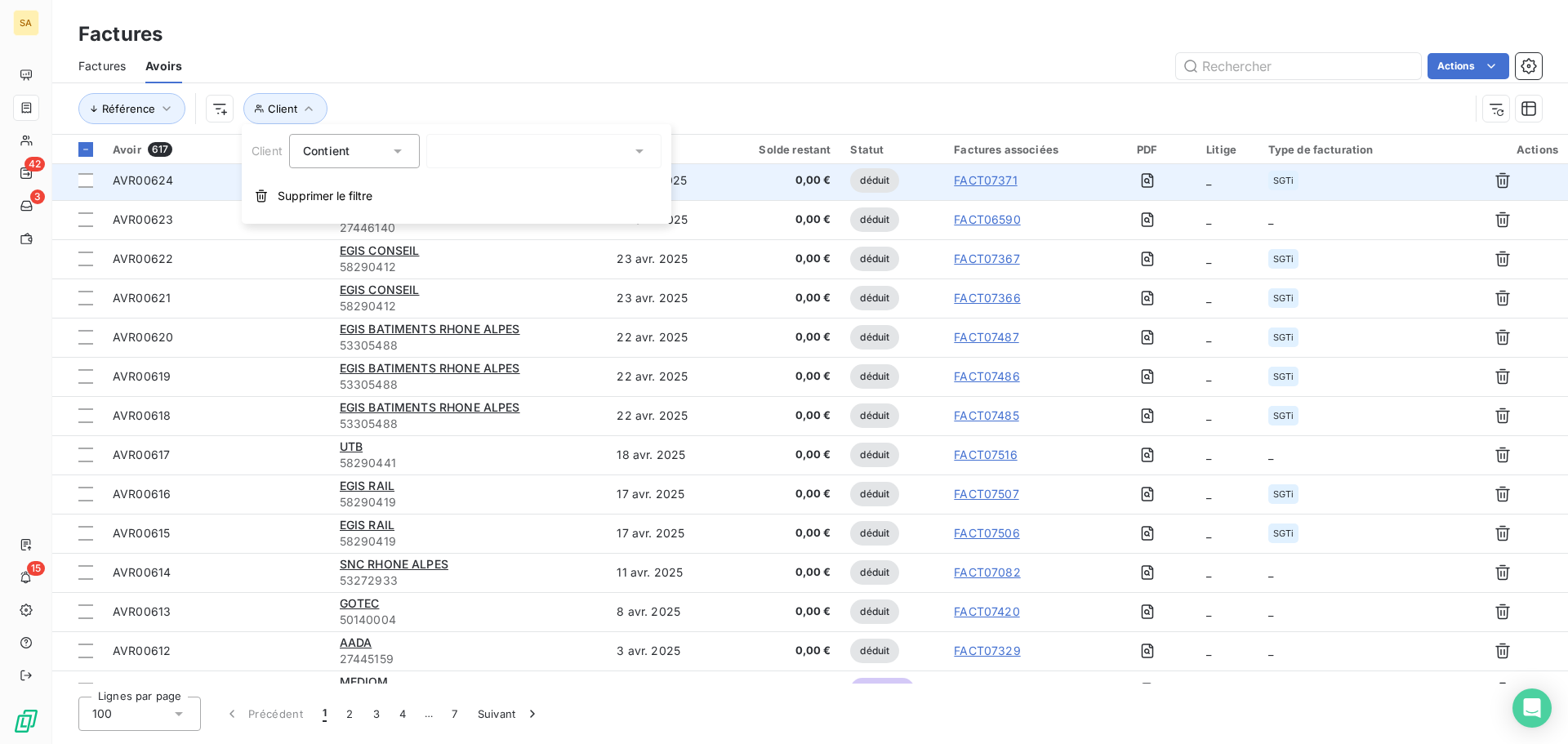
click at [285, 192] on span "Supprimer le filtre" at bounding box center [324, 196] width 95 height 16
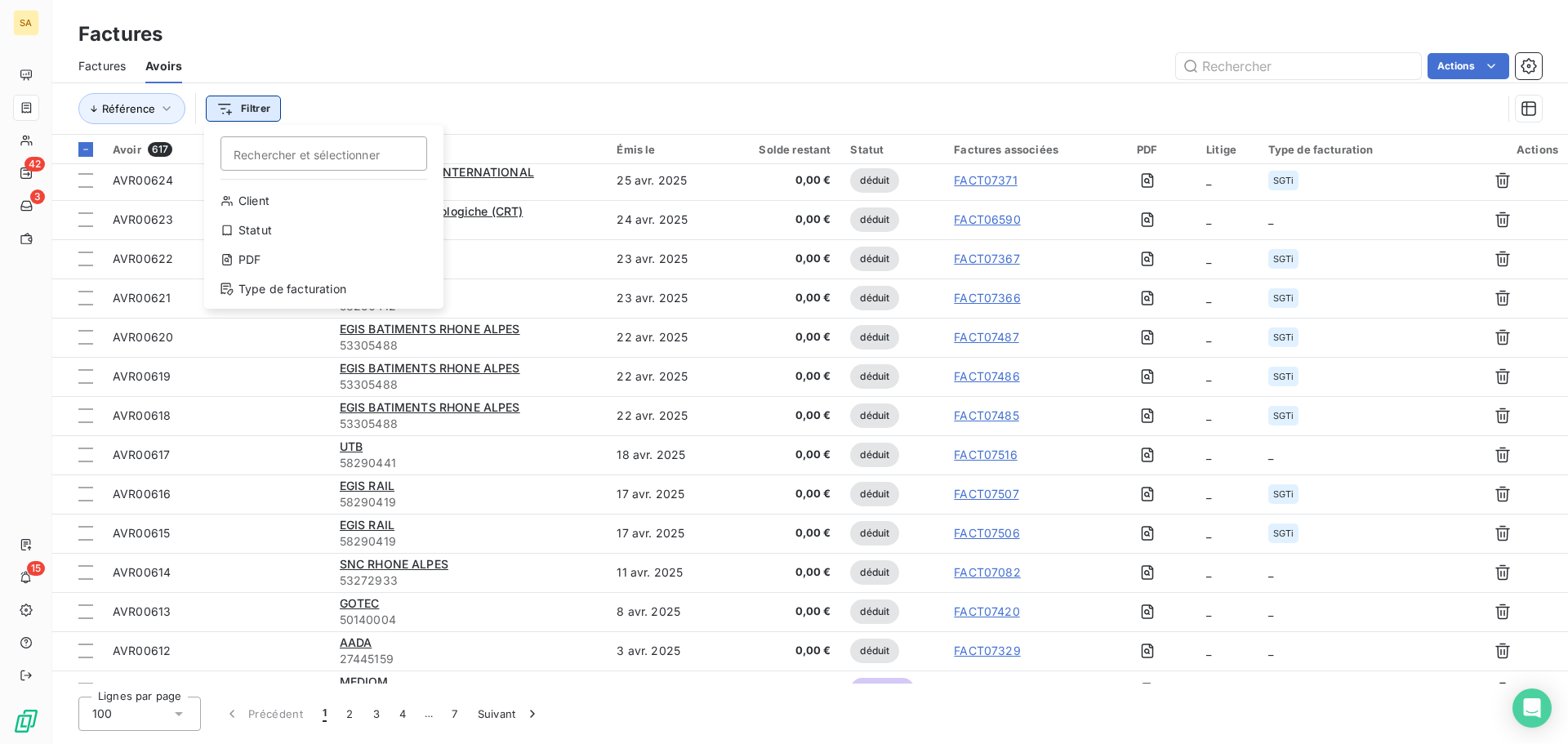
click at [262, 106] on html "SA 42 3 15 Factures Factures Avoirs Actions Référence Filtrer Rechercher et sél…" at bounding box center [784, 372] width 1568 height 744
click at [275, 289] on div "Type de facturation" at bounding box center [323, 289] width 226 height 26
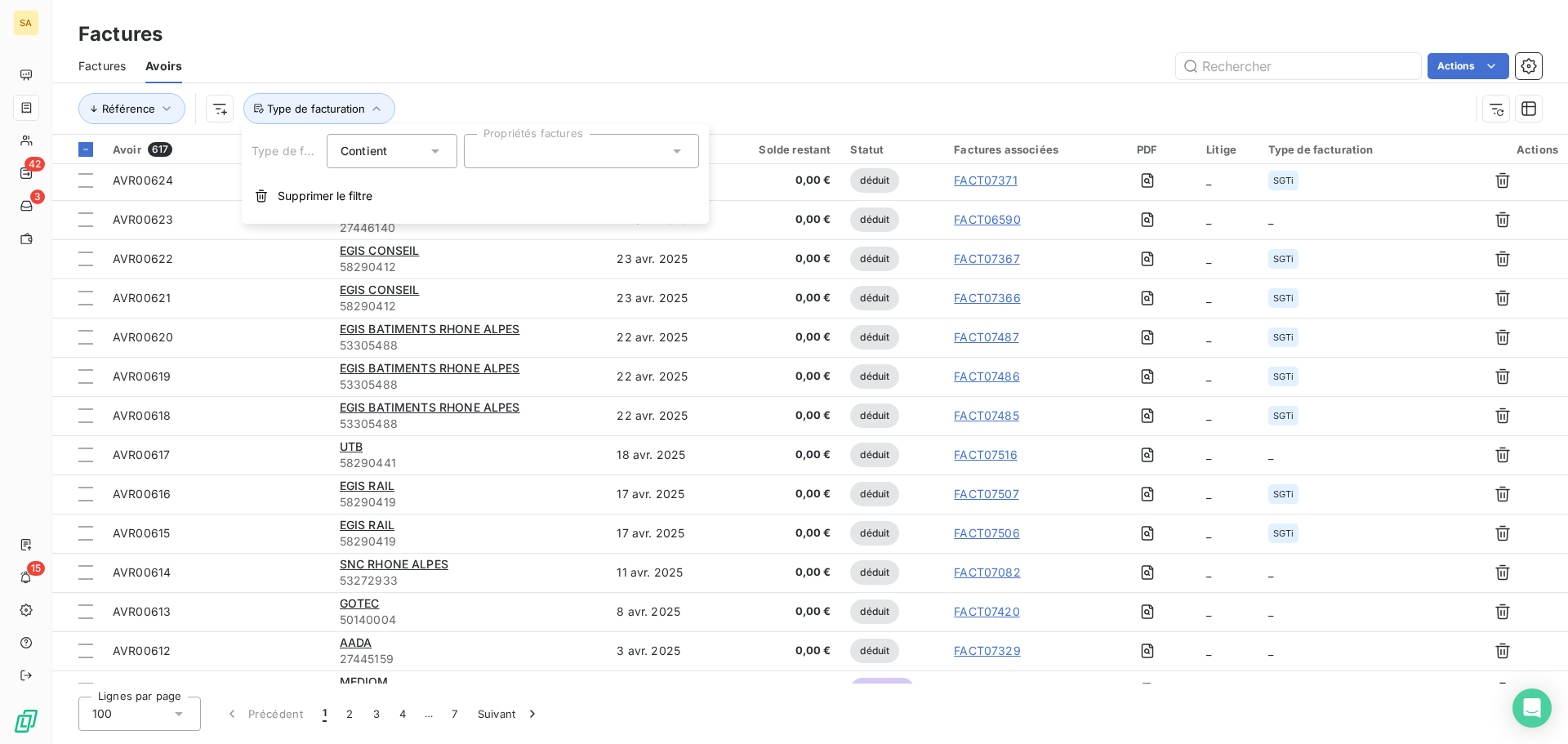
click at [494, 158] on div at bounding box center [582, 151] width 235 height 34
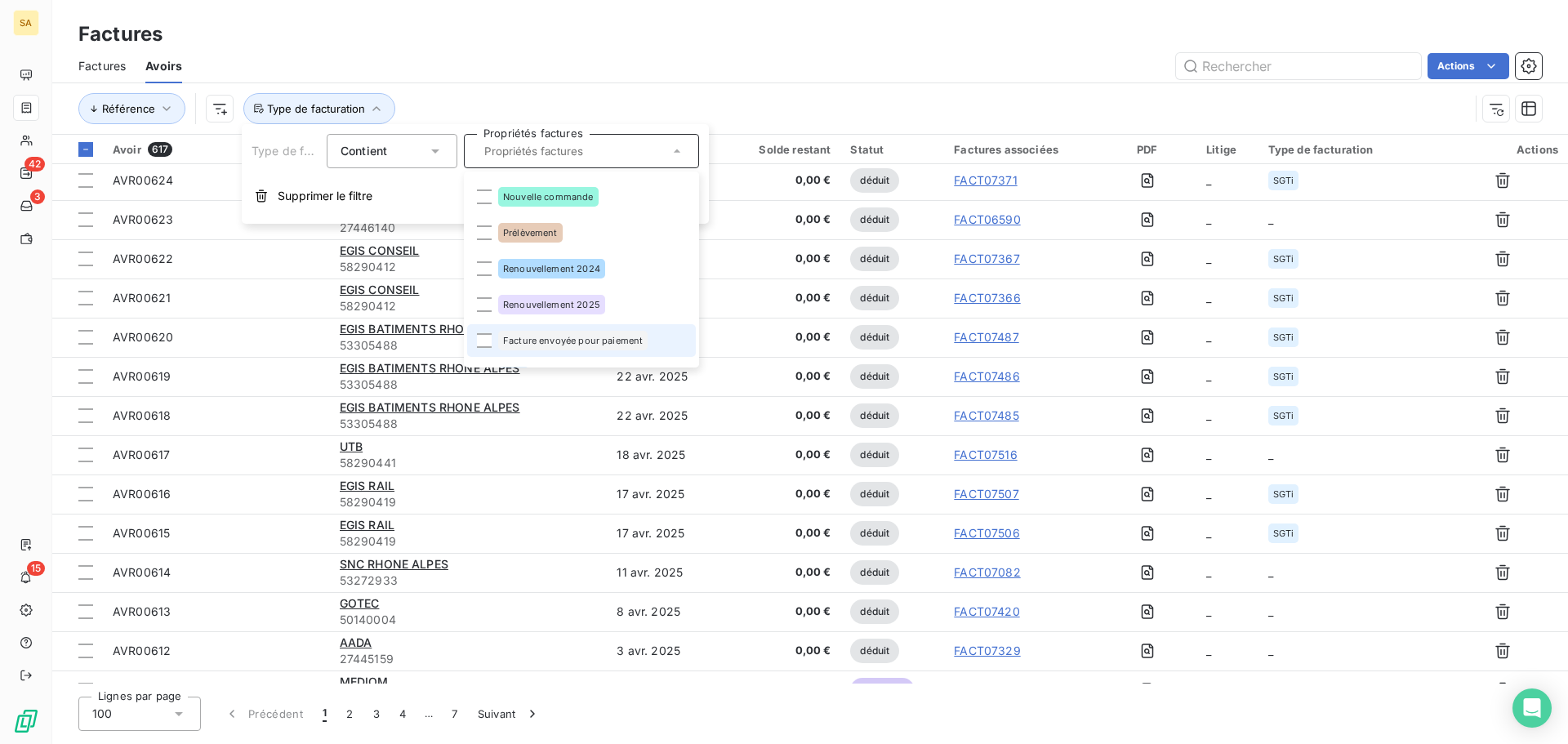
scroll to position [95, 0]
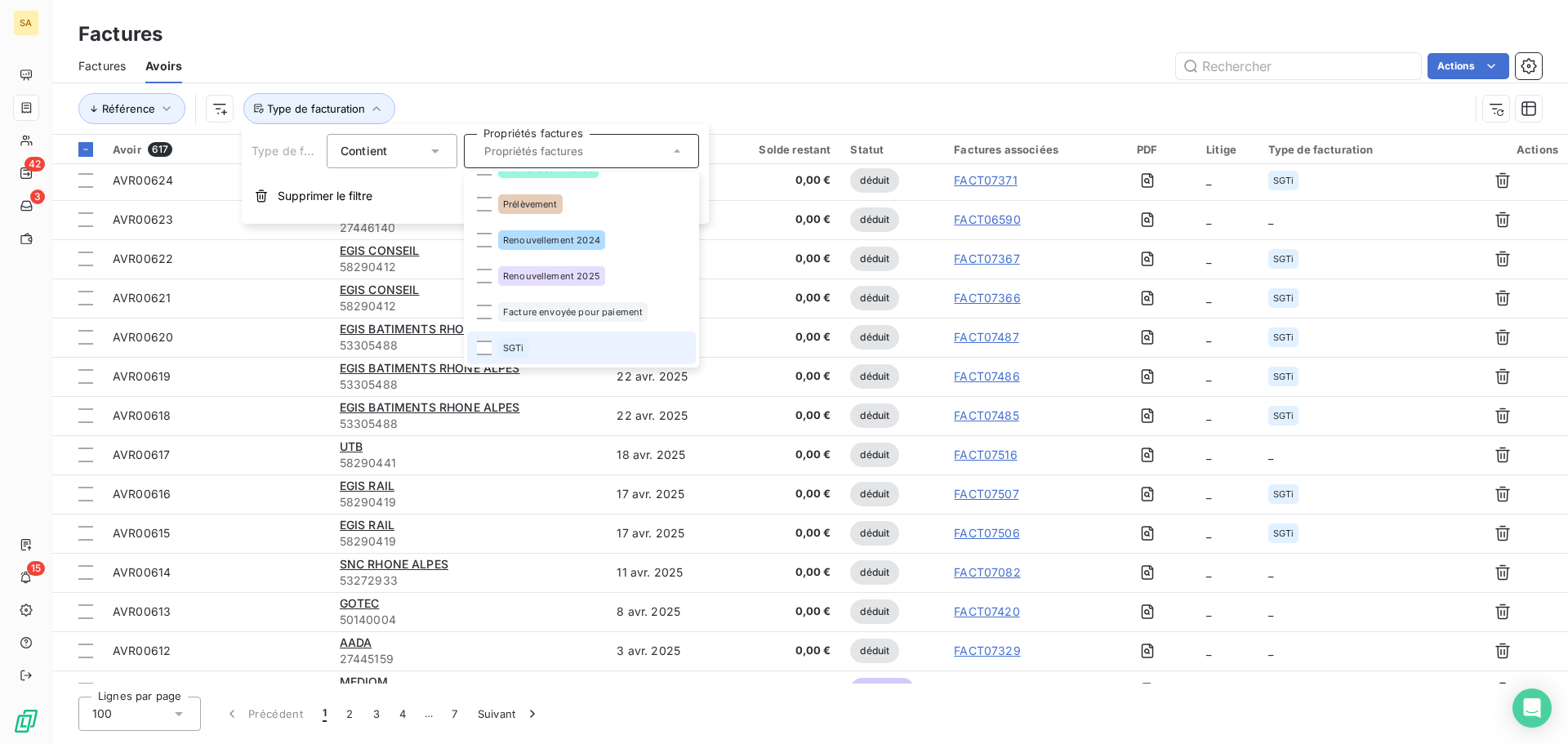
click at [512, 339] on div "SGTi" at bounding box center [514, 348] width 31 height 20
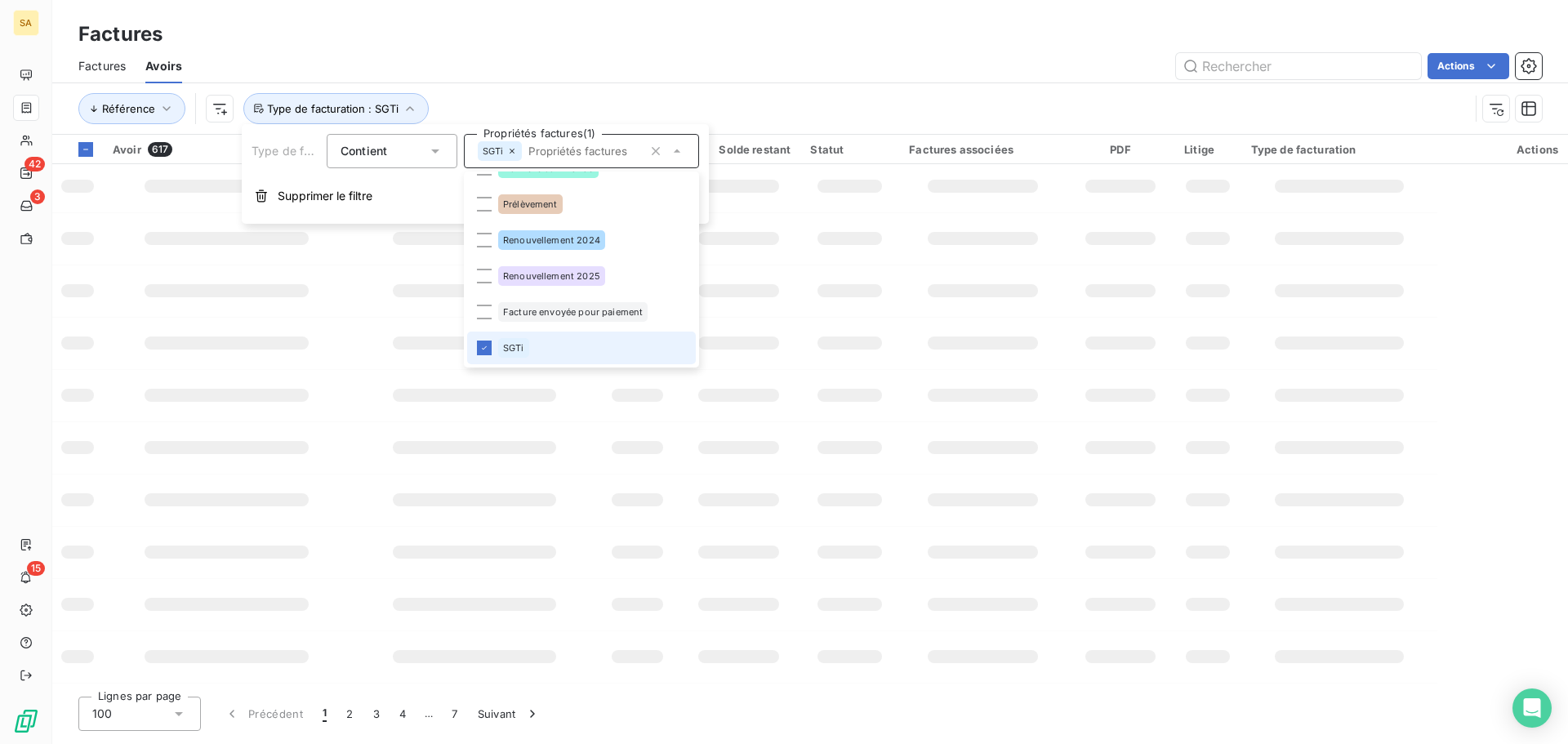
scroll to position [108, 0]
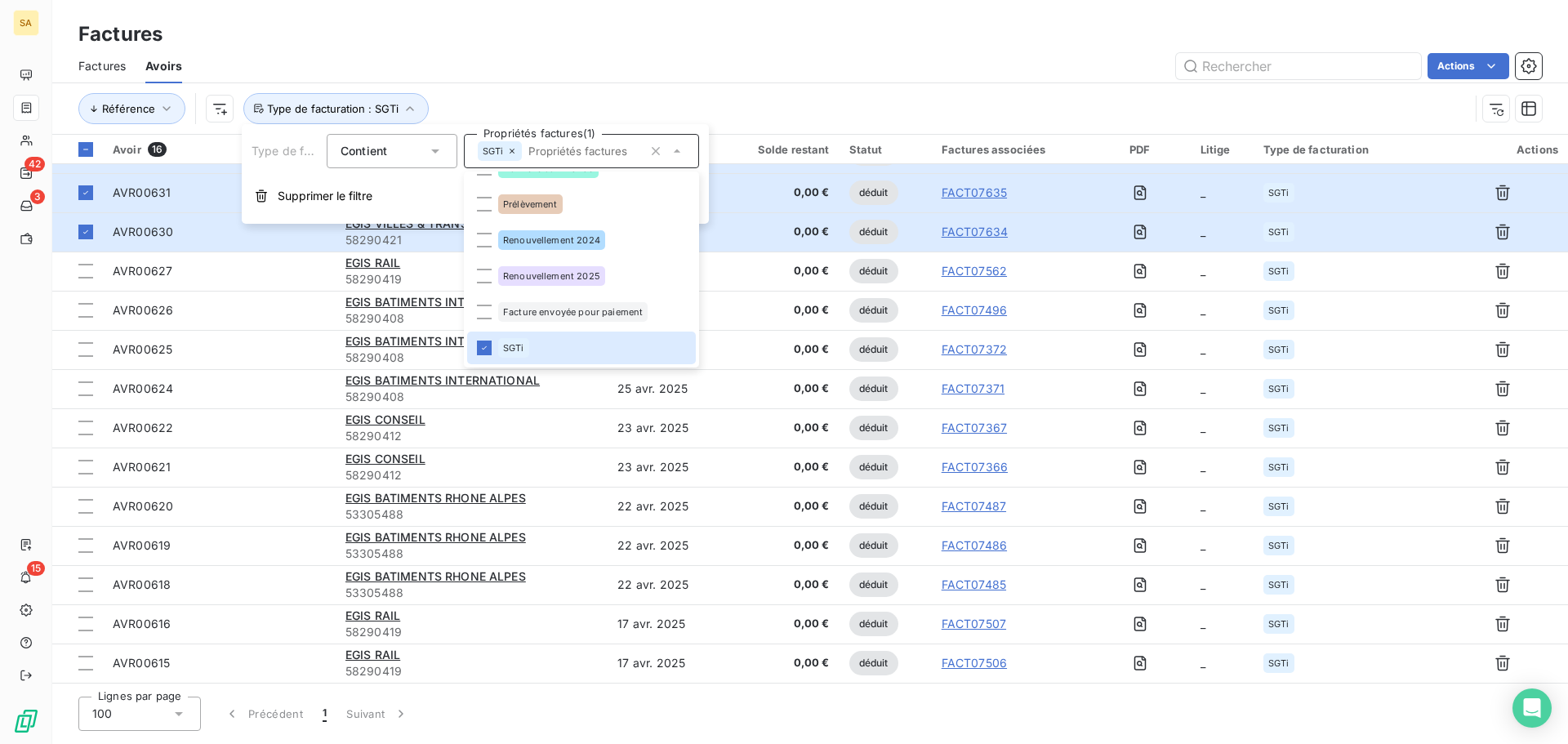
click at [1036, 61] on div "Actions" at bounding box center [872, 66] width 1340 height 26
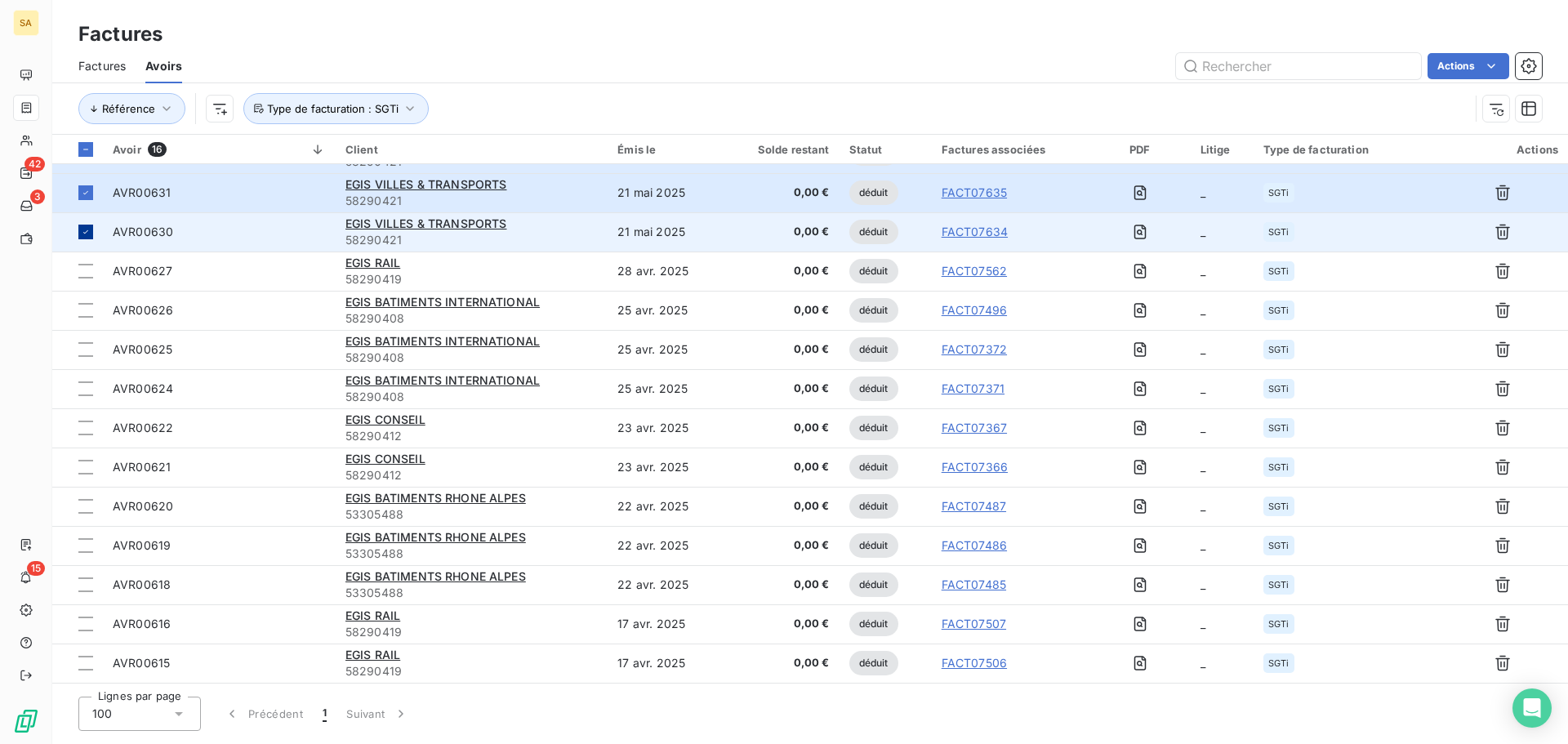
click at [81, 233] on icon at bounding box center [86, 231] width 10 height 10
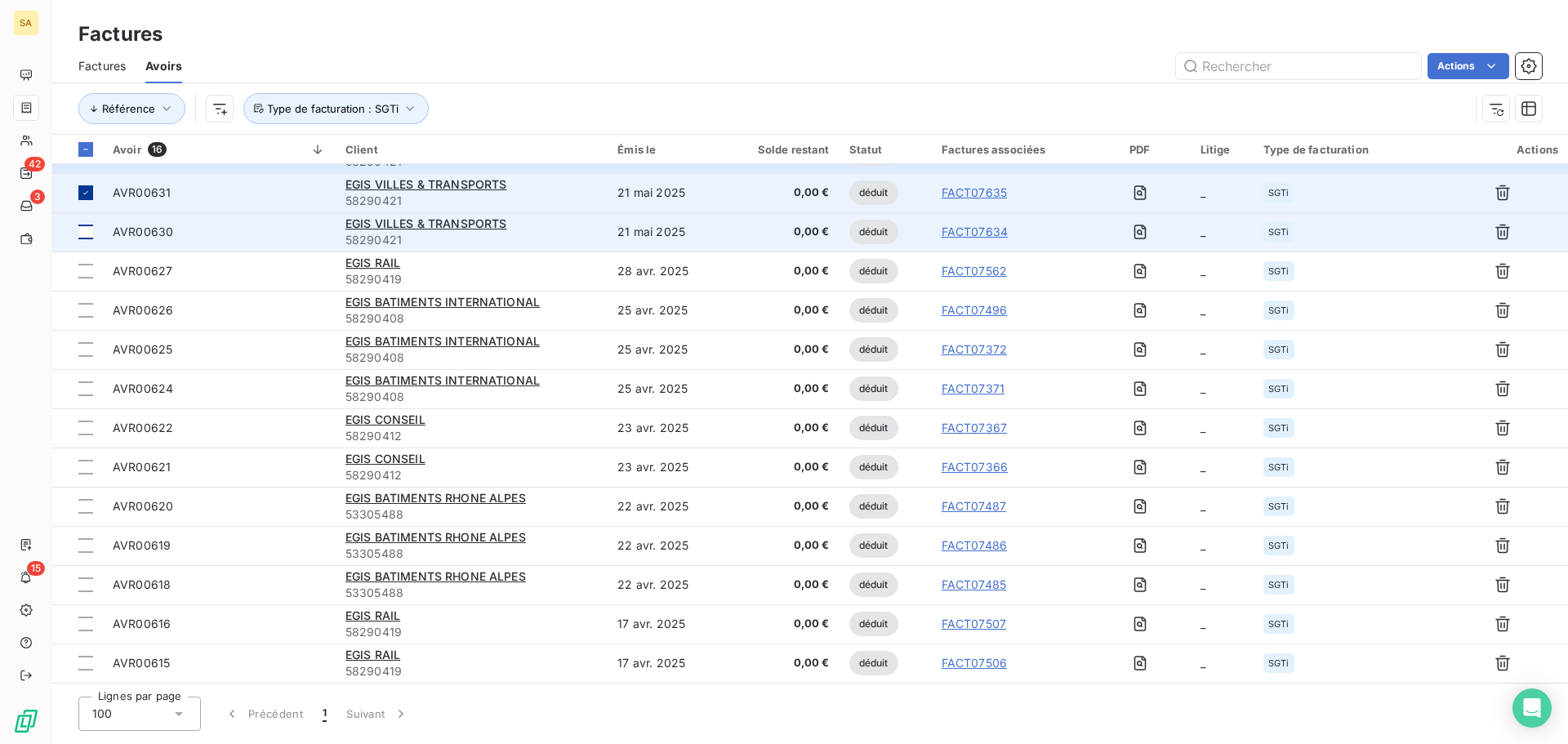
click at [85, 187] on div at bounding box center [86, 192] width 14 height 14
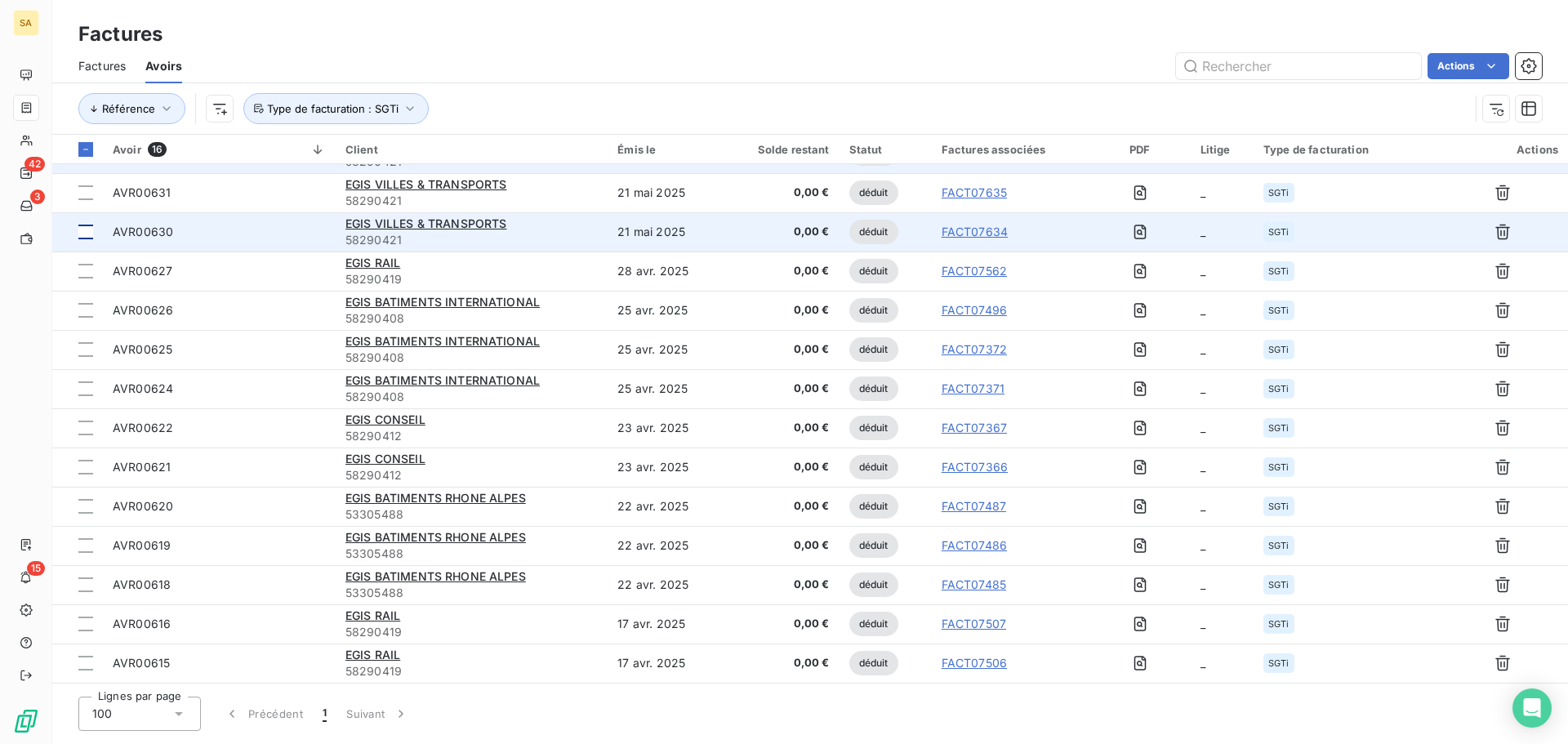
scroll to position [0, 0]
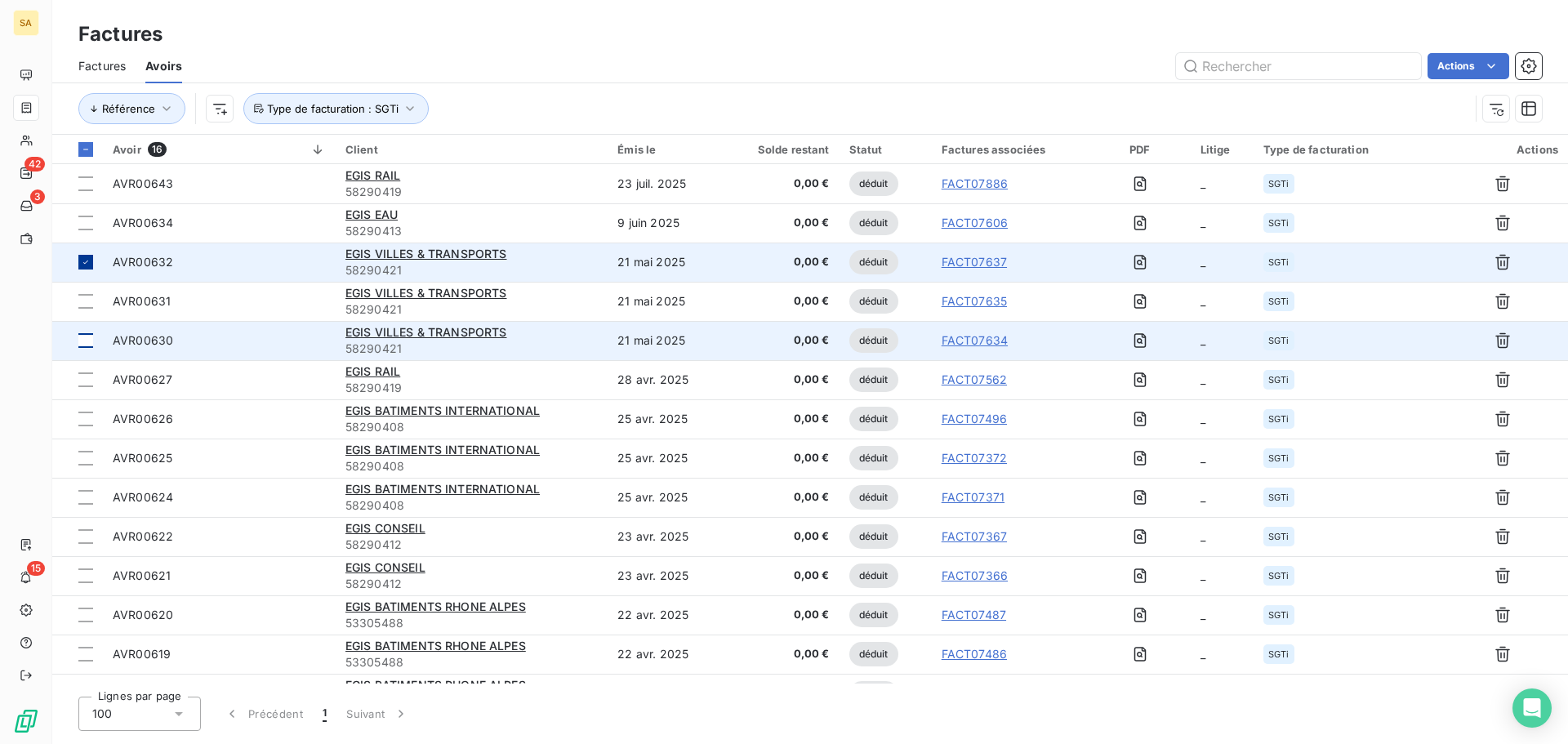
click at [86, 258] on icon at bounding box center [86, 262] width 10 height 10
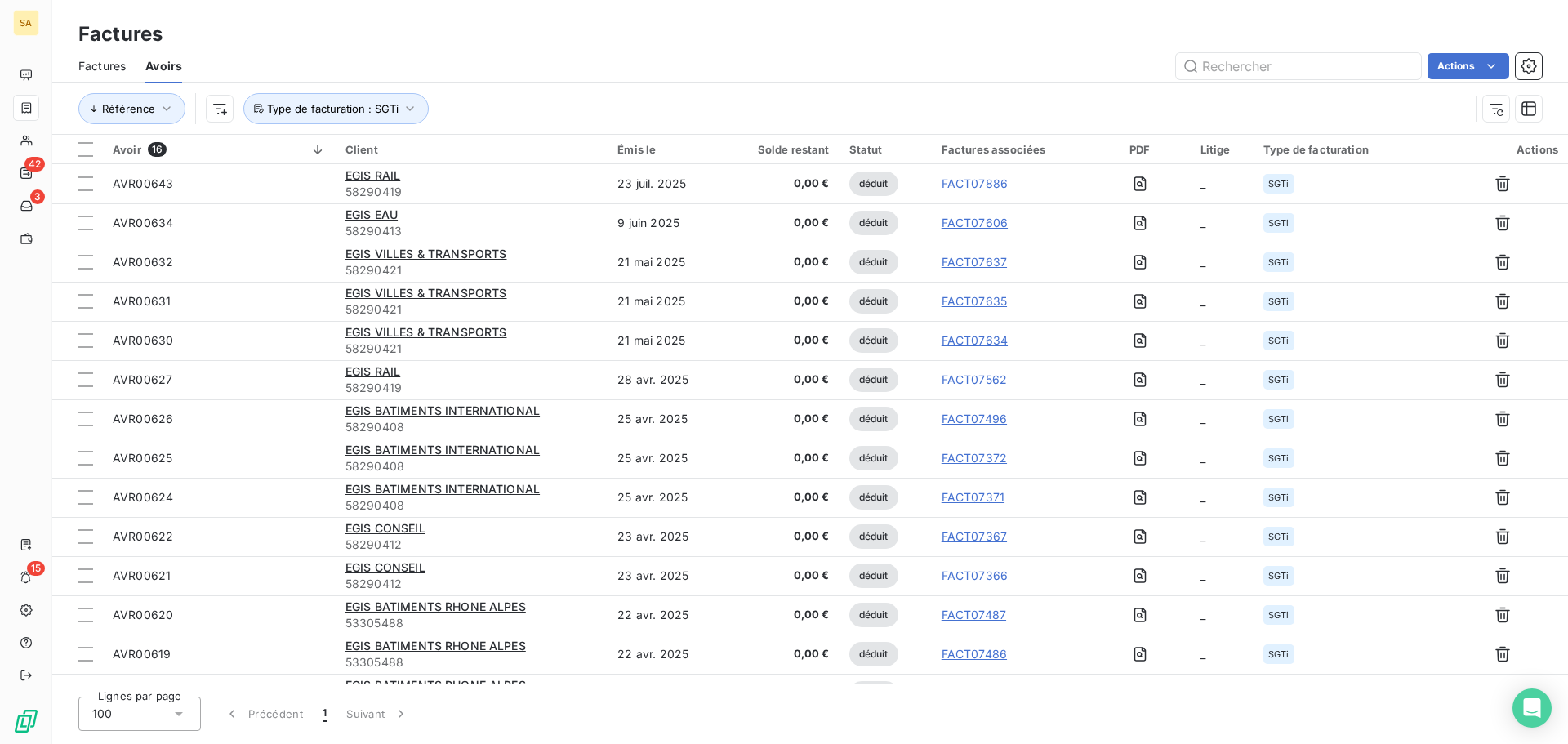
click at [119, 70] on span "Factures" at bounding box center [102, 66] width 47 height 16
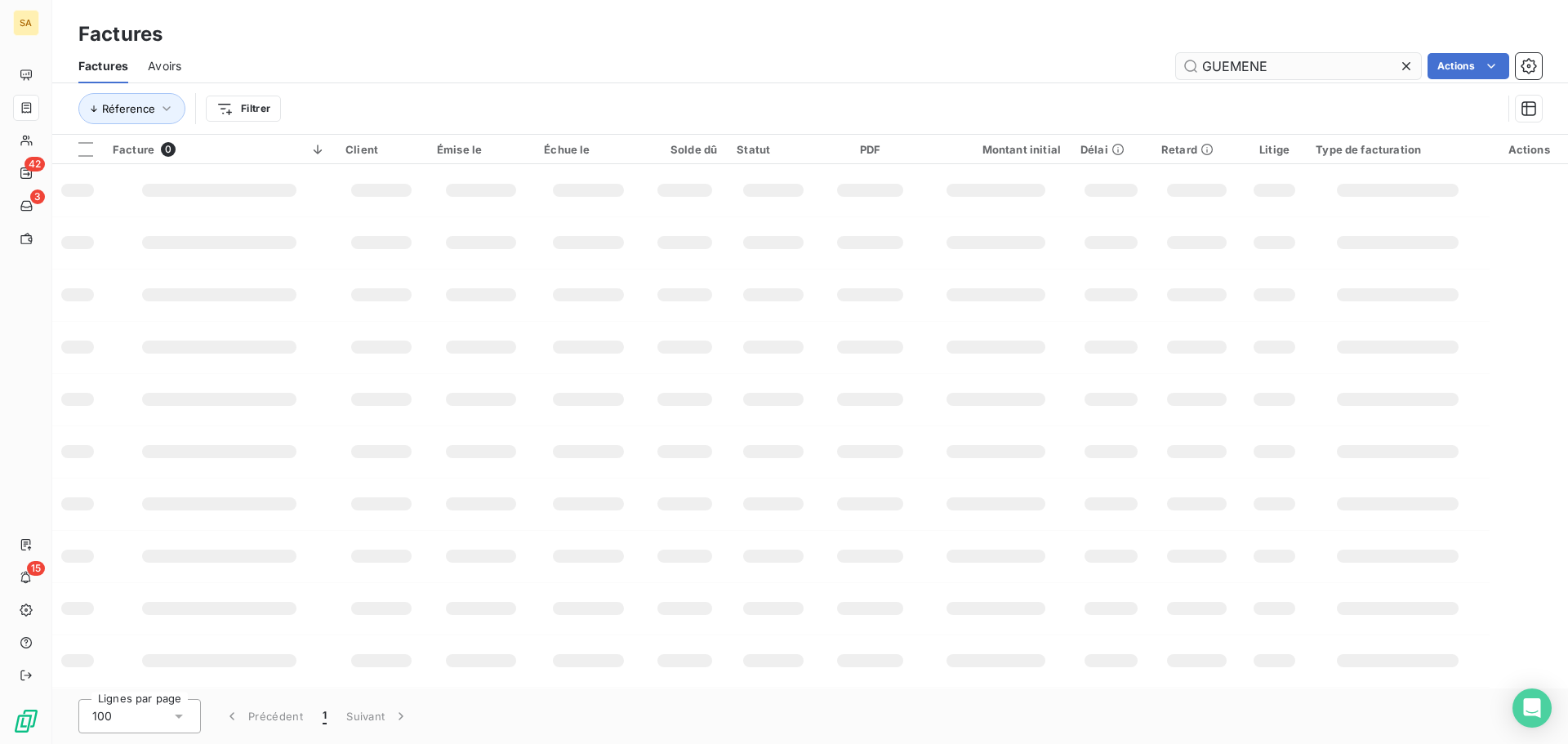
drag, startPoint x: 1287, startPoint y: 68, endPoint x: 1192, endPoint y: 67, distance: 95.0
click at [1192, 67] on input "GUEMENE" at bounding box center [1298, 66] width 245 height 26
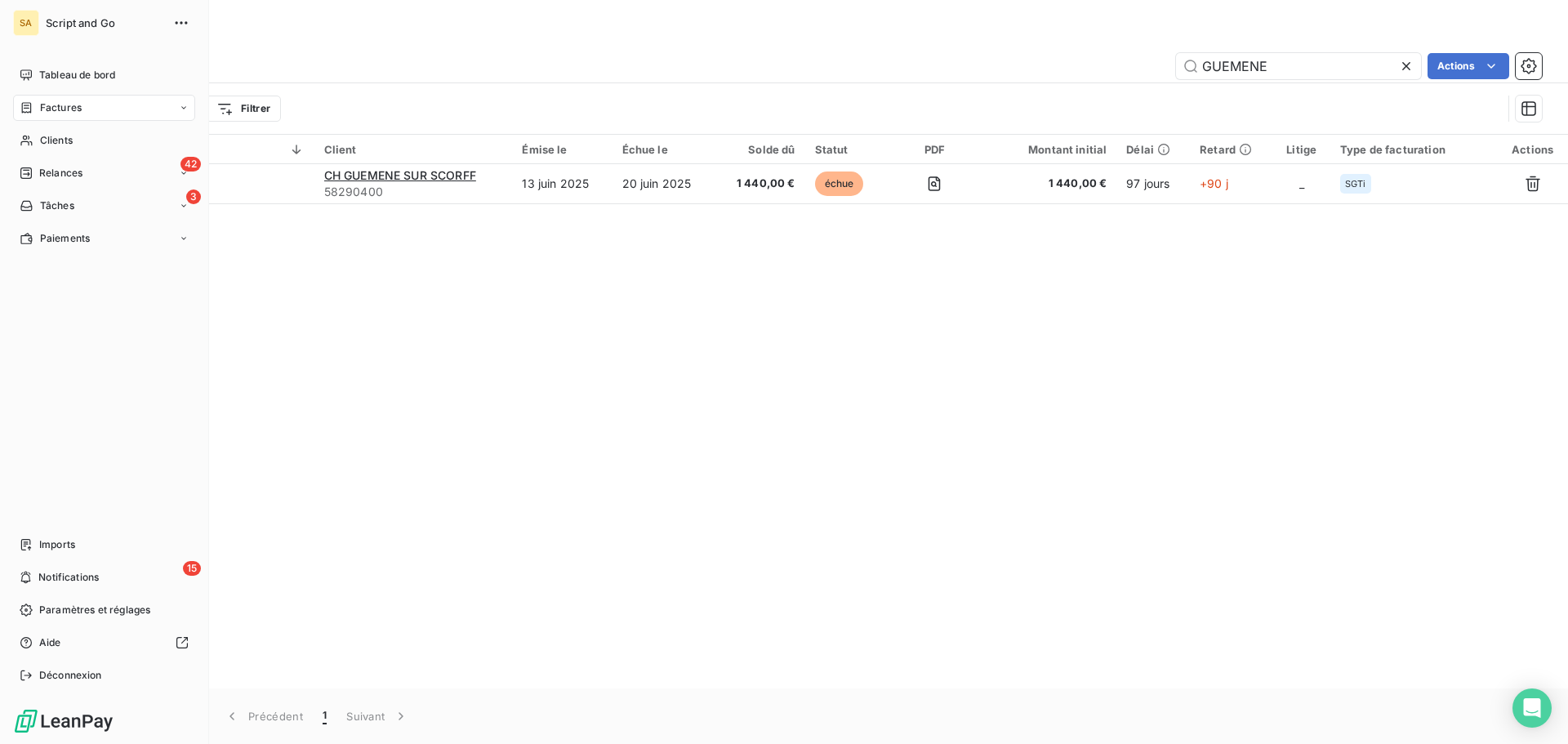
click at [59, 107] on span "Factures" at bounding box center [61, 107] width 42 height 14
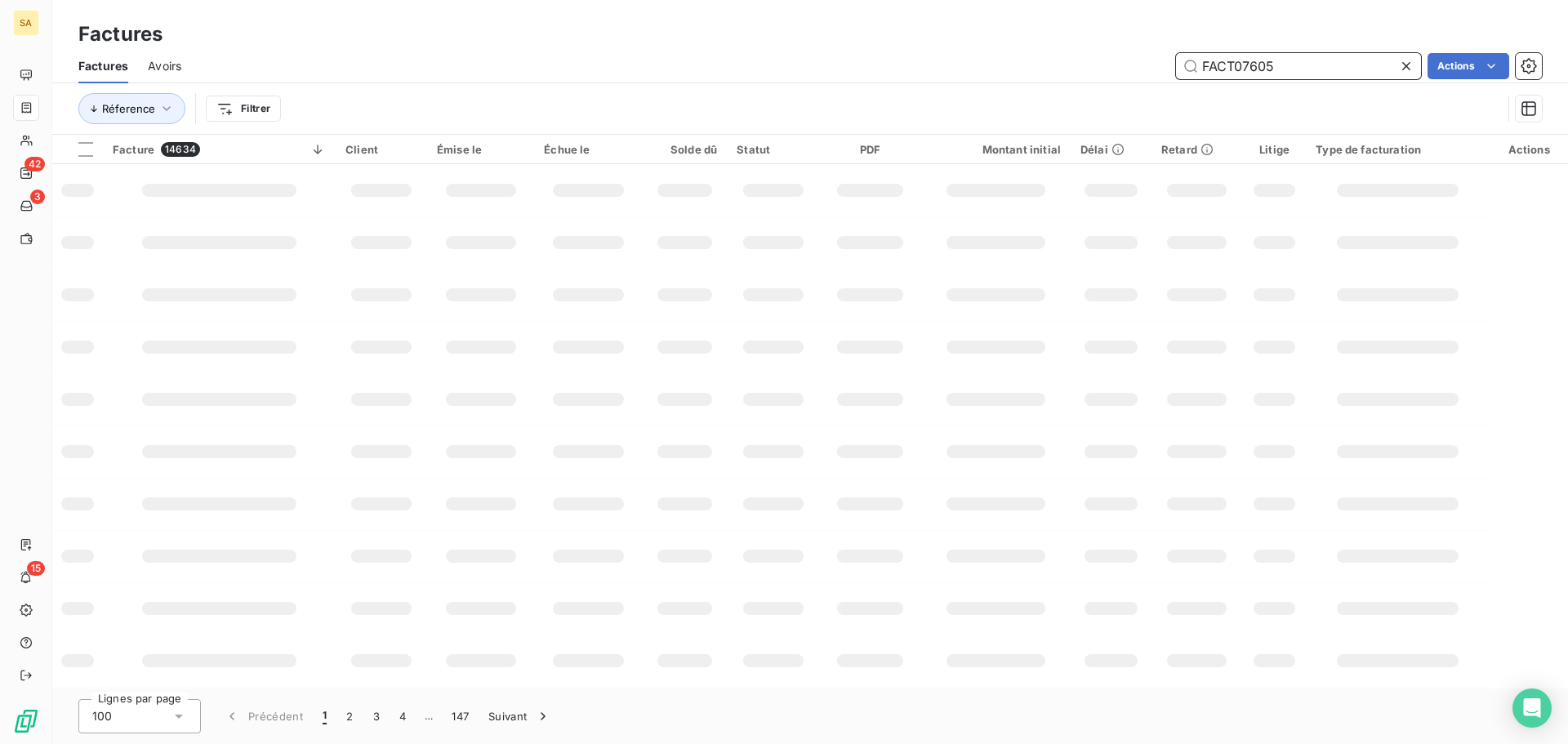
type input "FACT07605"
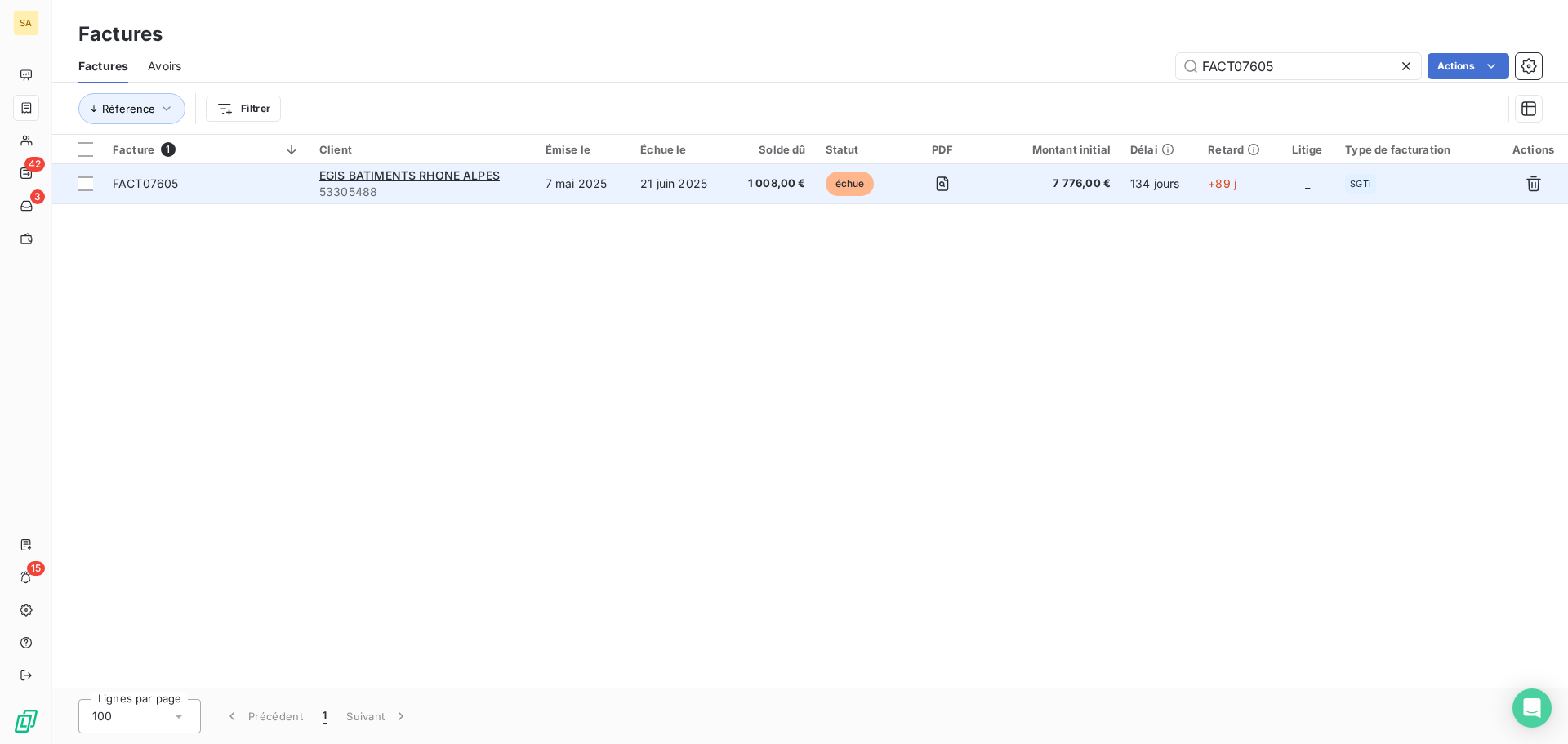
click at [278, 190] on span "FACT07605" at bounding box center [206, 183] width 187 height 16
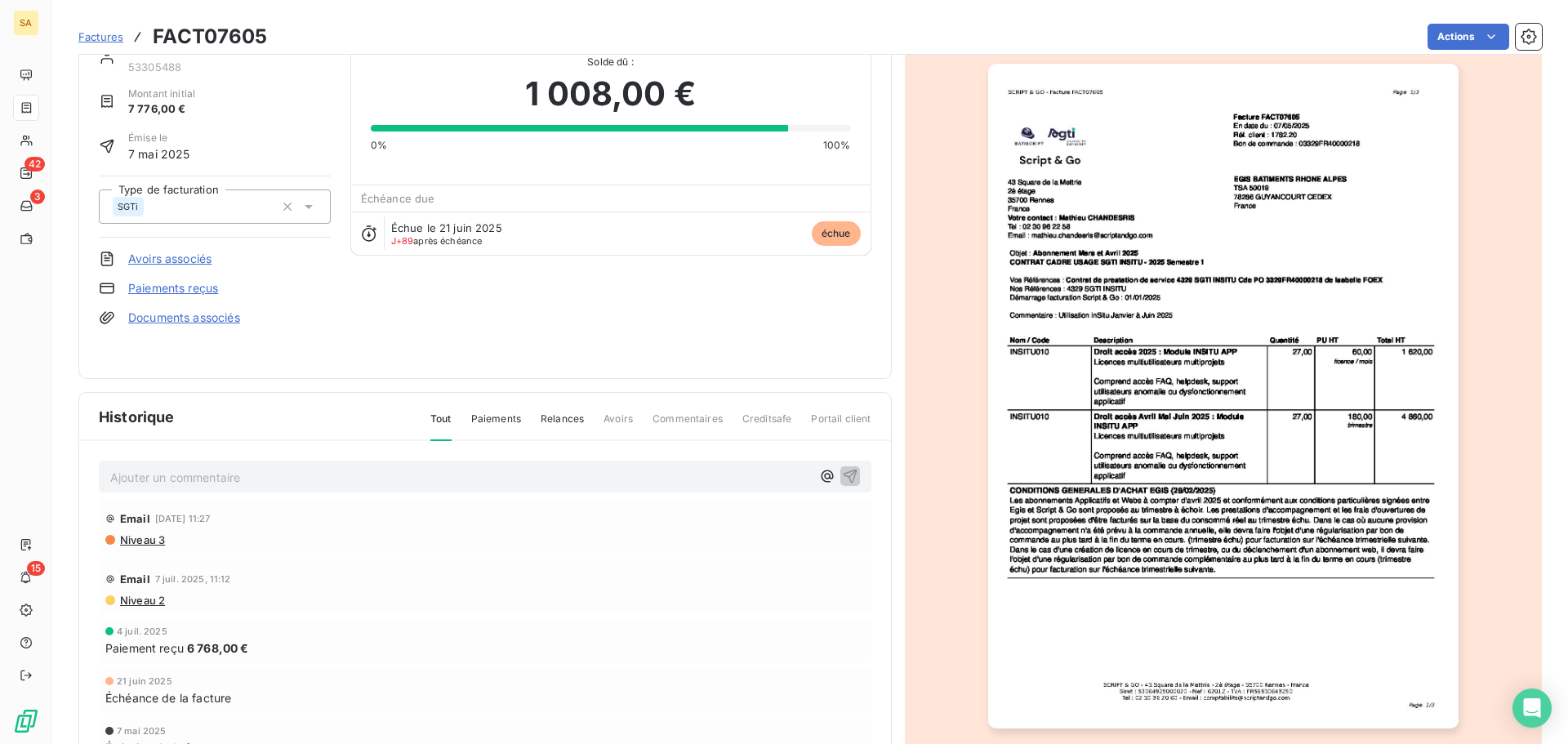
scroll to position [98, 0]
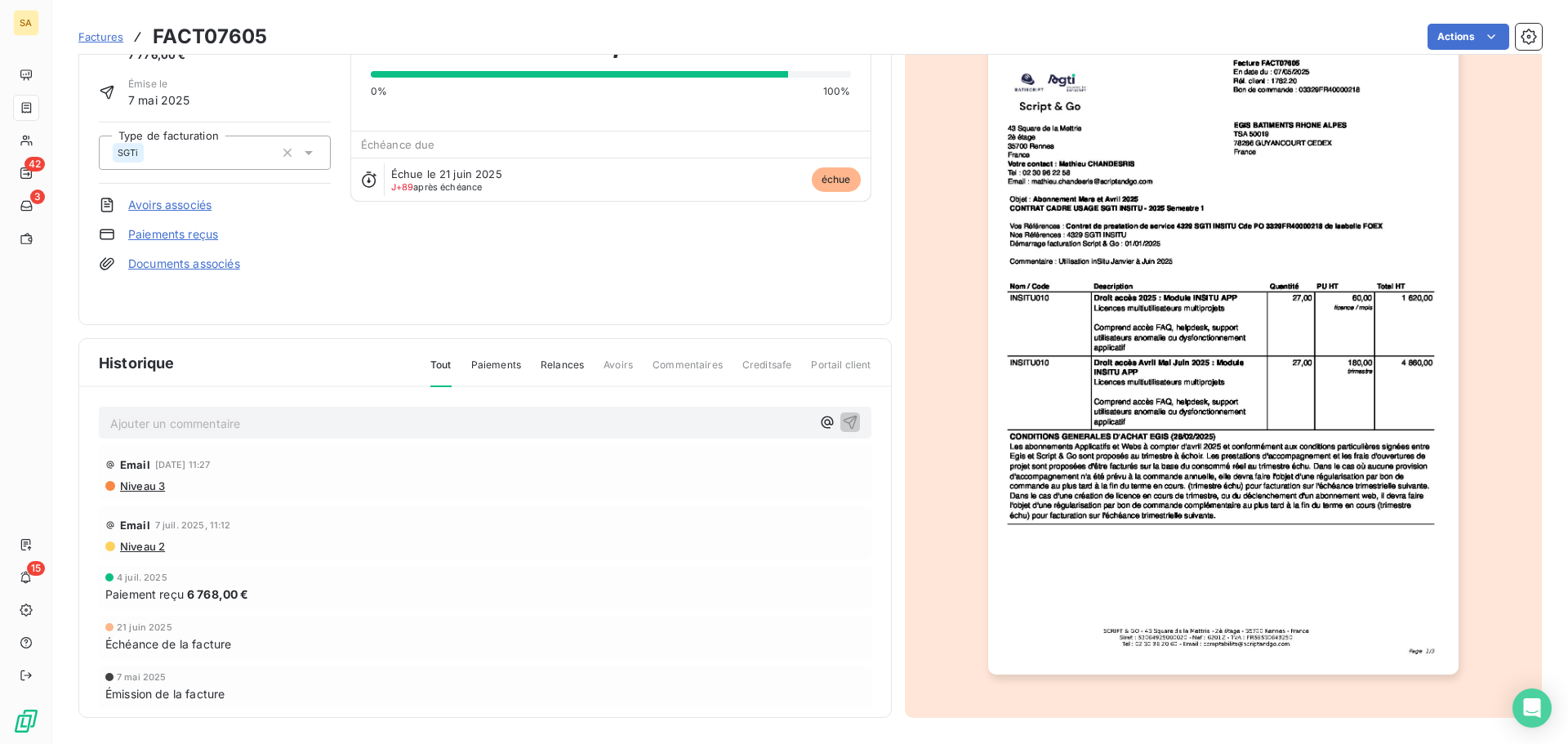
click at [149, 484] on span "Niveau 3" at bounding box center [142, 486] width 47 height 13
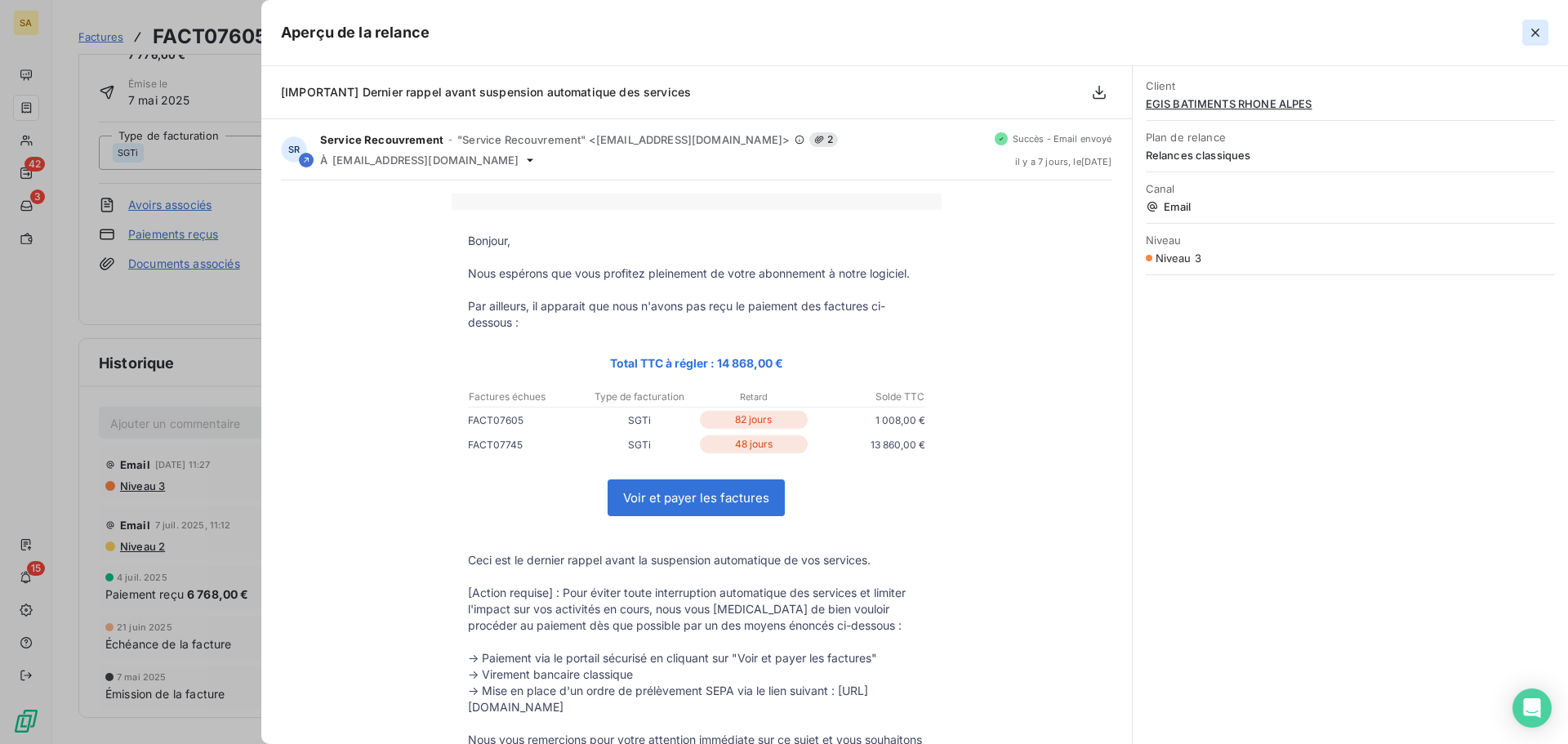
click at [1531, 25] on icon "button" at bounding box center [1535, 33] width 16 height 16
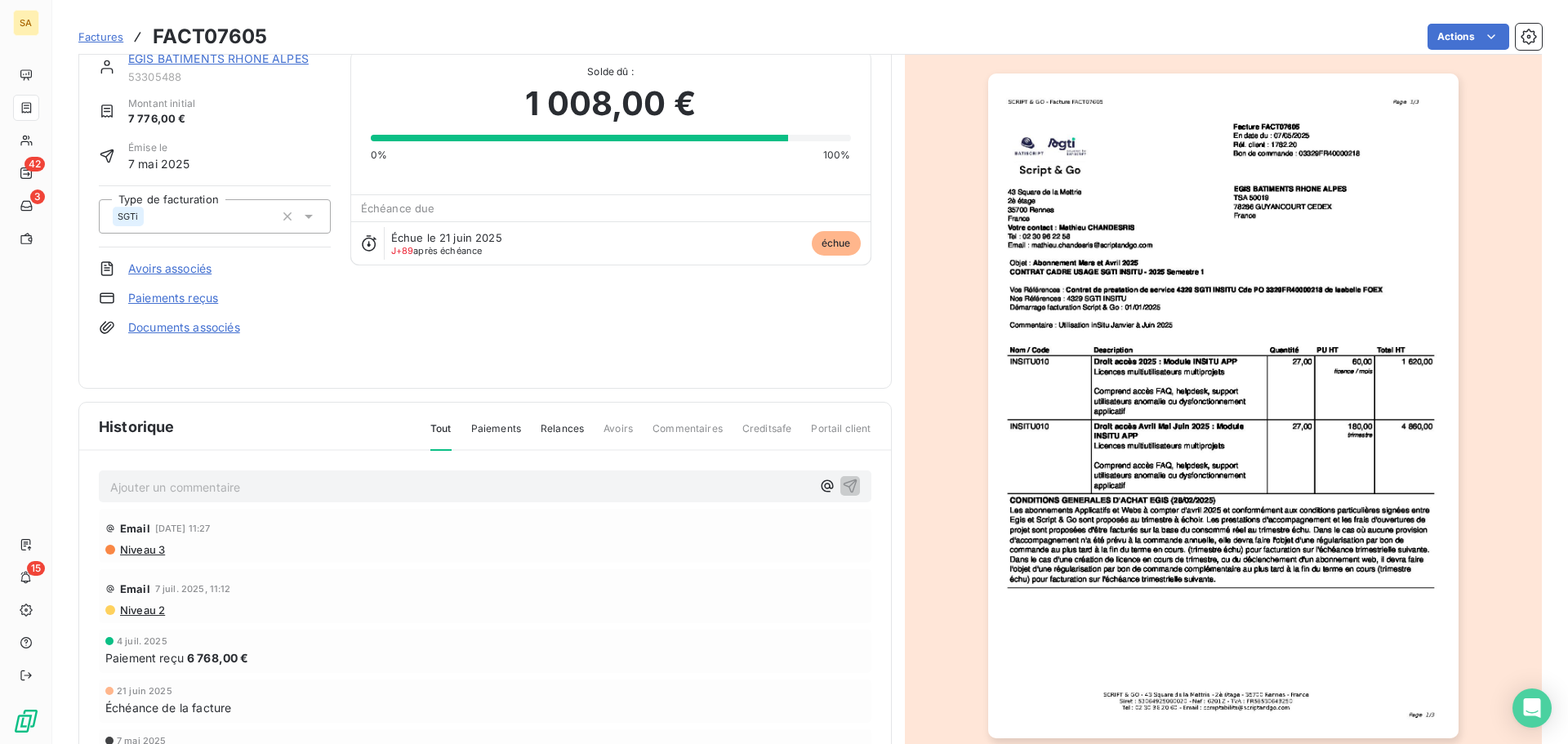
scroll to position [0, 0]
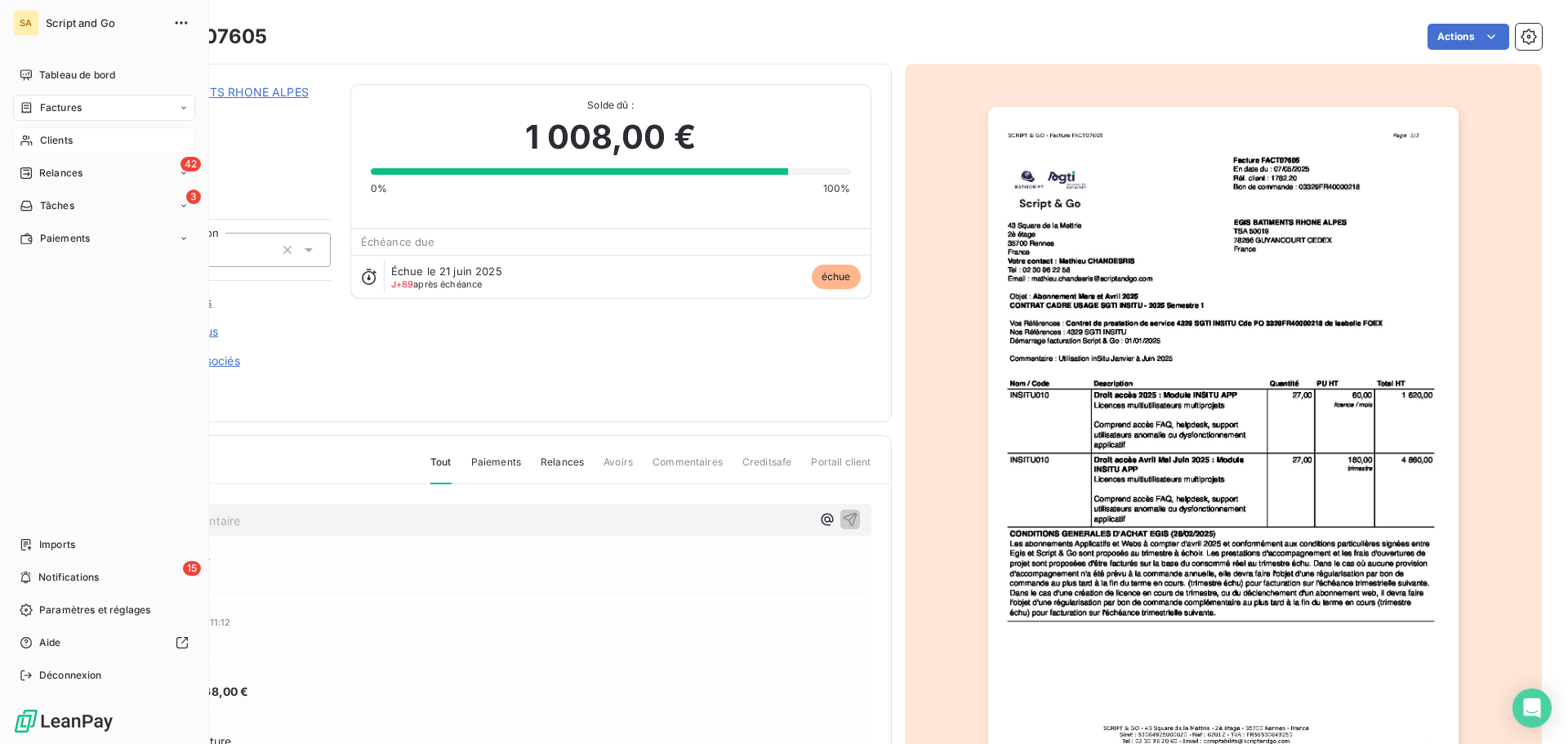
click at [52, 143] on span "Clients" at bounding box center [56, 140] width 33 height 14
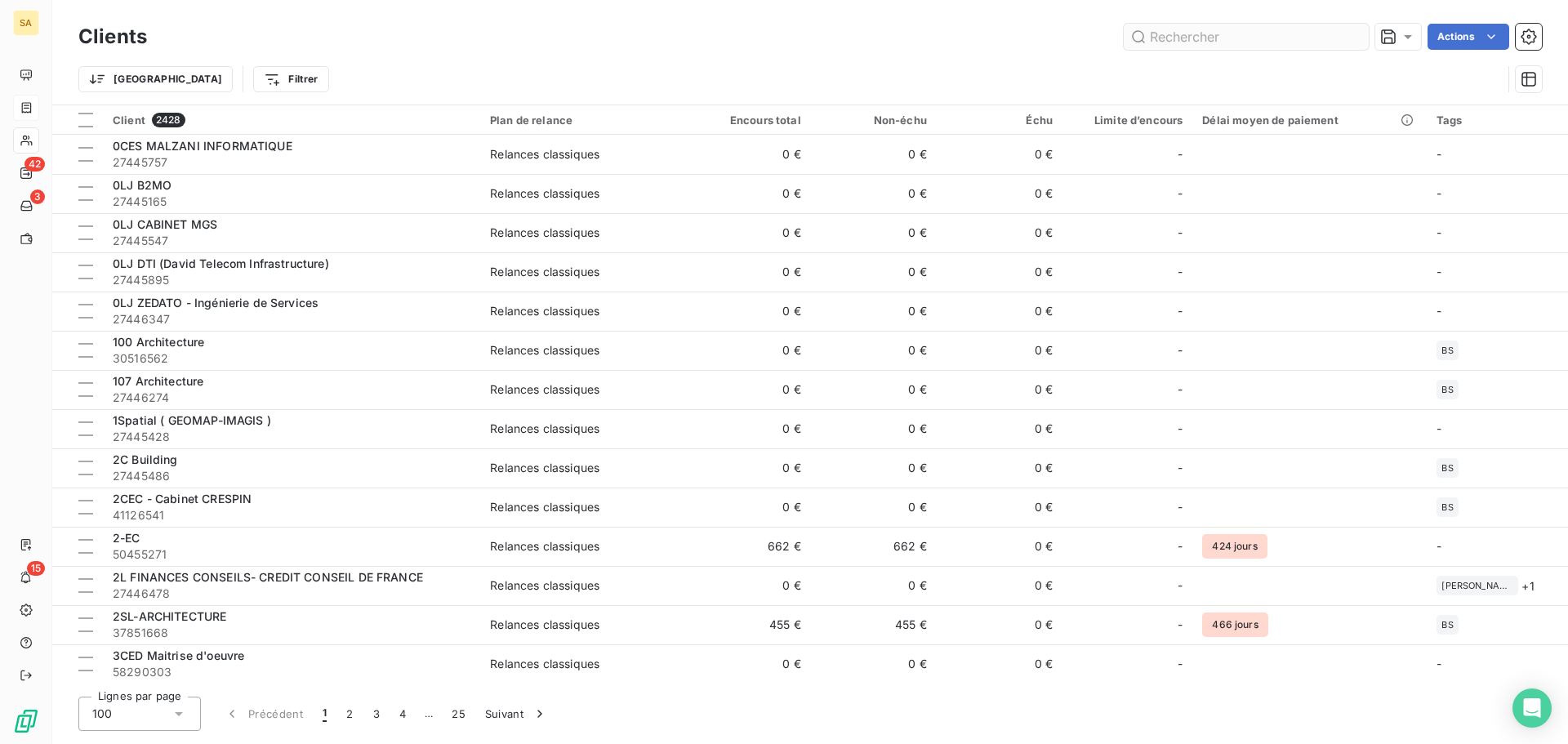
click at [1240, 38] on input "text" at bounding box center [1246, 36] width 245 height 26
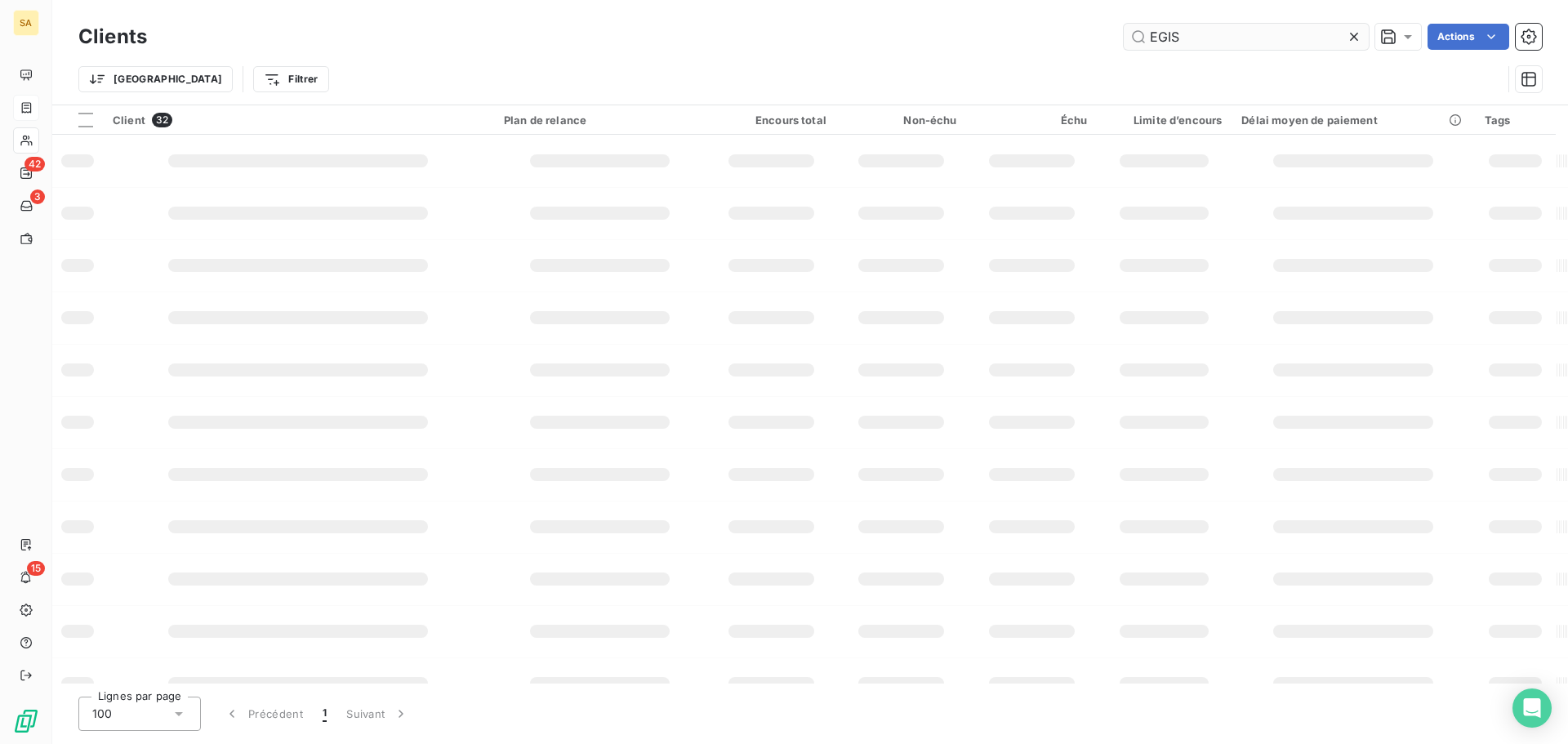
type input "EGIS"
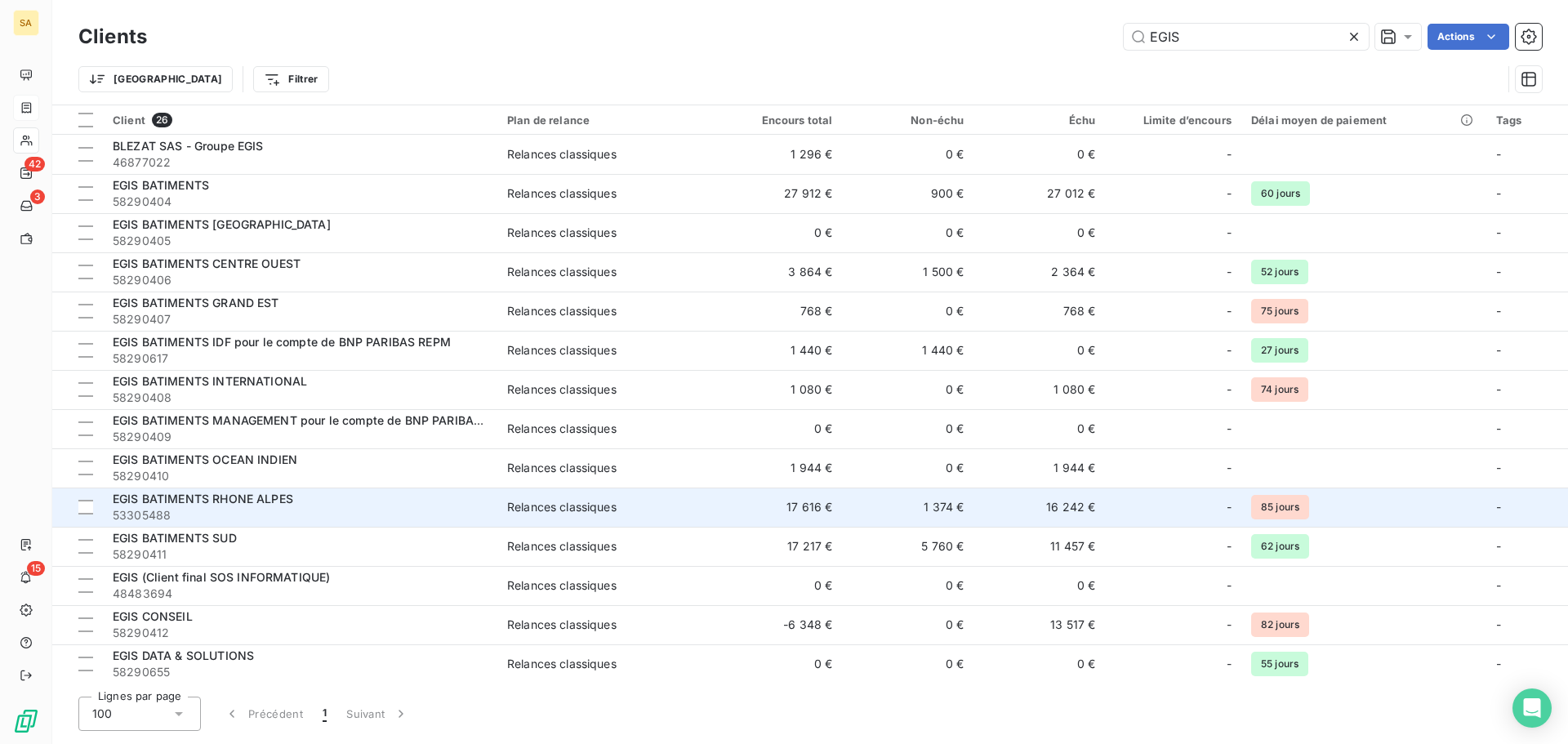
click at [273, 489] on td "EGIS BATIMENTS RHONE ALPES 53305488" at bounding box center [300, 507] width 395 height 39
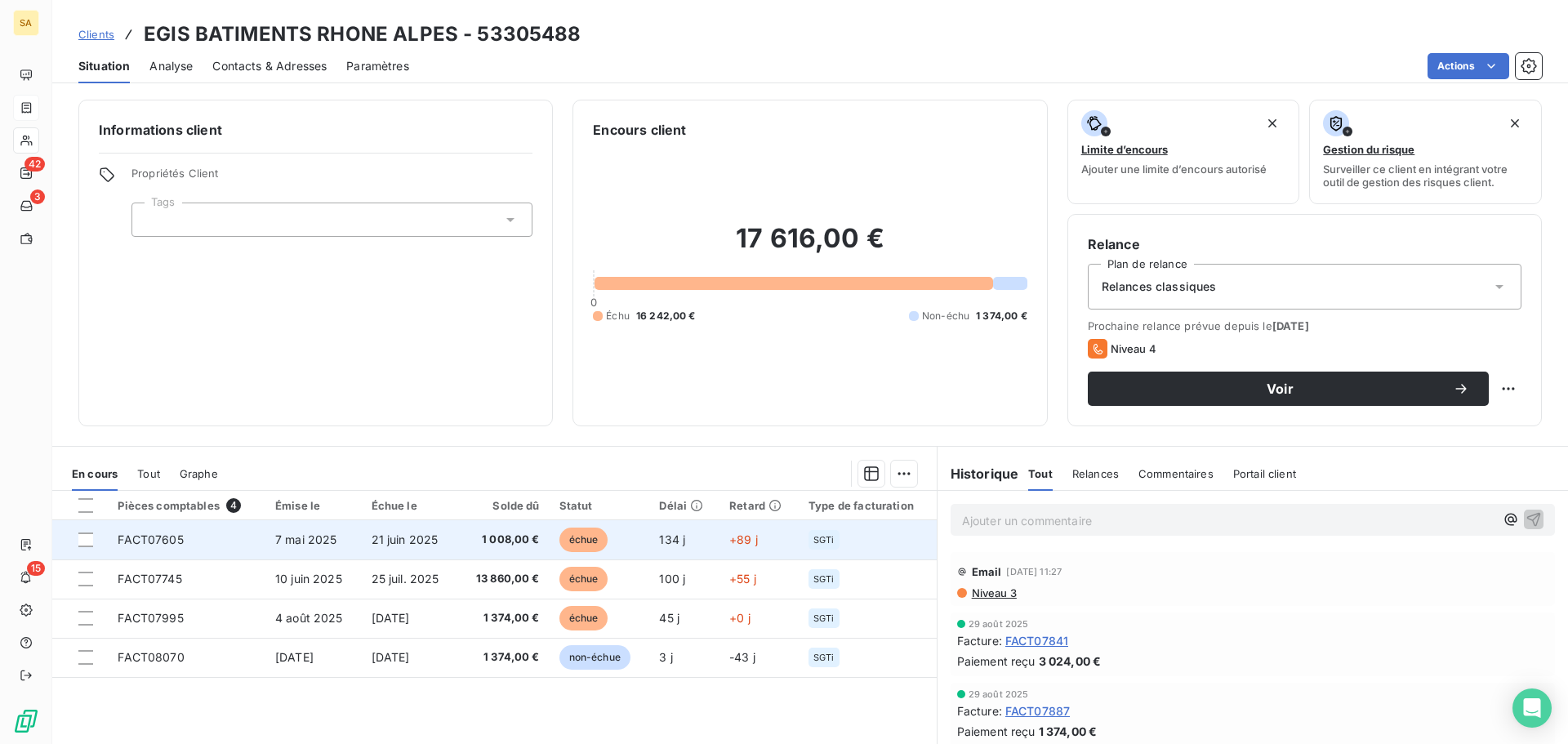
click at [218, 537] on td "FACT07605" at bounding box center [186, 539] width 158 height 39
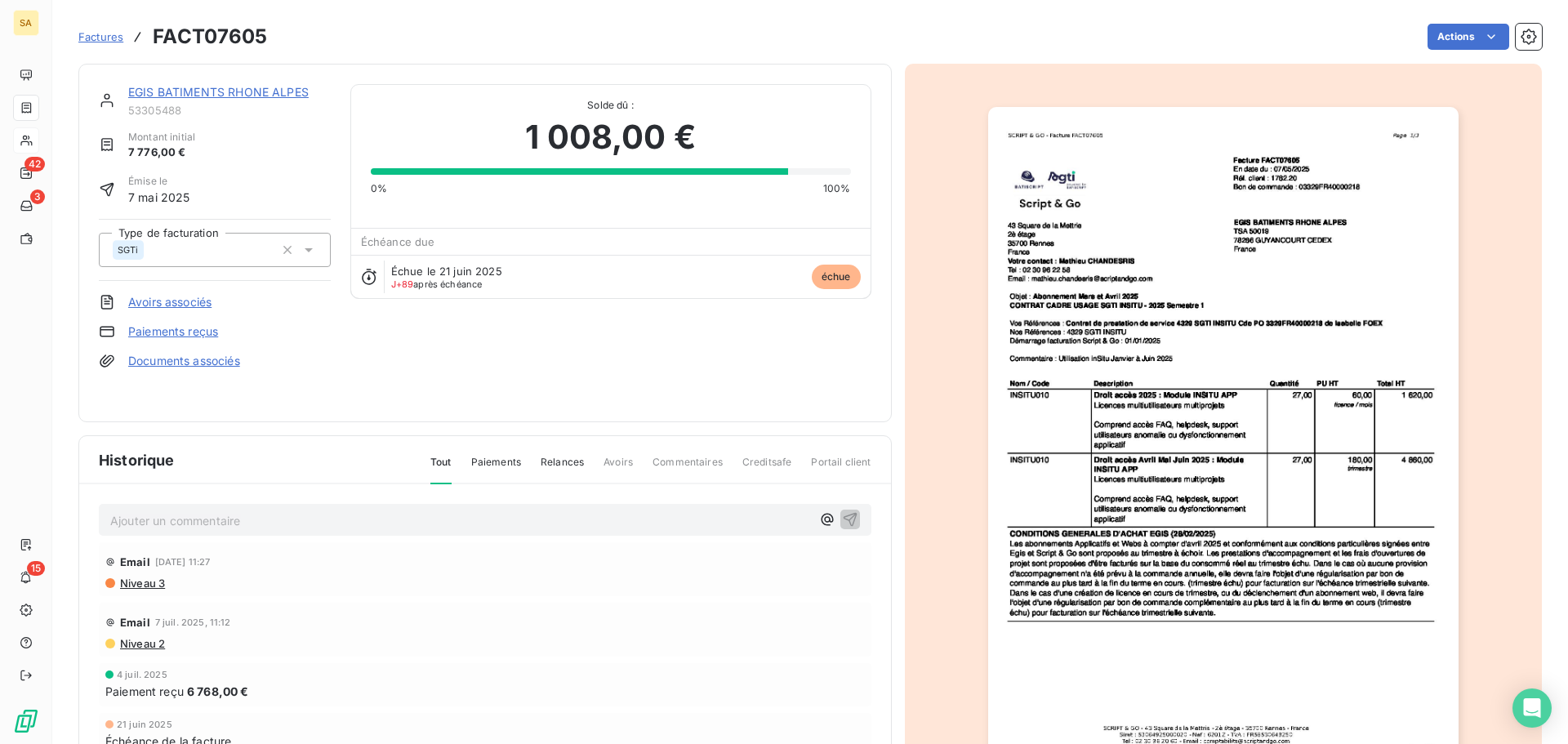
click at [1201, 430] on img "button" at bounding box center [1223, 439] width 471 height 665
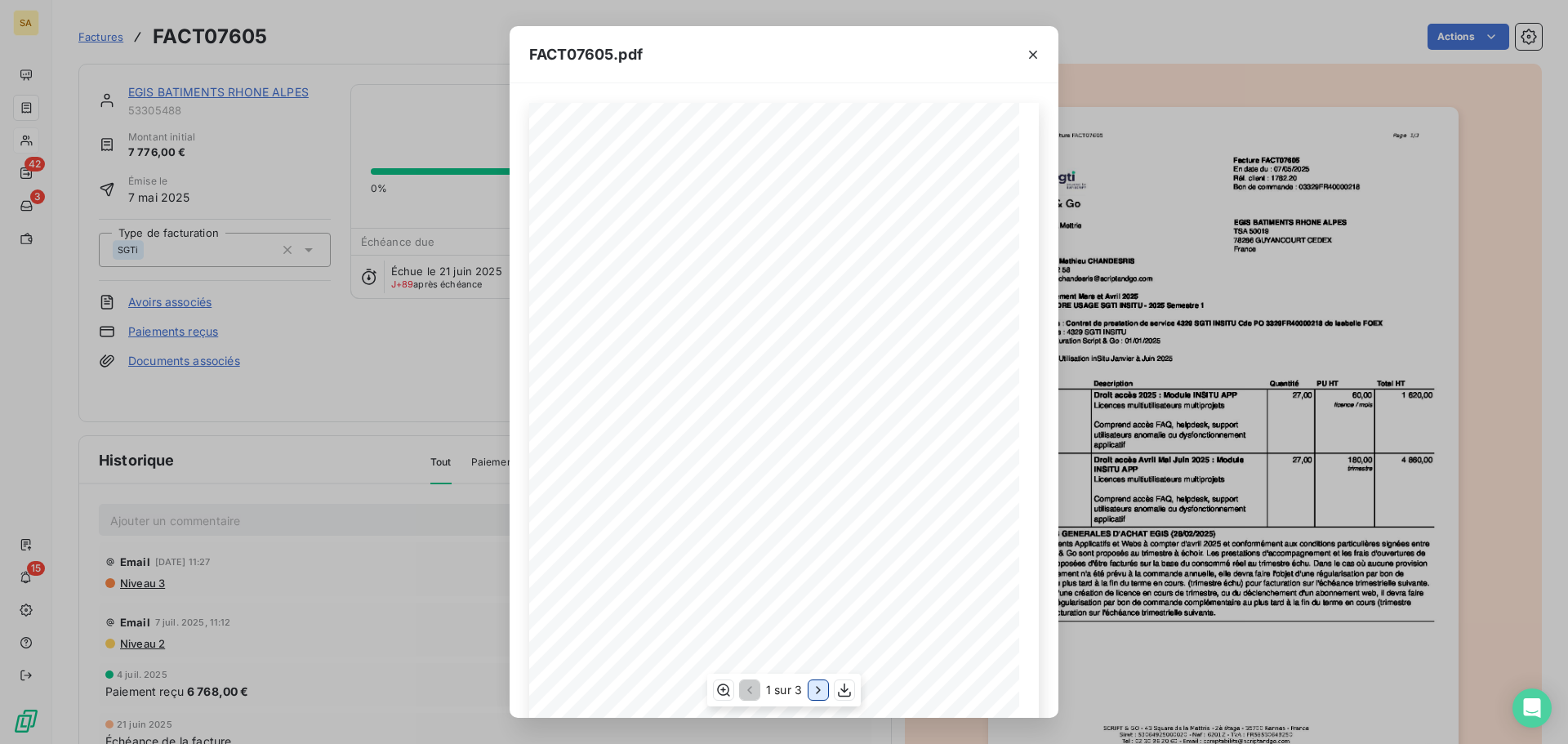
click at [814, 688] on icon "button" at bounding box center [818, 690] width 16 height 16
drag, startPoint x: 994, startPoint y: 193, endPoint x: 952, endPoint y: 199, distance: 42.4
click at [952, 199] on div "Total net HT 6 480,00 € TVA 20,00% 1 296,00 € Montant total TTC 7 776,00 € Paie…" at bounding box center [784, 449] width 490 height 693
